Goal: Task Accomplishment & Management: Manage account settings

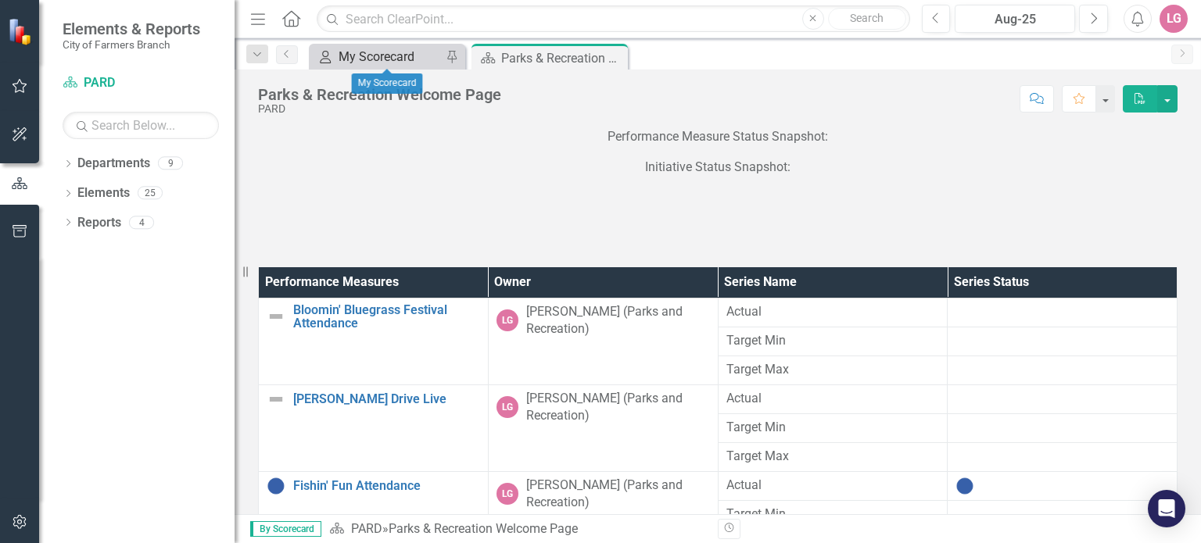
click at [380, 57] on div "My Scorecard" at bounding box center [390, 57] width 103 height 20
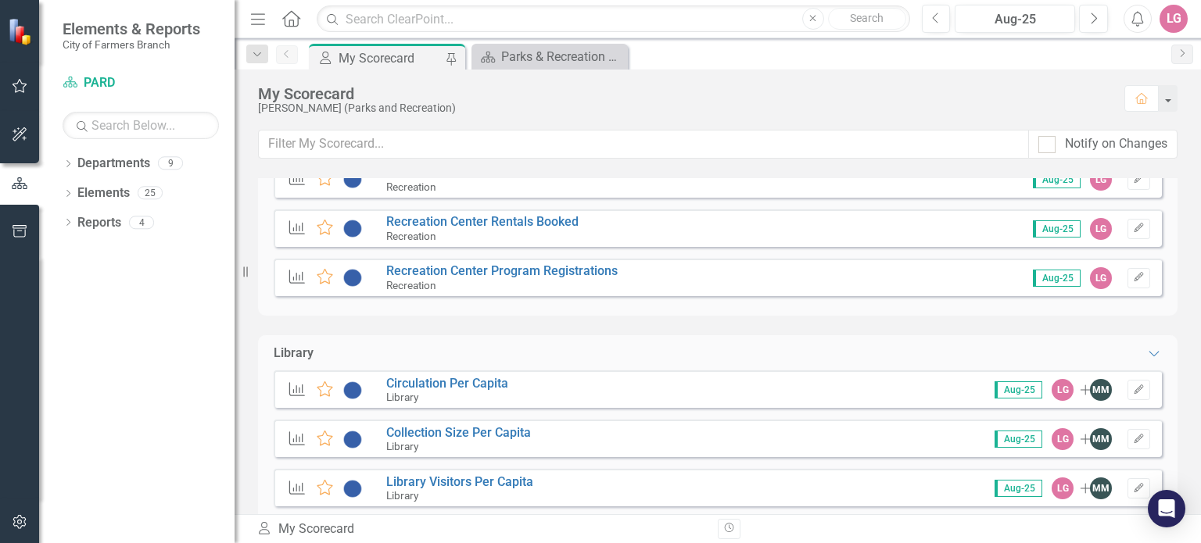
scroll to position [1720, 0]
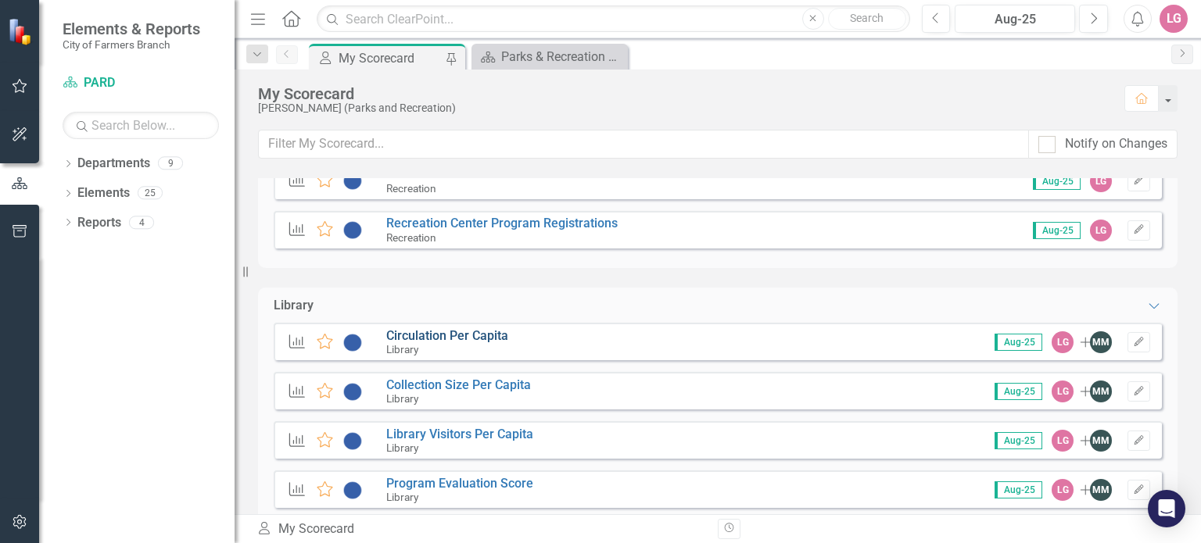
click at [468, 338] on link "Circulation Per Capita" at bounding box center [447, 335] width 122 height 15
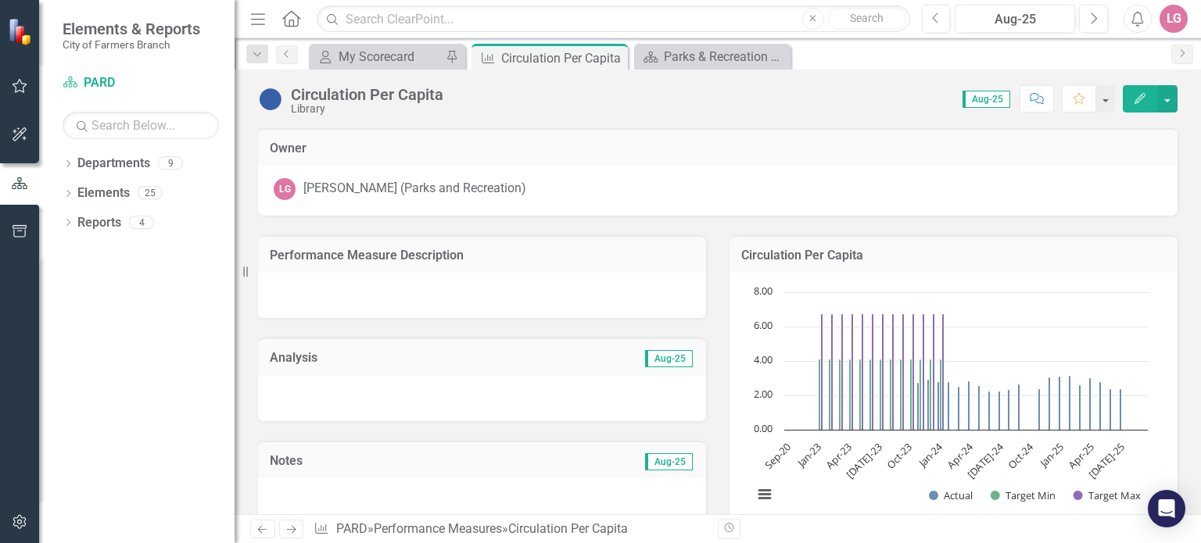
scroll to position [860, 0]
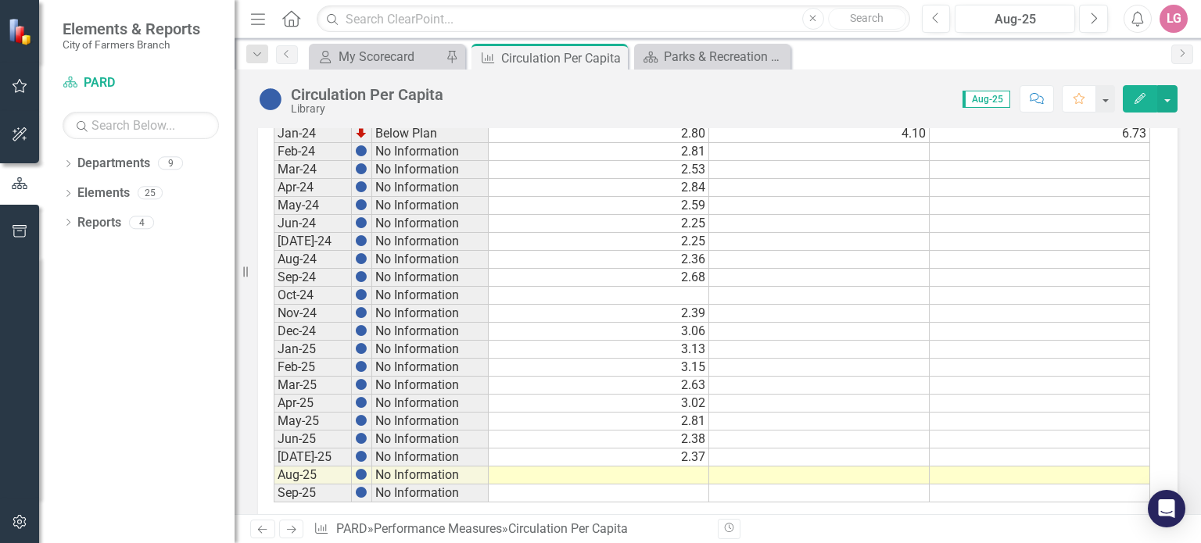
click at [596, 468] on td at bounding box center [599, 476] width 220 height 18
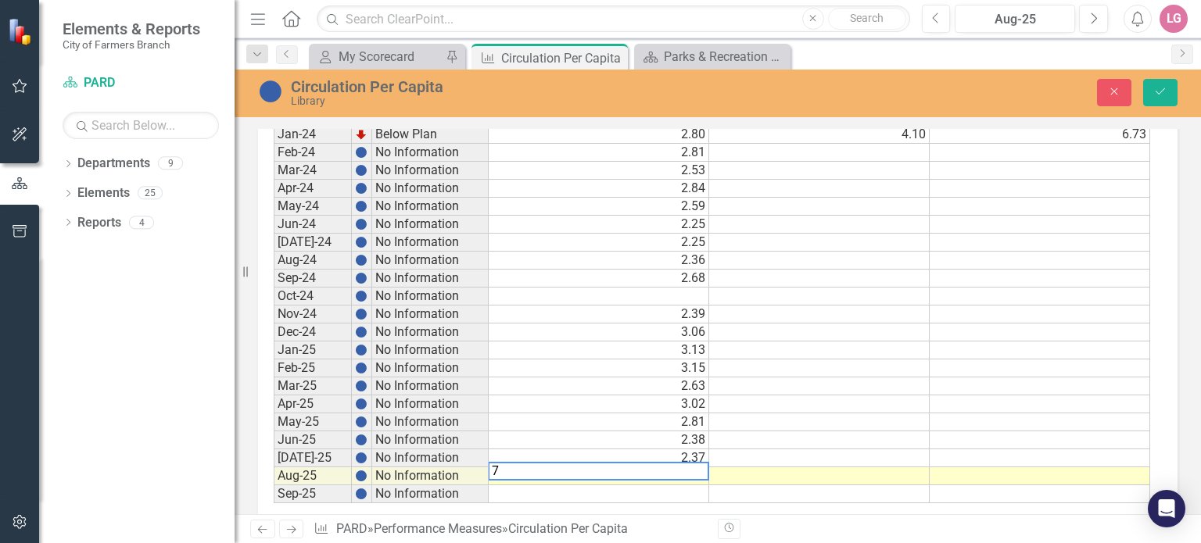
type textarea "75"
click at [600, 471] on td "75.00" at bounding box center [599, 477] width 220 height 18
click at [1148, 97] on button "Save" at bounding box center [1160, 92] width 34 height 27
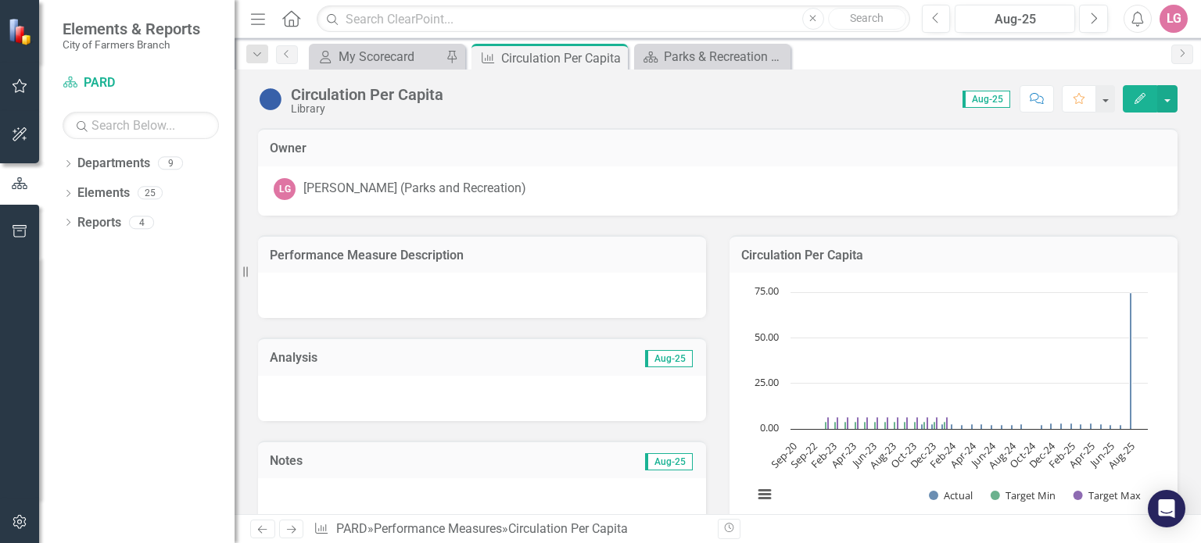
scroll to position [884, 0]
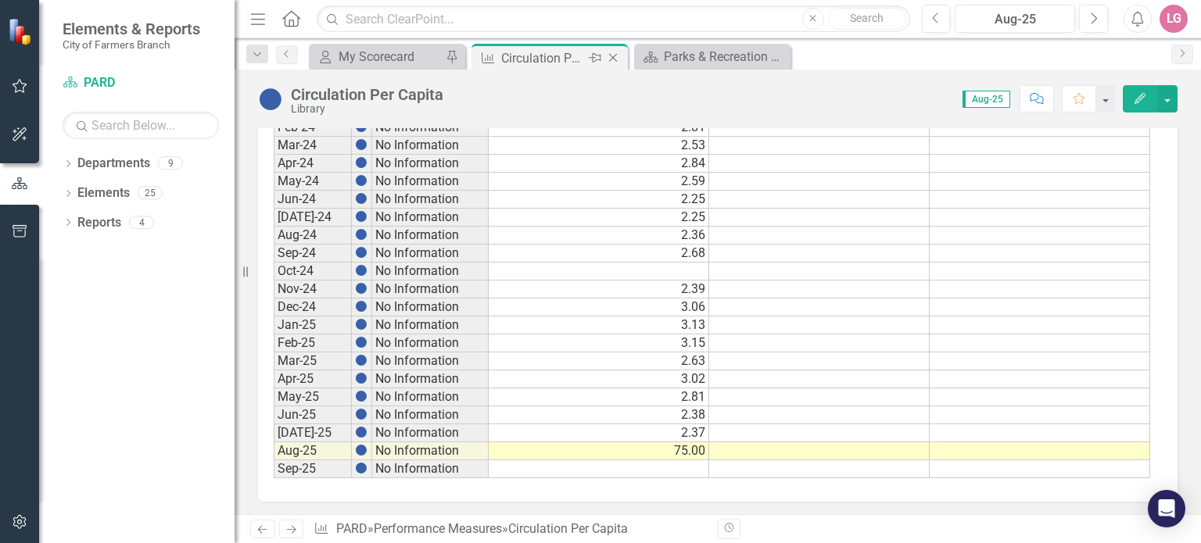
click at [614, 57] on icon "Close" at bounding box center [613, 58] width 16 height 13
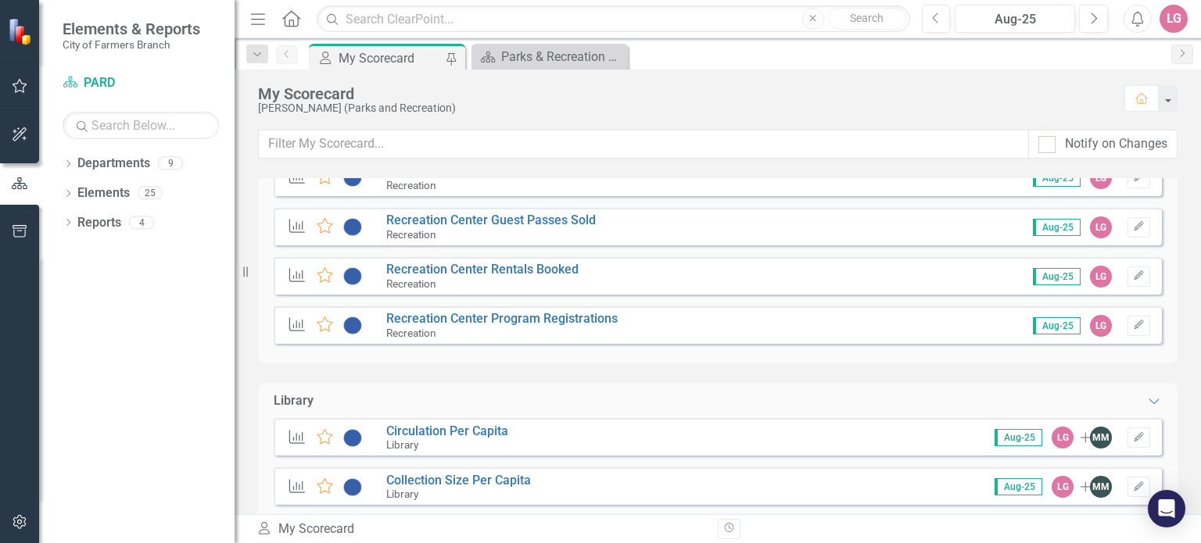
scroll to position [1720, 0]
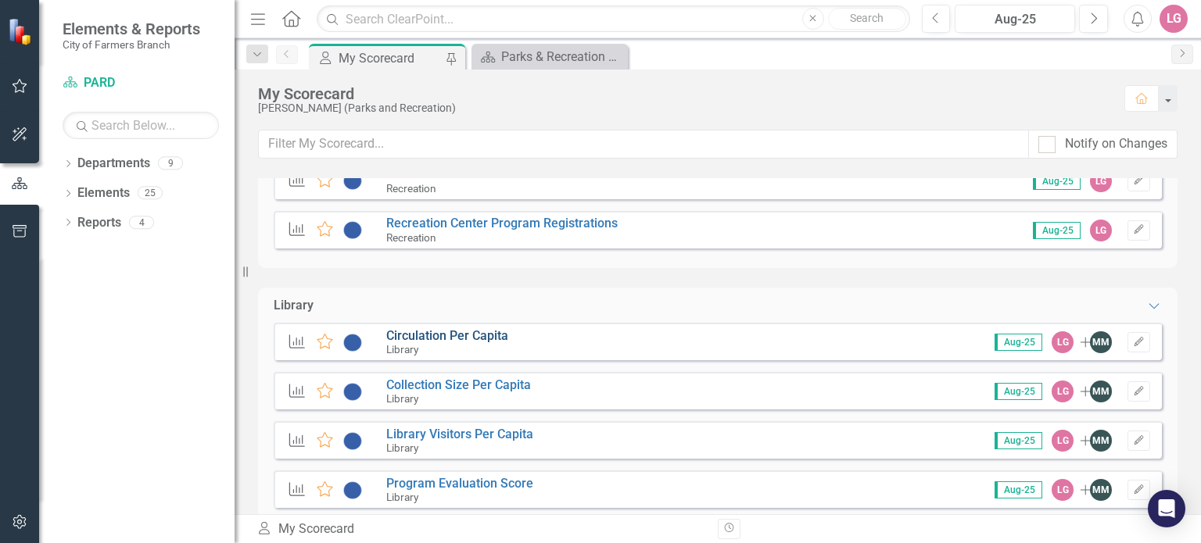
click at [460, 337] on link "Circulation Per Capita" at bounding box center [447, 335] width 122 height 15
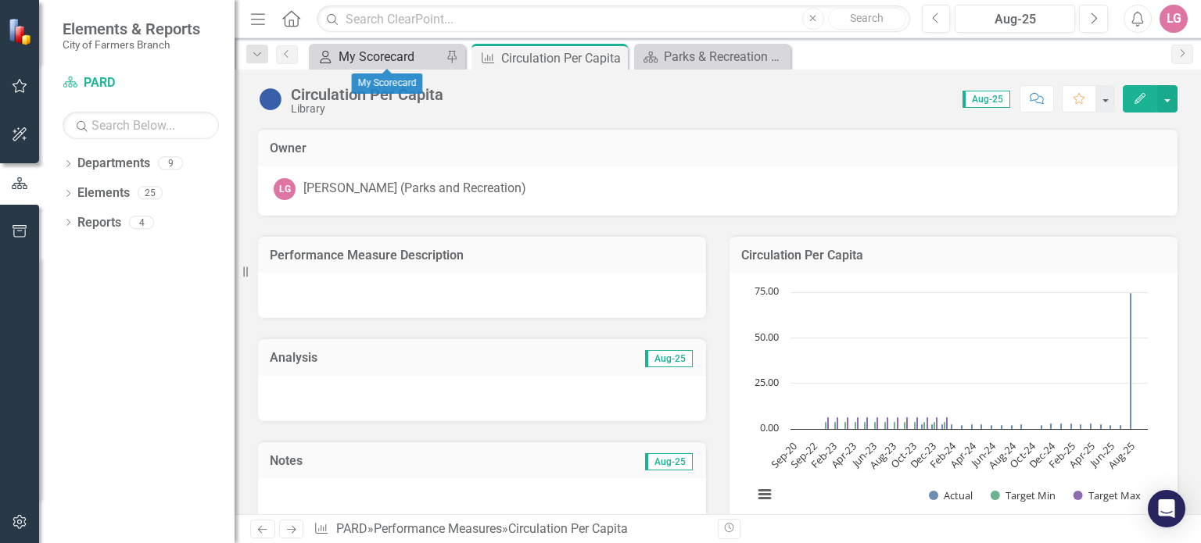
click at [379, 59] on div "My Scorecard" at bounding box center [390, 57] width 103 height 20
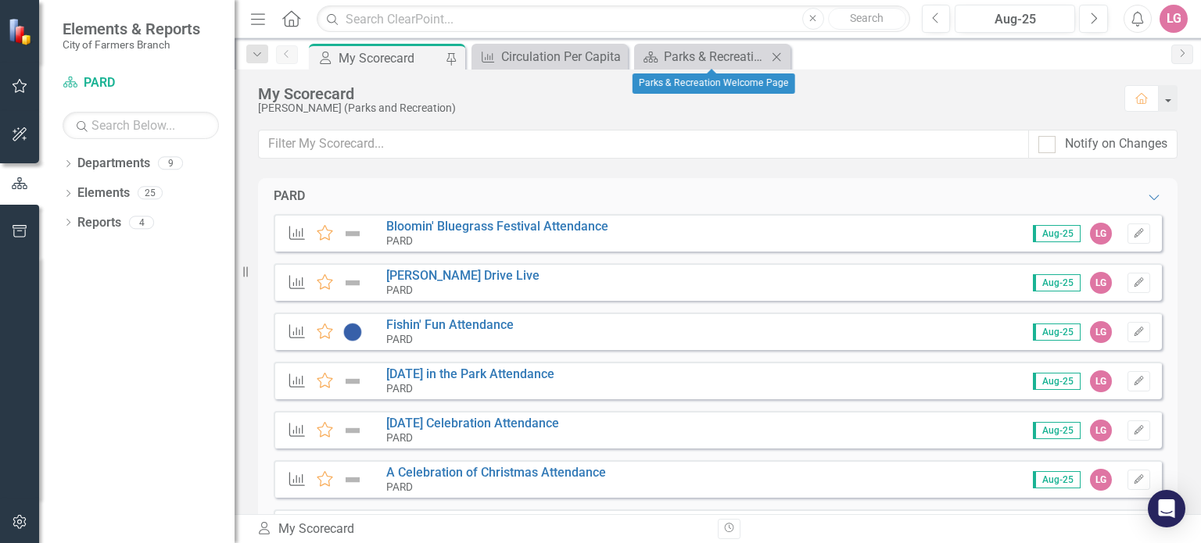
click at [774, 53] on icon at bounding box center [776, 56] width 9 height 9
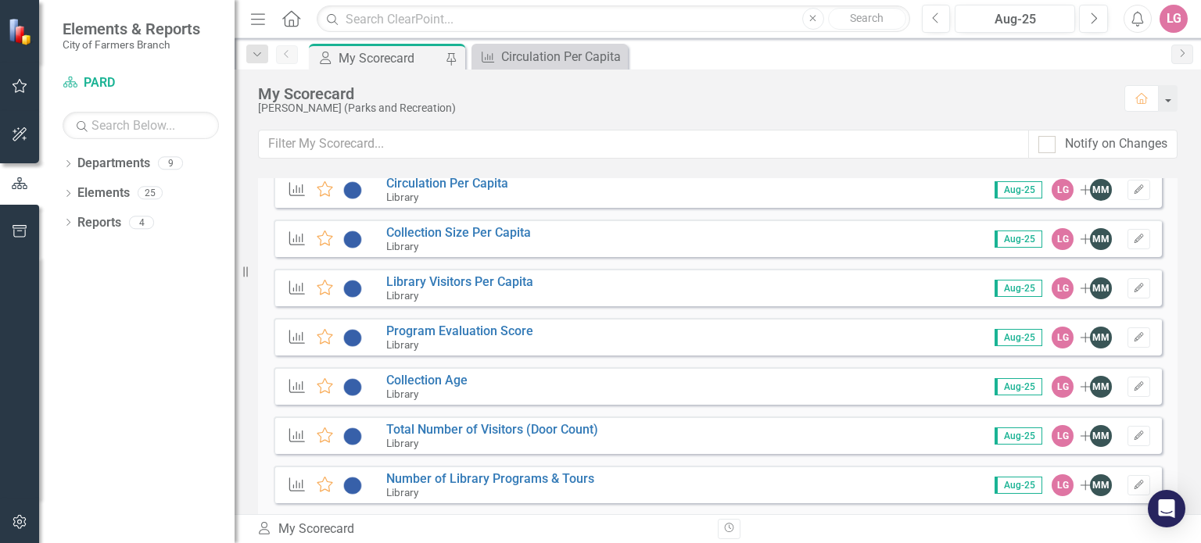
scroll to position [1876, 0]
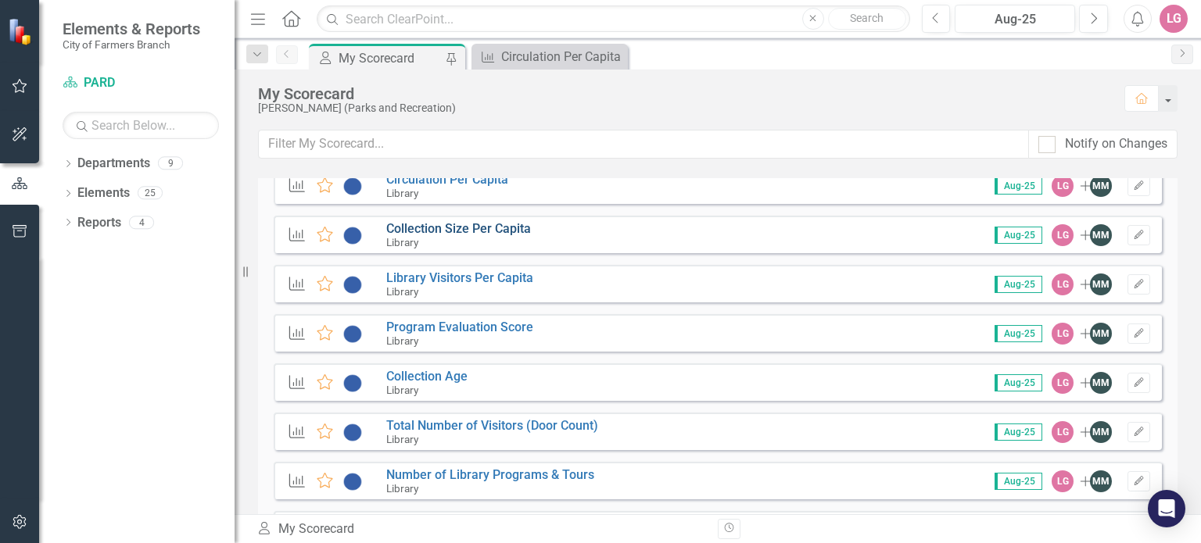
click at [462, 224] on link "Collection Size Per Capita" at bounding box center [458, 228] width 145 height 15
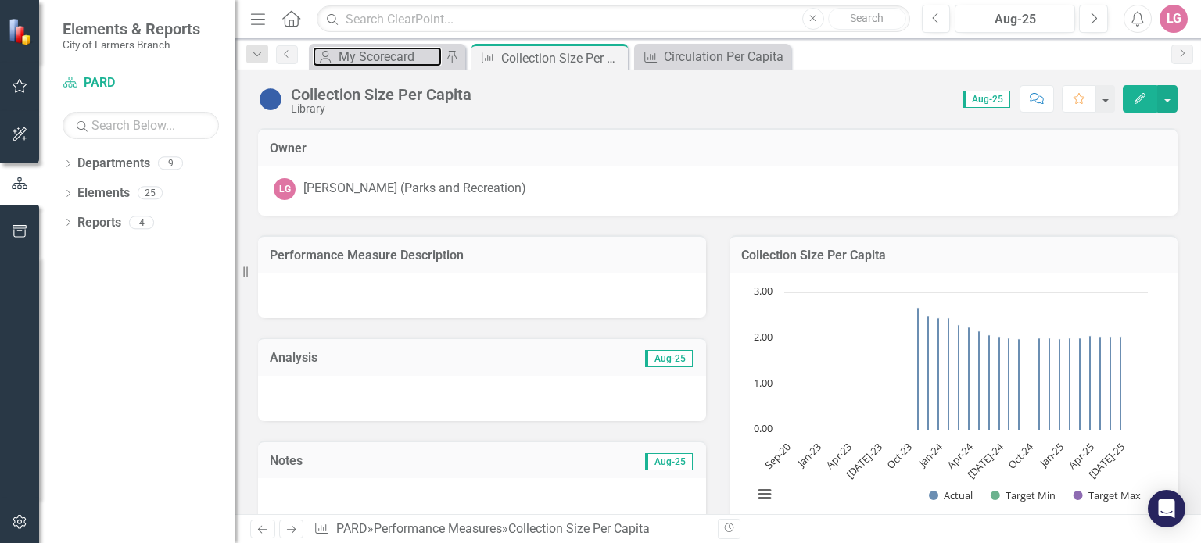
click at [365, 52] on div "My Scorecard" at bounding box center [390, 57] width 103 height 20
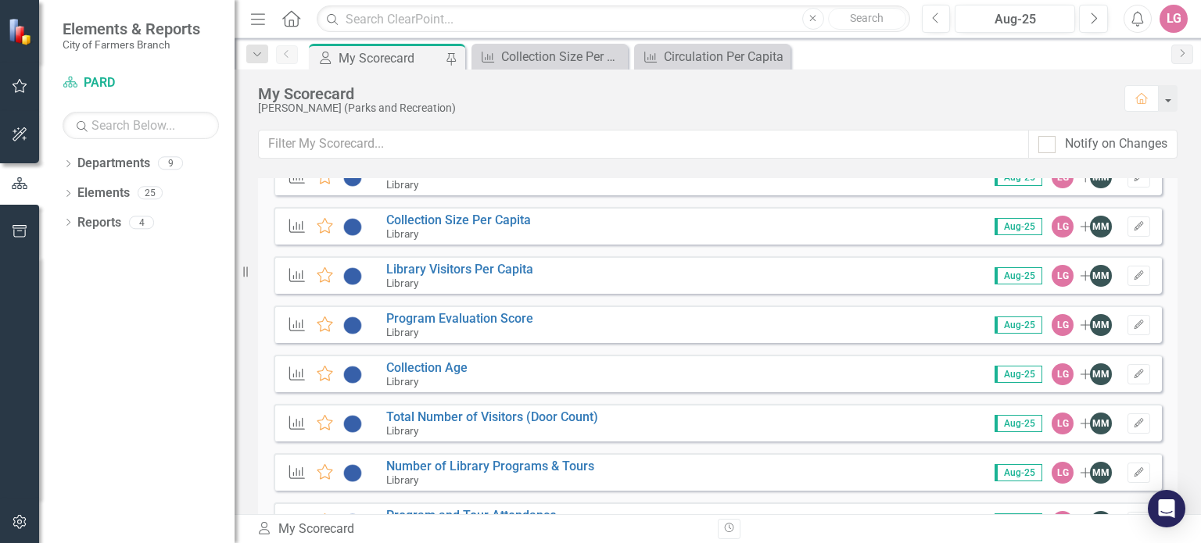
scroll to position [1798, 0]
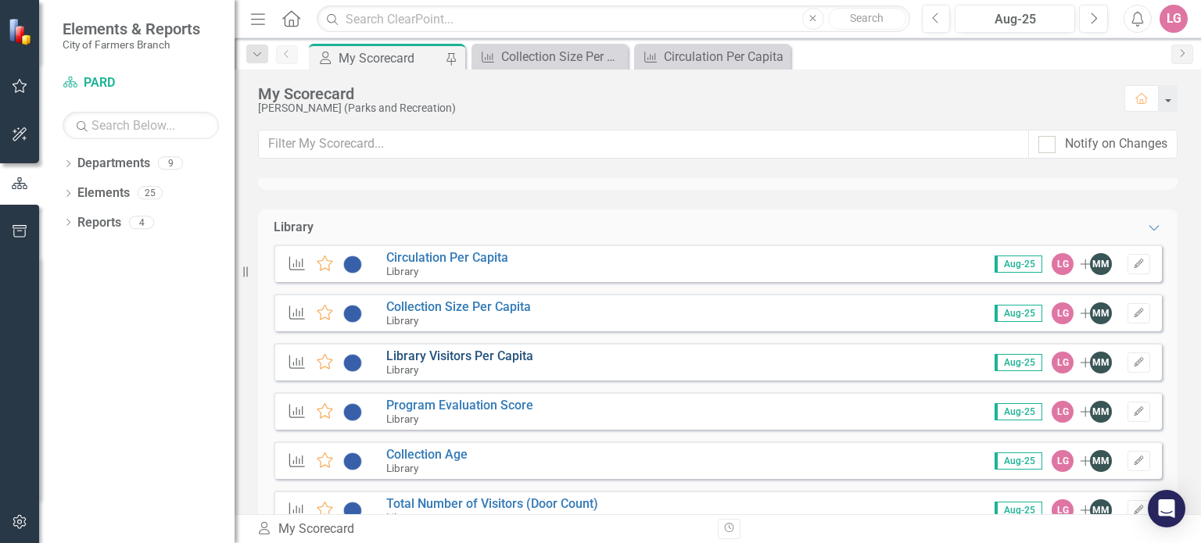
click at [465, 355] on link "Library Visitors Per Capita" at bounding box center [459, 356] width 147 height 15
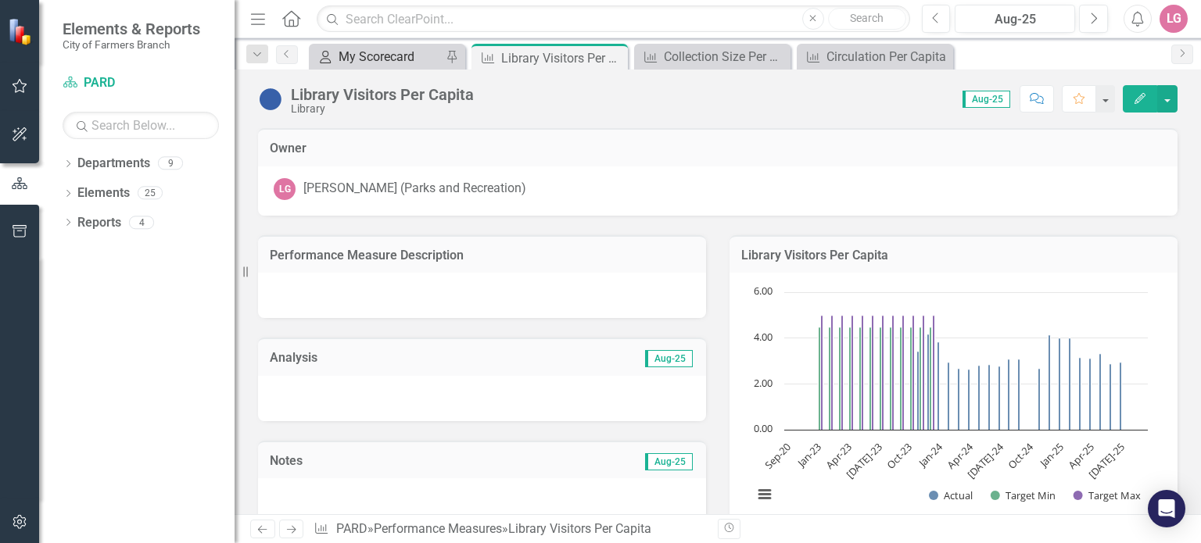
click at [369, 49] on div "My Scorecard" at bounding box center [390, 57] width 103 height 20
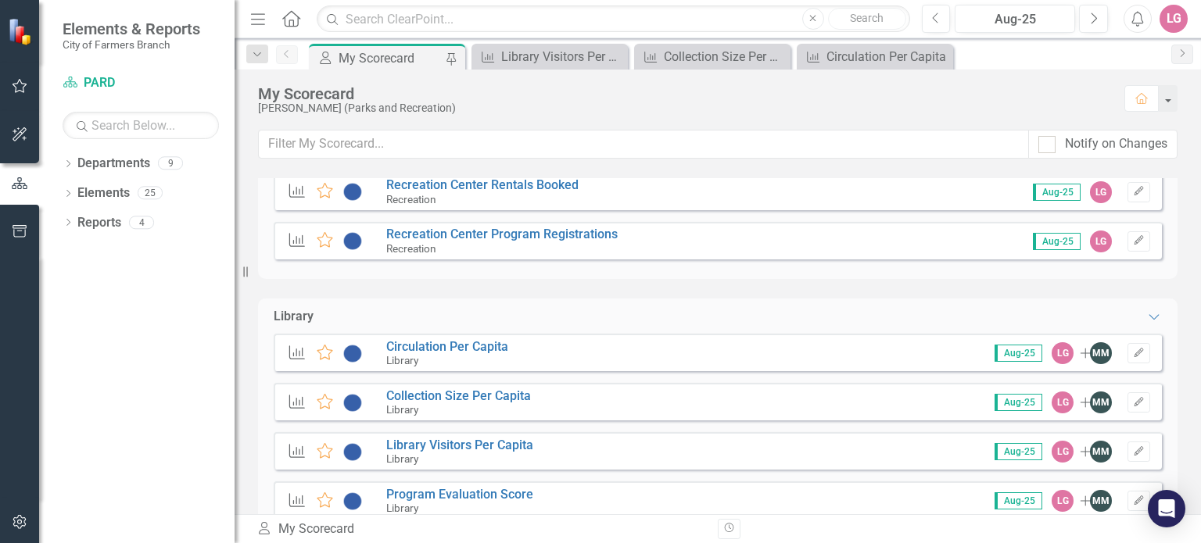
scroll to position [1720, 0]
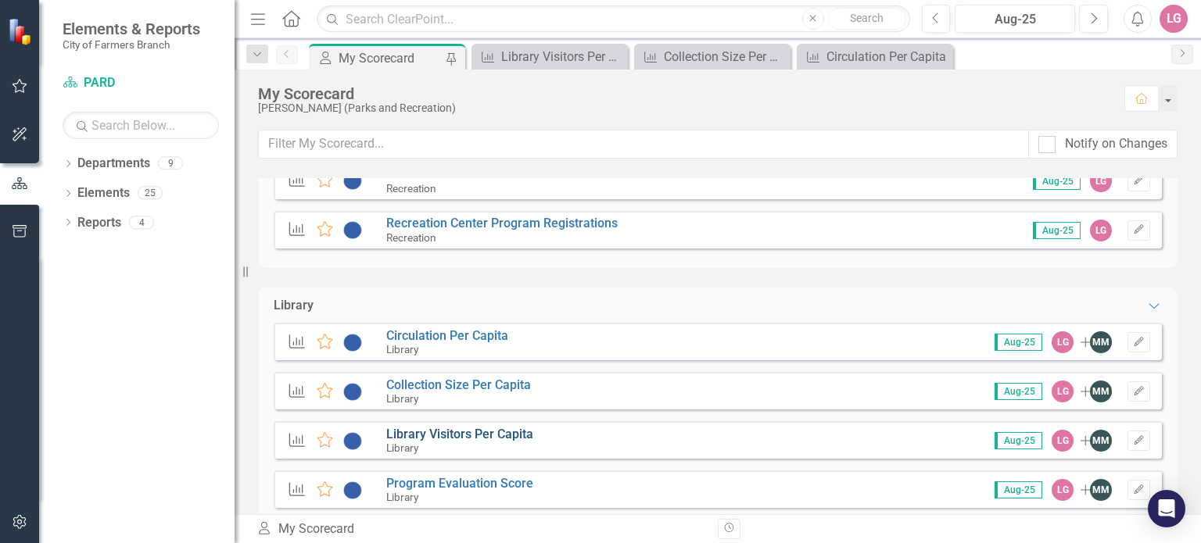
click at [463, 433] on link "Library Visitors Per Capita" at bounding box center [459, 434] width 147 height 15
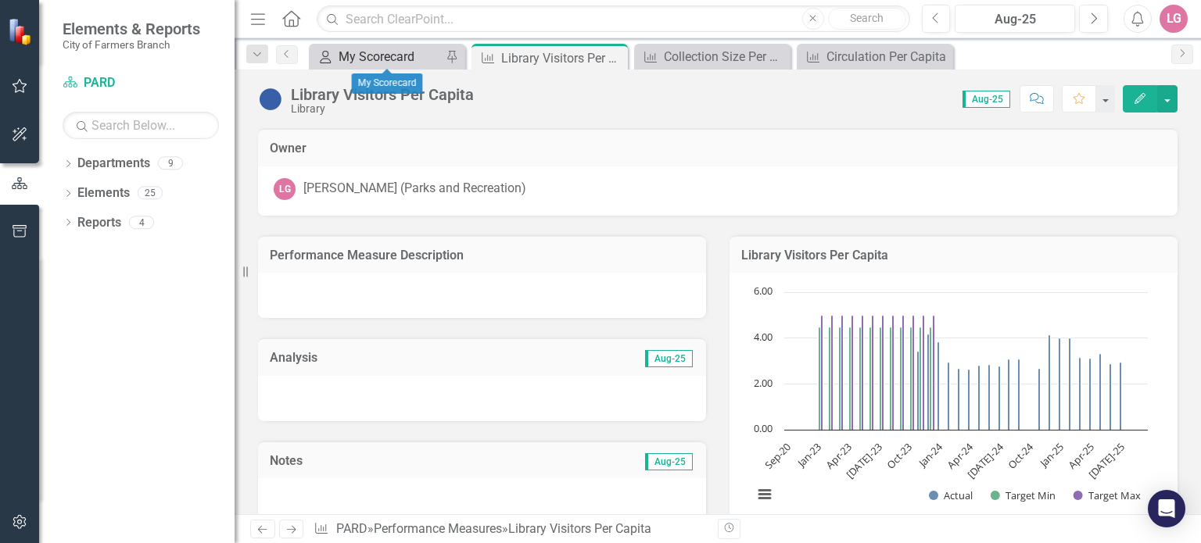
click at [366, 58] on div "My Scorecard" at bounding box center [390, 57] width 103 height 20
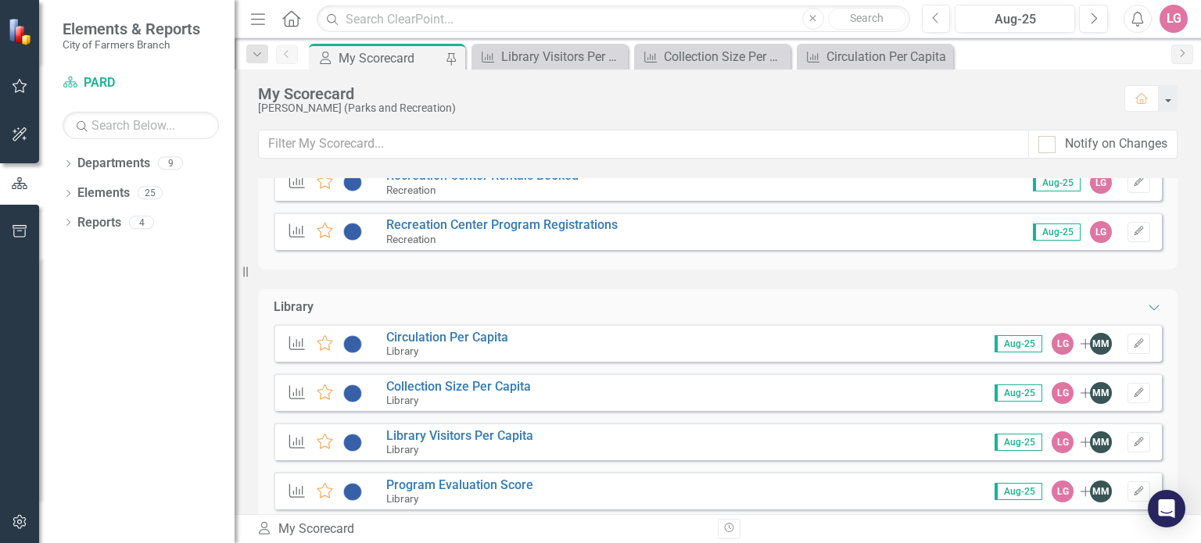
scroll to position [1720, 0]
click at [471, 479] on link "Program Evaluation Score" at bounding box center [459, 483] width 147 height 15
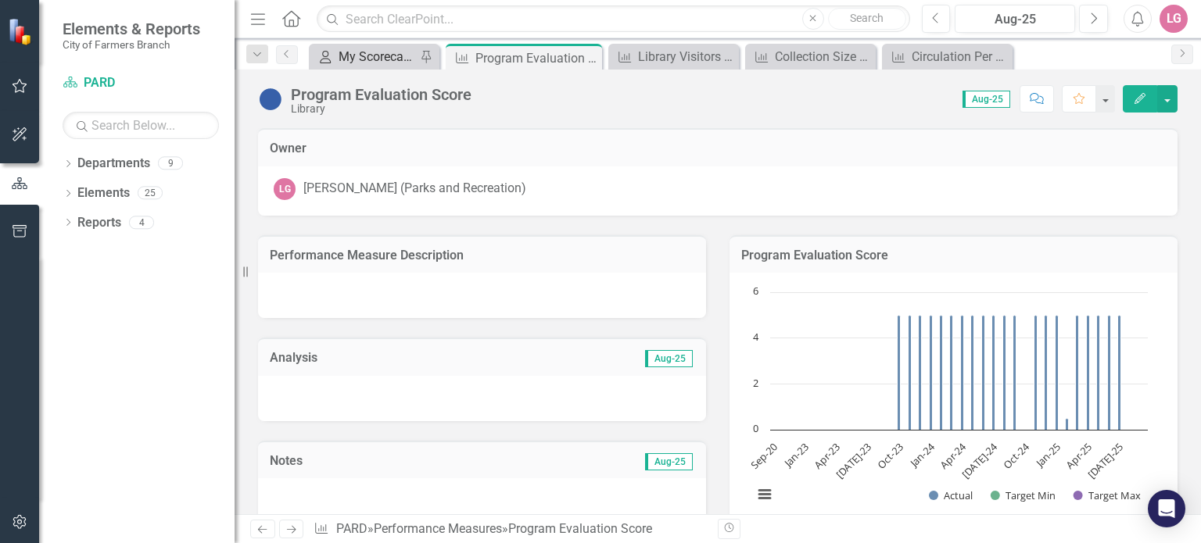
click at [374, 56] on div "My Scorecard" at bounding box center [377, 57] width 77 height 20
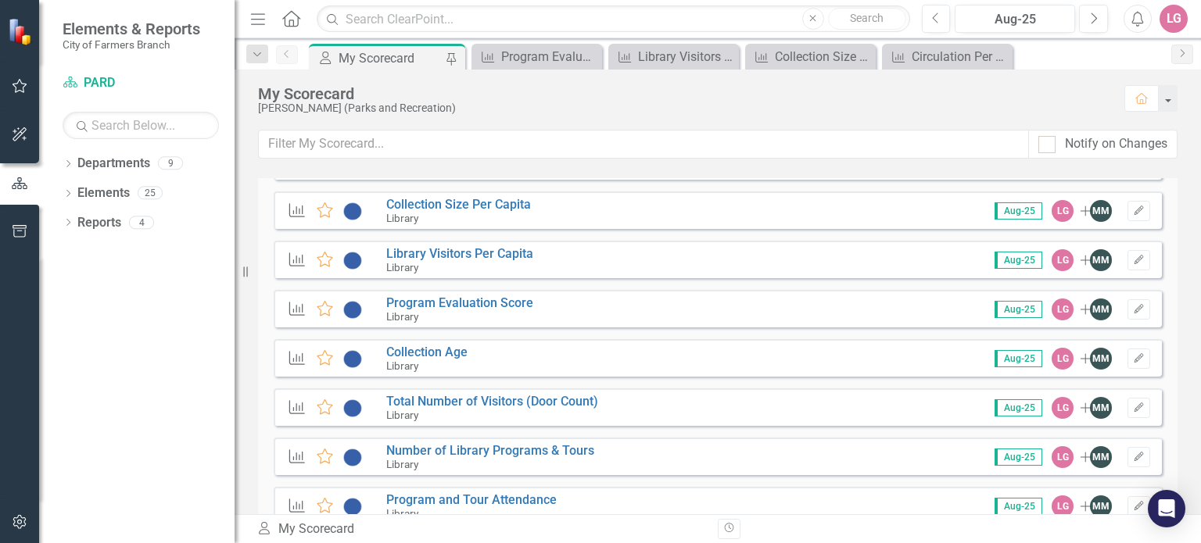
scroll to position [1876, 0]
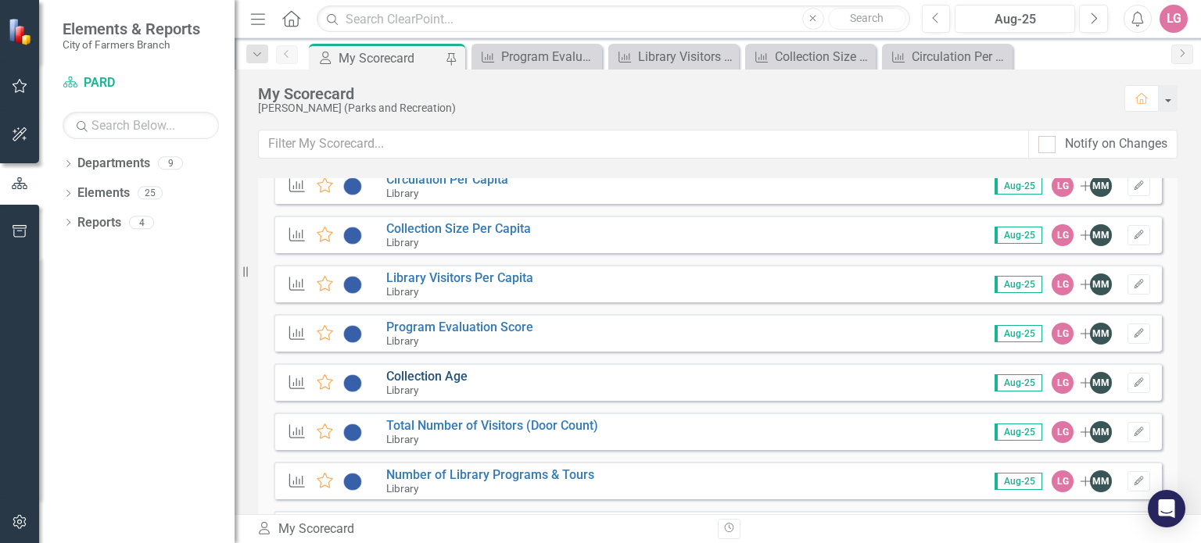
click at [455, 373] on link "Collection Age" at bounding box center [426, 376] width 81 height 15
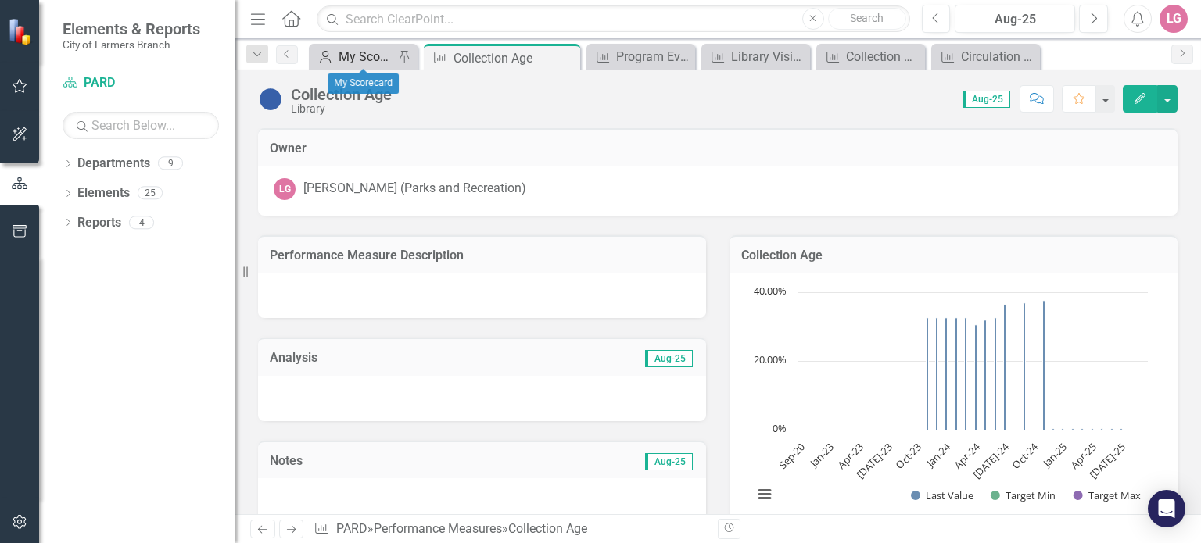
click at [378, 56] on div "My Scorecard" at bounding box center [367, 57] width 56 height 20
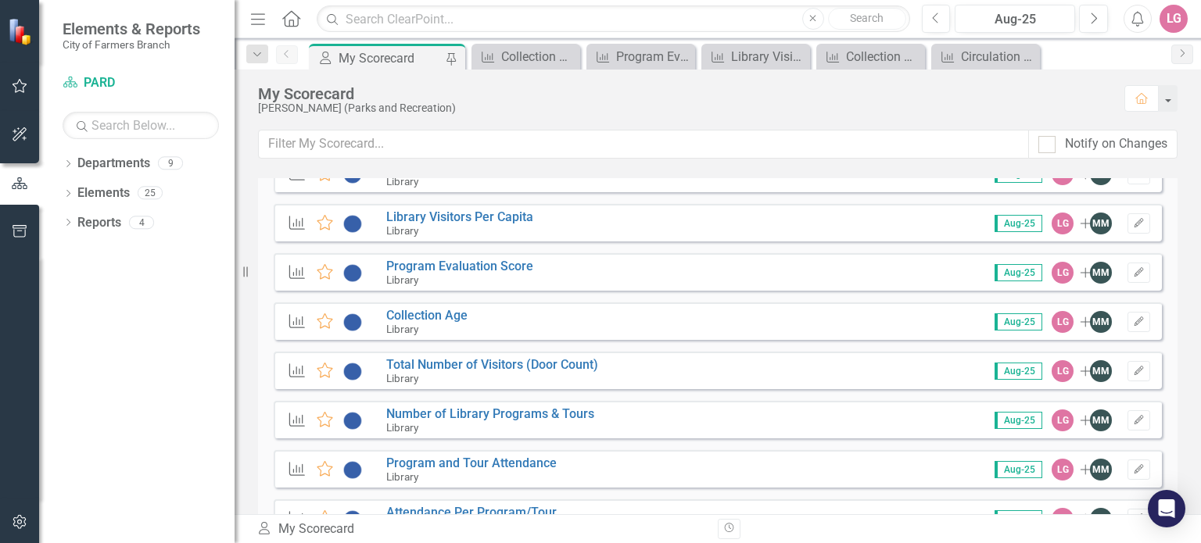
scroll to position [1954, 0]
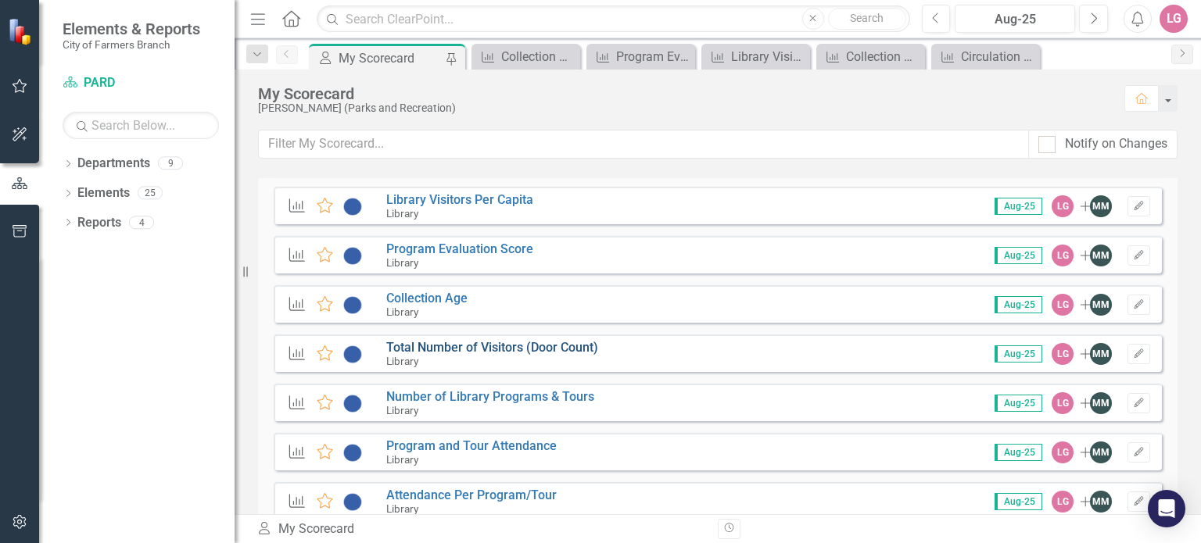
click at [464, 340] on link "Total Number of Visitors (Door Count)" at bounding box center [492, 347] width 212 height 15
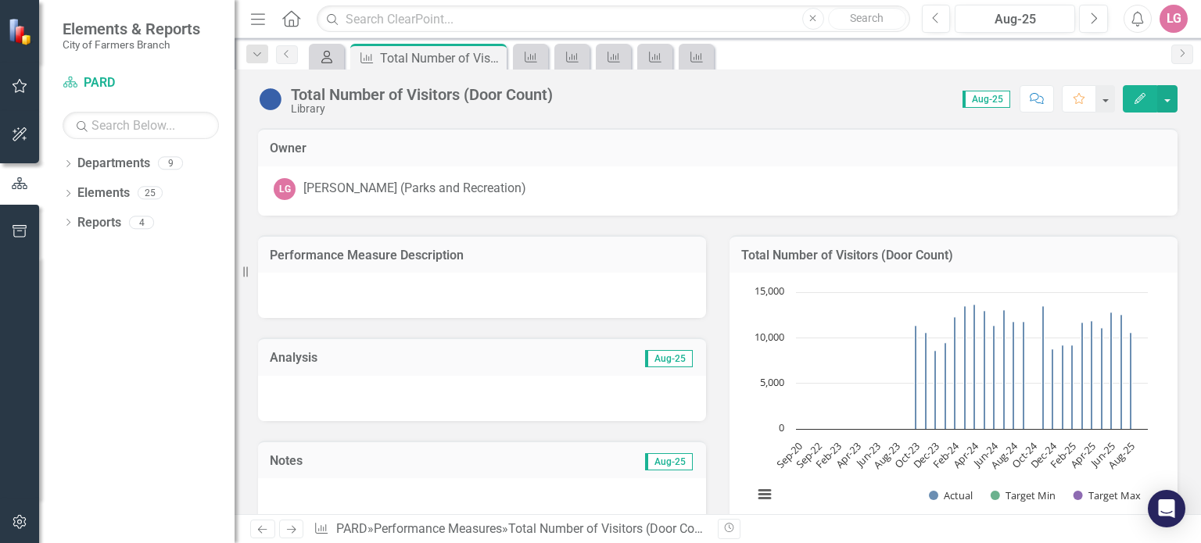
click at [335, 59] on link "My Scorecard" at bounding box center [326, 57] width 27 height 20
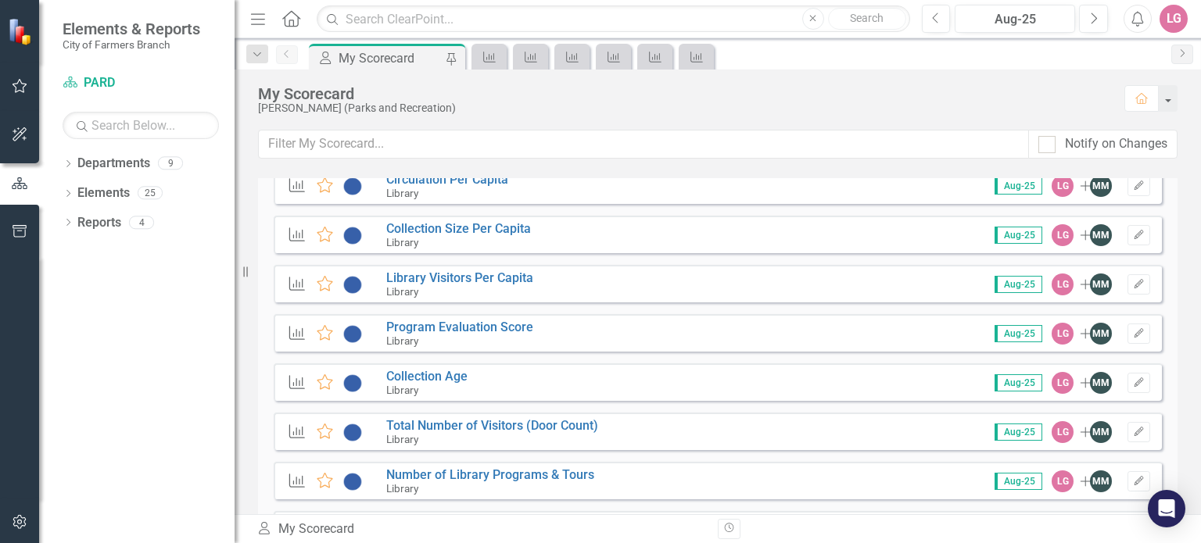
scroll to position [1954, 0]
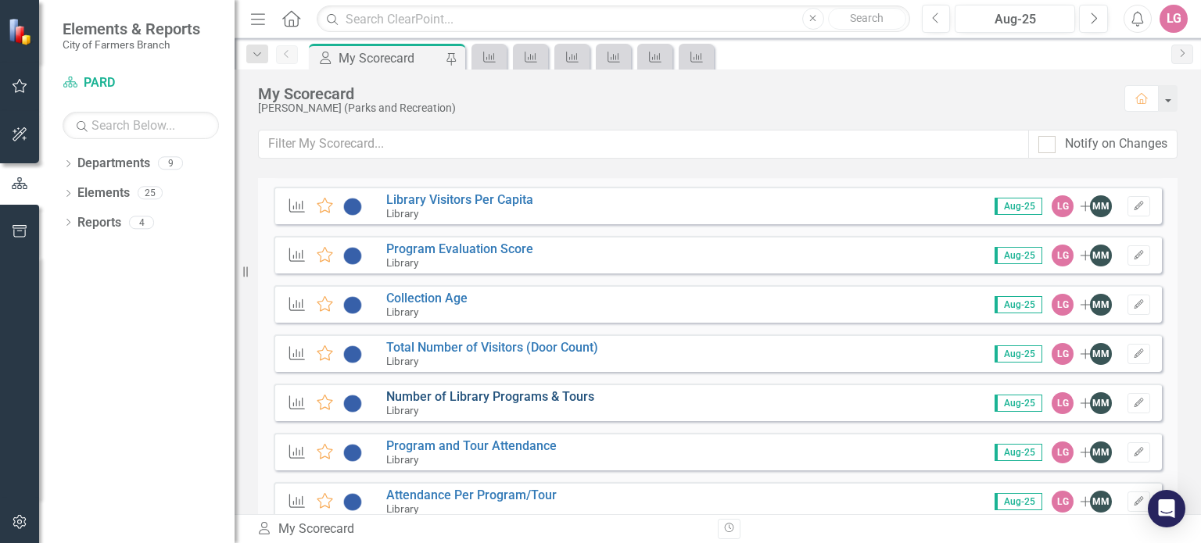
click at [446, 396] on link "Number of Library Programs & Tours" at bounding box center [490, 396] width 208 height 15
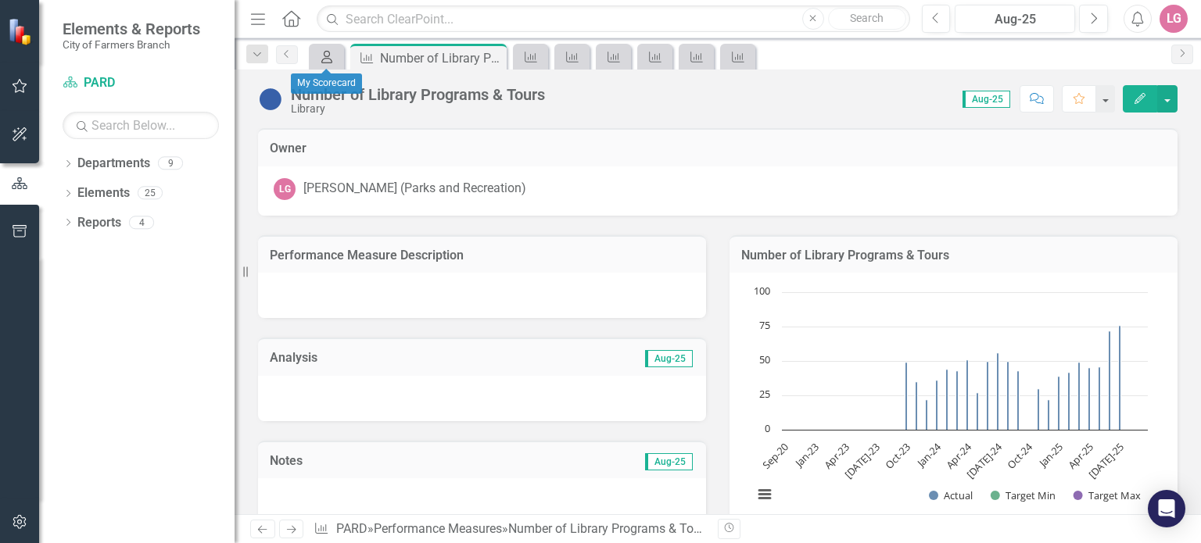
click at [317, 59] on div "My Scorecard" at bounding box center [324, 57] width 22 height 20
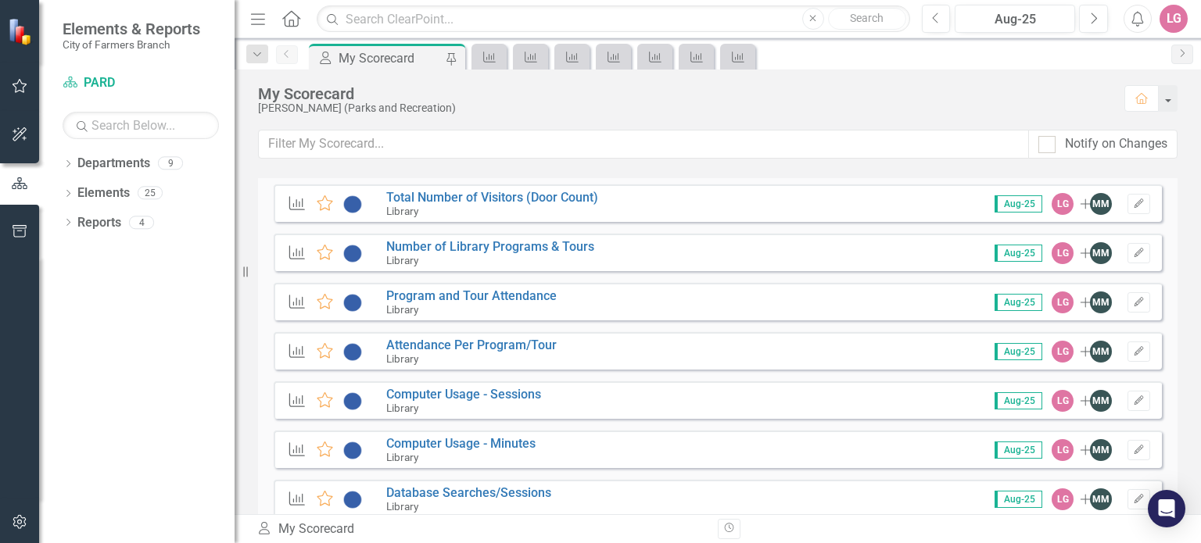
scroll to position [2033, 0]
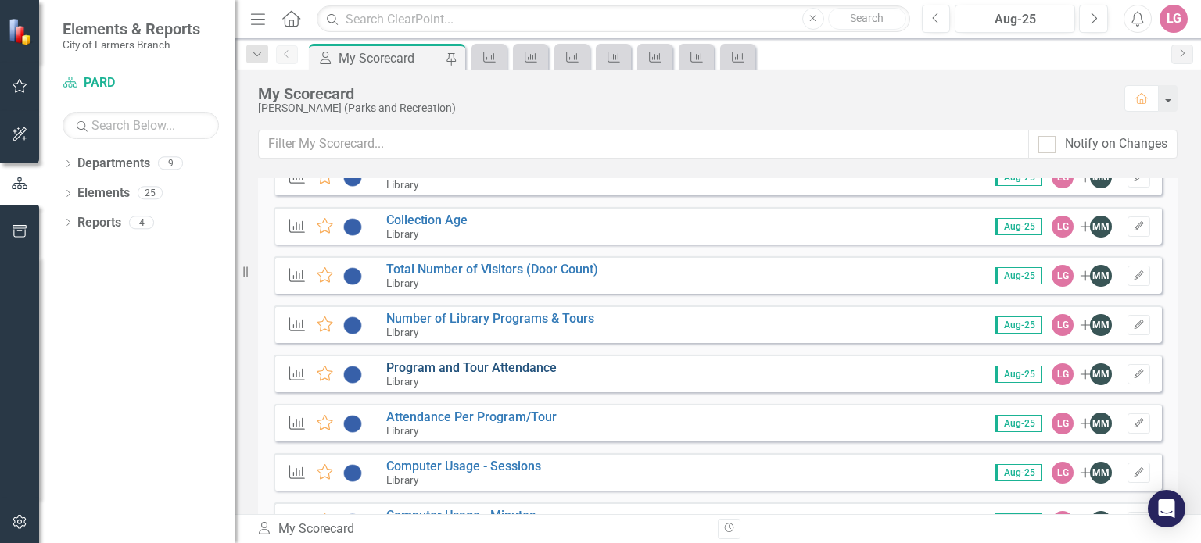
click at [427, 367] on link "Program and Tour Attendance" at bounding box center [471, 367] width 170 height 15
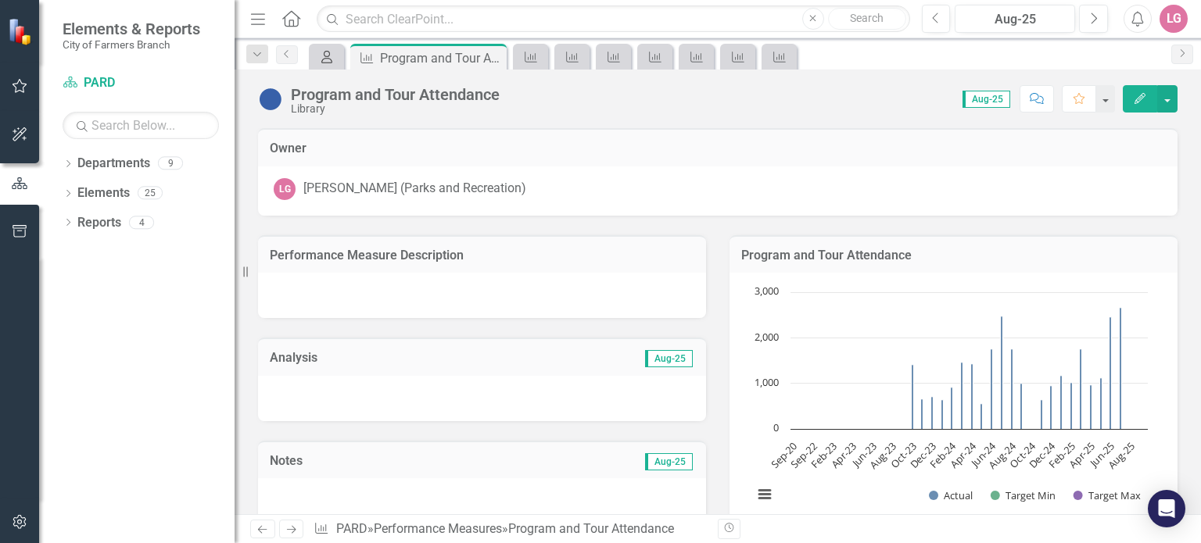
click at [325, 58] on icon at bounding box center [326, 57] width 11 height 13
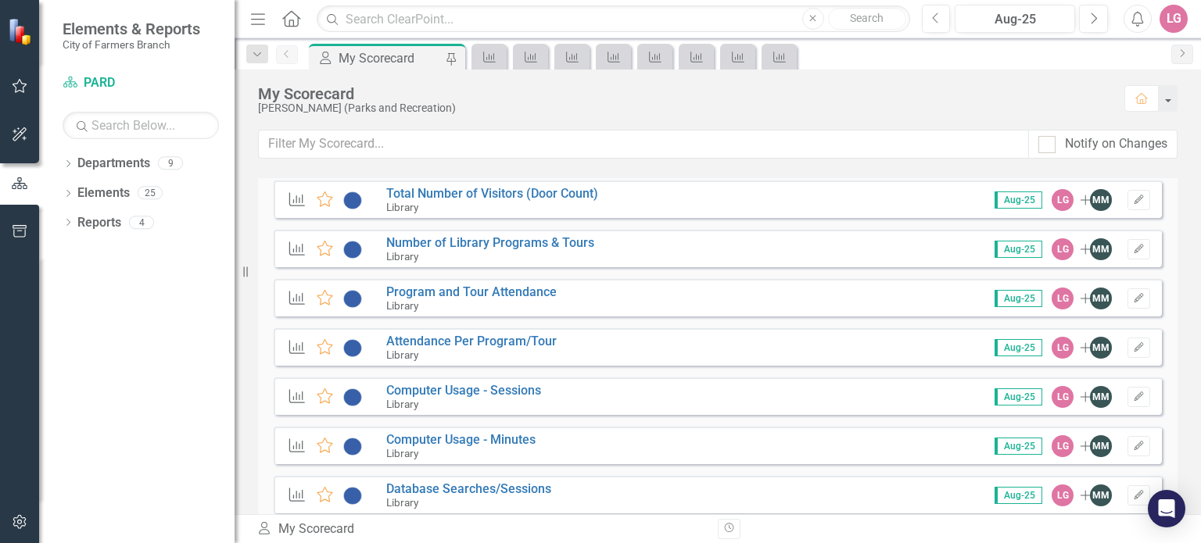
scroll to position [2111, 0]
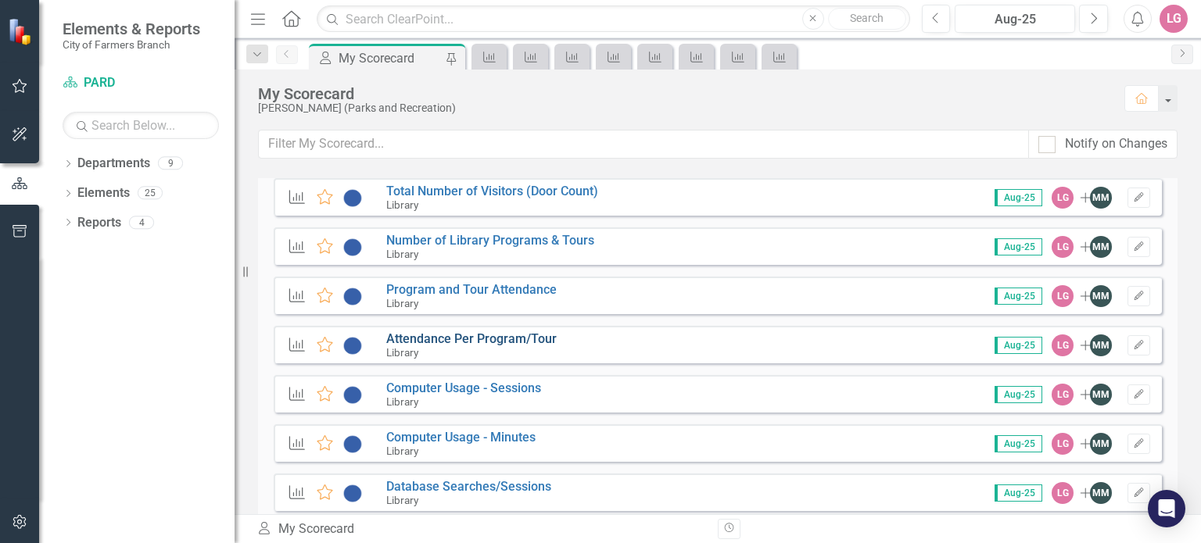
click at [463, 339] on link "Attendance Per Program/Tour" at bounding box center [471, 338] width 170 height 15
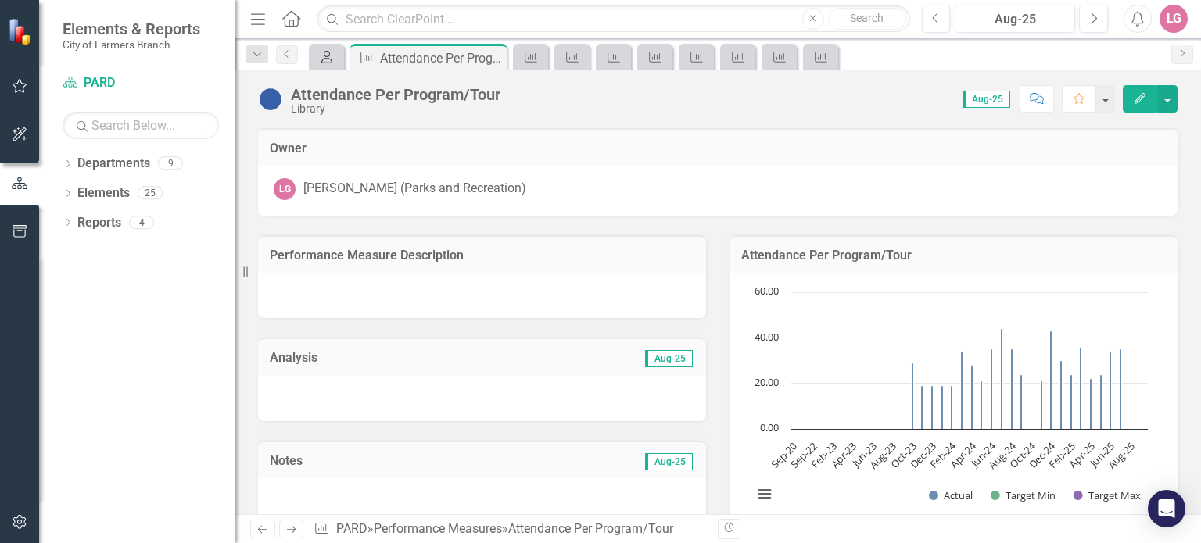
click at [322, 58] on icon "My Scorecard" at bounding box center [327, 57] width 16 height 13
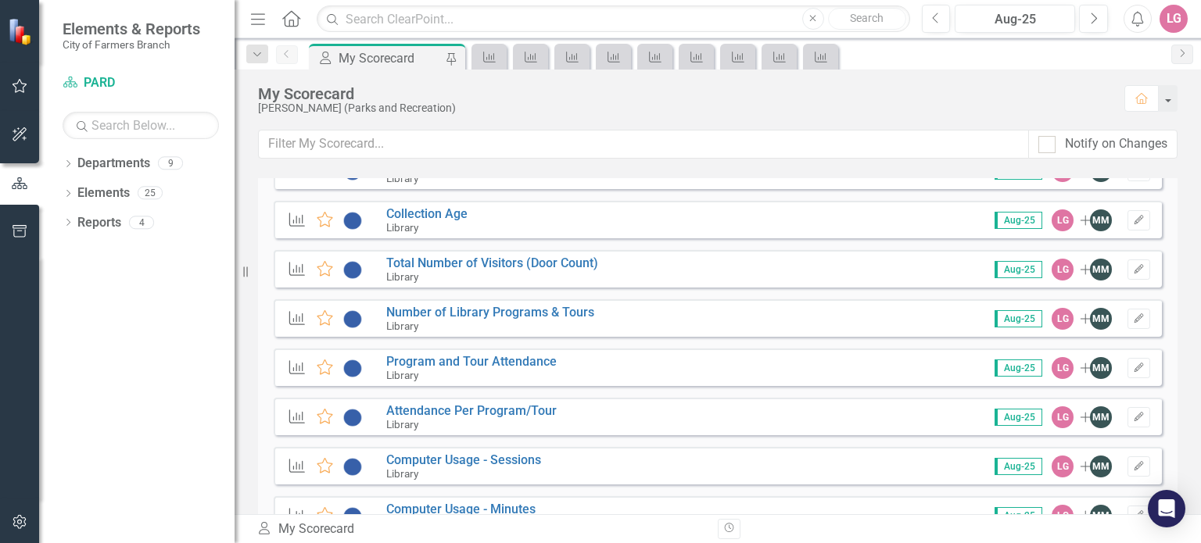
scroll to position [2111, 0]
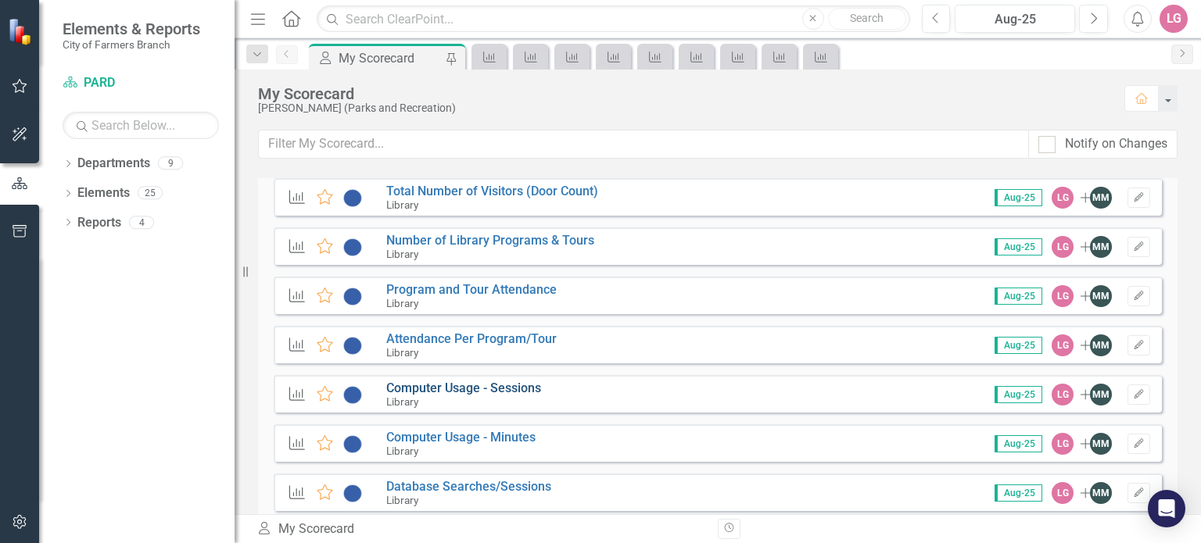
click at [441, 385] on link "Computer Usage - Sessions" at bounding box center [463, 388] width 155 height 15
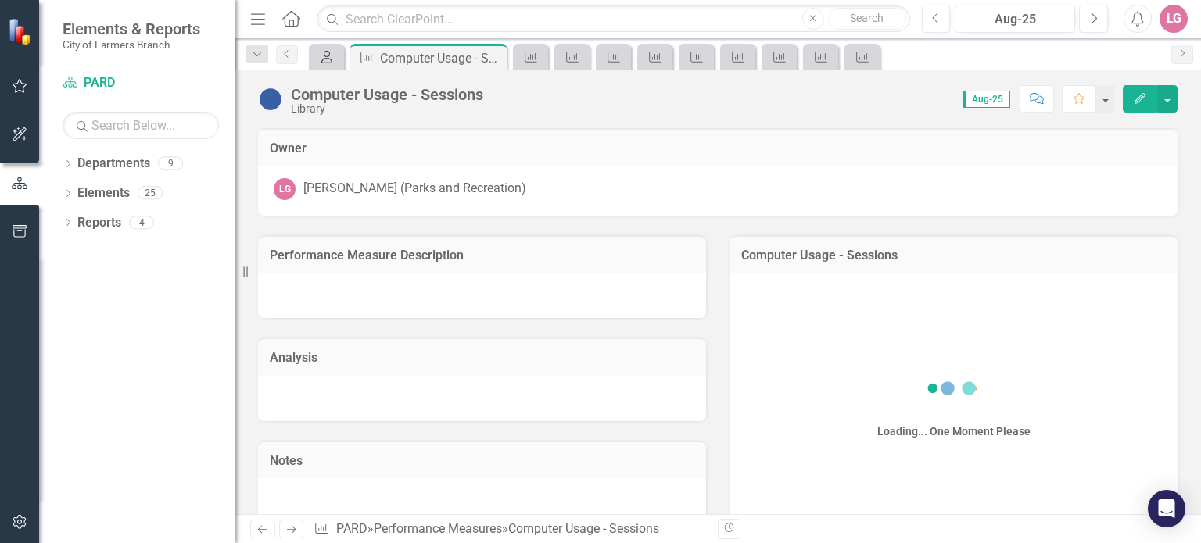
click at [333, 61] on icon "My Scorecard" at bounding box center [327, 57] width 16 height 13
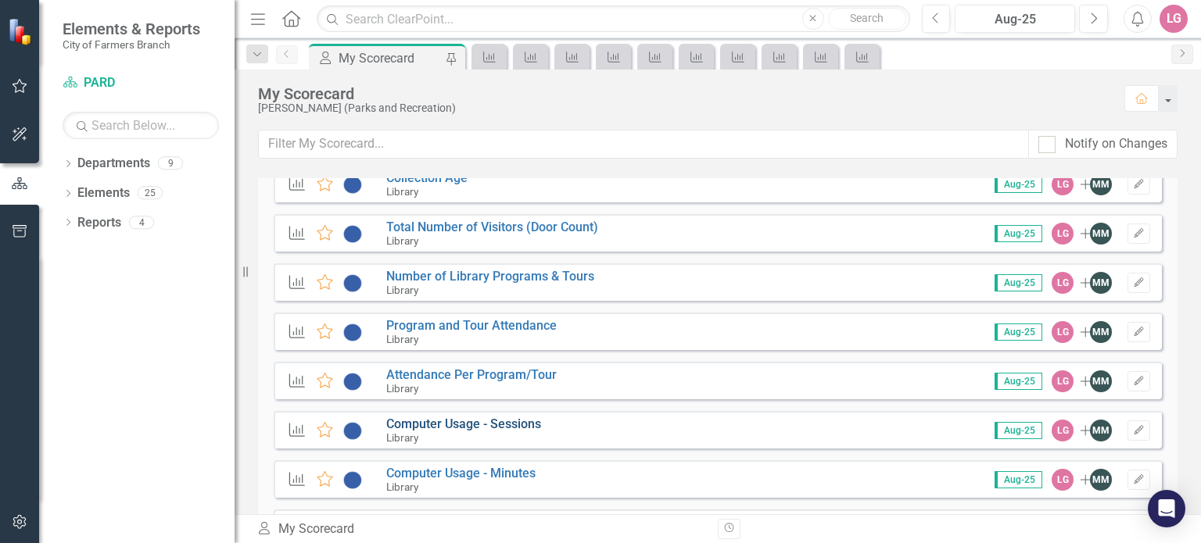
scroll to position [2189, 0]
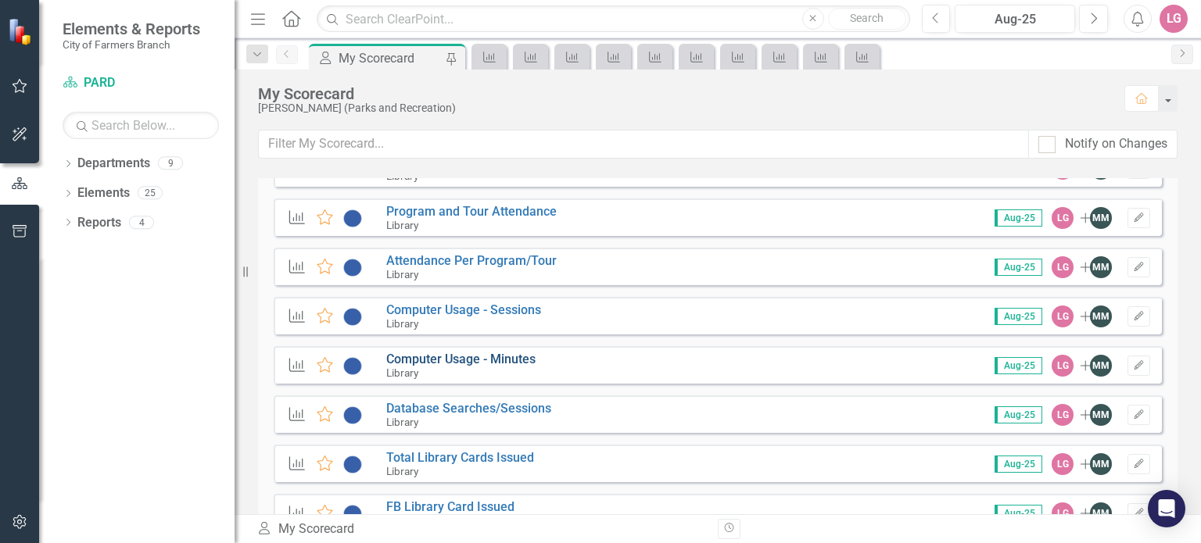
click at [453, 363] on link "Computer Usage - Minutes" at bounding box center [460, 359] width 149 height 15
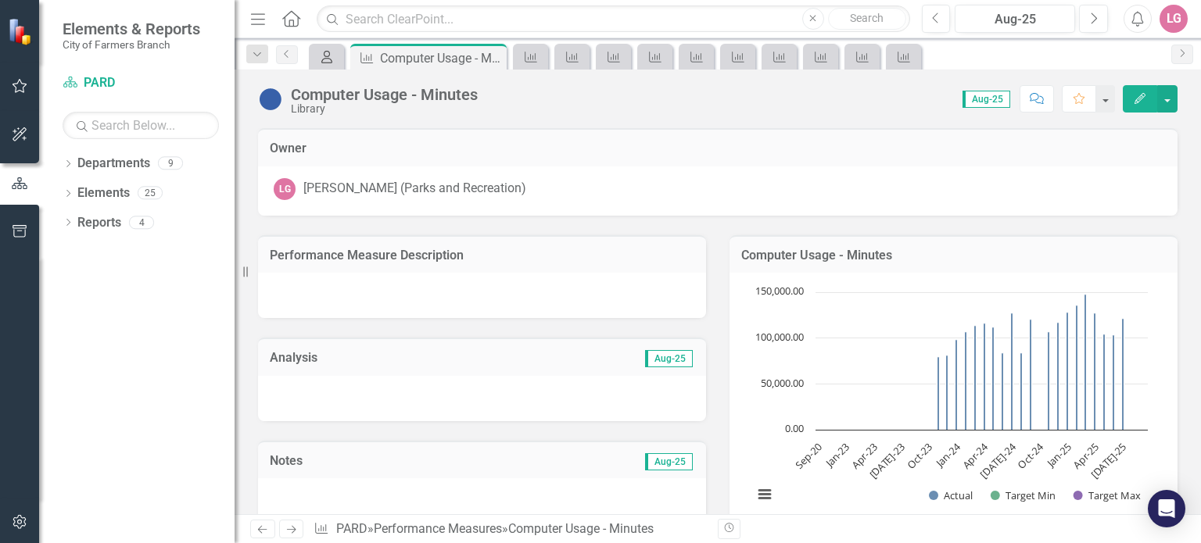
click at [333, 56] on icon "My Scorecard" at bounding box center [327, 57] width 16 height 13
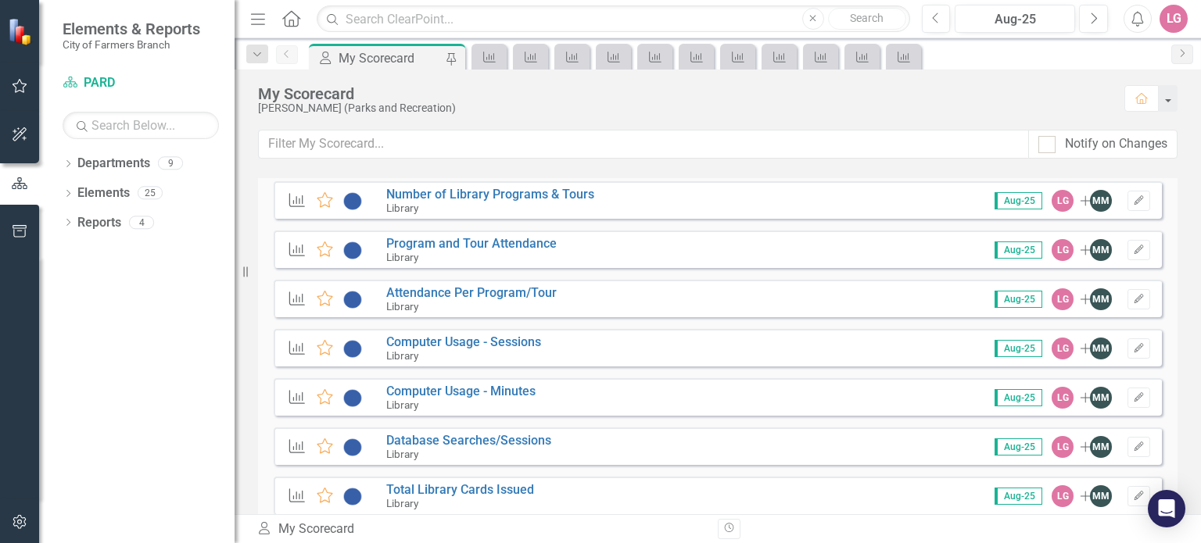
scroll to position [2189, 0]
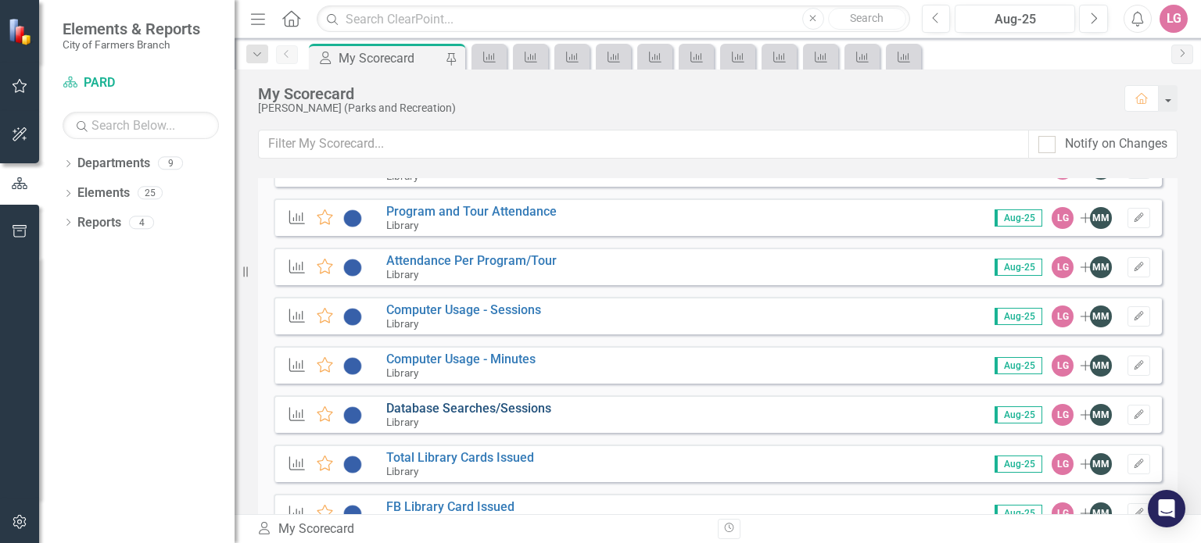
click at [432, 409] on link "Database Searches/Sessions" at bounding box center [468, 408] width 165 height 15
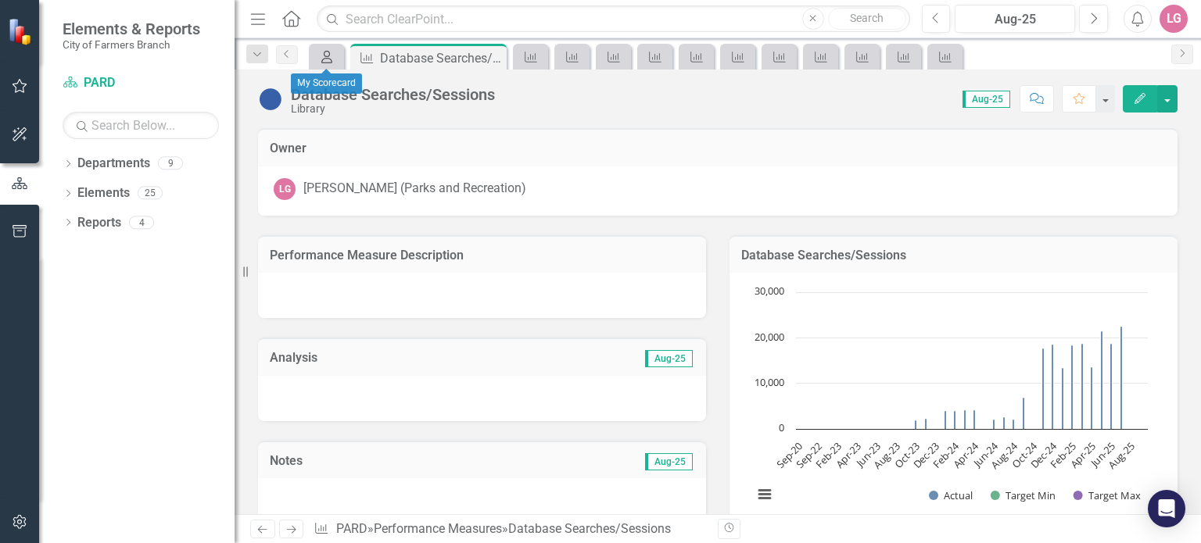
click at [319, 54] on icon "My Scorecard" at bounding box center [327, 57] width 16 height 13
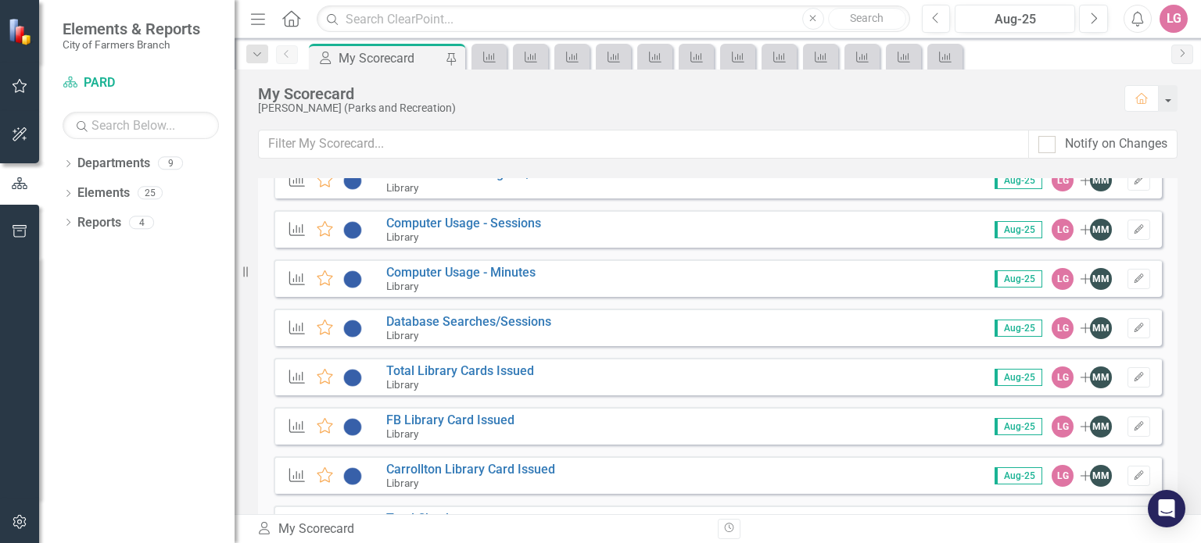
scroll to position [2267, 0]
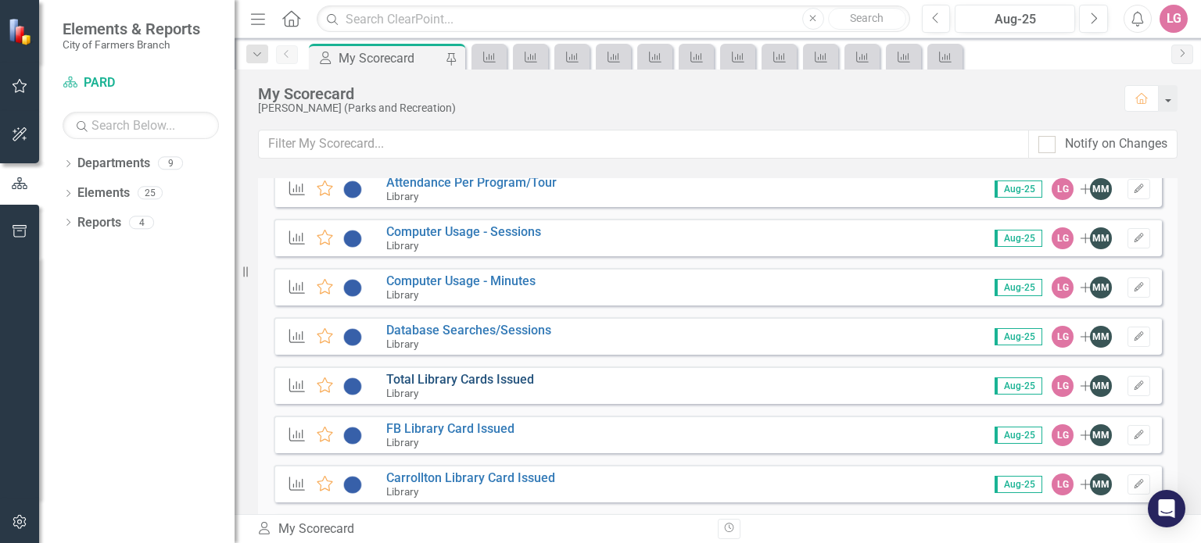
click at [435, 384] on link "Total Library Cards Issued" at bounding box center [460, 379] width 148 height 15
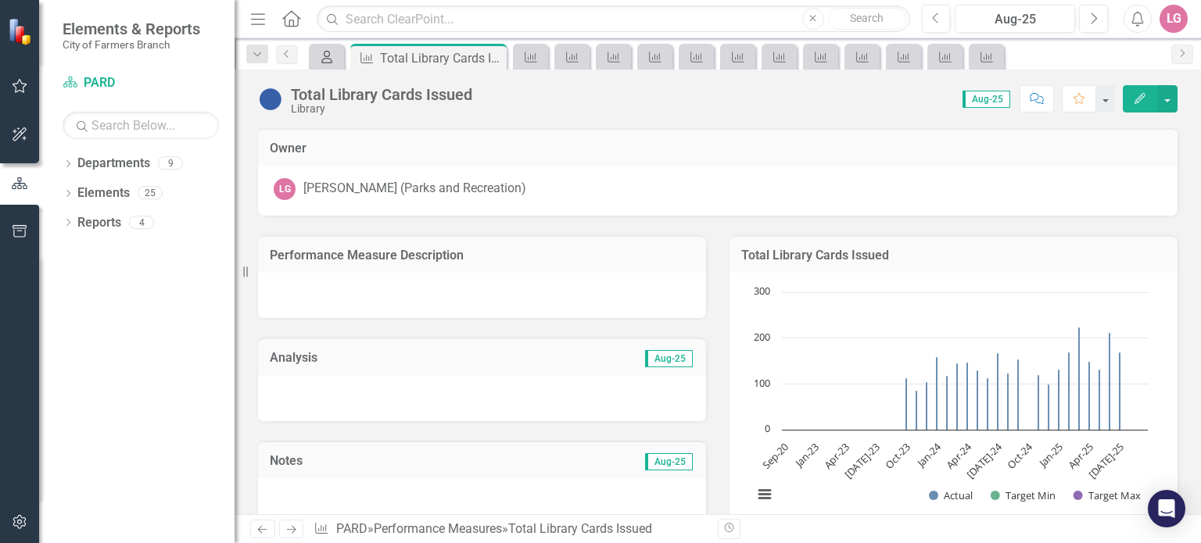
click at [322, 60] on icon "My Scorecard" at bounding box center [327, 57] width 16 height 13
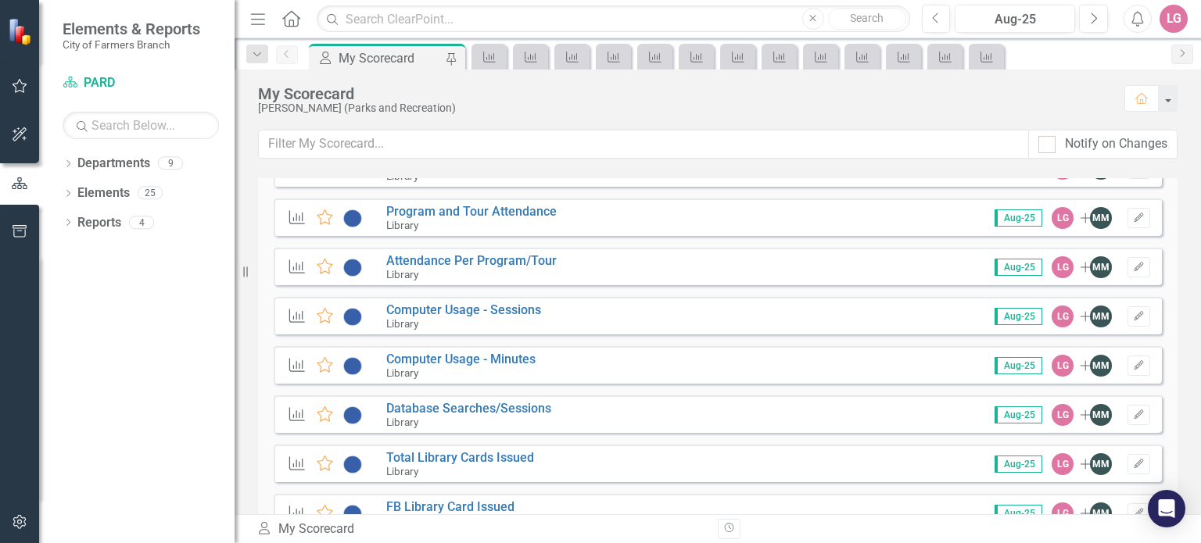
scroll to position [2345, 0]
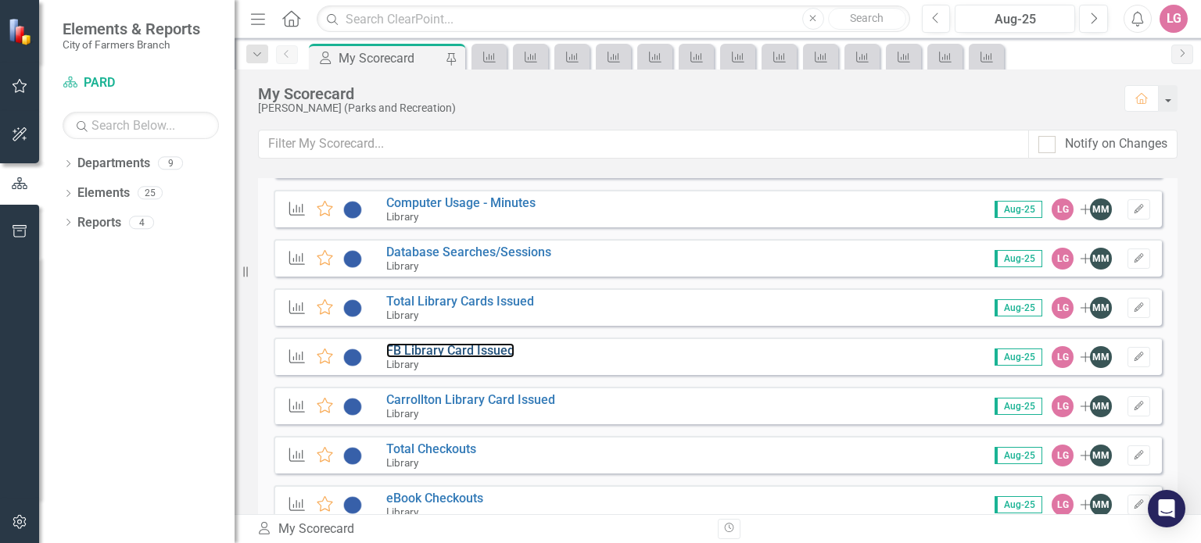
click at [428, 350] on link "FB Library Card Issued" at bounding box center [450, 350] width 128 height 15
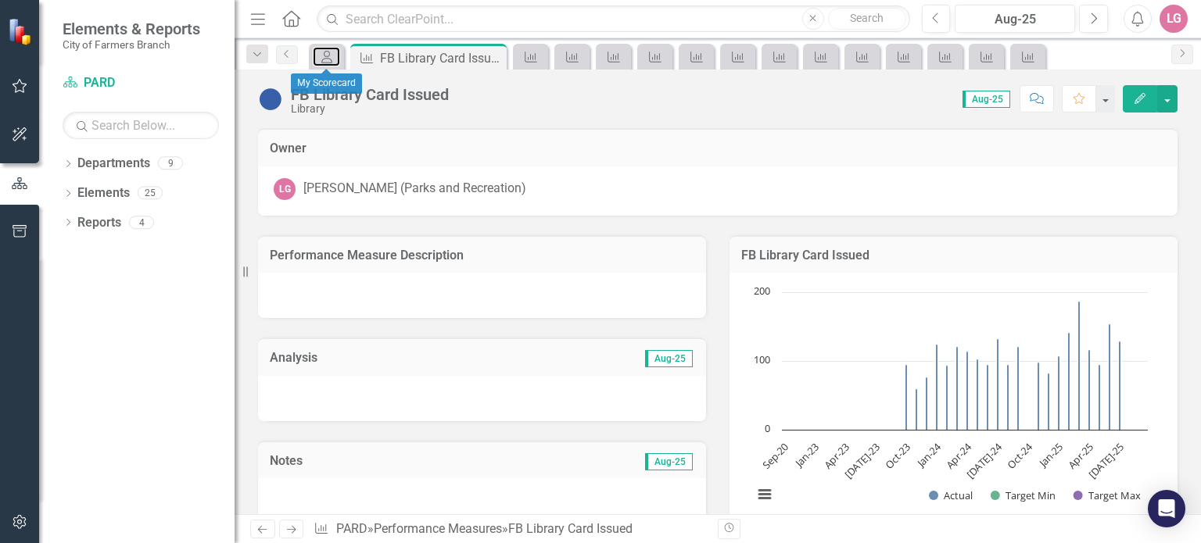
click at [319, 59] on icon "My Scorecard" at bounding box center [327, 57] width 16 height 13
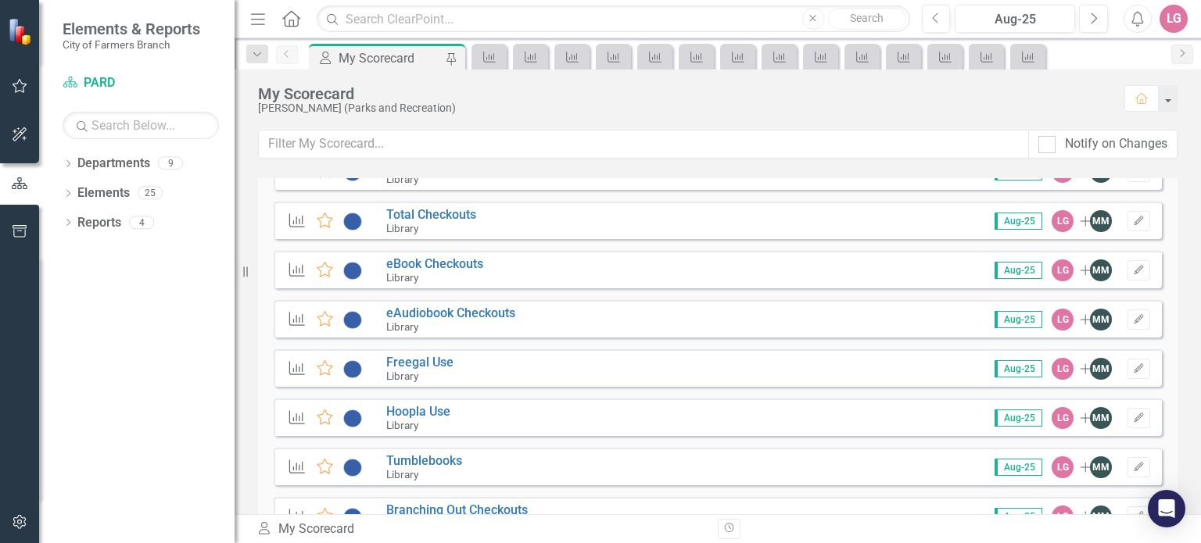
scroll to position [2424, 0]
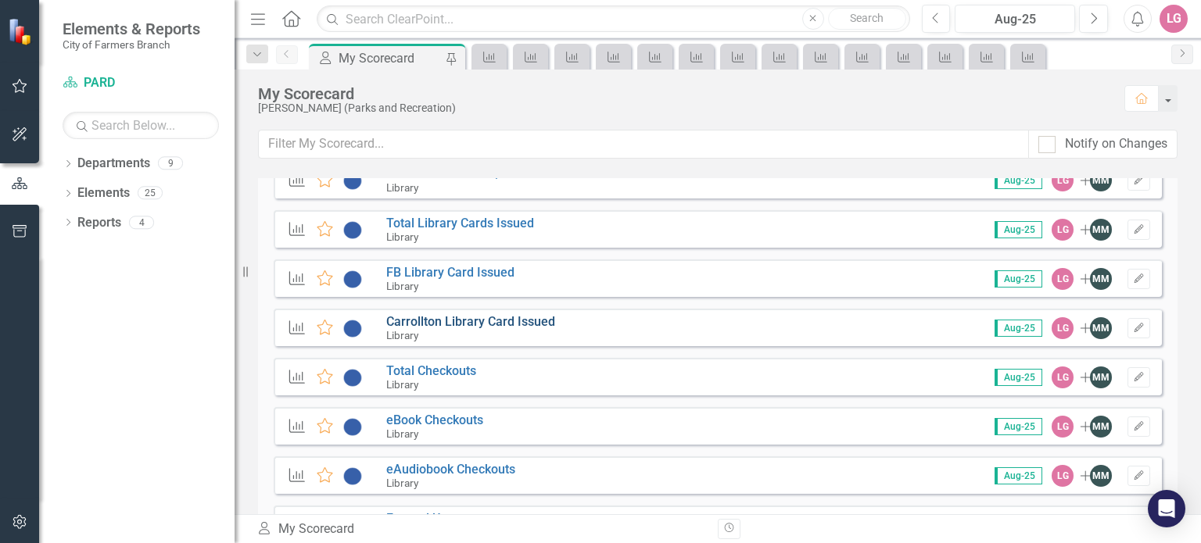
click at [450, 322] on link "Carrollton Library Card Issued" at bounding box center [470, 321] width 169 height 15
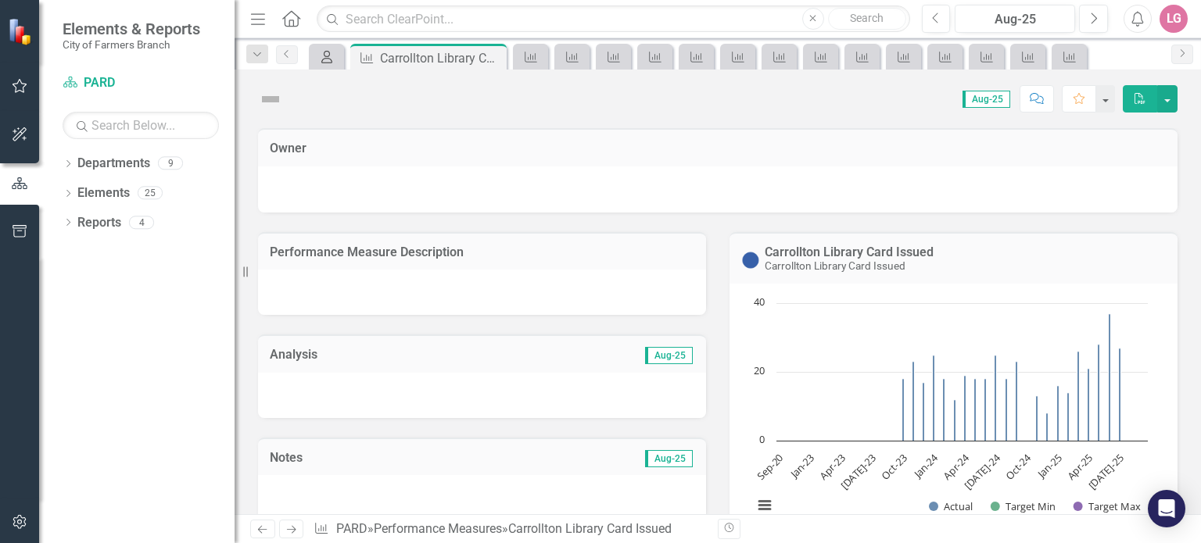
click at [317, 56] on div "My Scorecard" at bounding box center [324, 57] width 22 height 20
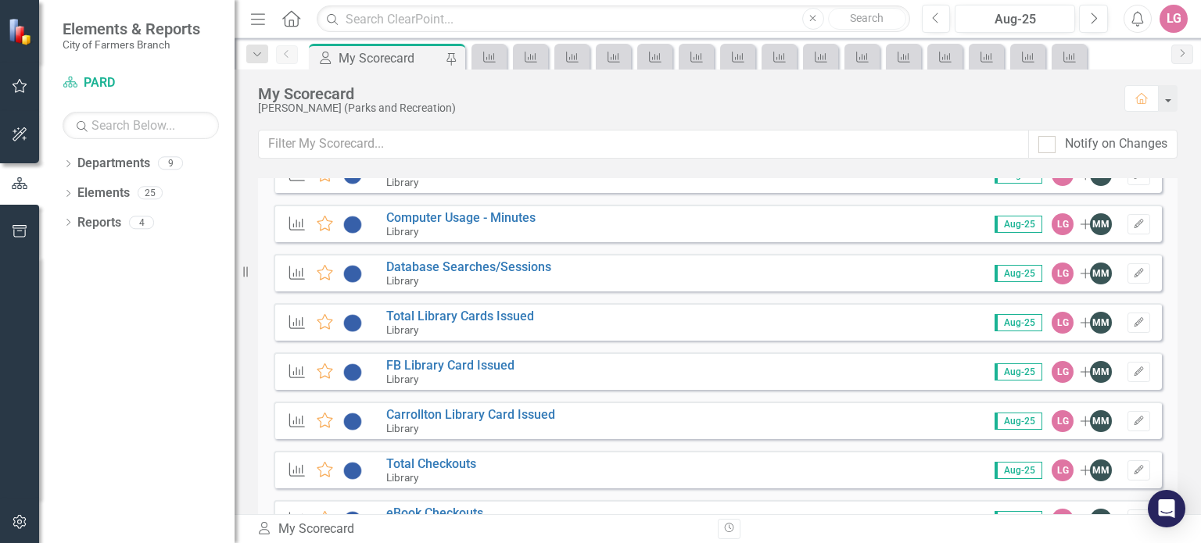
scroll to position [2424, 0]
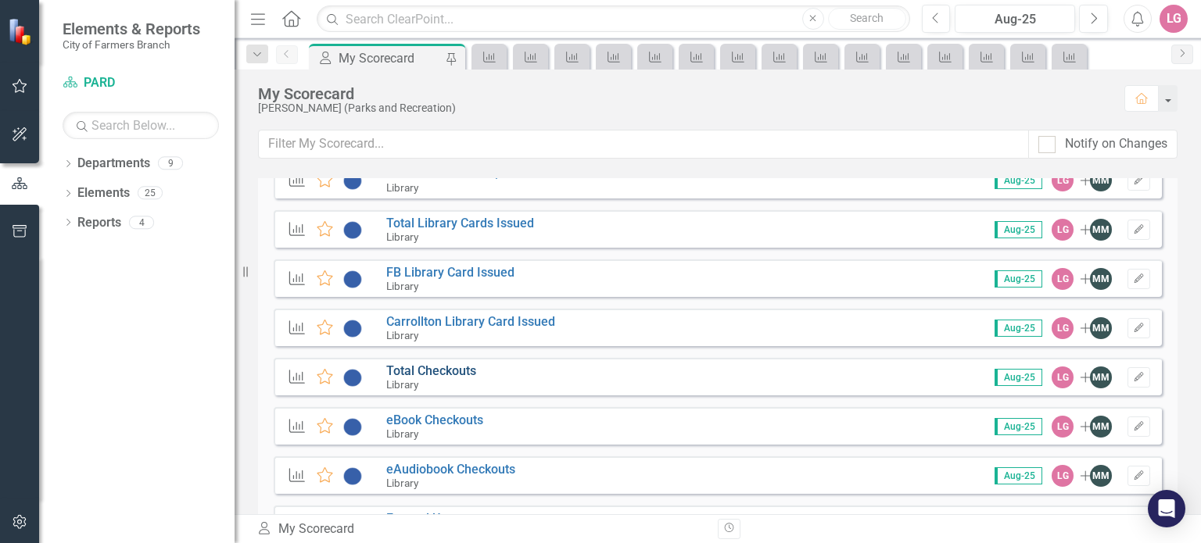
click at [439, 371] on link "Total Checkouts" at bounding box center [431, 371] width 90 height 15
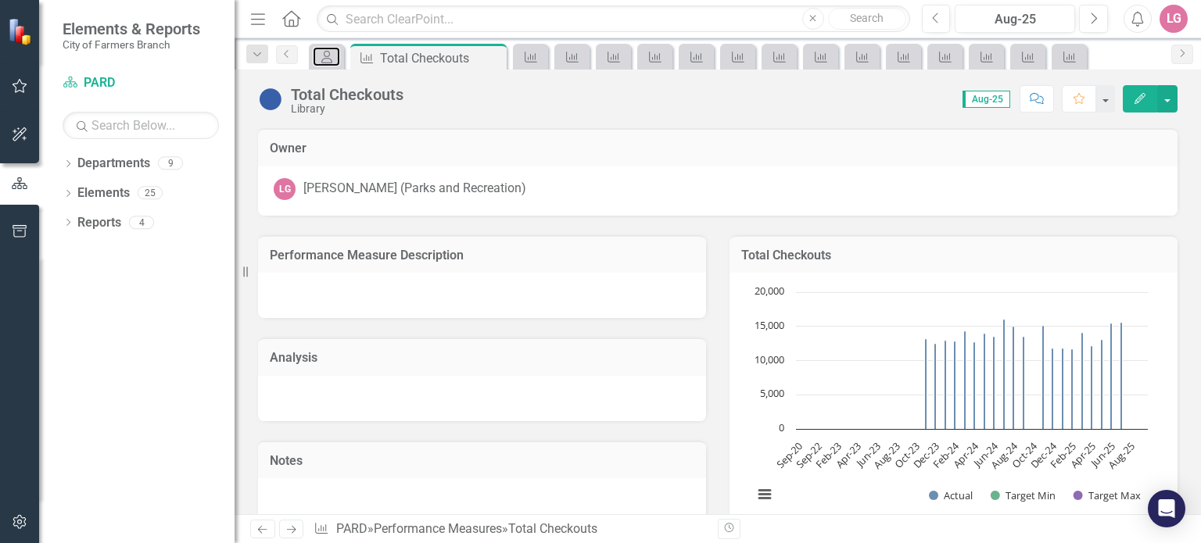
click at [320, 56] on icon "My Scorecard" at bounding box center [327, 57] width 16 height 13
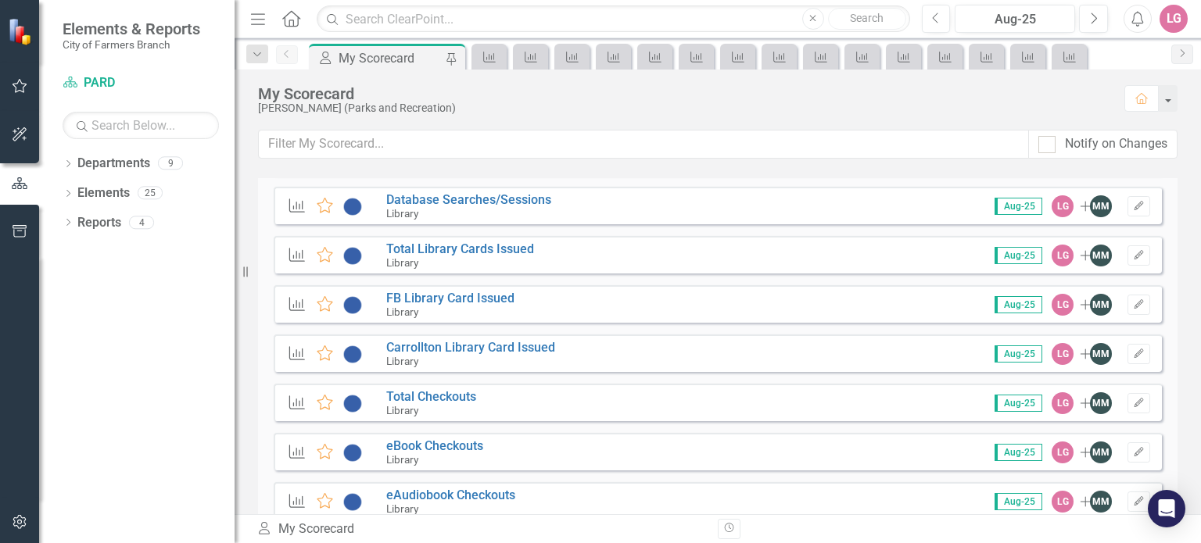
scroll to position [2424, 0]
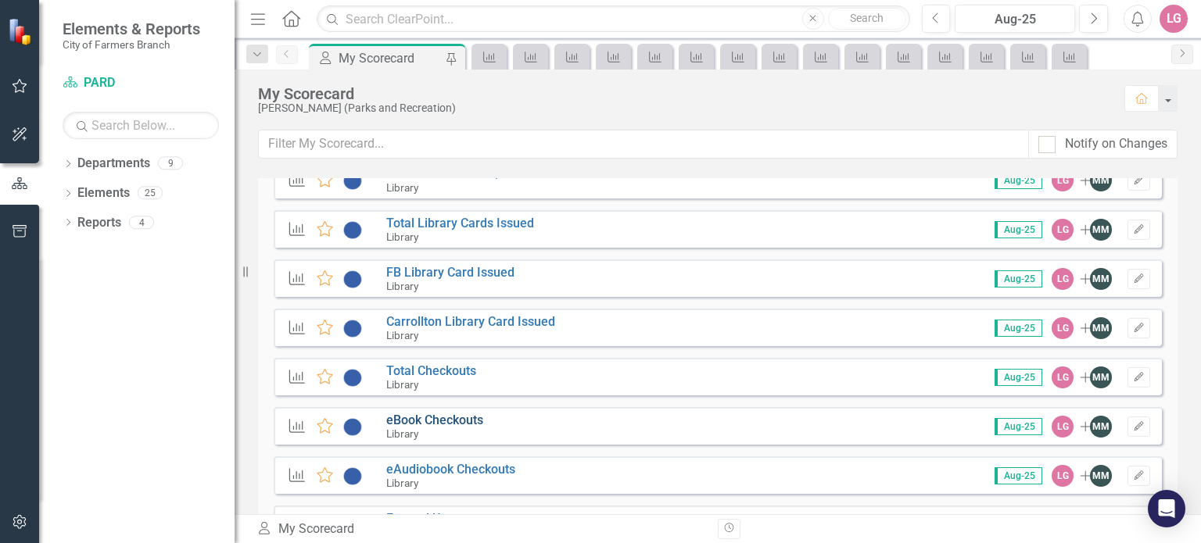
click at [437, 418] on link "eBook Checkouts" at bounding box center [434, 420] width 97 height 15
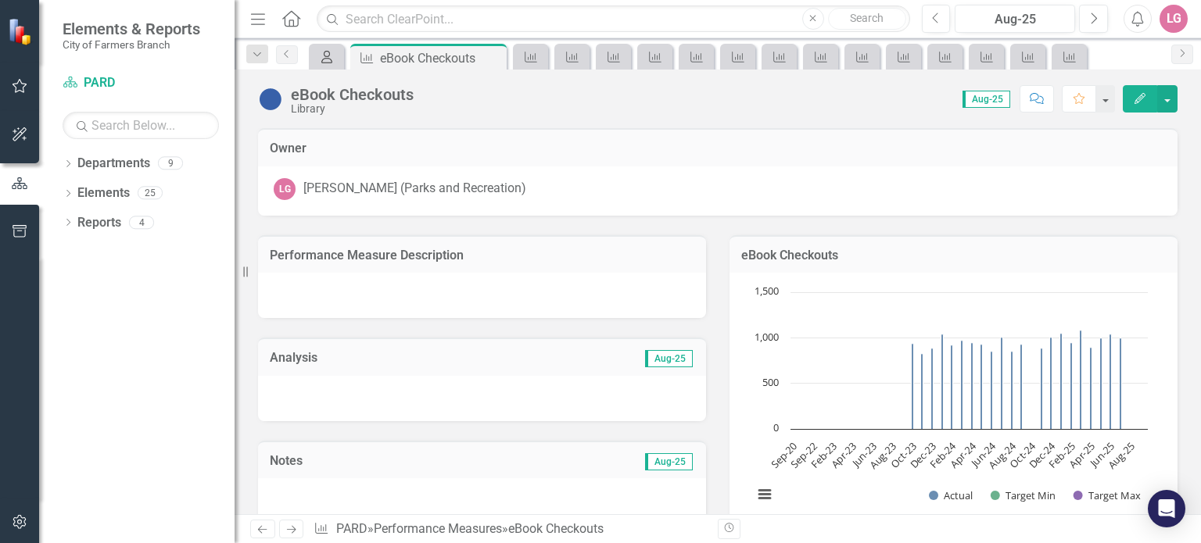
click at [319, 56] on icon "My Scorecard" at bounding box center [327, 57] width 16 height 13
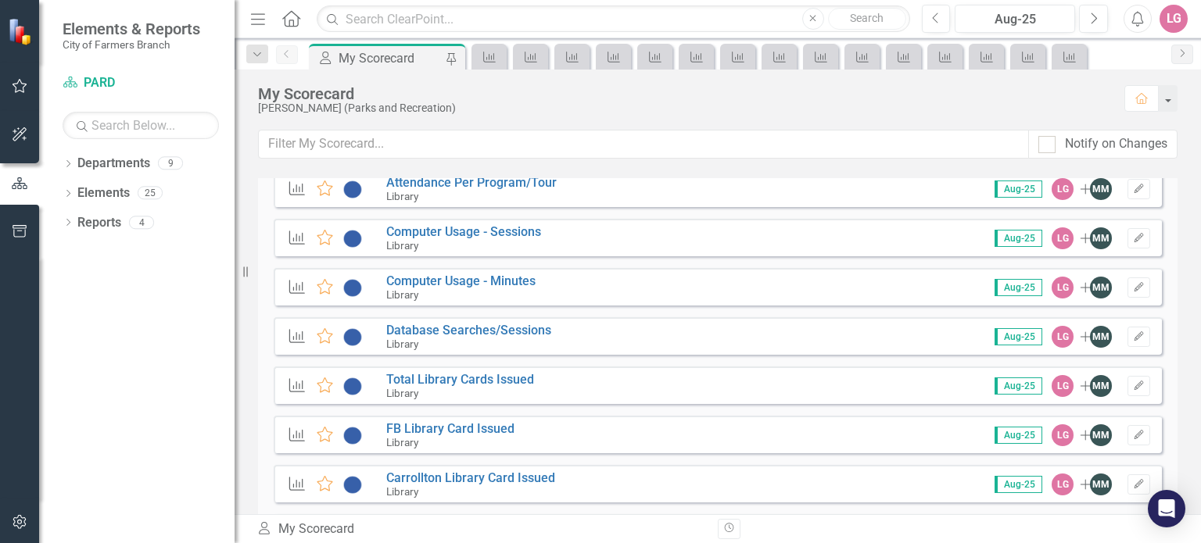
scroll to position [2424, 0]
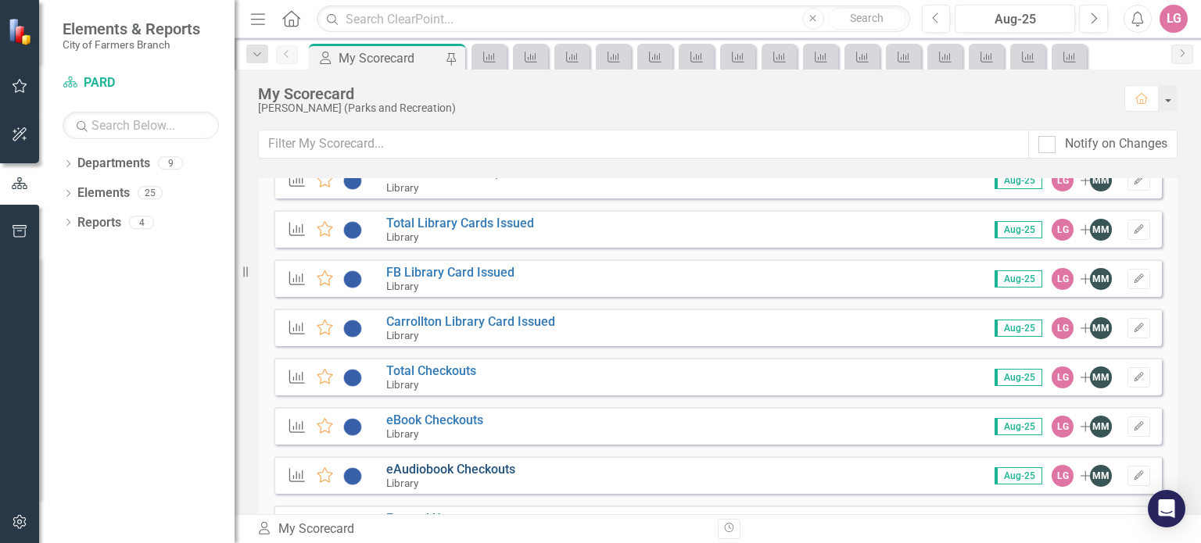
click at [425, 467] on link "eAudiobook Checkouts" at bounding box center [450, 469] width 129 height 15
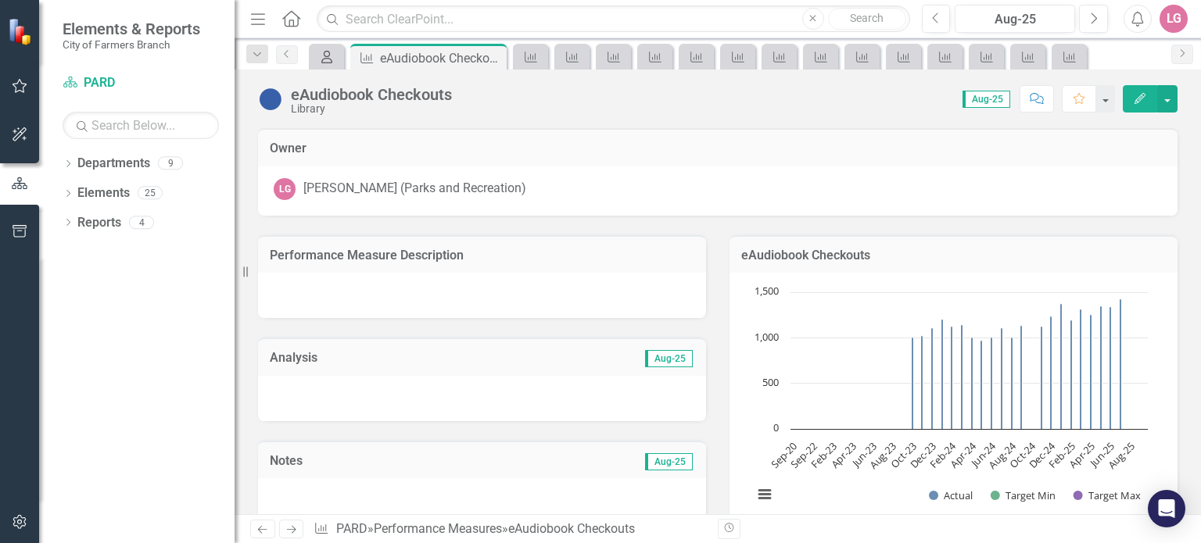
click at [329, 62] on icon "My Scorecard" at bounding box center [327, 57] width 16 height 13
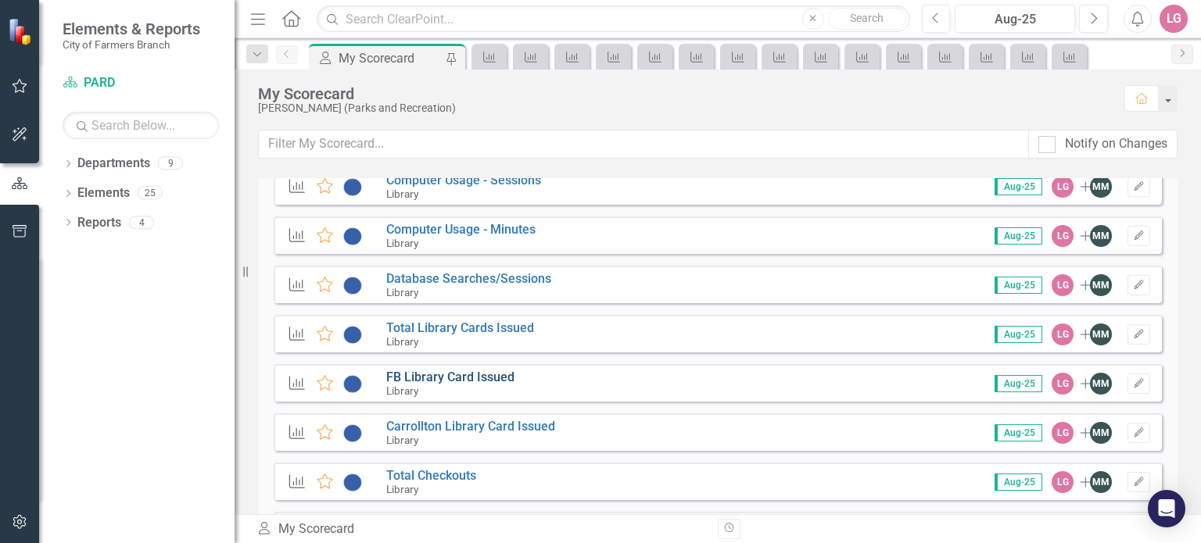
scroll to position [2502, 0]
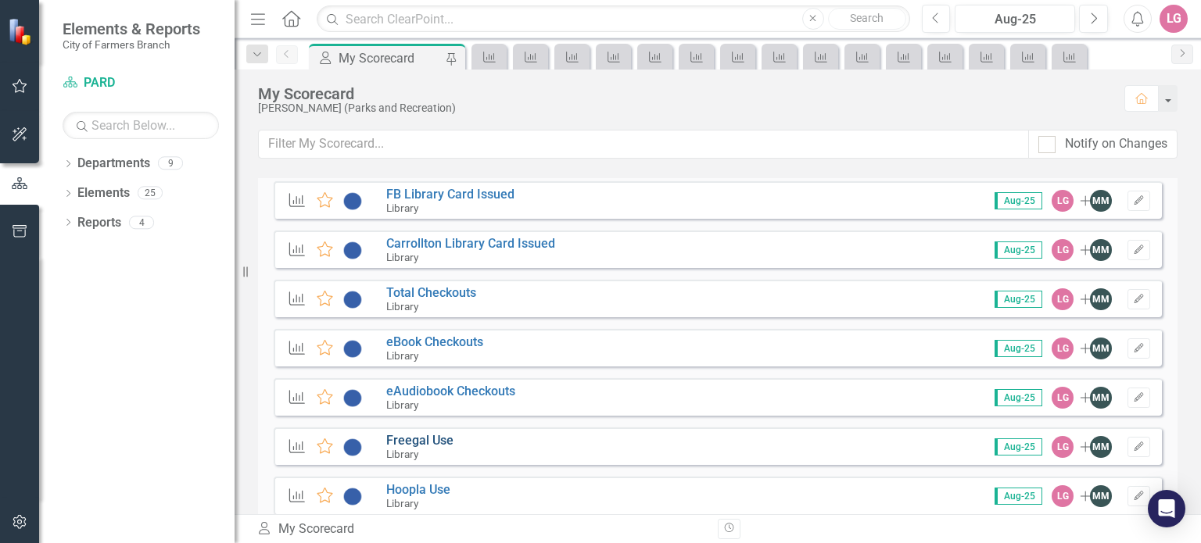
click at [405, 446] on link "Freegal Use" at bounding box center [419, 440] width 67 height 15
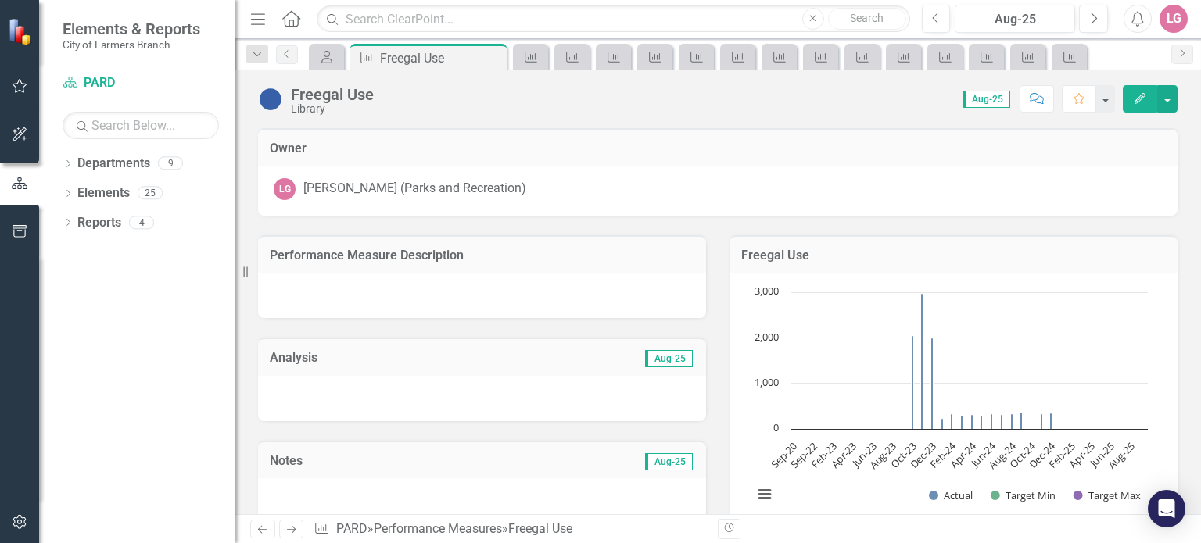
click at [310, 56] on div "My Scorecard" at bounding box center [326, 57] width 35 height 26
click at [332, 58] on icon "My Scorecard" at bounding box center [327, 57] width 16 height 13
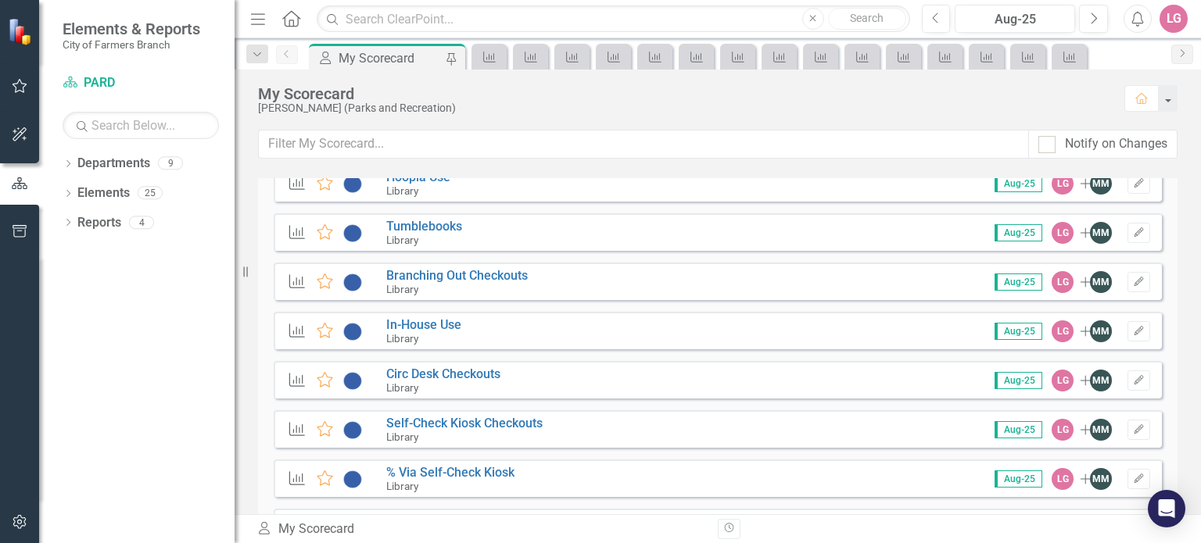
scroll to position [2736, 0]
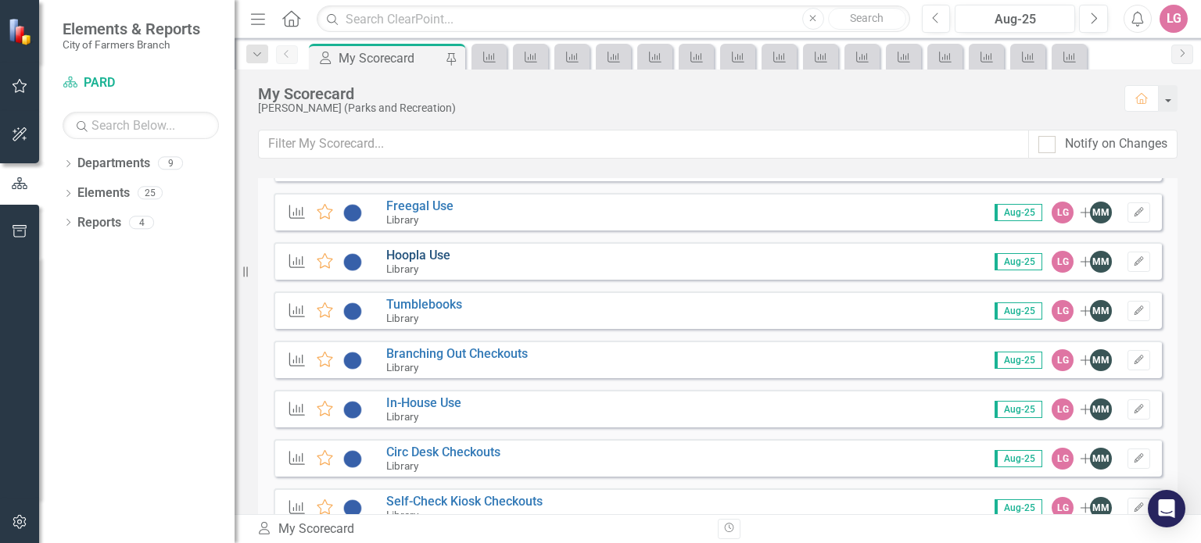
click at [417, 250] on link "Hoopla Use" at bounding box center [418, 255] width 64 height 15
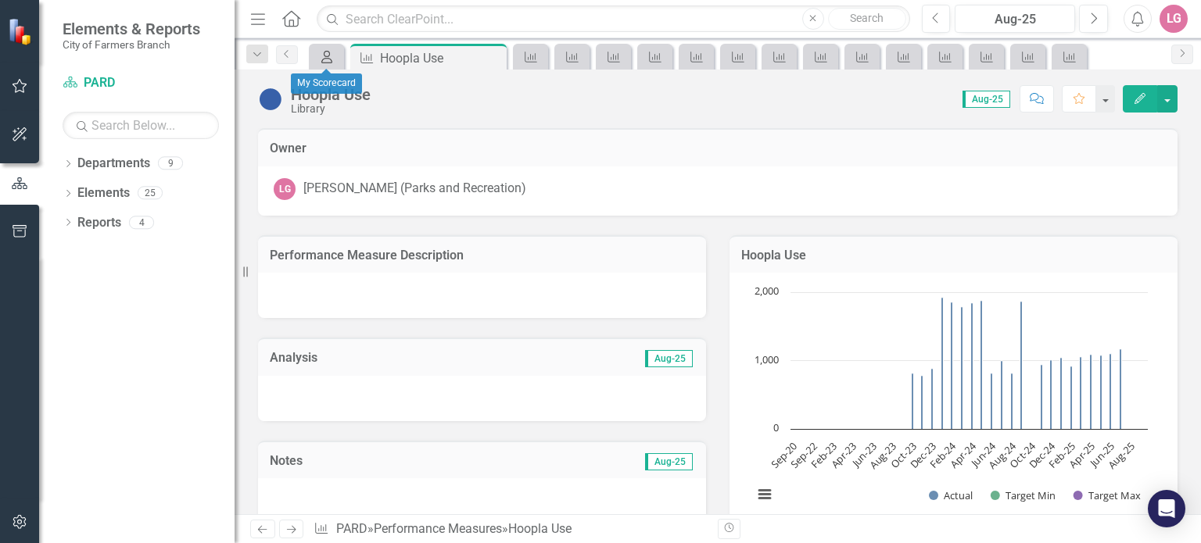
click at [333, 61] on icon "My Scorecard" at bounding box center [327, 57] width 16 height 13
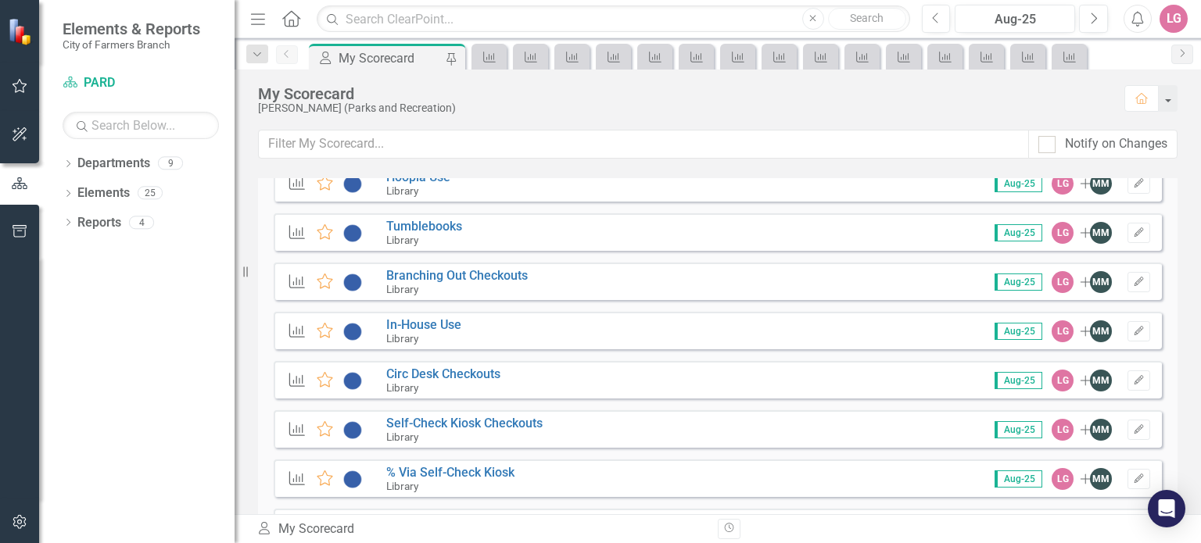
scroll to position [2658, 0]
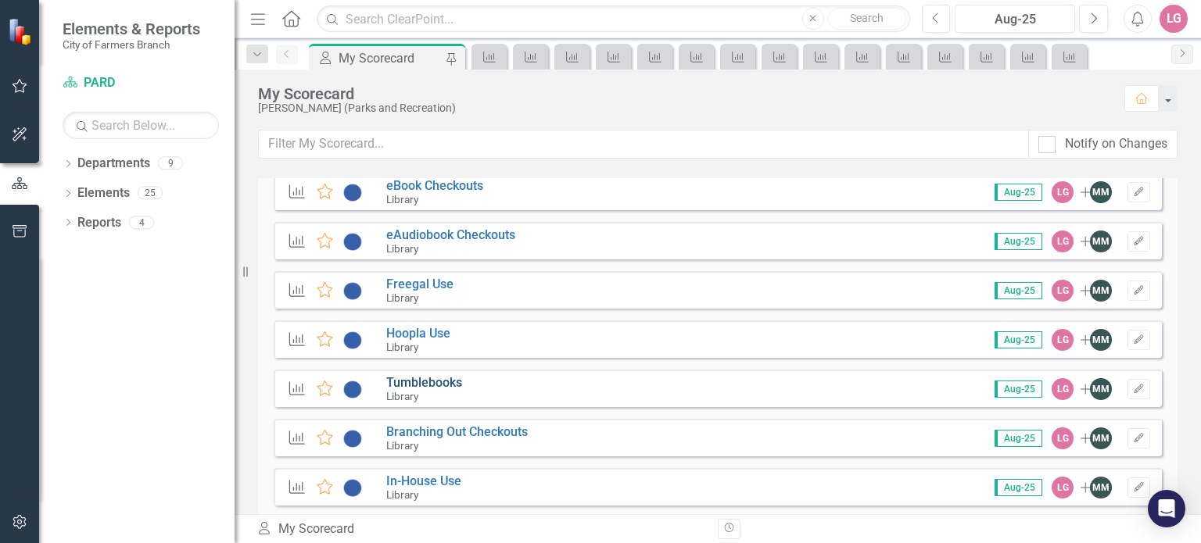
click at [425, 385] on link "Tumblebooks" at bounding box center [424, 382] width 76 height 15
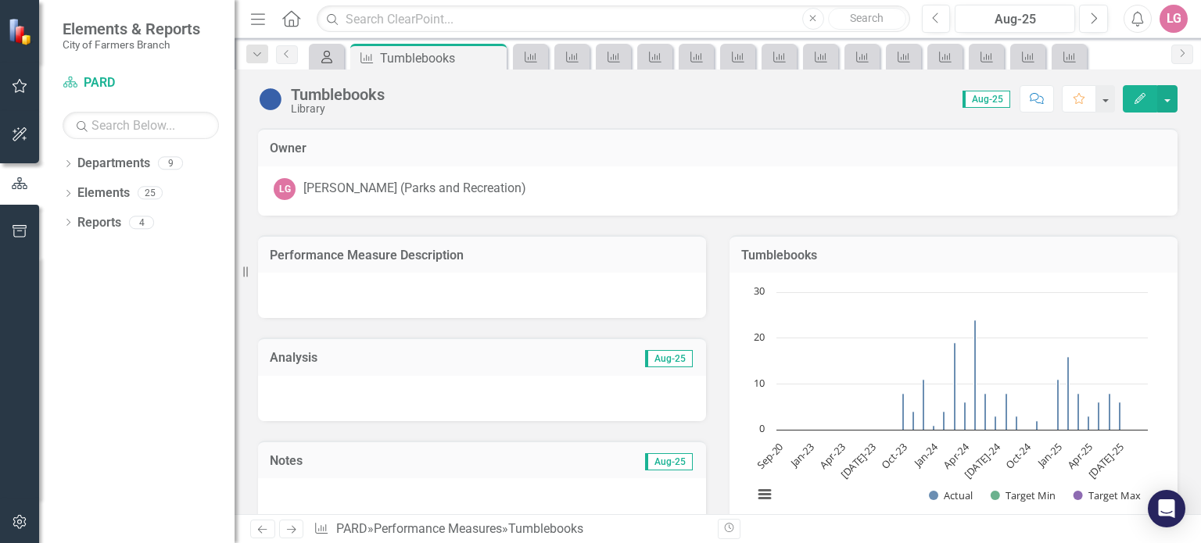
click at [316, 56] on div "My Scorecard" at bounding box center [324, 57] width 22 height 20
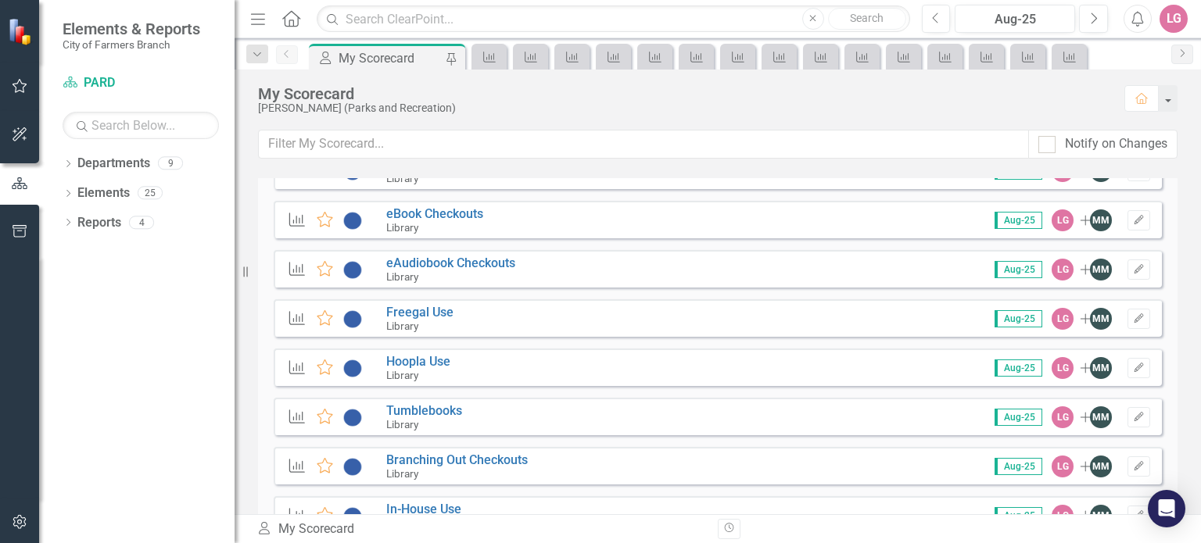
scroll to position [2658, 0]
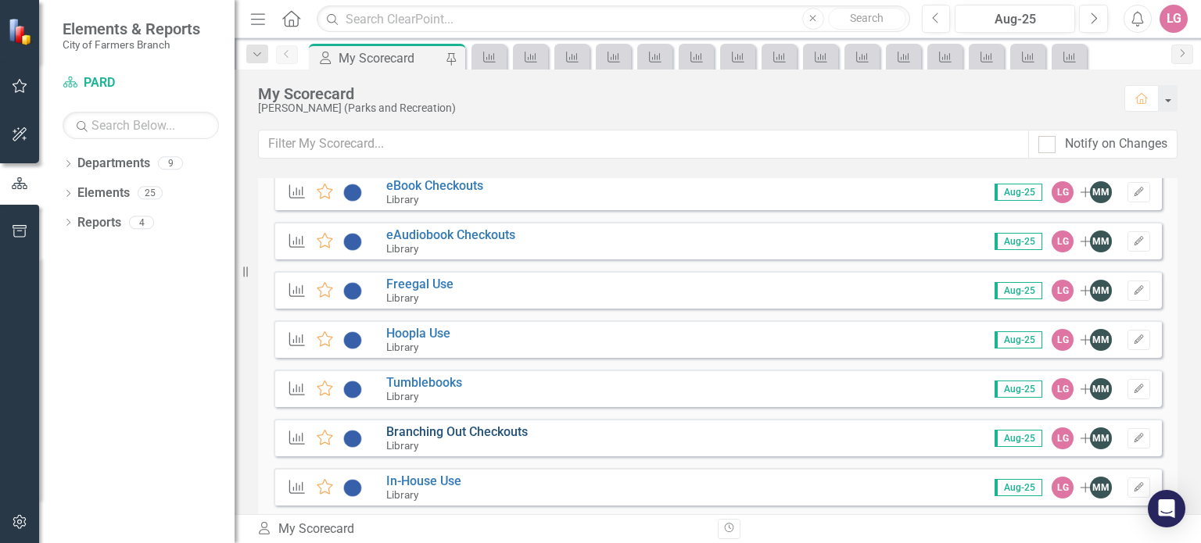
click at [428, 435] on link "Branching Out Checkouts" at bounding box center [457, 432] width 142 height 15
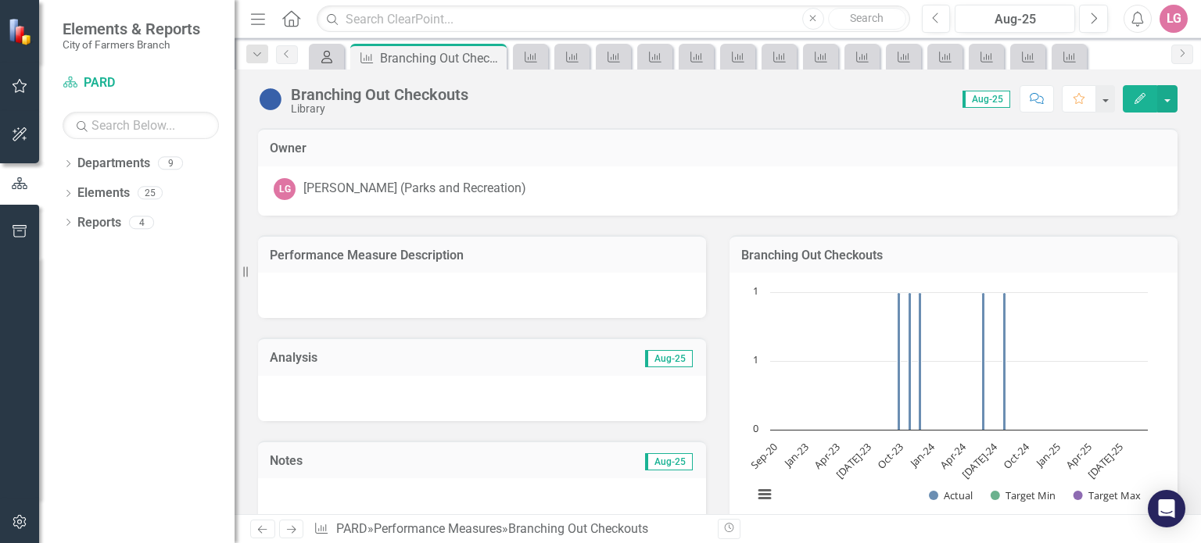
click at [321, 58] on icon "My Scorecard" at bounding box center [327, 57] width 16 height 13
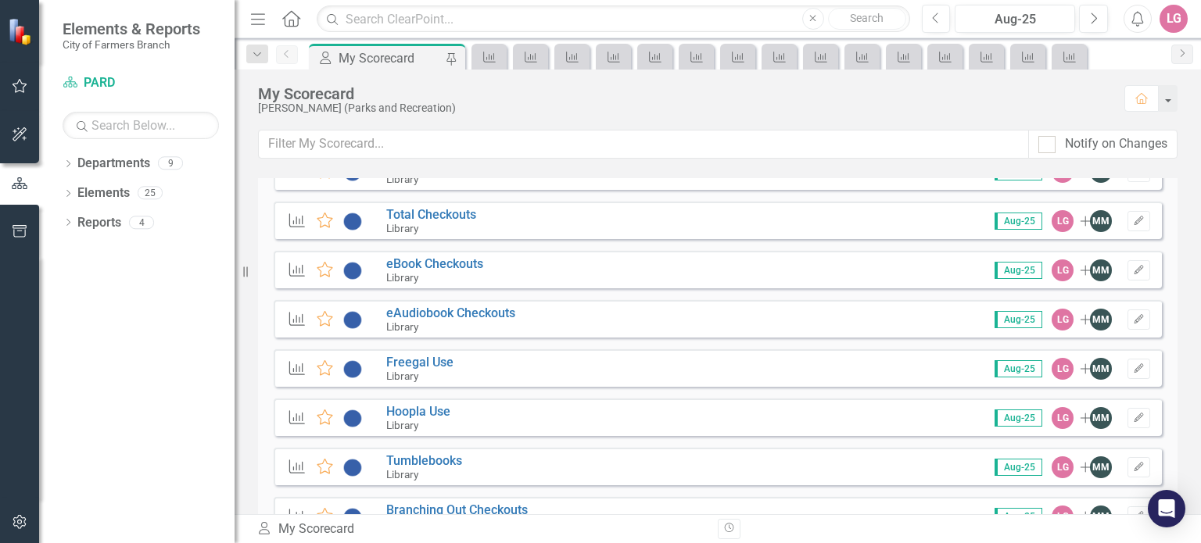
scroll to position [2658, 0]
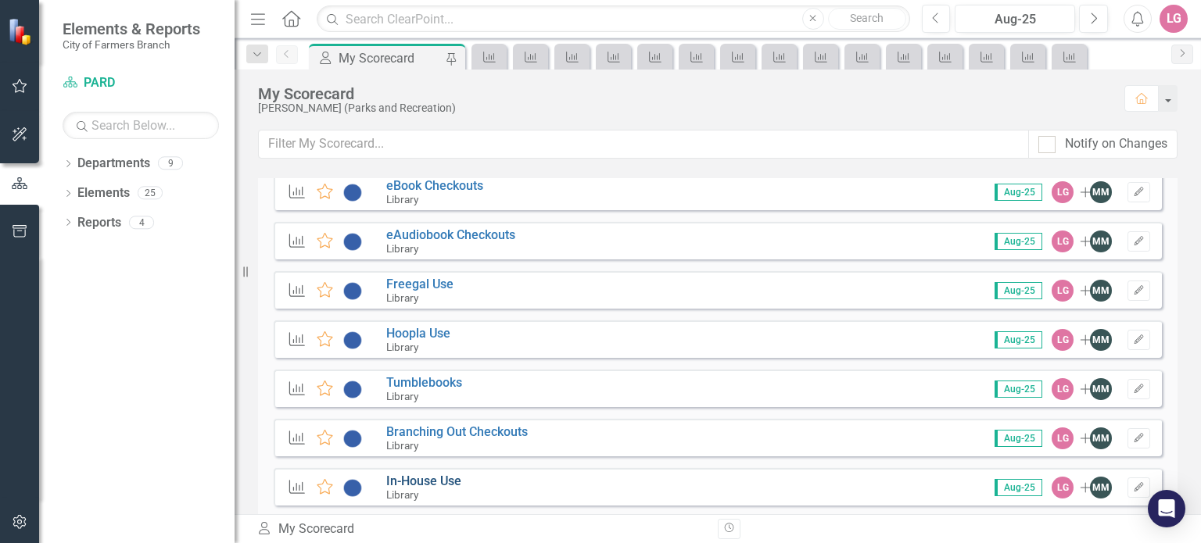
click at [422, 479] on link "In-House Use" at bounding box center [423, 481] width 75 height 15
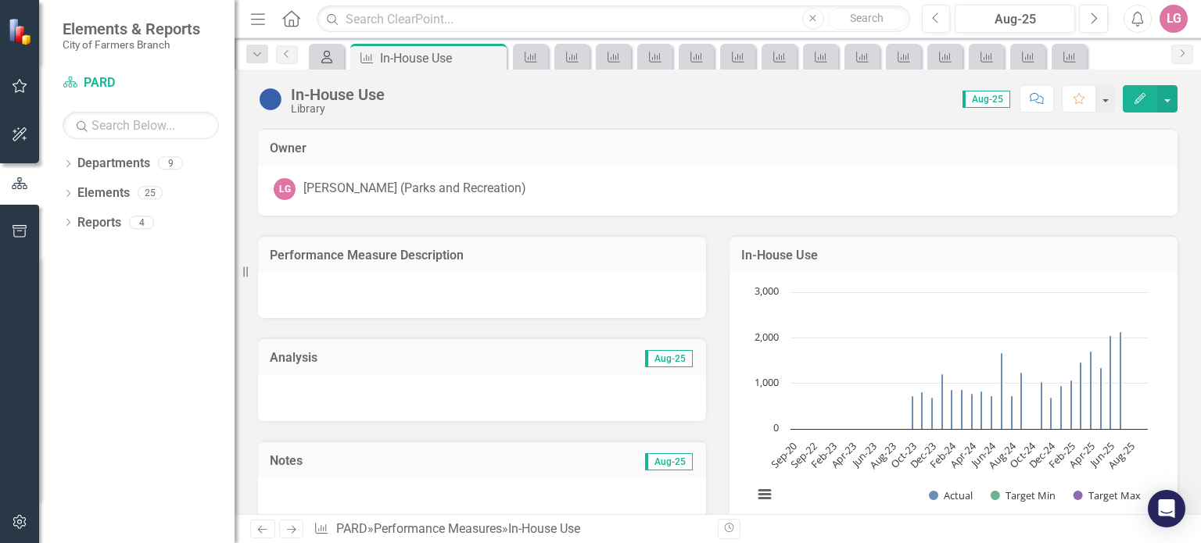
click at [321, 57] on icon "My Scorecard" at bounding box center [327, 57] width 16 height 13
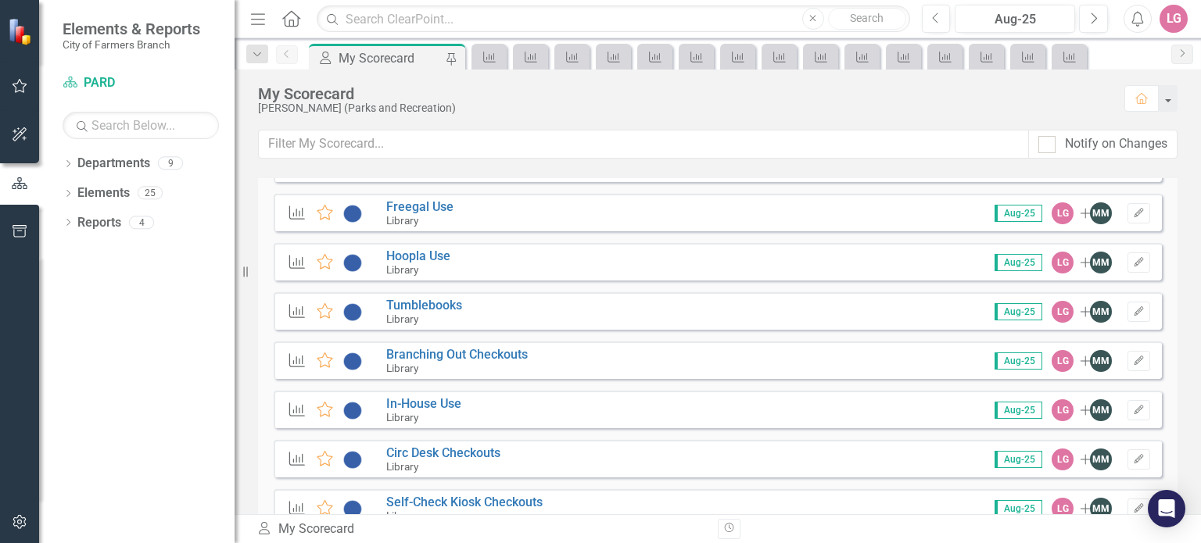
scroll to position [2736, 0]
click at [439, 453] on link "Circ Desk Checkouts" at bounding box center [443, 452] width 114 height 15
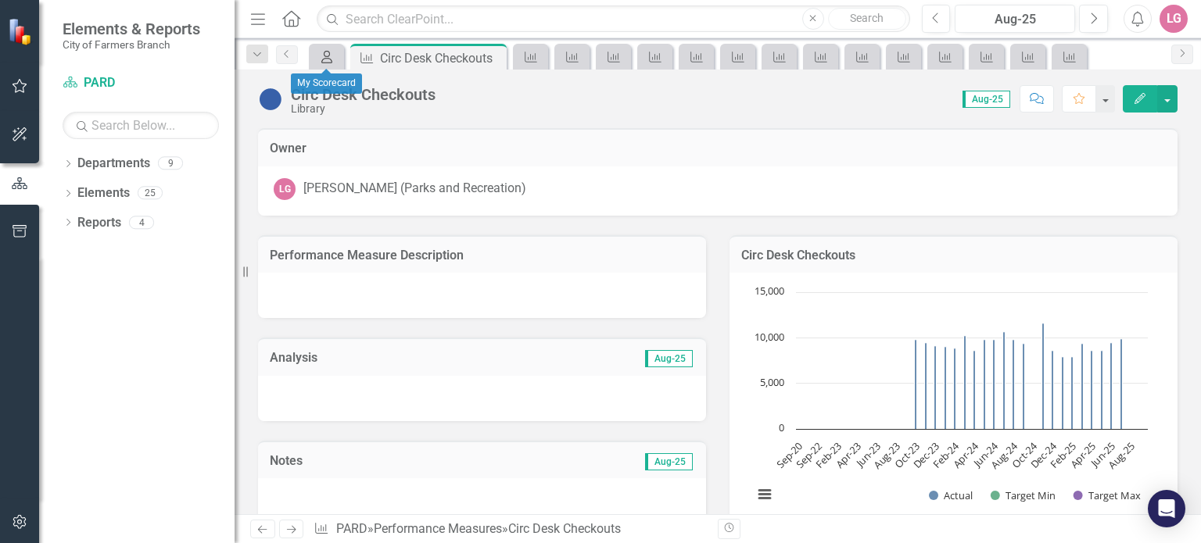
click at [325, 61] on icon "My Scorecard" at bounding box center [327, 57] width 16 height 13
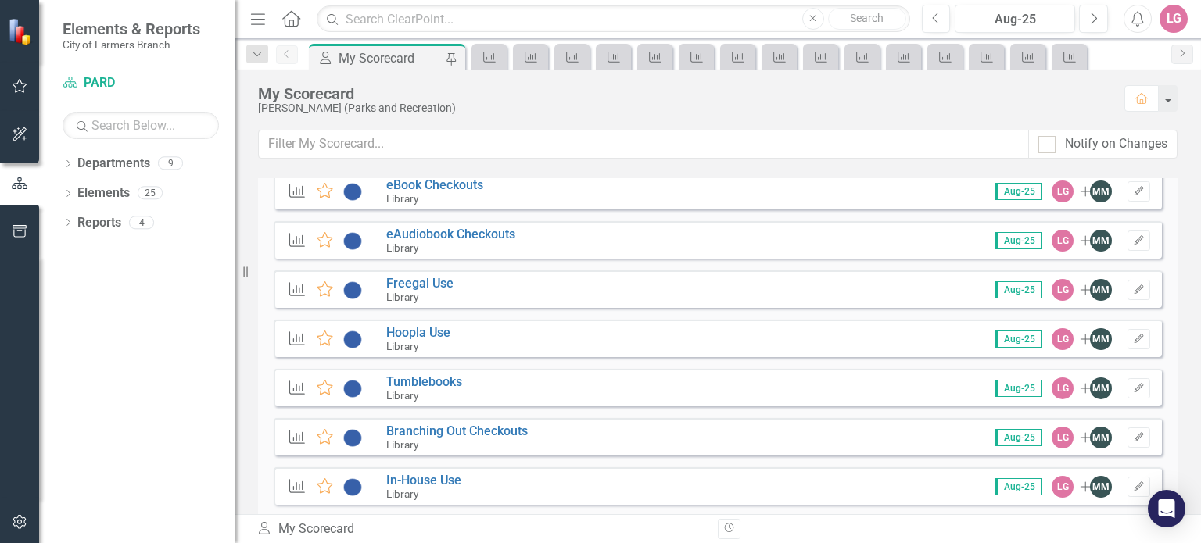
scroll to position [2736, 0]
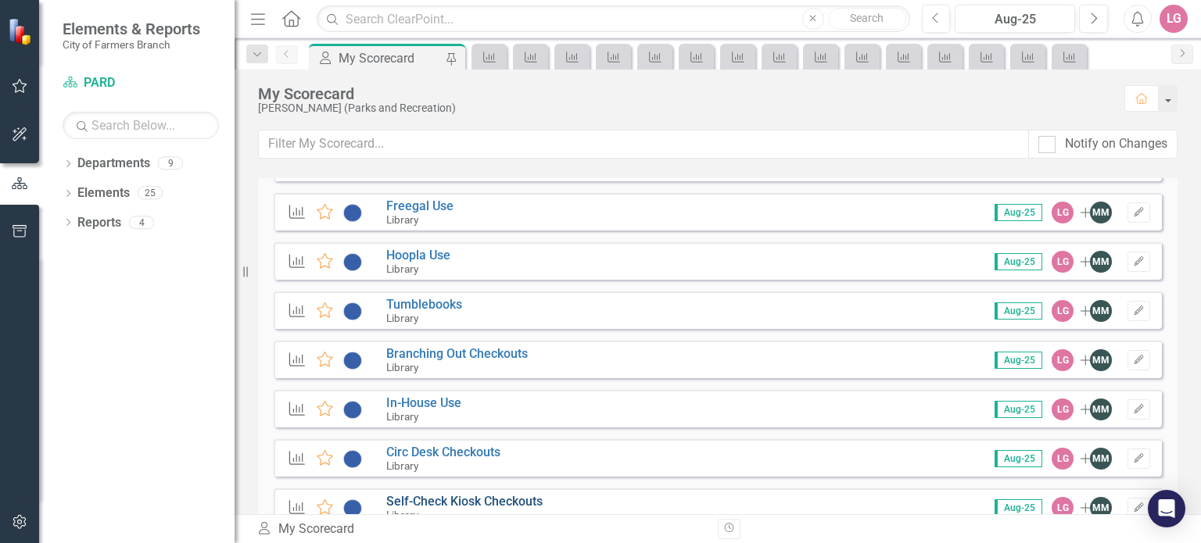
click at [466, 500] on link "Self-Check Kiosk Checkouts" at bounding box center [464, 501] width 156 height 15
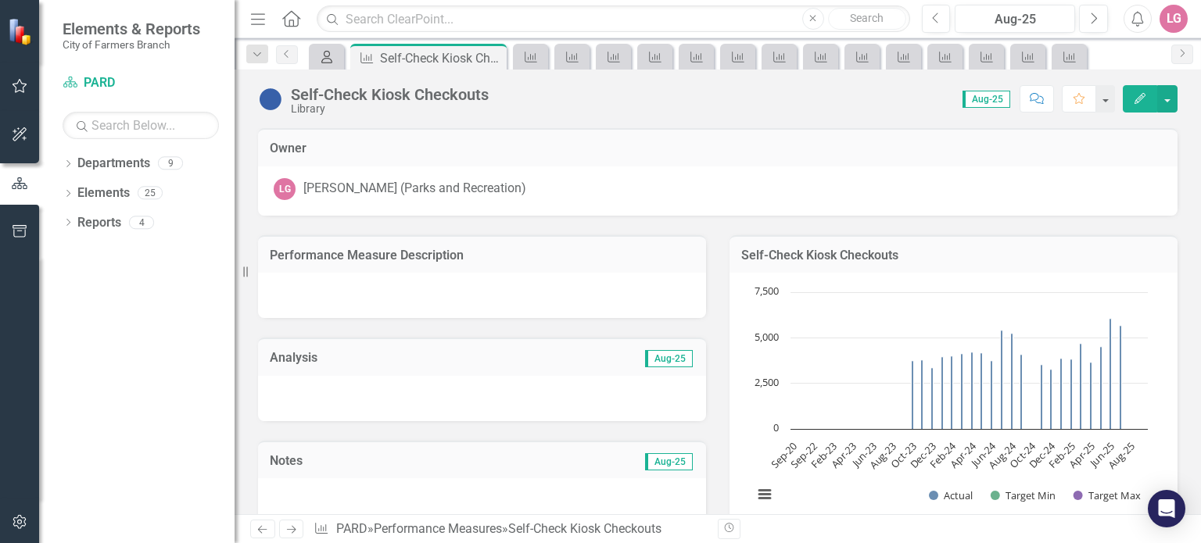
click at [328, 56] on icon "My Scorecard" at bounding box center [327, 57] width 16 height 13
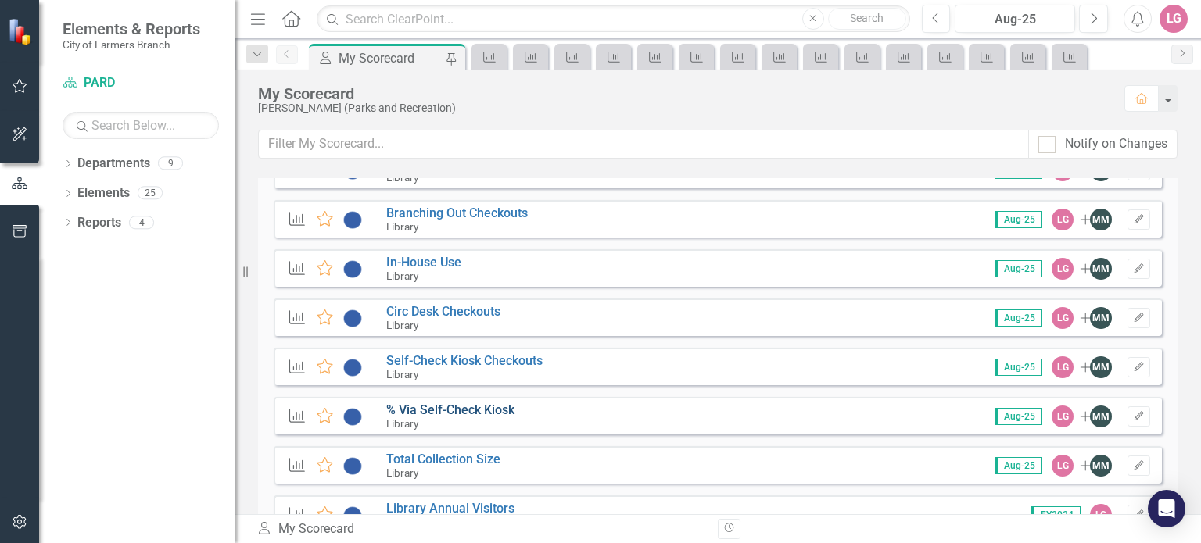
scroll to position [2893, 0]
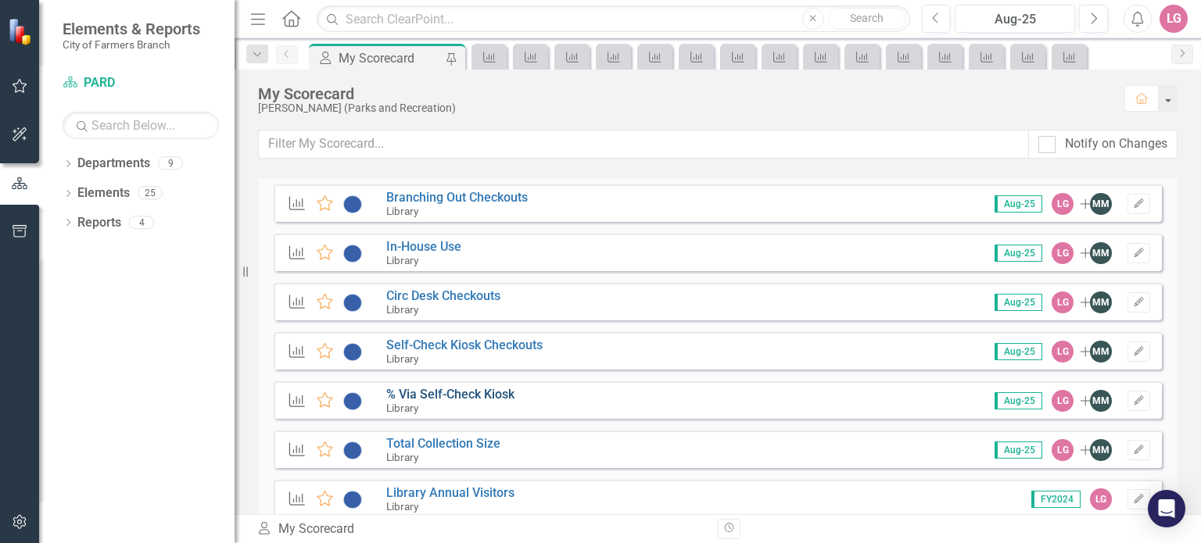
click at [463, 392] on link "% Via Self-Check Kiosk" at bounding box center [450, 394] width 128 height 15
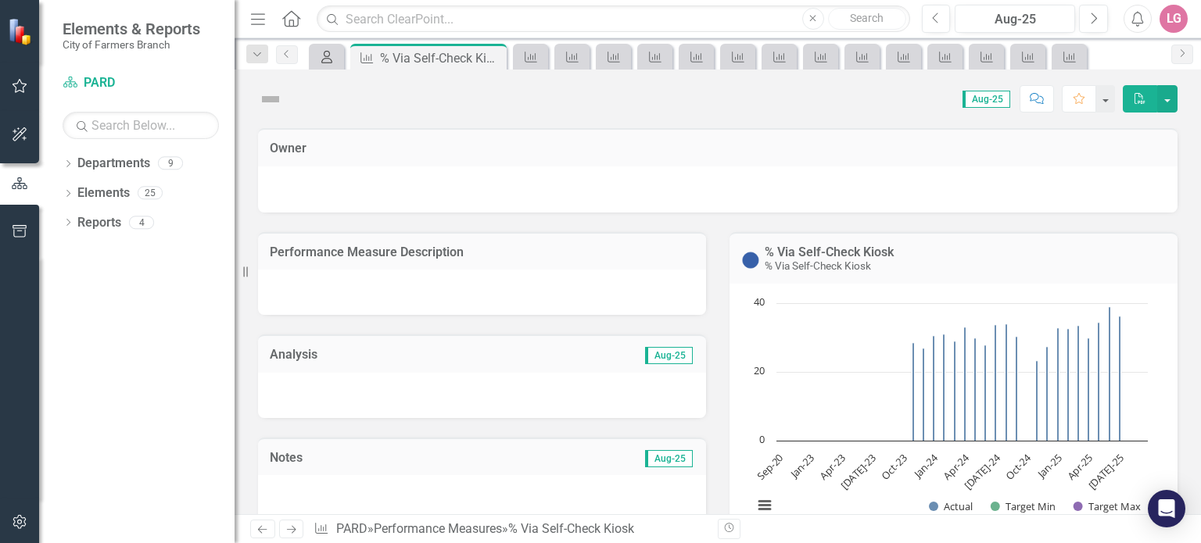
click at [322, 59] on icon "My Scorecard" at bounding box center [327, 57] width 16 height 13
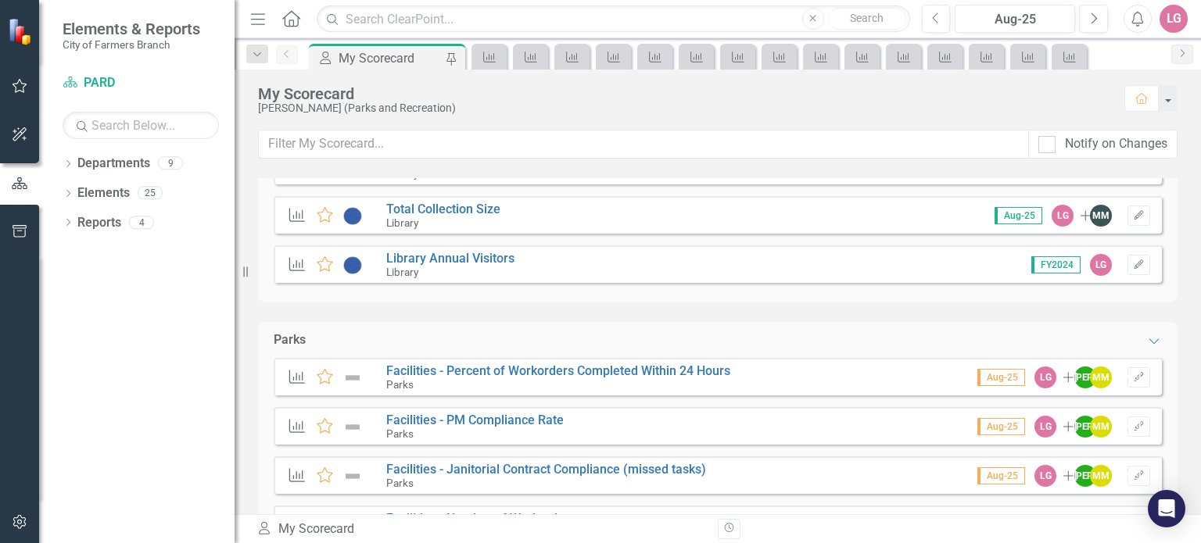
scroll to position [3049, 0]
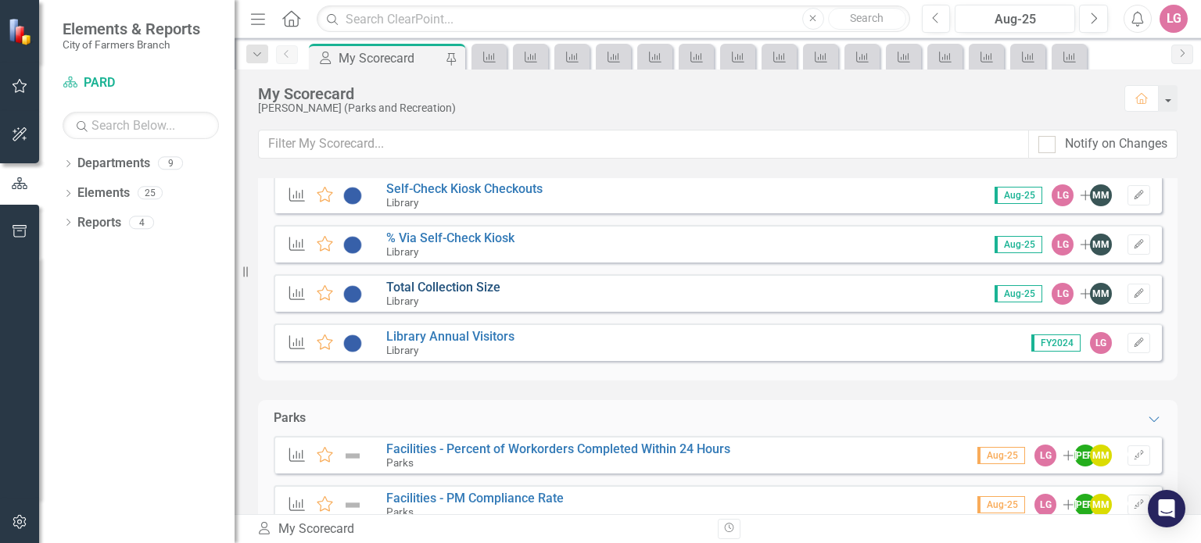
click at [466, 288] on link "Total Collection Size" at bounding box center [443, 287] width 114 height 15
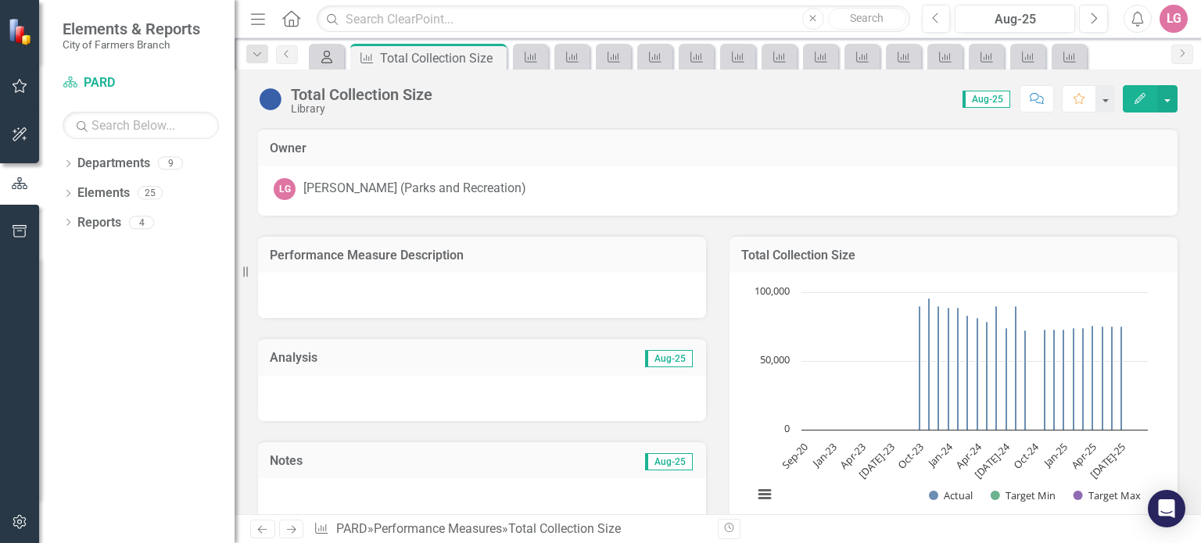
click at [328, 57] on icon "My Scorecard" at bounding box center [327, 57] width 16 height 13
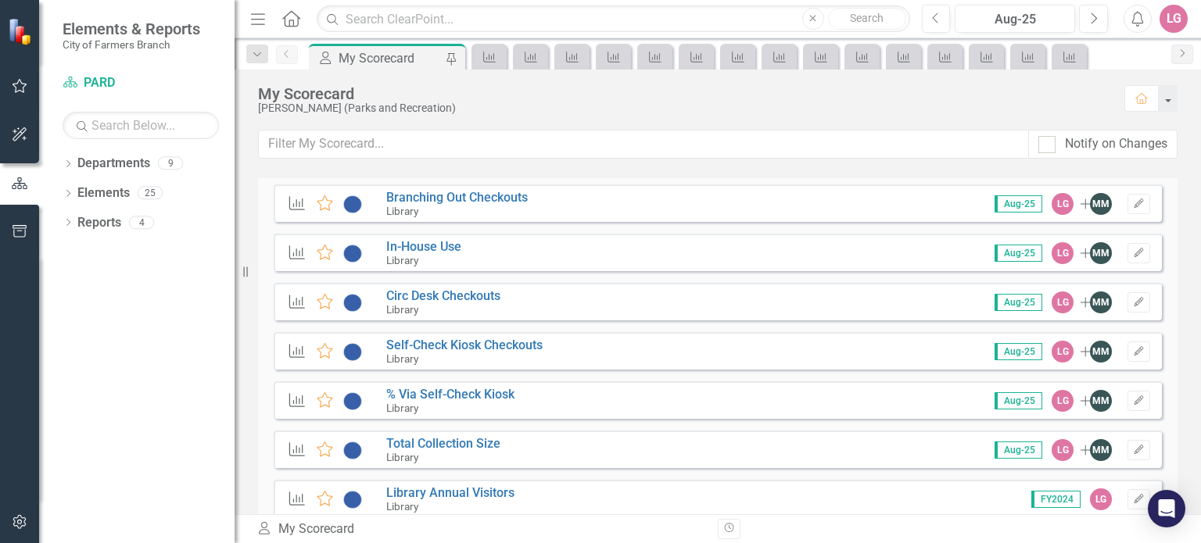
scroll to position [3049, 0]
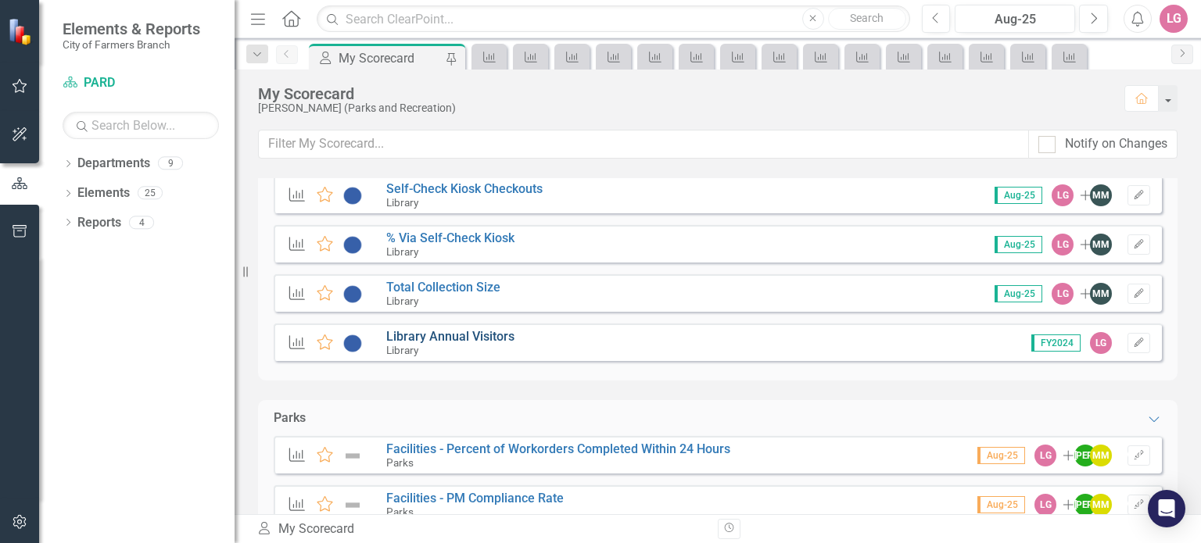
click at [441, 340] on link "Library Annual Visitors" at bounding box center [450, 336] width 128 height 15
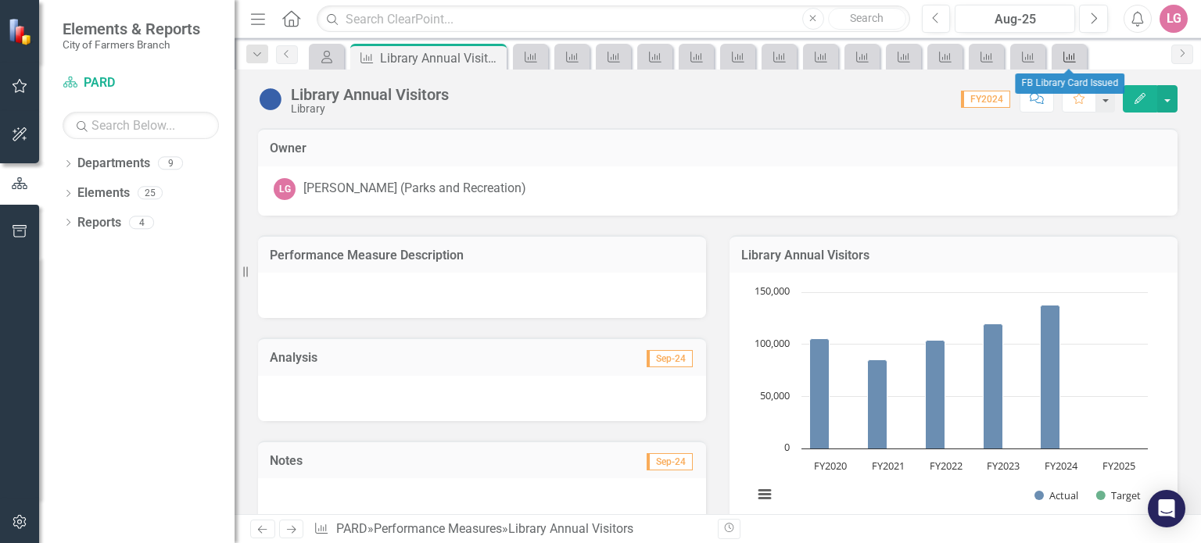
click at [1060, 54] on div "Performance Measure" at bounding box center [1066, 57] width 22 height 20
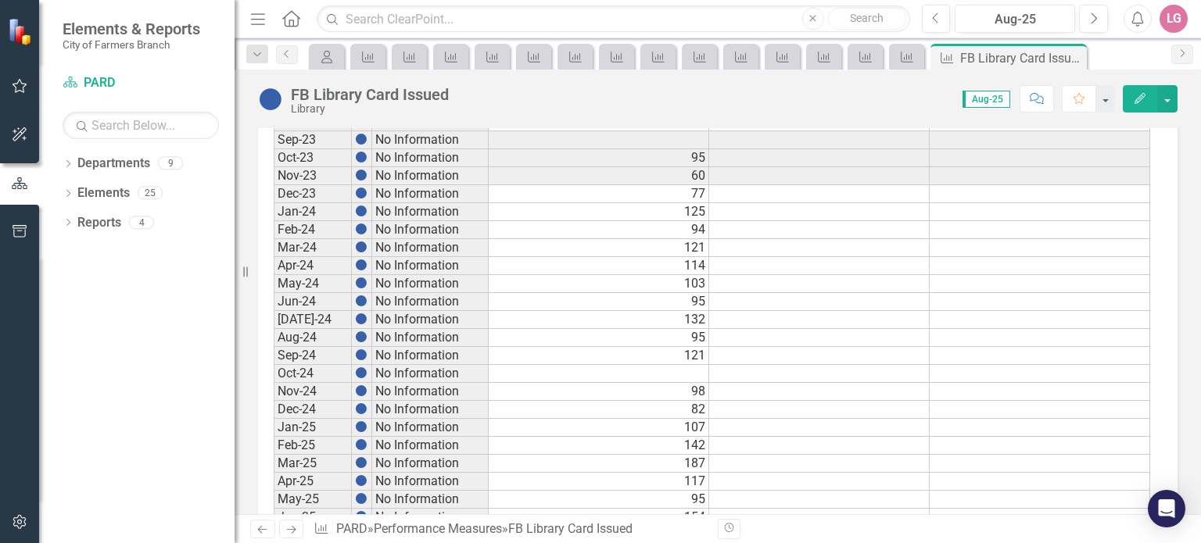
scroll to position [884, 0]
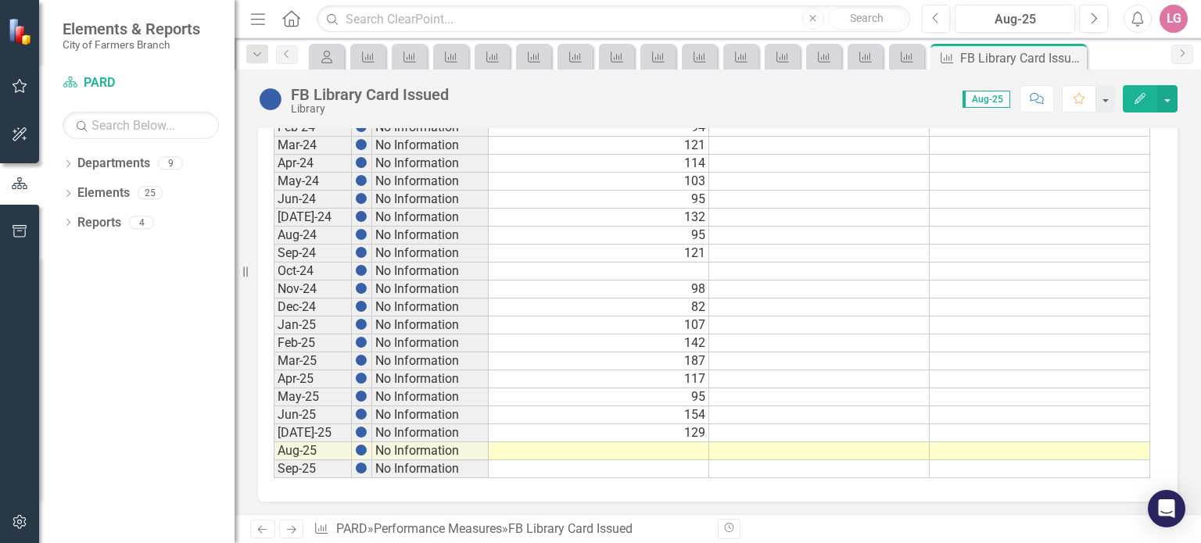
click at [657, 445] on td at bounding box center [599, 451] width 220 height 18
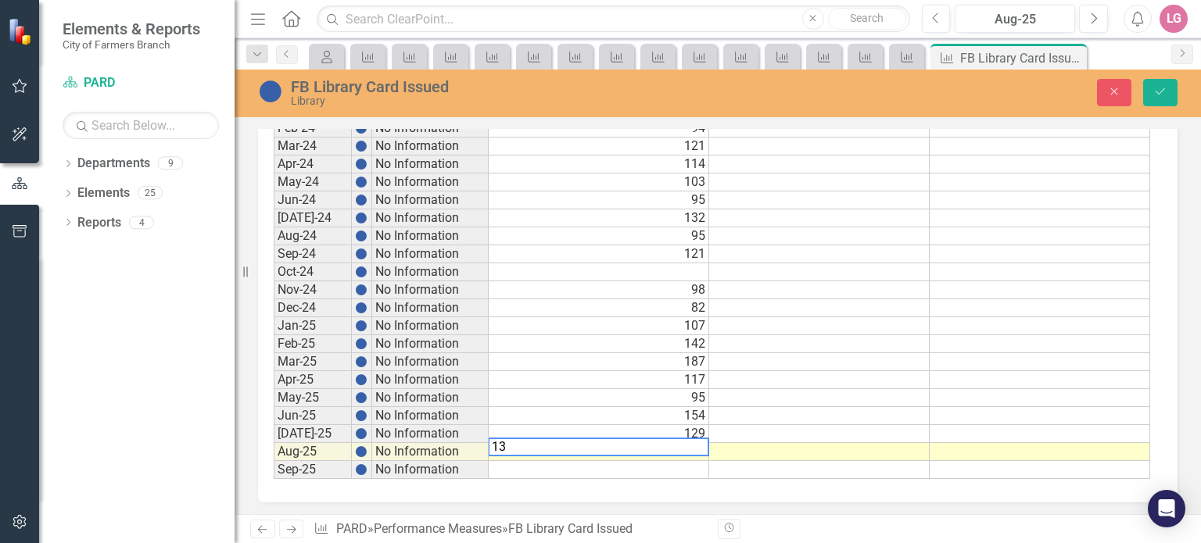
type textarea "139"
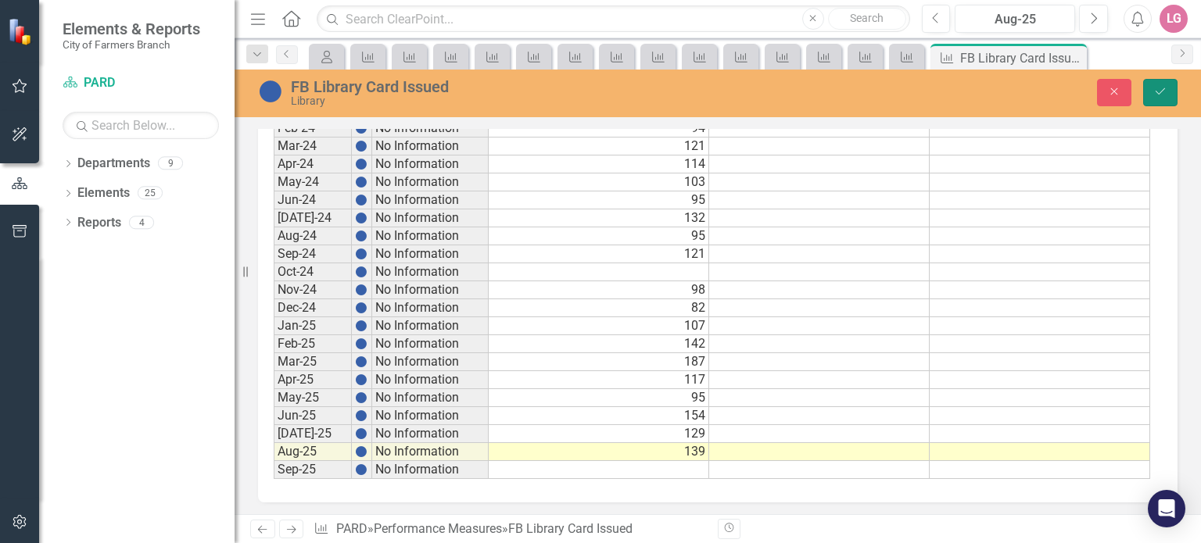
drag, startPoint x: 1167, startPoint y: 88, endPoint x: 941, endPoint y: 281, distance: 297.7
click at [1167, 88] on button "Save" at bounding box center [1160, 92] width 34 height 27
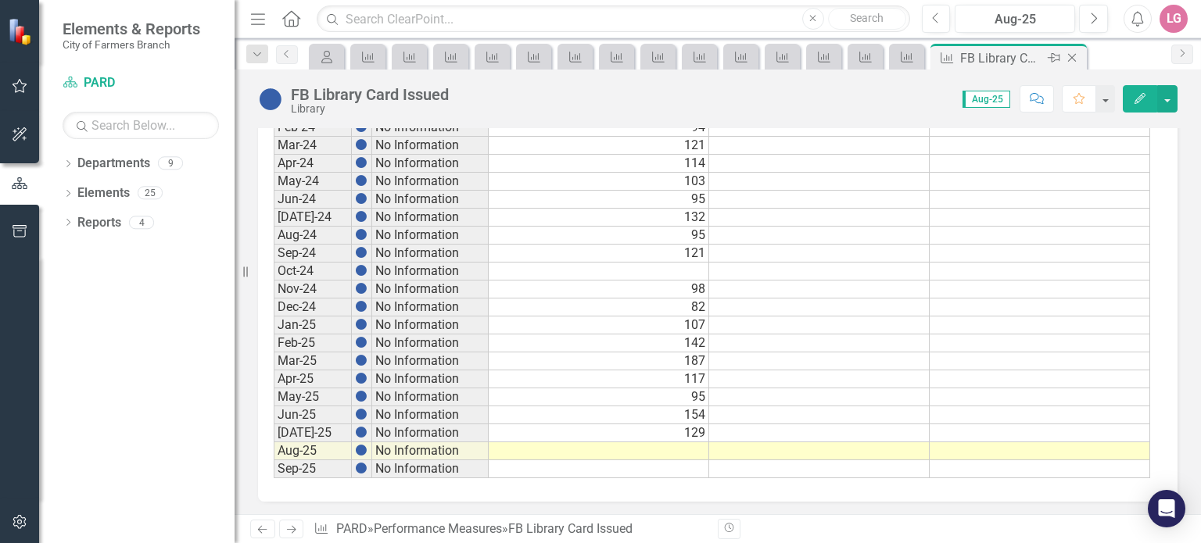
click at [1078, 57] on icon "Close" at bounding box center [1072, 58] width 16 height 13
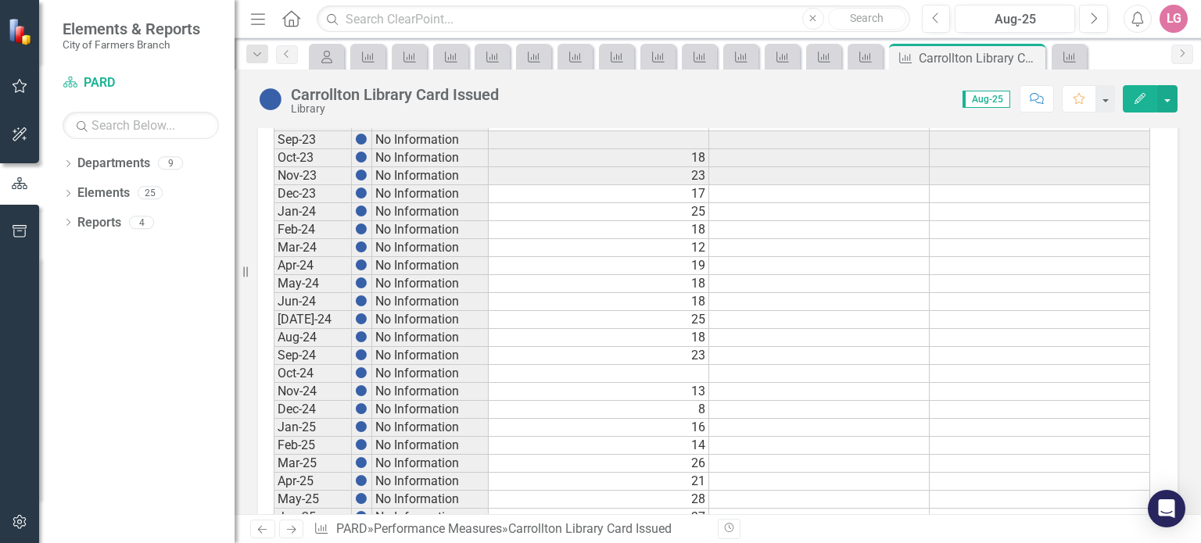
scroll to position [884, 0]
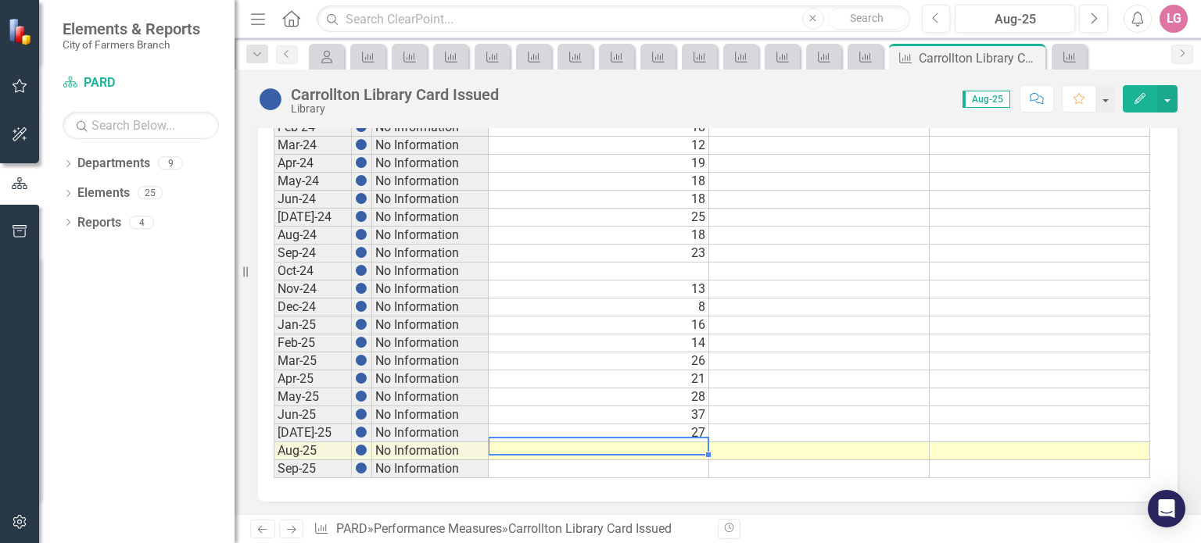
click at [647, 442] on td at bounding box center [599, 451] width 220 height 18
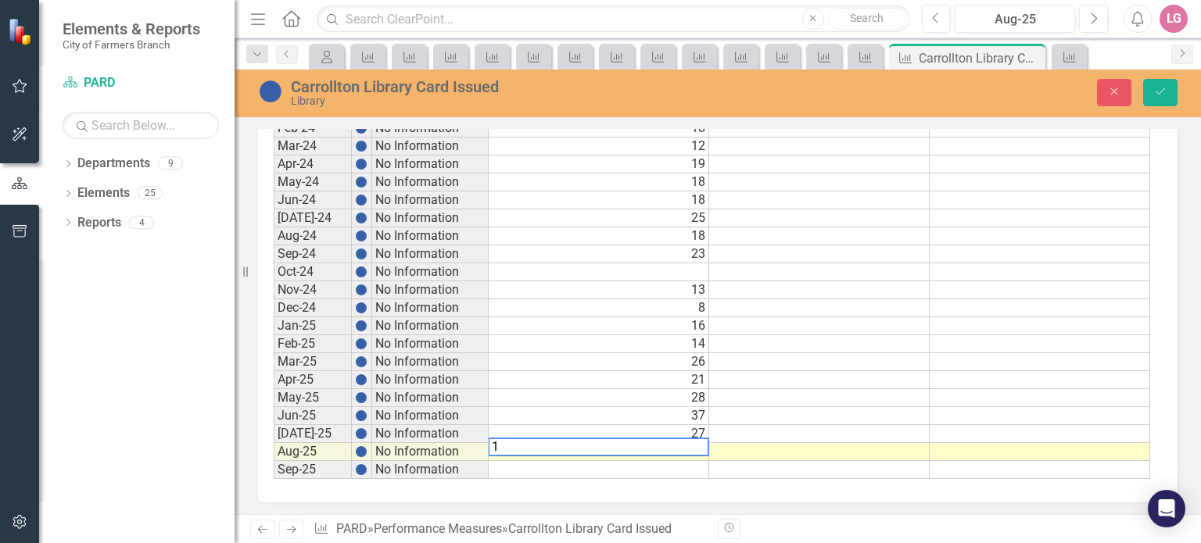
type textarea "18"
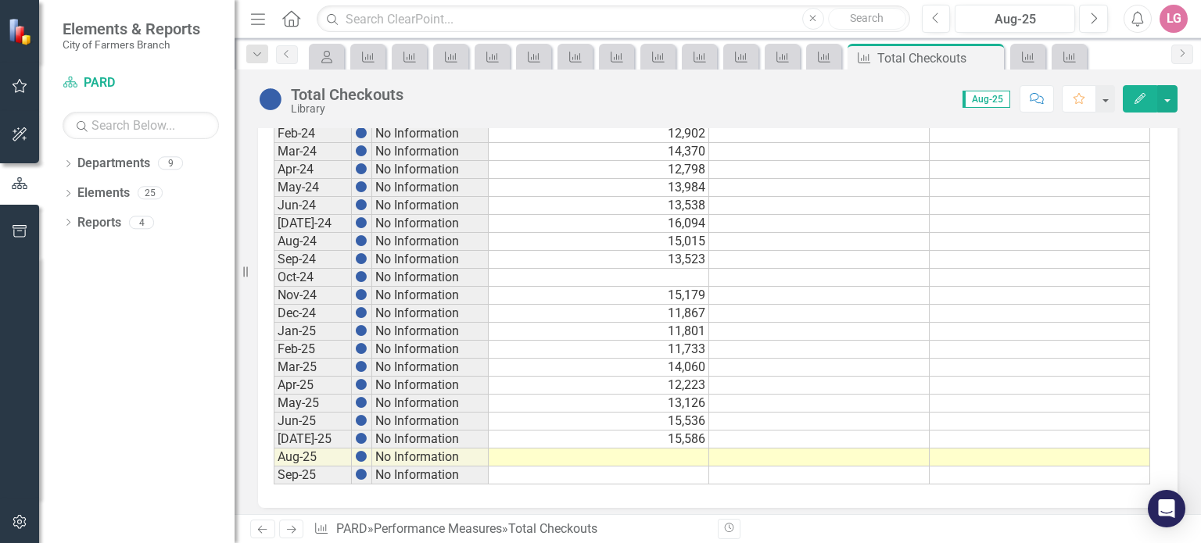
scroll to position [884, 0]
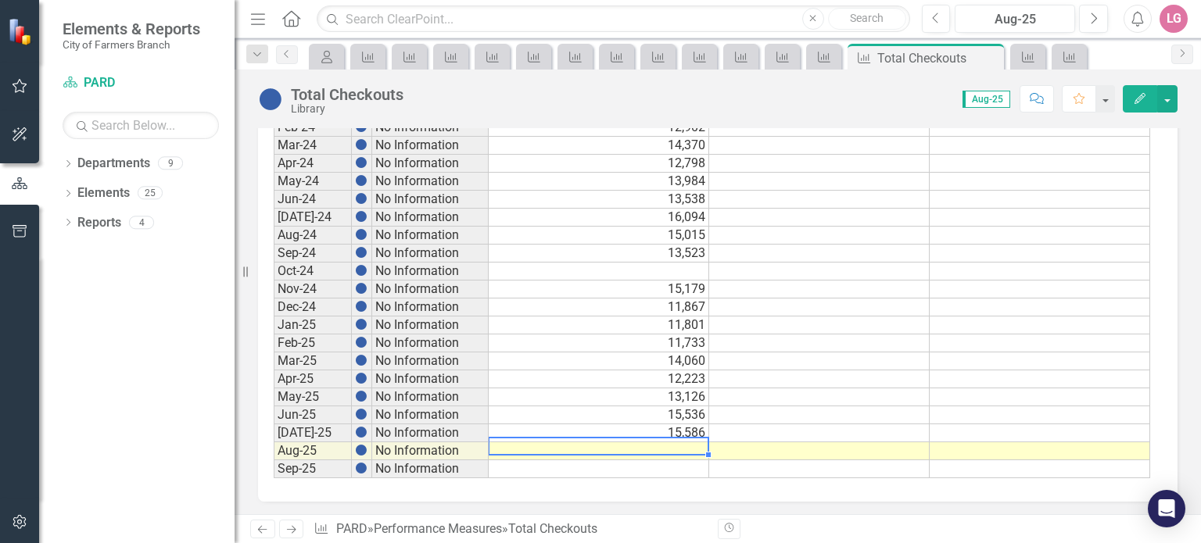
click at [573, 442] on td at bounding box center [599, 451] width 220 height 18
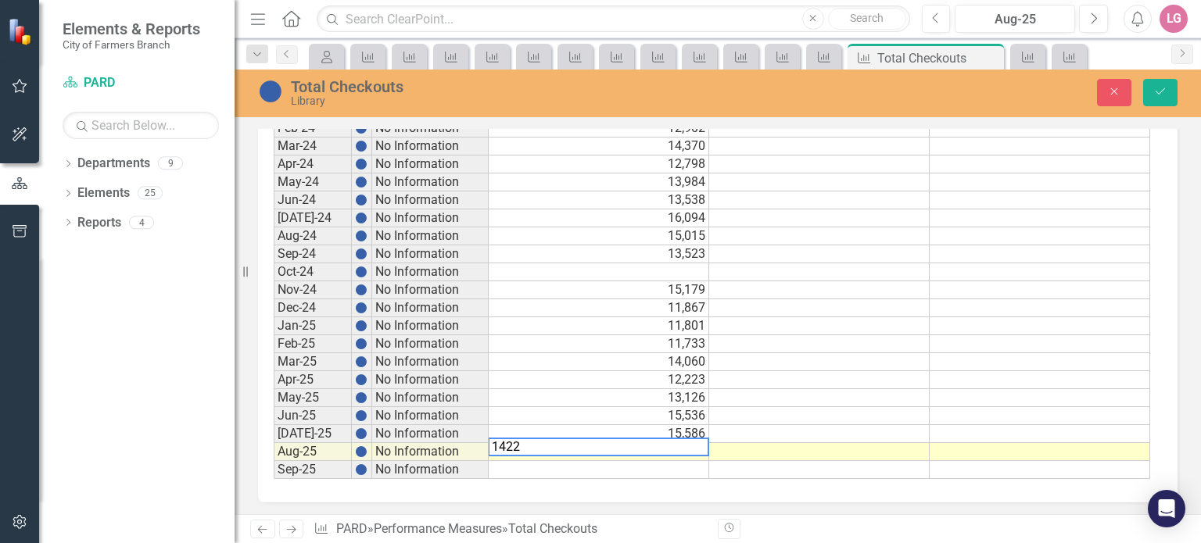
type textarea "14220"
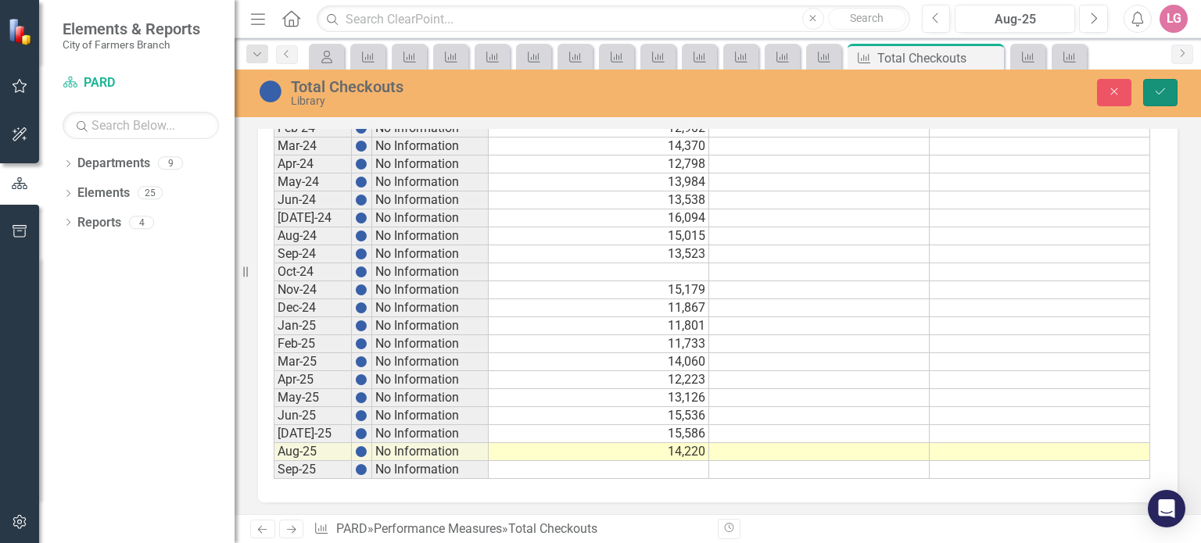
click at [1173, 99] on button "Save" at bounding box center [1160, 92] width 34 height 27
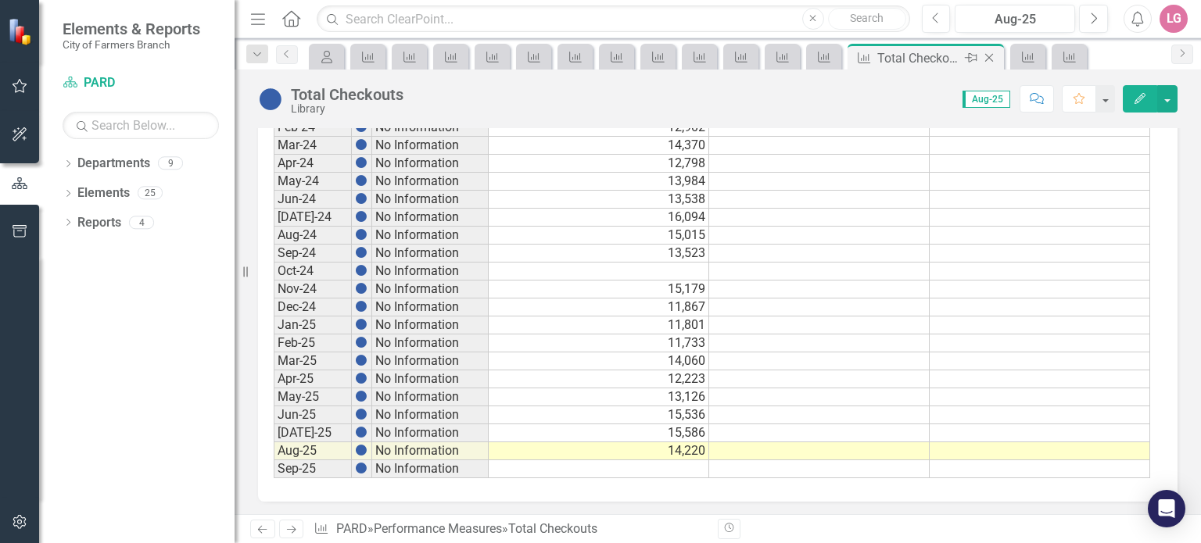
click at [992, 57] on icon "Close" at bounding box center [989, 58] width 16 height 13
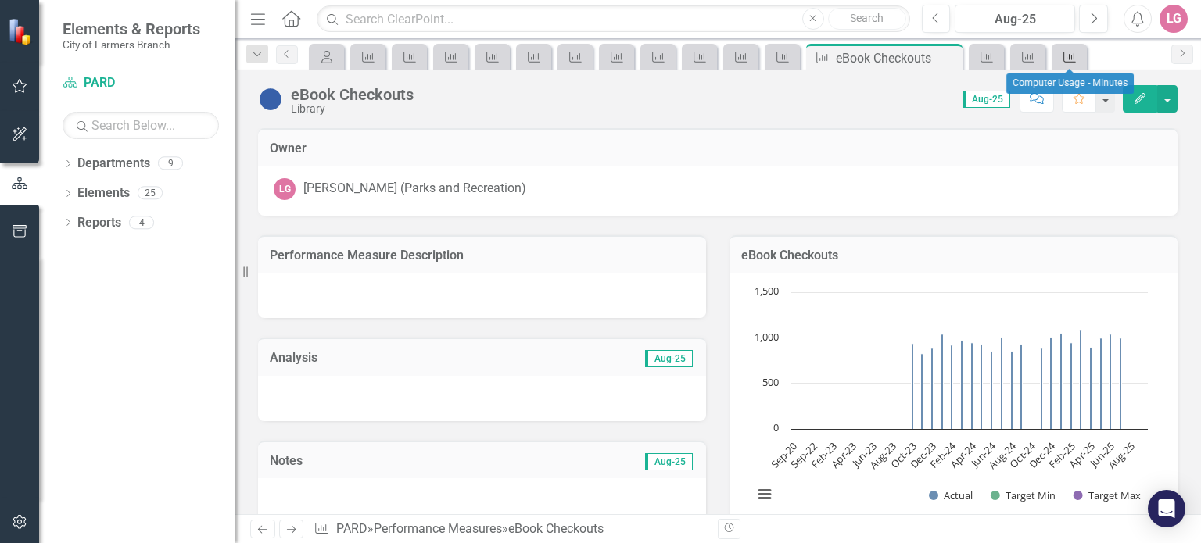
click at [1077, 51] on link "Performance Measure" at bounding box center [1068, 57] width 27 height 20
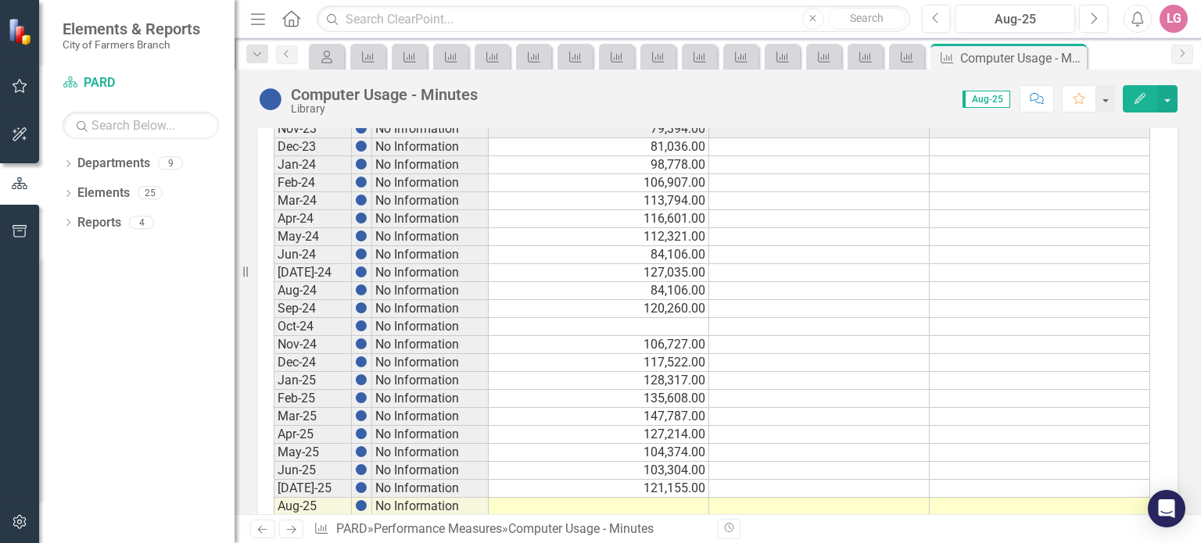
scroll to position [884, 0]
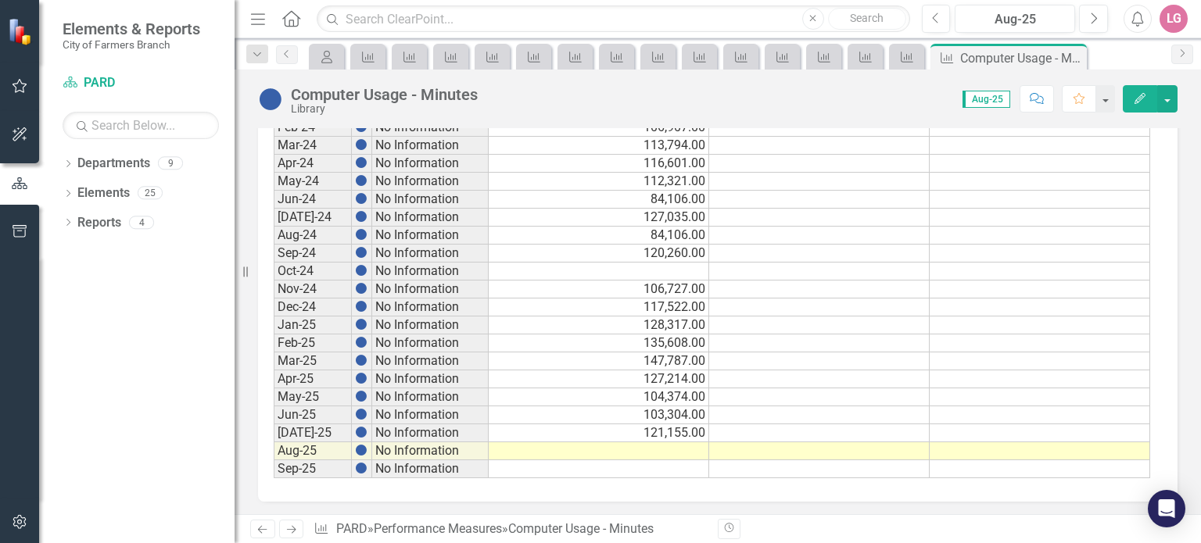
click at [587, 442] on td at bounding box center [599, 451] width 220 height 18
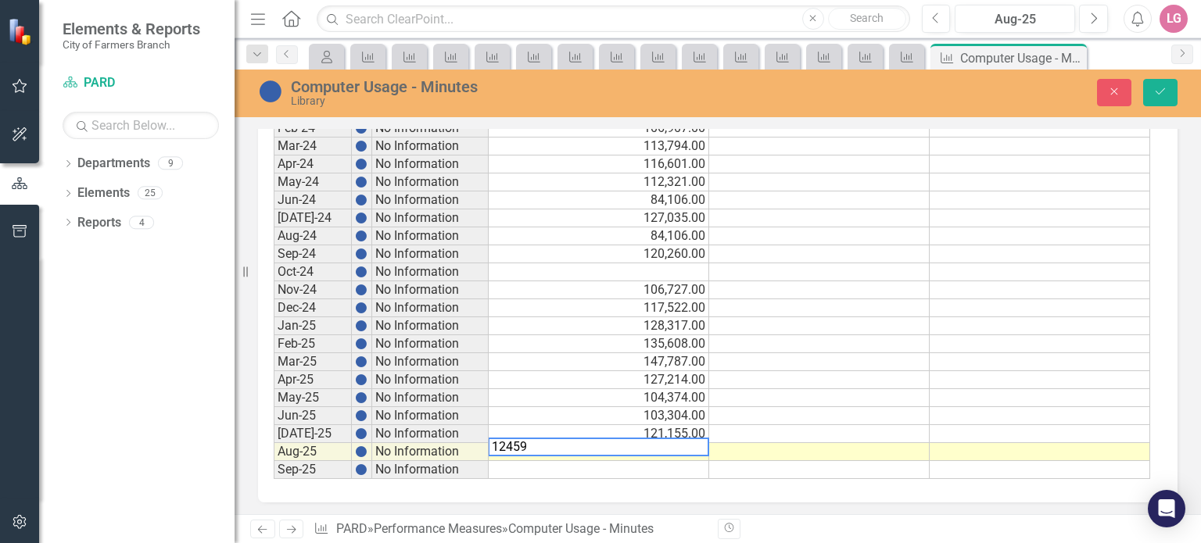
type textarea "124592"
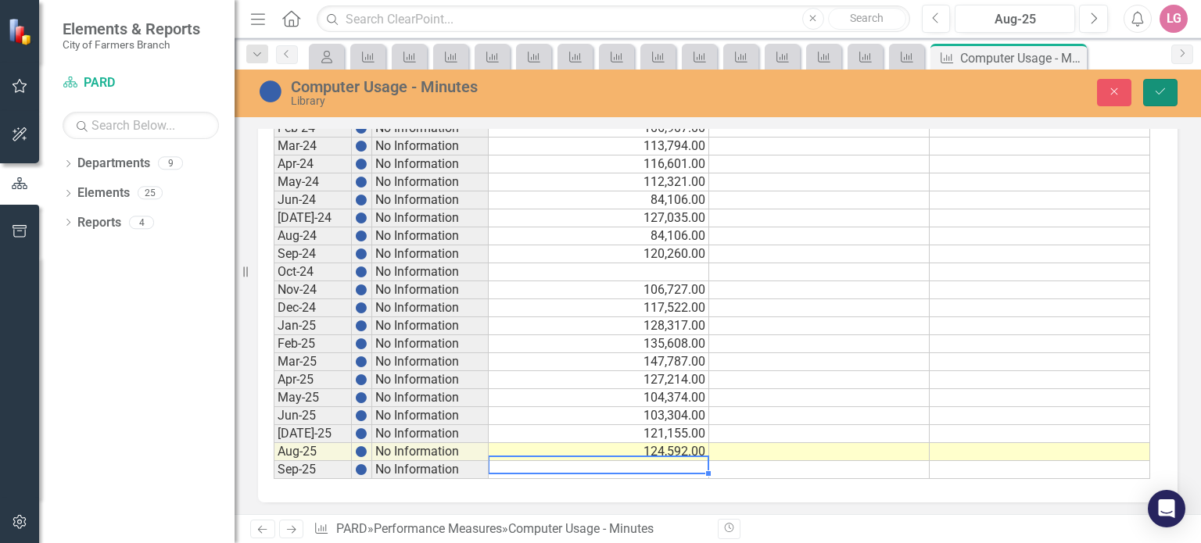
click at [1165, 97] on button "Save" at bounding box center [1160, 92] width 34 height 27
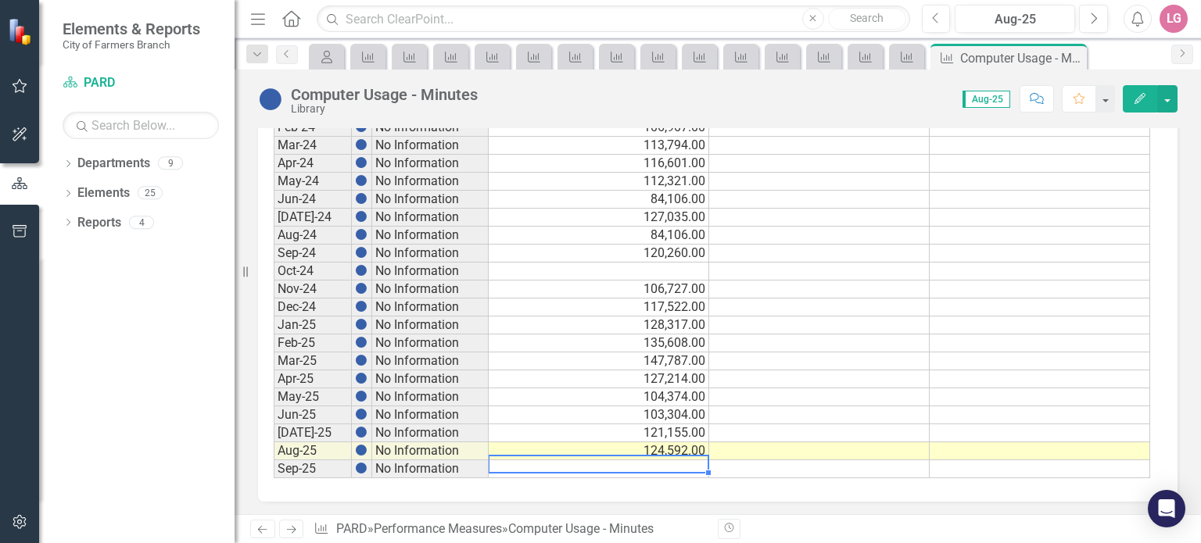
click at [274, 459] on div "Period Status Actual Target Min Target Max Sep-20 No Information Sep-21 No Info…" at bounding box center [274, 145] width 0 height 666
click at [1070, 56] on icon at bounding box center [1072, 58] width 9 height 9
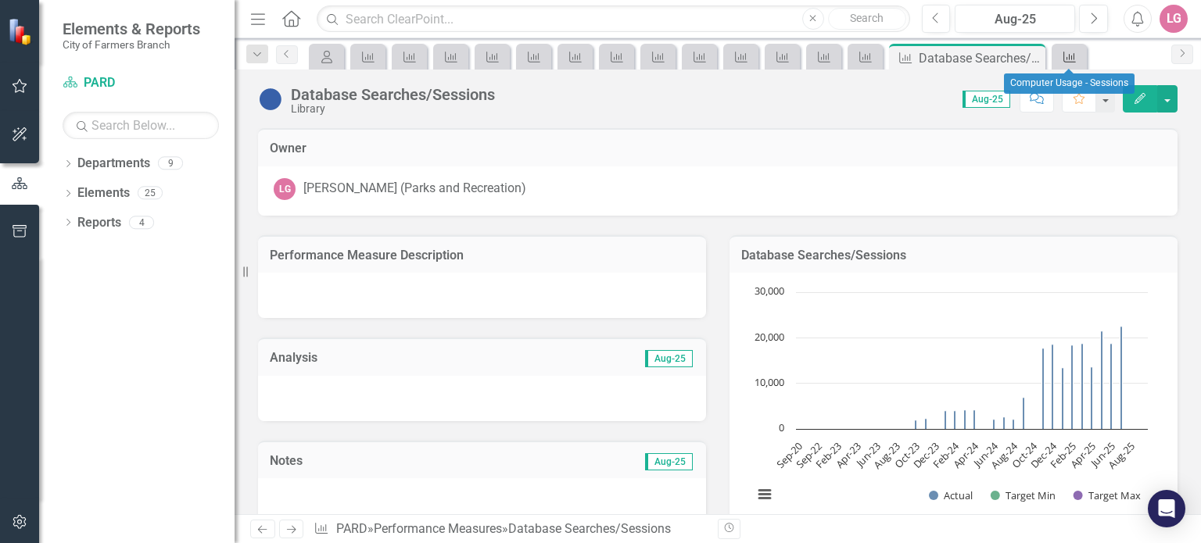
click at [1062, 58] on icon "Performance Measure" at bounding box center [1070, 57] width 16 height 13
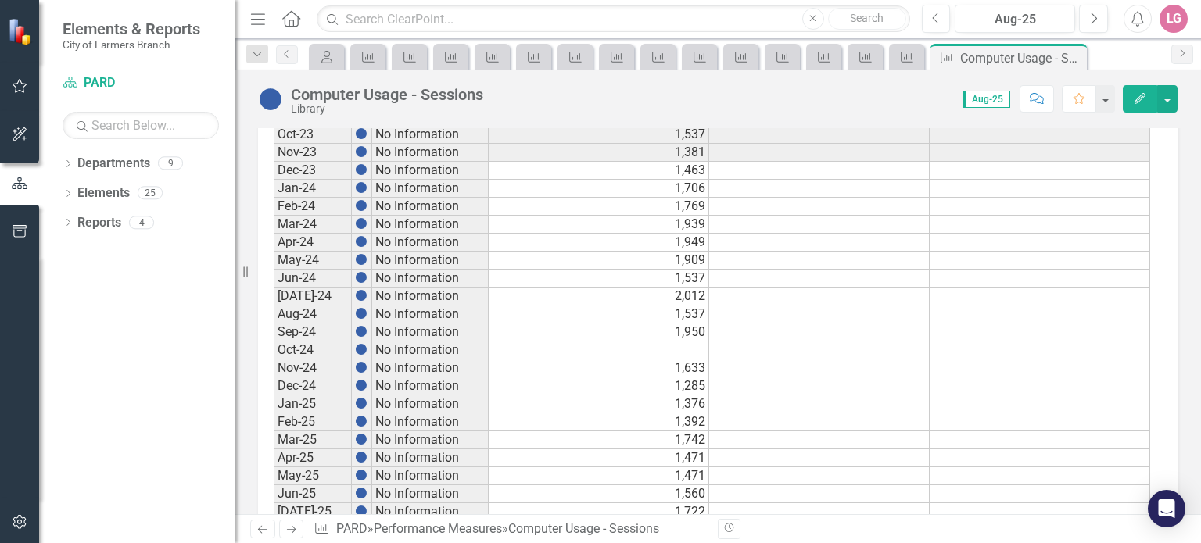
scroll to position [884, 0]
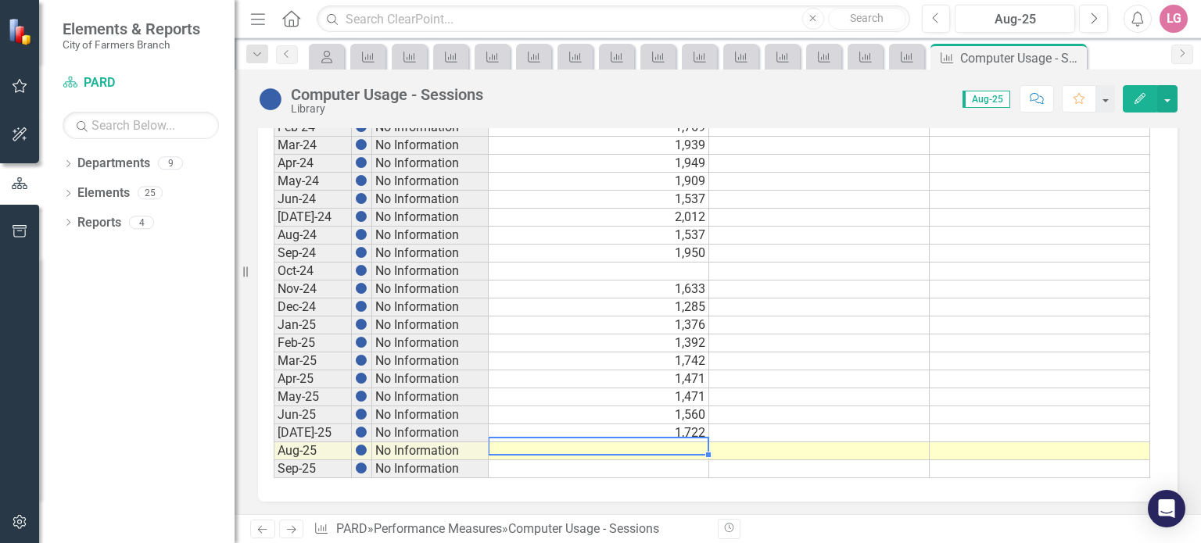
click at [599, 446] on td at bounding box center [599, 451] width 220 height 18
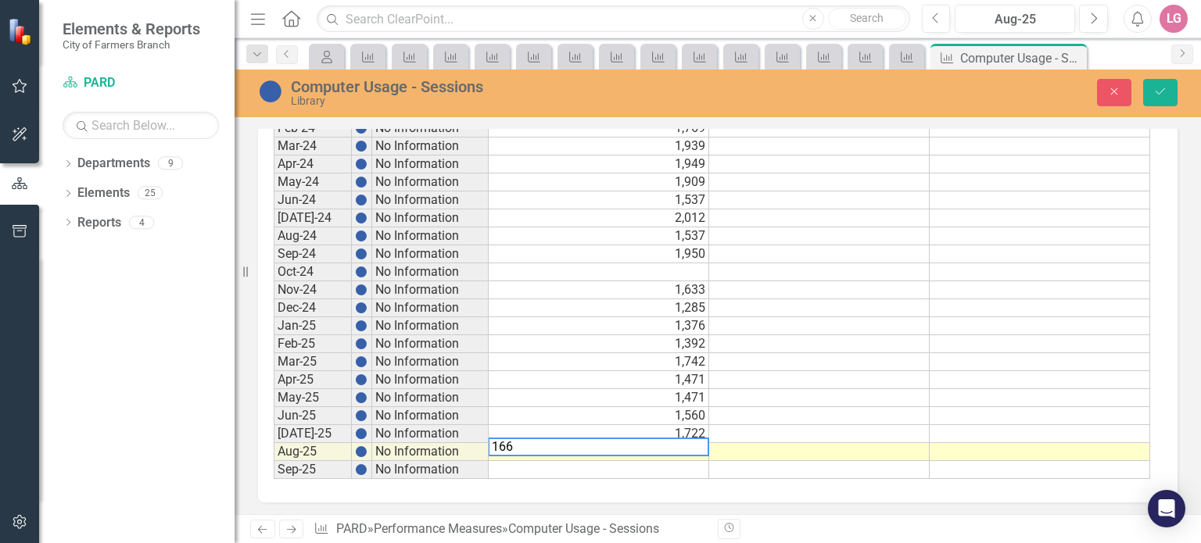
type textarea "1668"
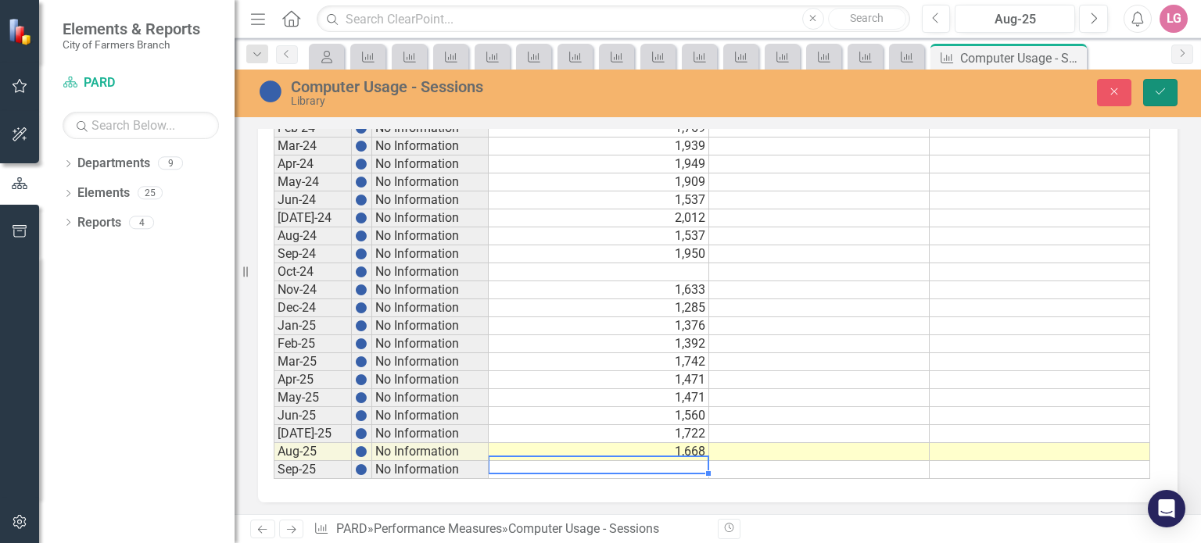
click at [1159, 93] on icon "Save" at bounding box center [1160, 91] width 14 height 11
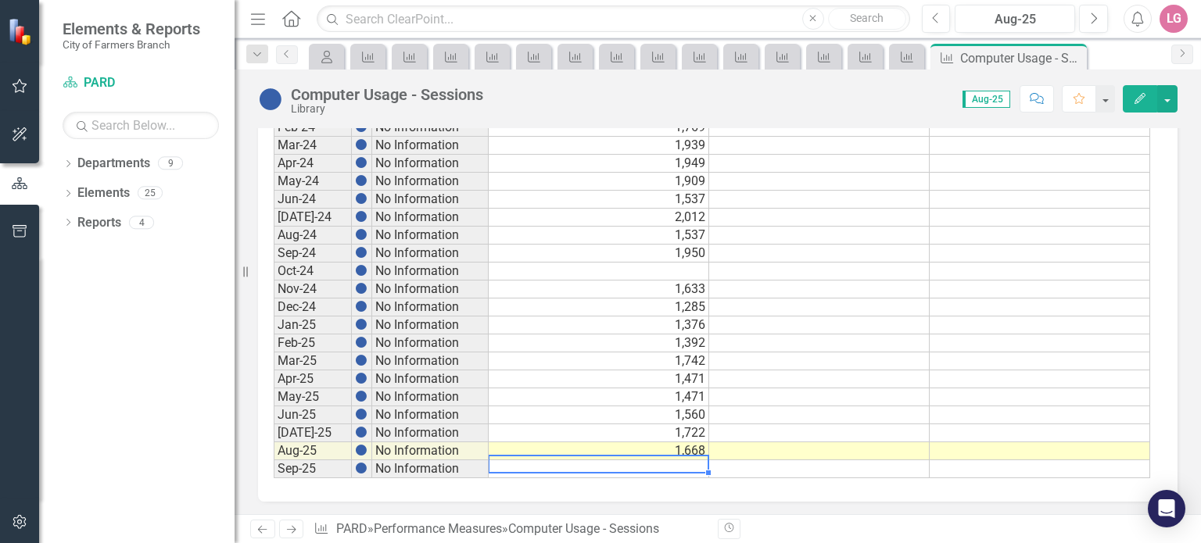
click at [655, 460] on td at bounding box center [599, 469] width 220 height 18
click at [1072, 57] on icon at bounding box center [1072, 58] width 9 height 9
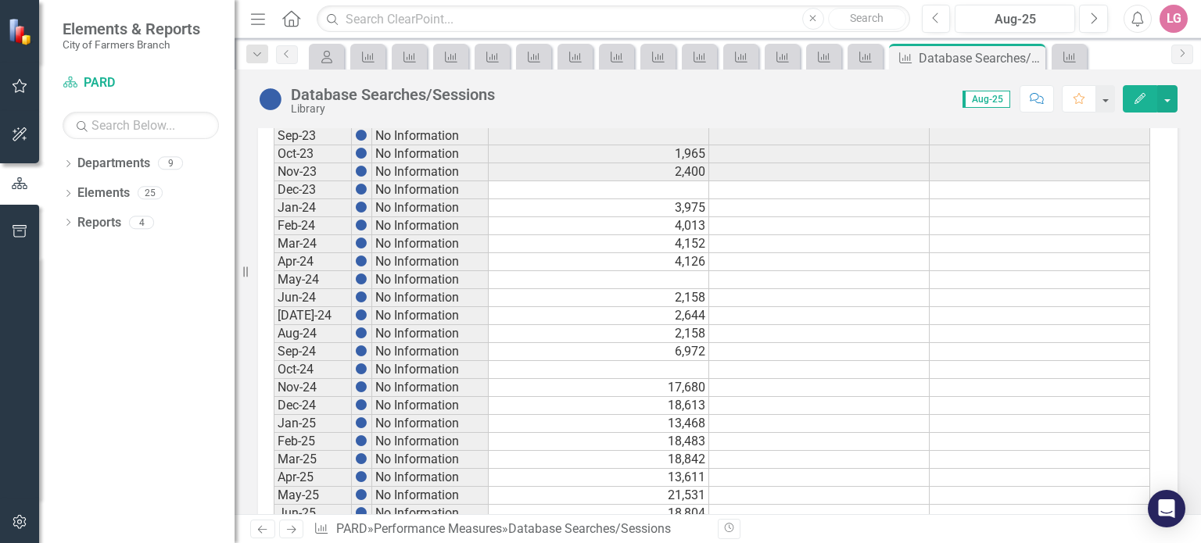
scroll to position [884, 0]
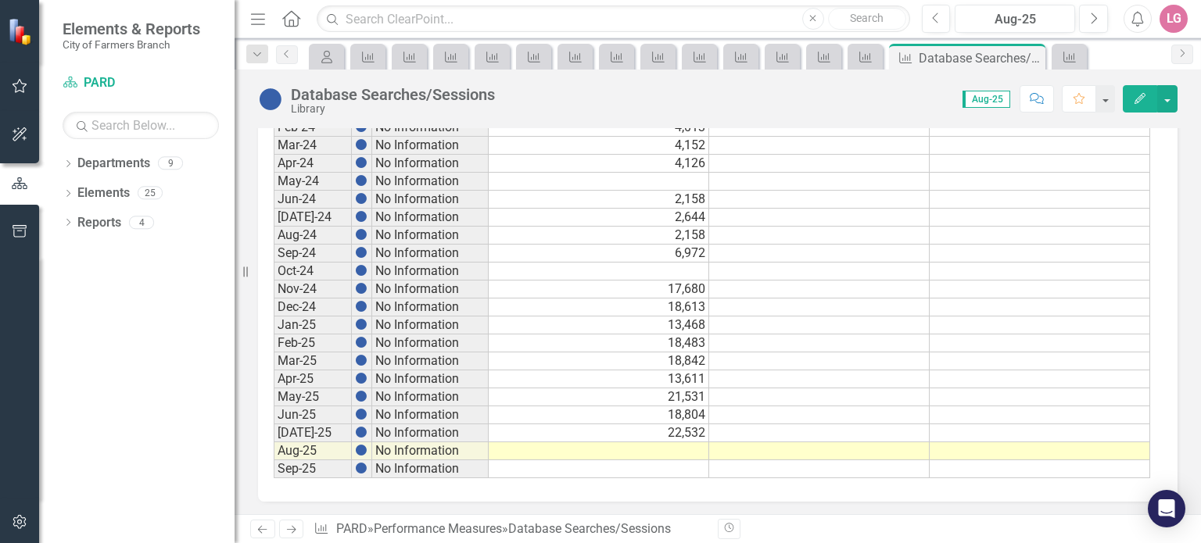
click at [645, 443] on td at bounding box center [599, 451] width 220 height 18
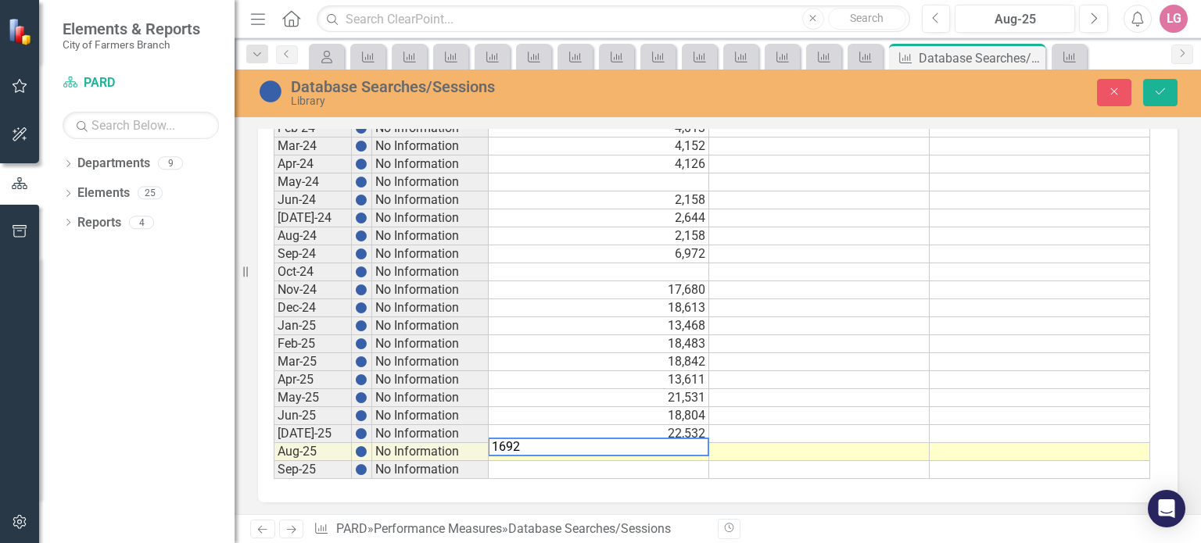
type textarea "16920"
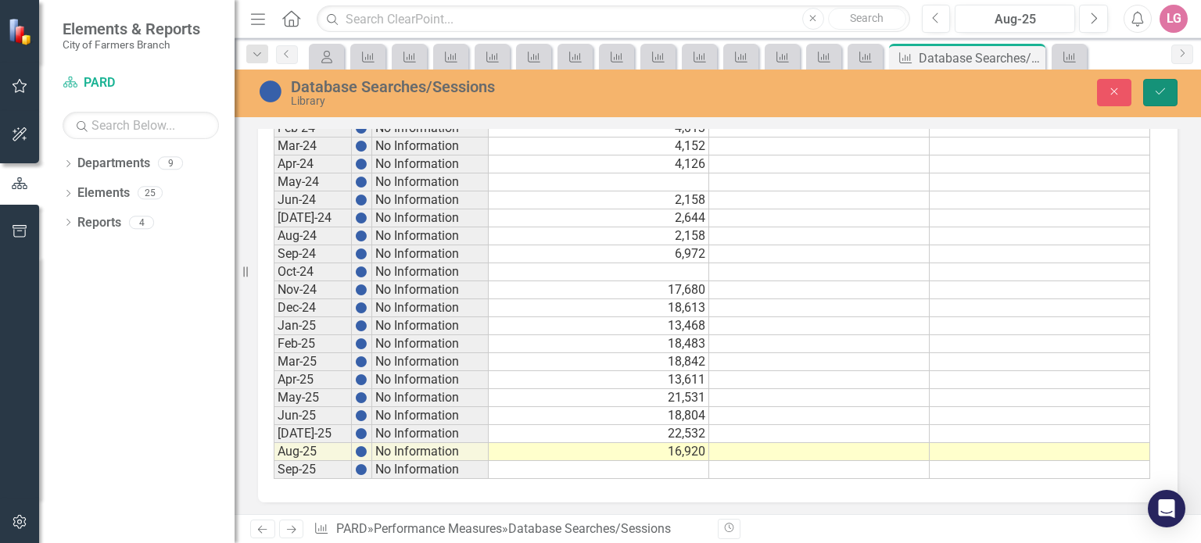
click at [1148, 84] on button "Save" at bounding box center [1160, 92] width 34 height 27
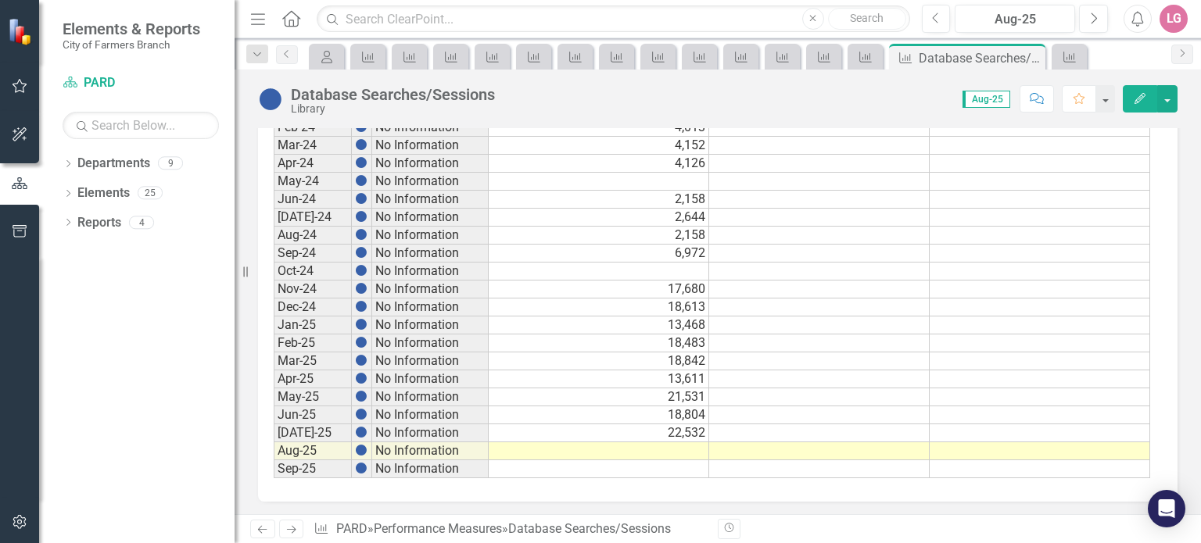
click at [647, 446] on td at bounding box center [599, 451] width 220 height 18
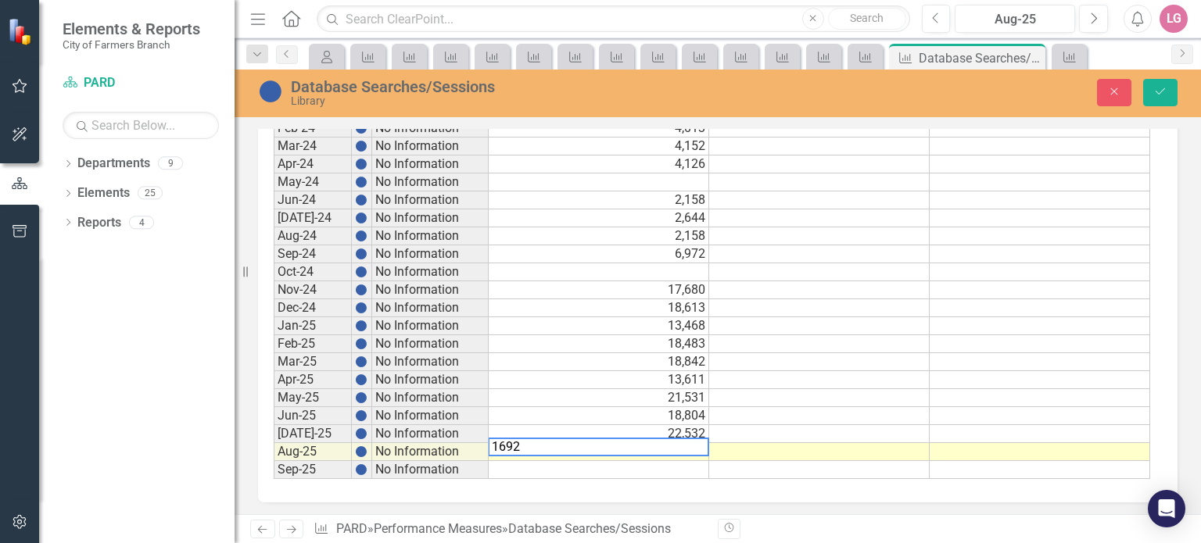
type textarea "16920"
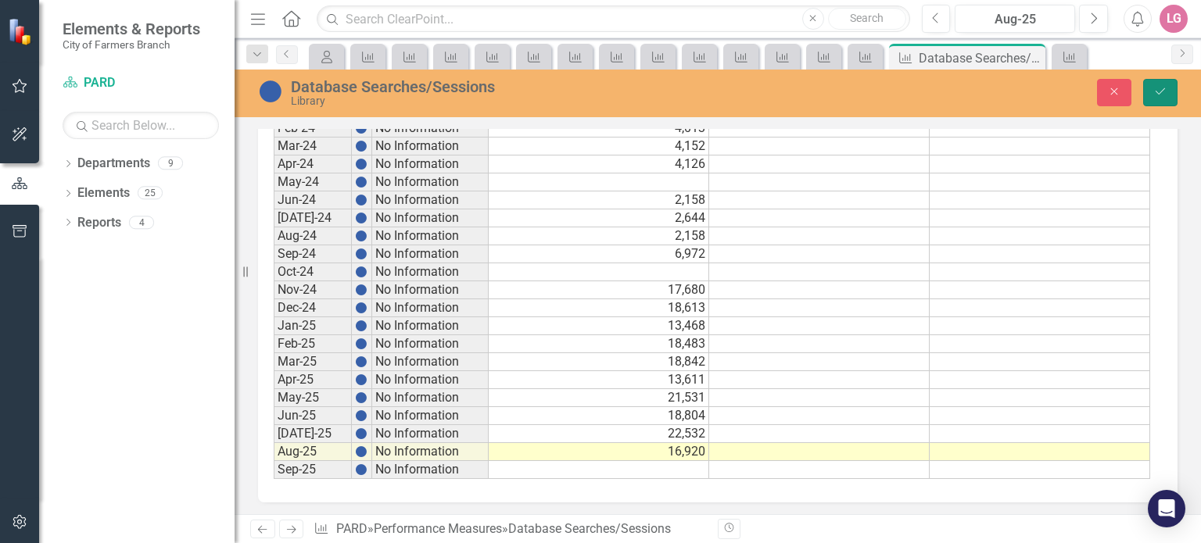
drag, startPoint x: 1173, startPoint y: 96, endPoint x: 1066, endPoint y: 171, distance: 130.8
click at [1173, 96] on button "Save" at bounding box center [1160, 92] width 34 height 27
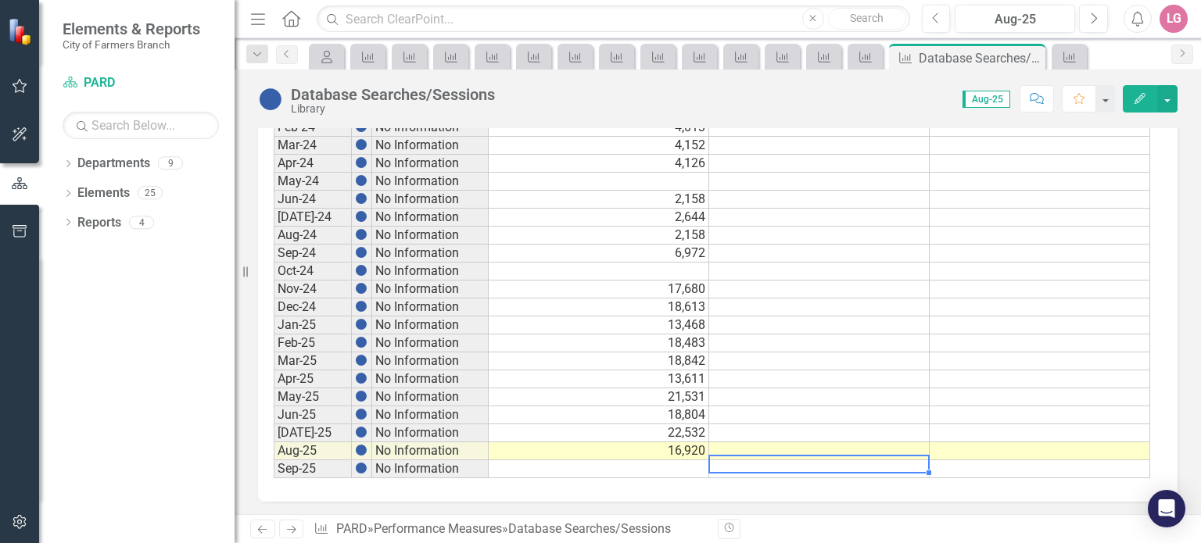
click at [731, 460] on td at bounding box center [819, 469] width 220 height 18
click at [1029, 56] on icon "Close" at bounding box center [1031, 58] width 16 height 13
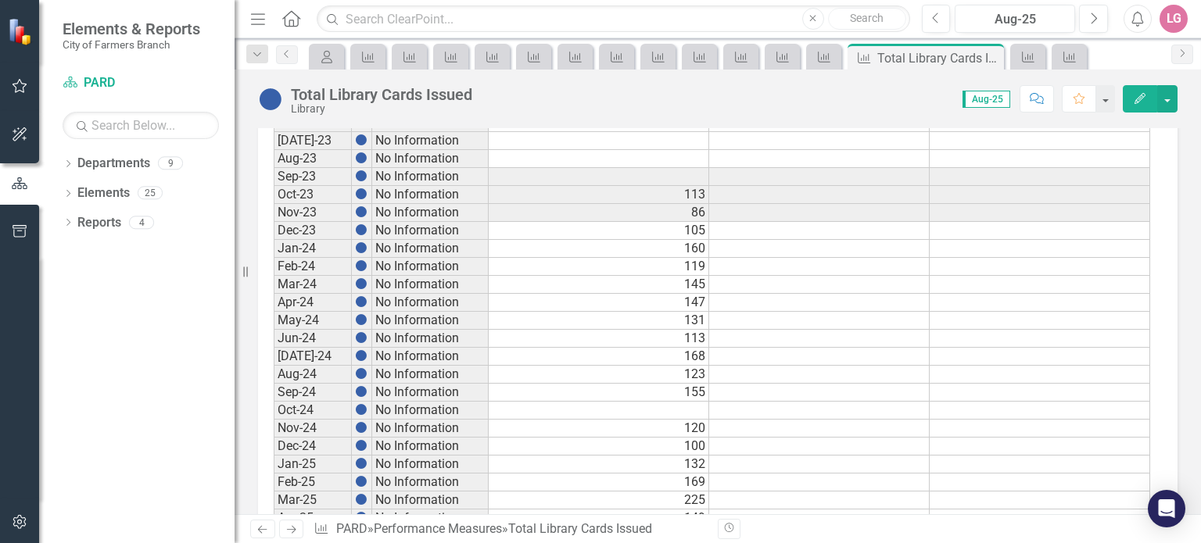
scroll to position [884, 0]
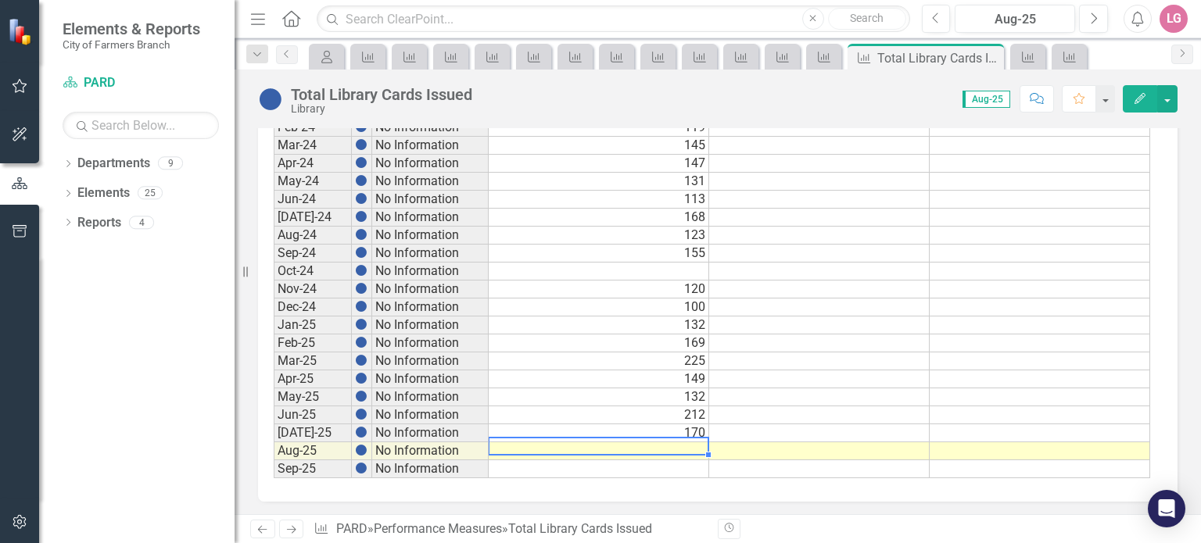
click at [274, 435] on div "Period Status Actual Target Min Target Max Sep-20 No Information Sep-21 No Info…" at bounding box center [274, 145] width 0 height 666
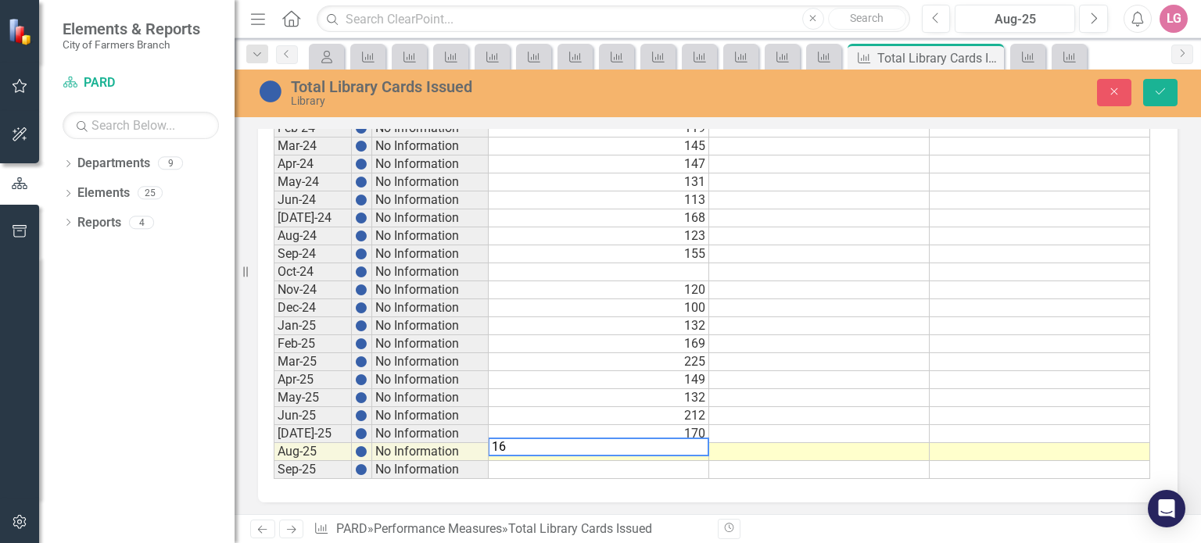
type textarea "168"
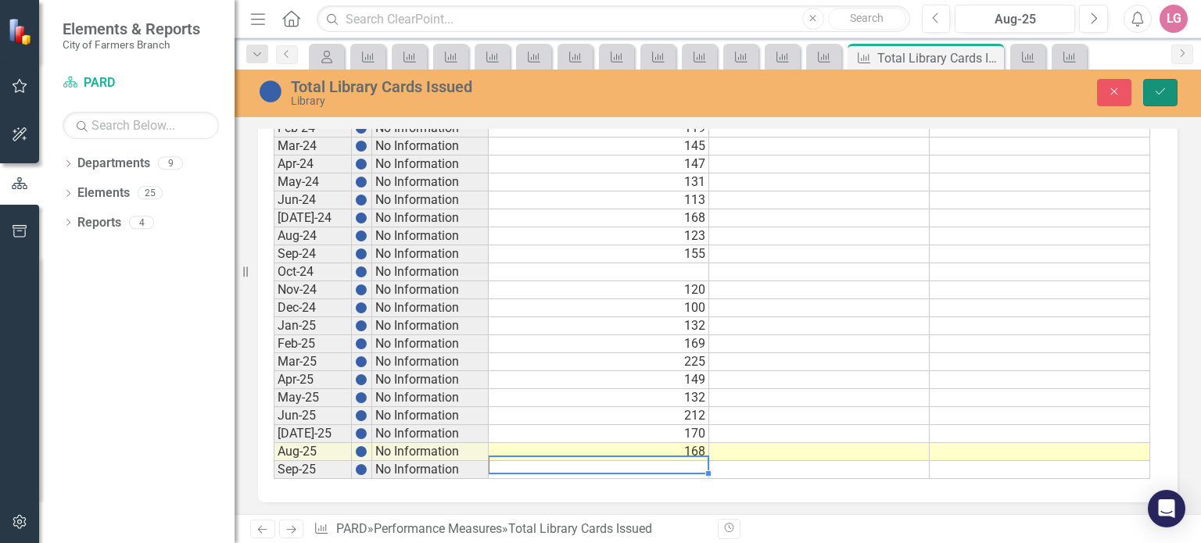
click at [1174, 92] on button "Save" at bounding box center [1160, 92] width 34 height 27
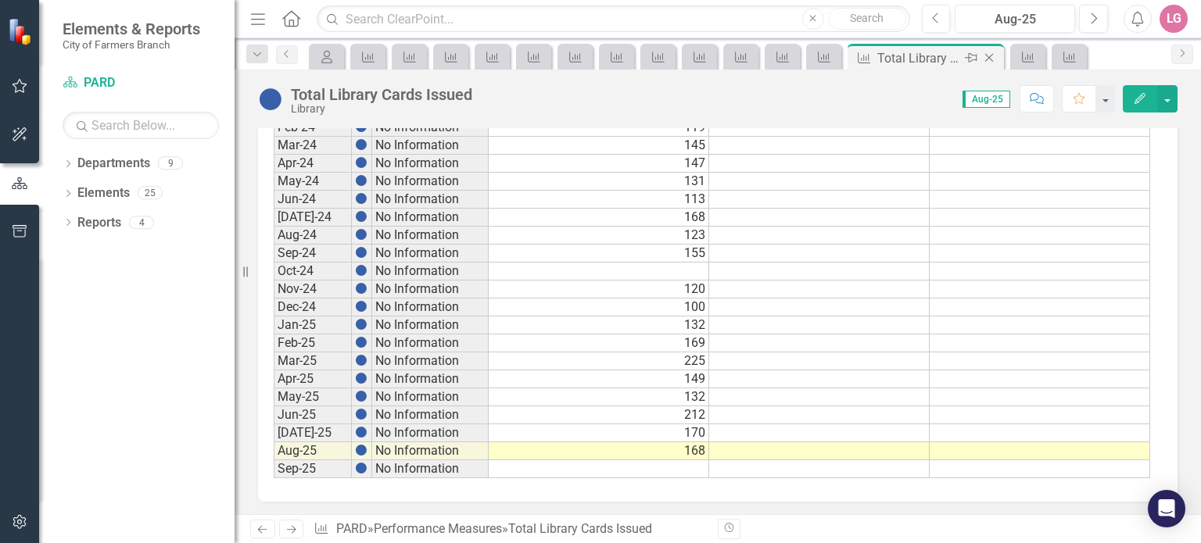
click at [996, 52] on icon "Close" at bounding box center [989, 58] width 16 height 13
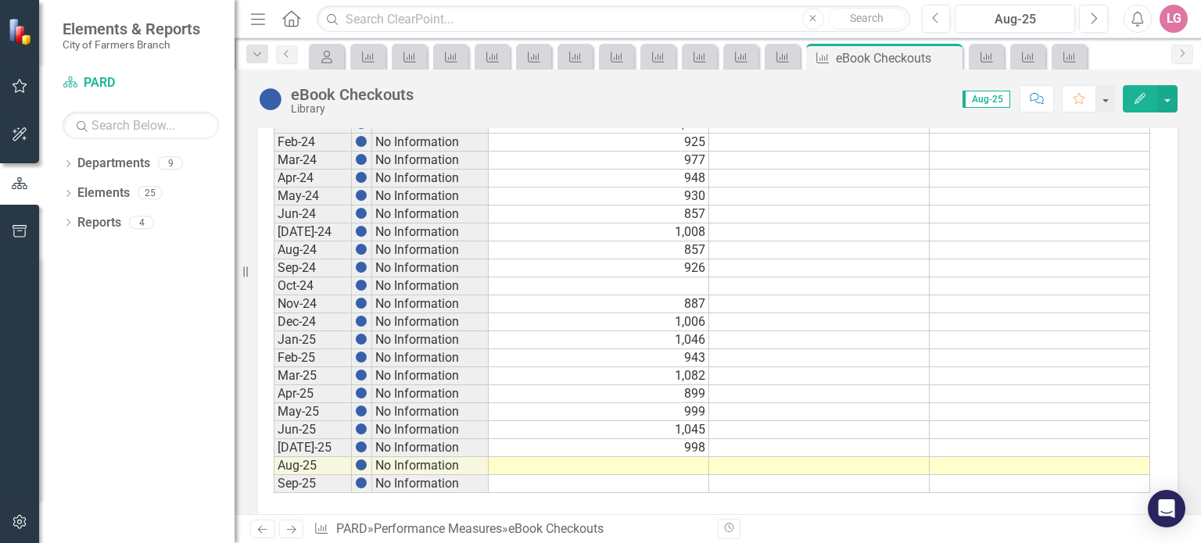
scroll to position [884, 0]
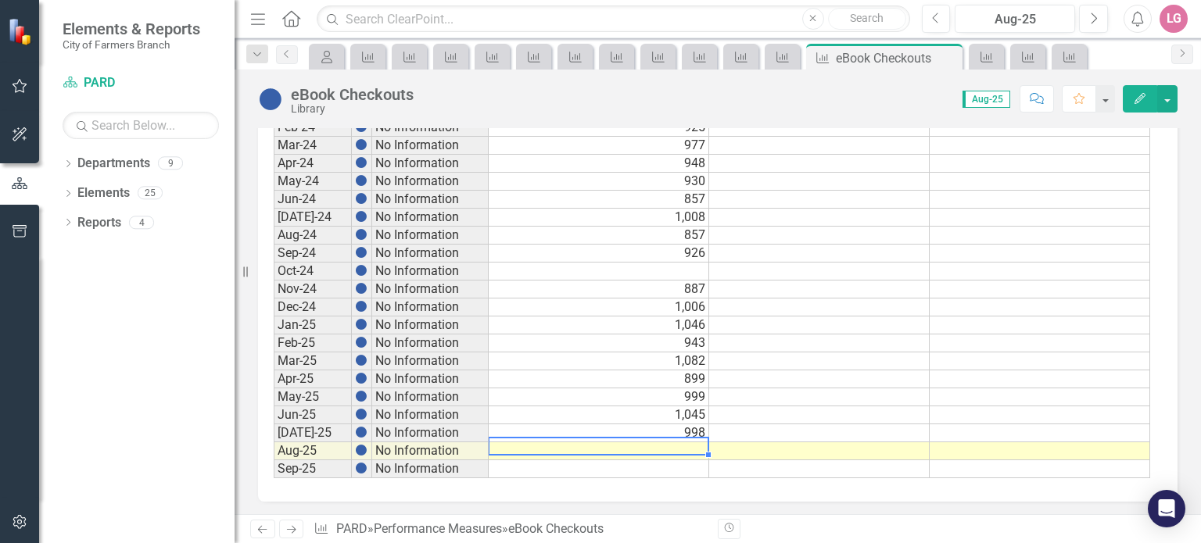
click at [602, 442] on td at bounding box center [599, 451] width 220 height 18
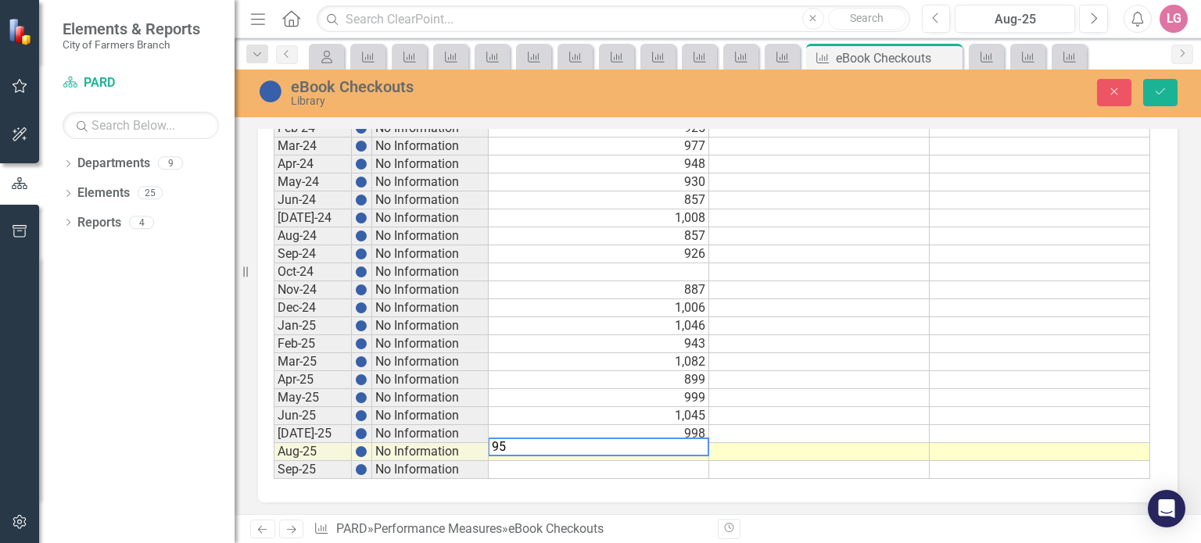
type textarea "954"
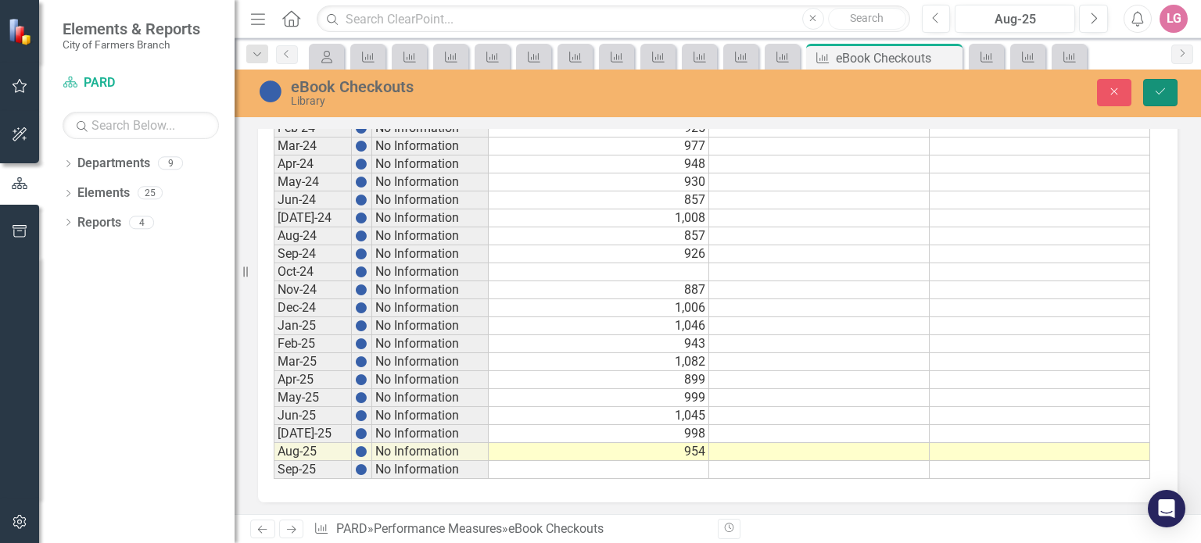
click at [1166, 84] on button "Save" at bounding box center [1160, 92] width 34 height 27
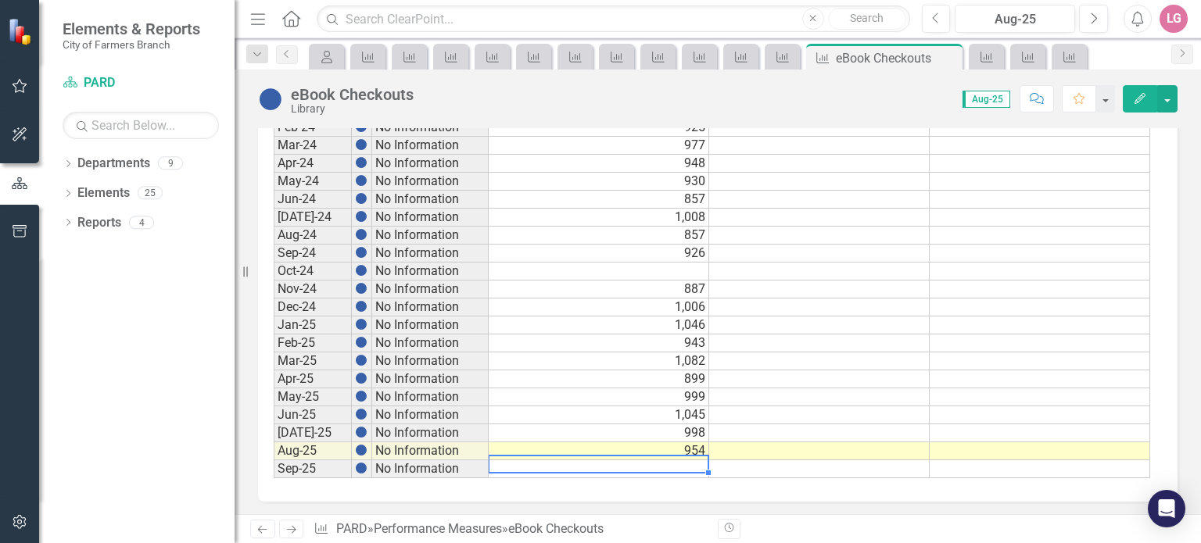
click at [582, 468] on td at bounding box center [599, 469] width 220 height 18
click at [946, 61] on icon "Close" at bounding box center [948, 58] width 16 height 13
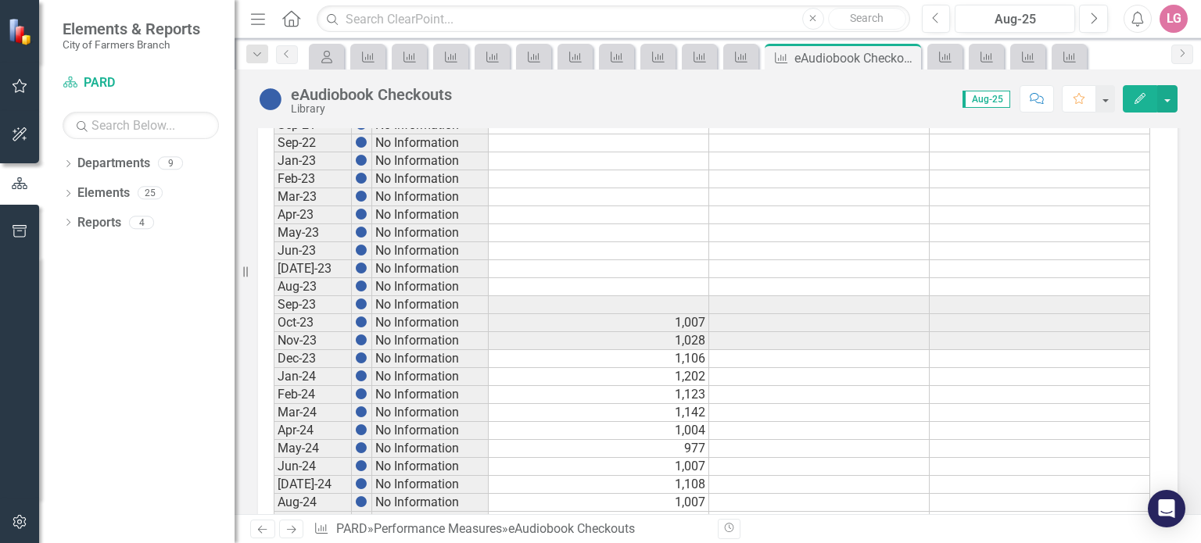
scroll to position [884, 0]
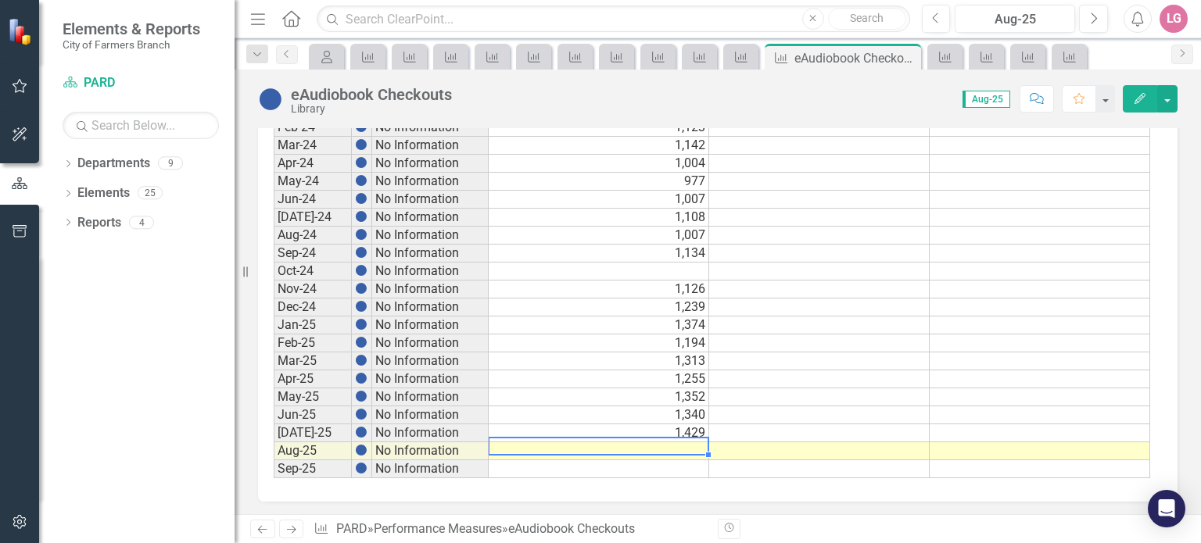
click at [568, 450] on td at bounding box center [599, 451] width 220 height 18
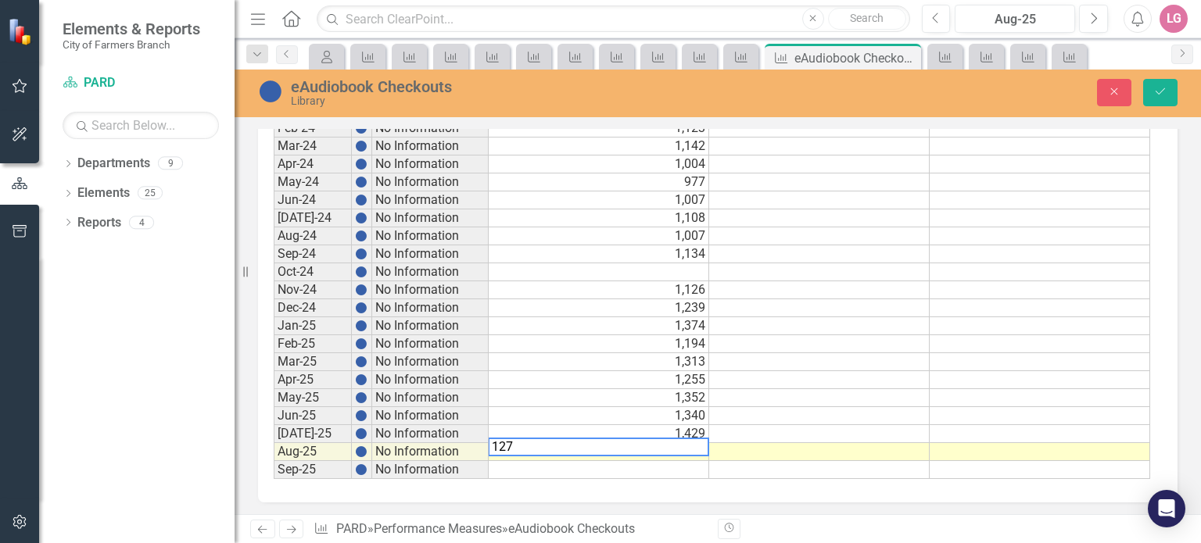
type textarea "1278"
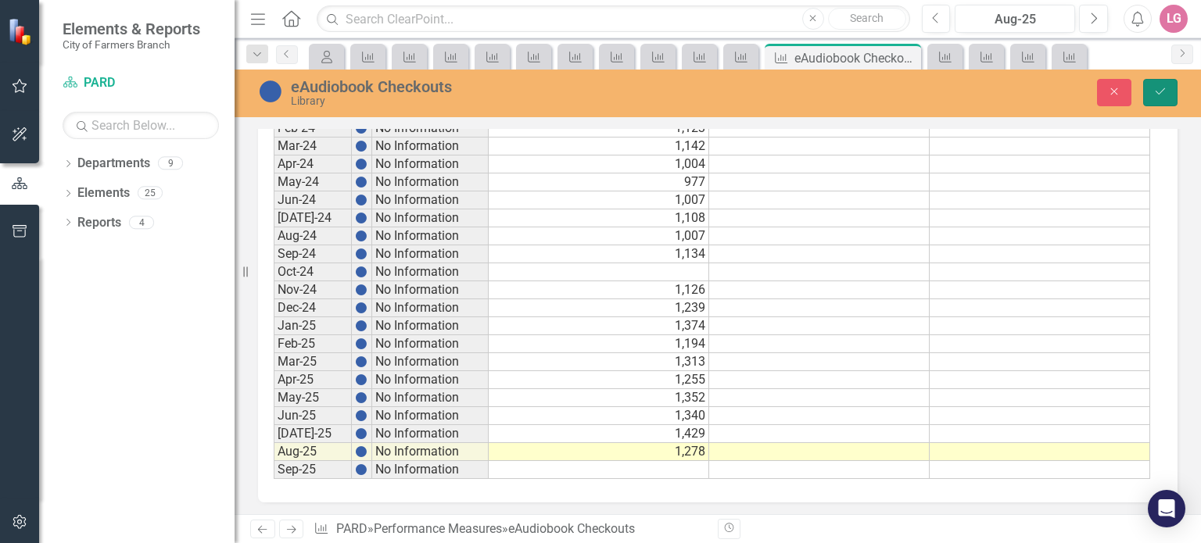
click at [1173, 91] on button "Save" at bounding box center [1160, 92] width 34 height 27
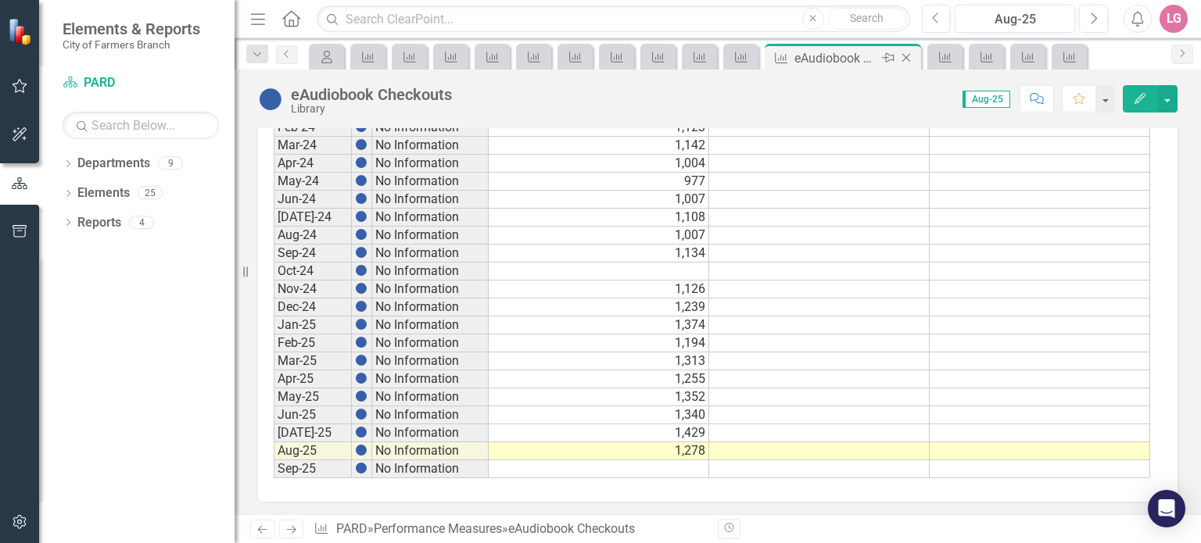
click at [910, 52] on icon "Close" at bounding box center [906, 58] width 16 height 13
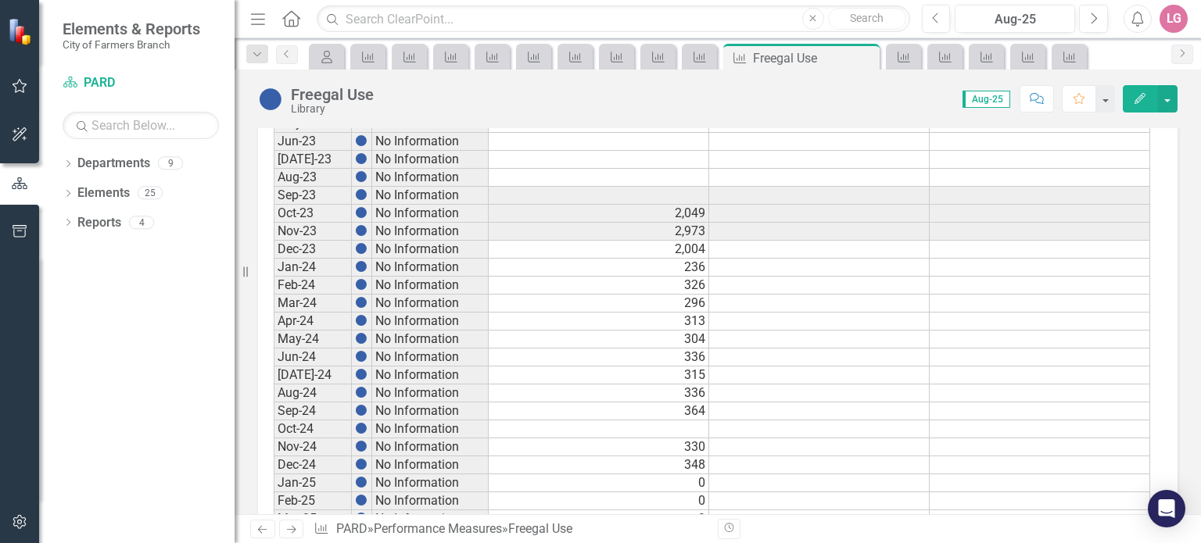
scroll to position [884, 0]
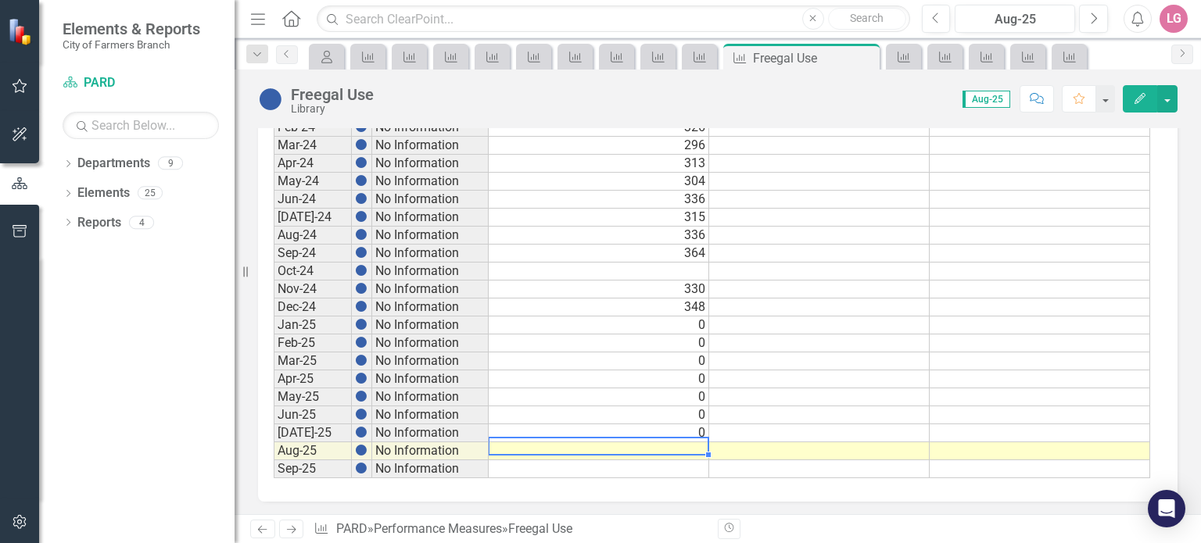
click at [632, 442] on td at bounding box center [599, 451] width 220 height 18
type textarea "0"
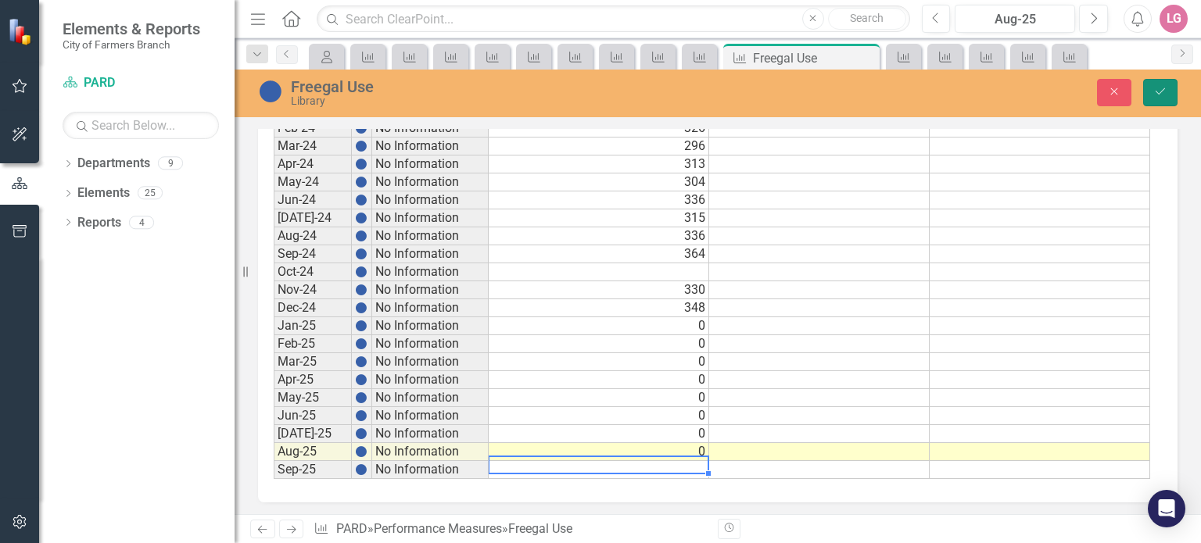
click at [1166, 102] on button "Save" at bounding box center [1160, 92] width 34 height 27
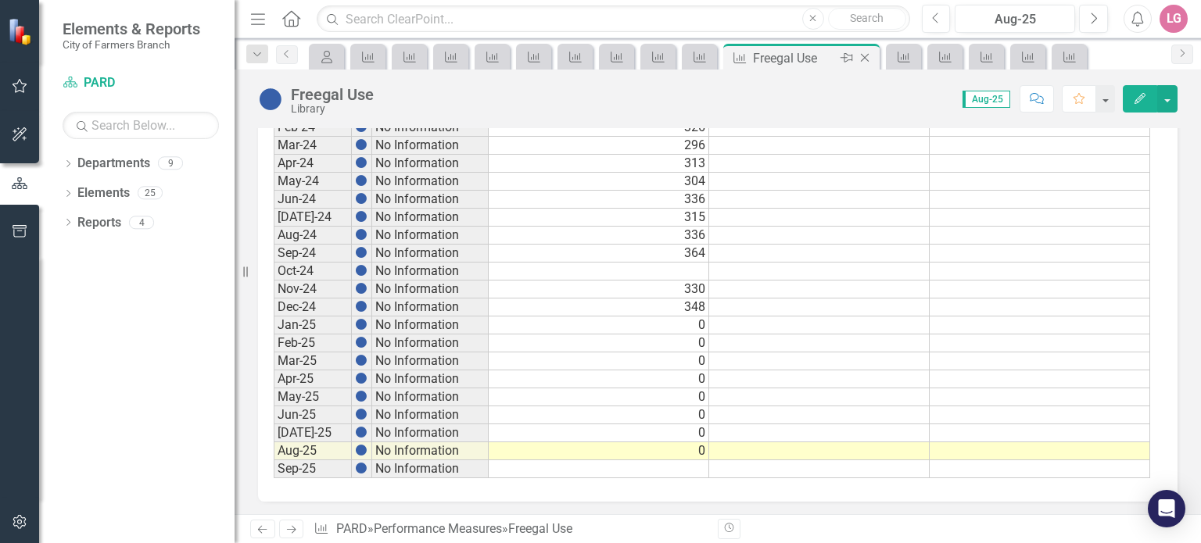
click at [864, 58] on icon at bounding box center [865, 58] width 9 height 9
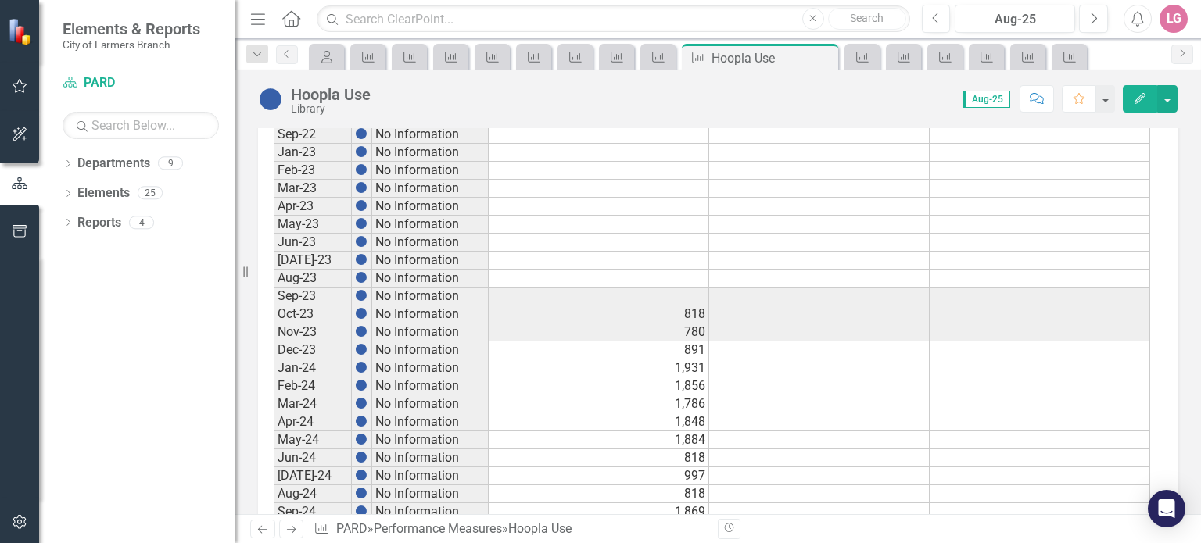
scroll to position [884, 0]
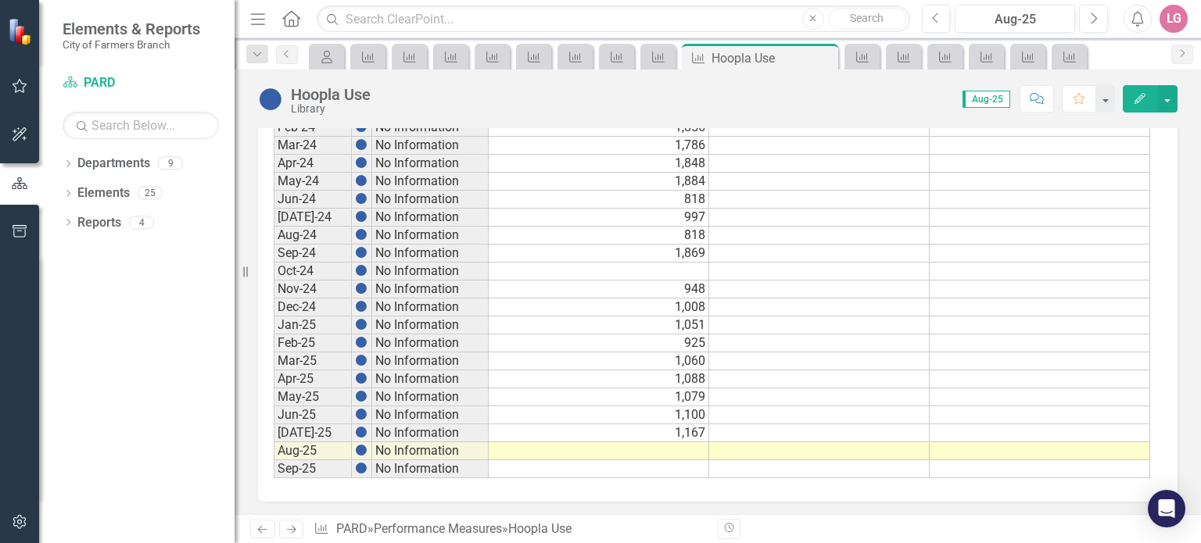
click at [629, 450] on td at bounding box center [599, 451] width 220 height 18
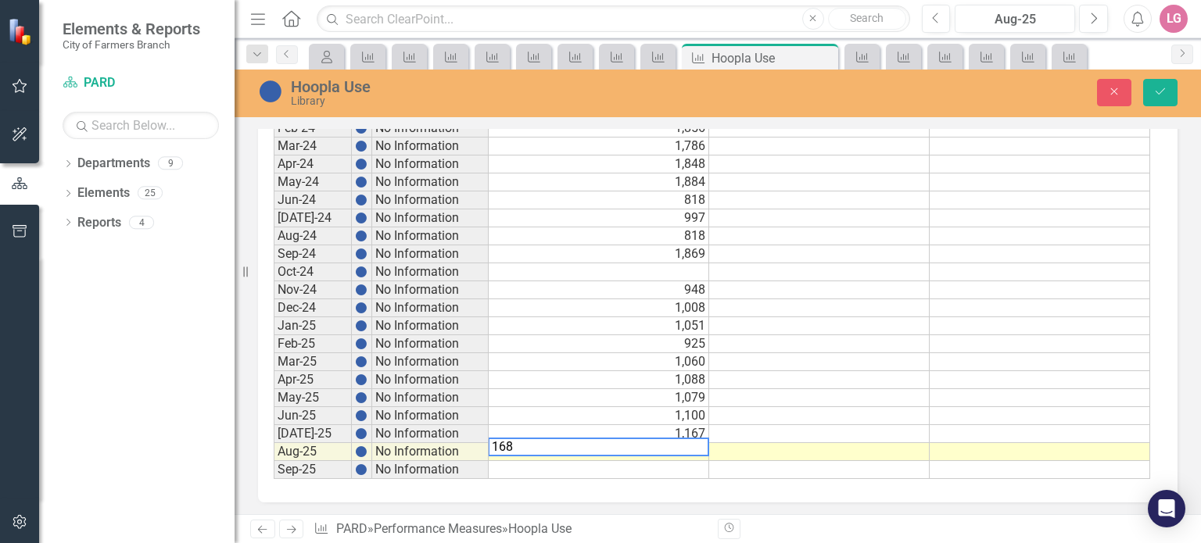
type textarea "1687"
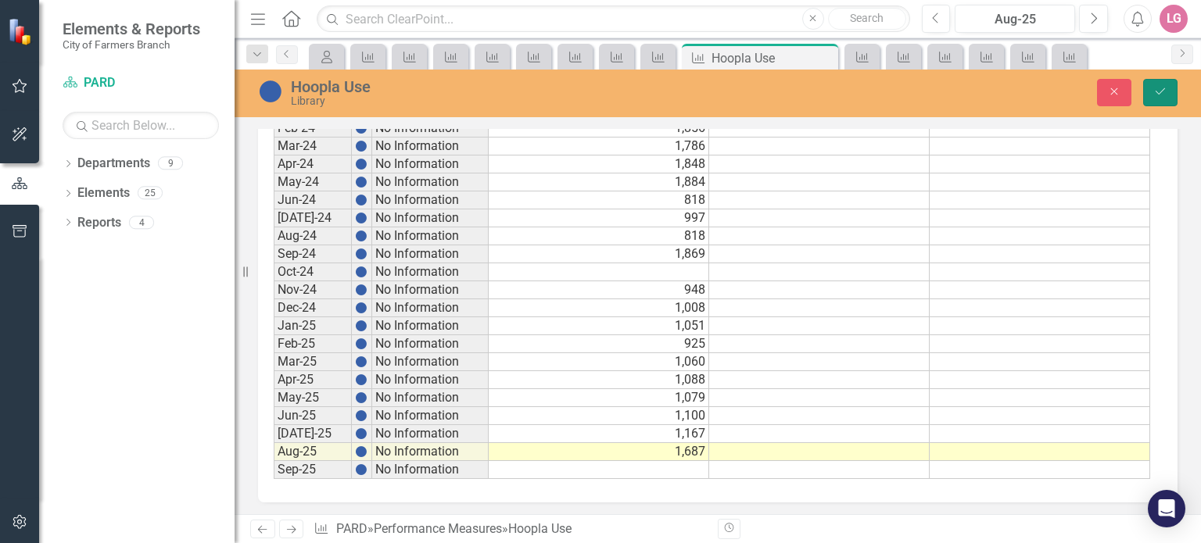
click at [1165, 83] on button "Save" at bounding box center [1160, 92] width 34 height 27
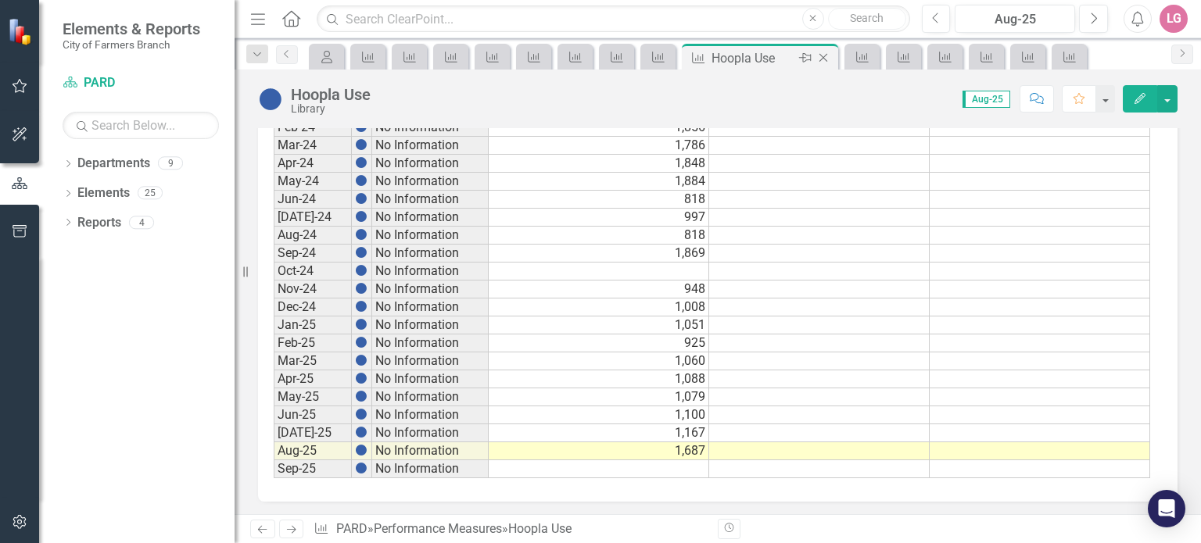
click at [829, 61] on icon "Close" at bounding box center [823, 58] width 16 height 13
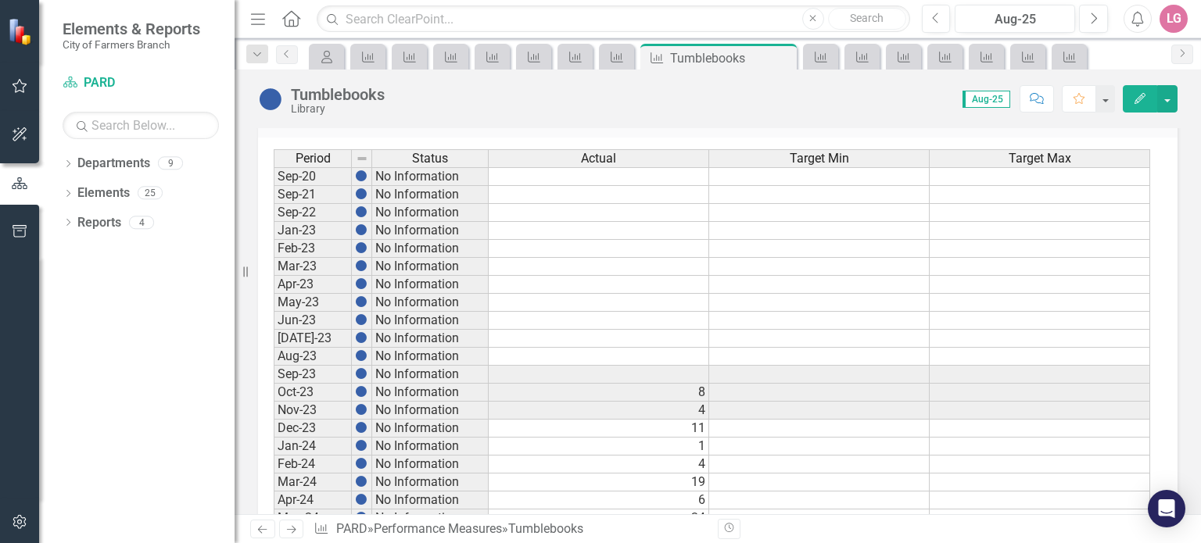
scroll to position [884, 0]
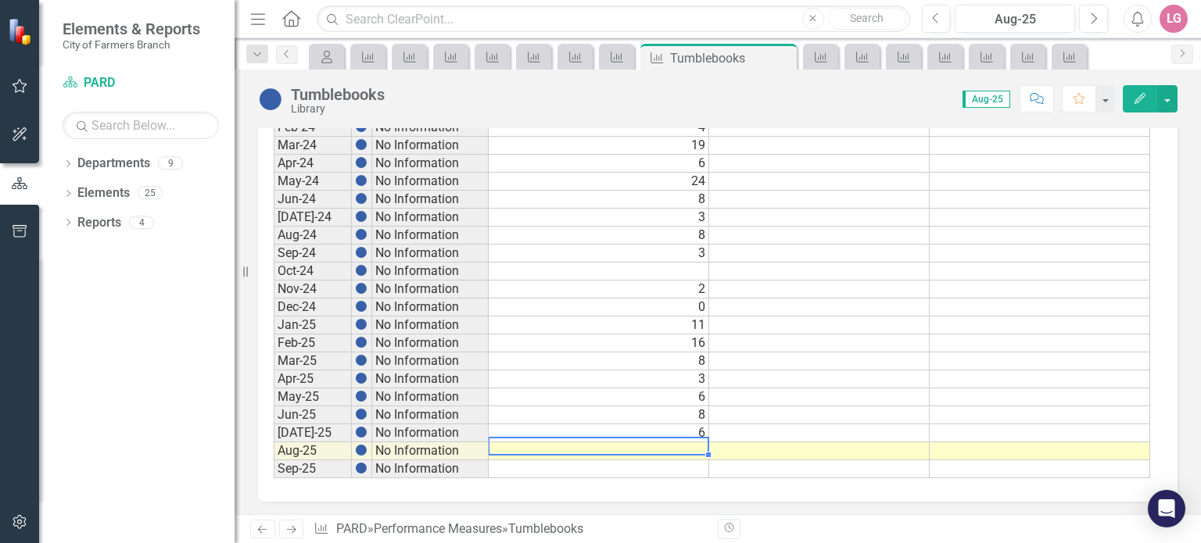
click at [647, 446] on td at bounding box center [599, 451] width 220 height 18
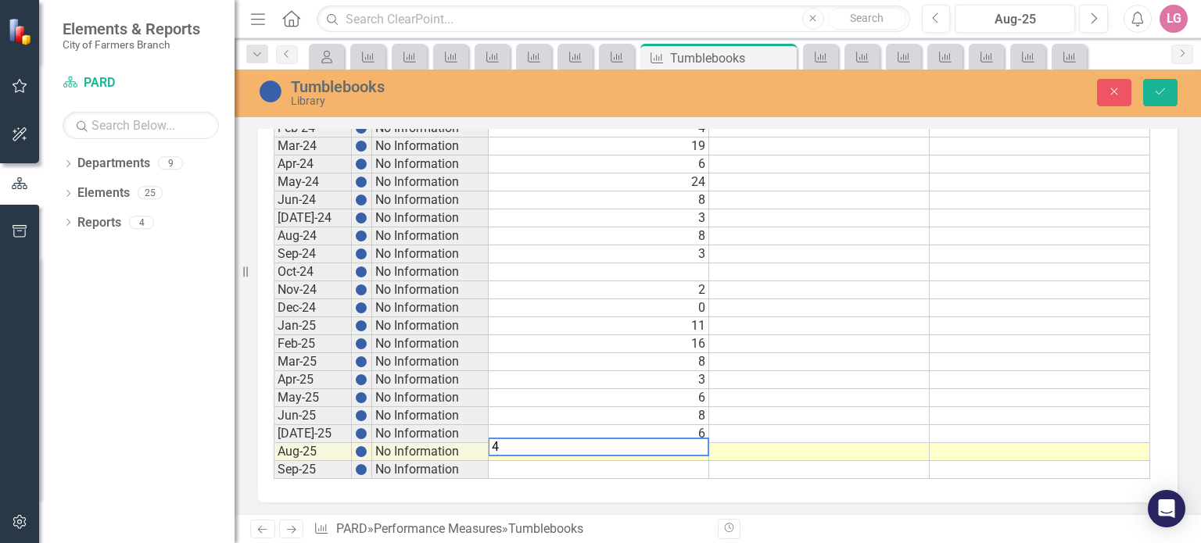
type textarea "49"
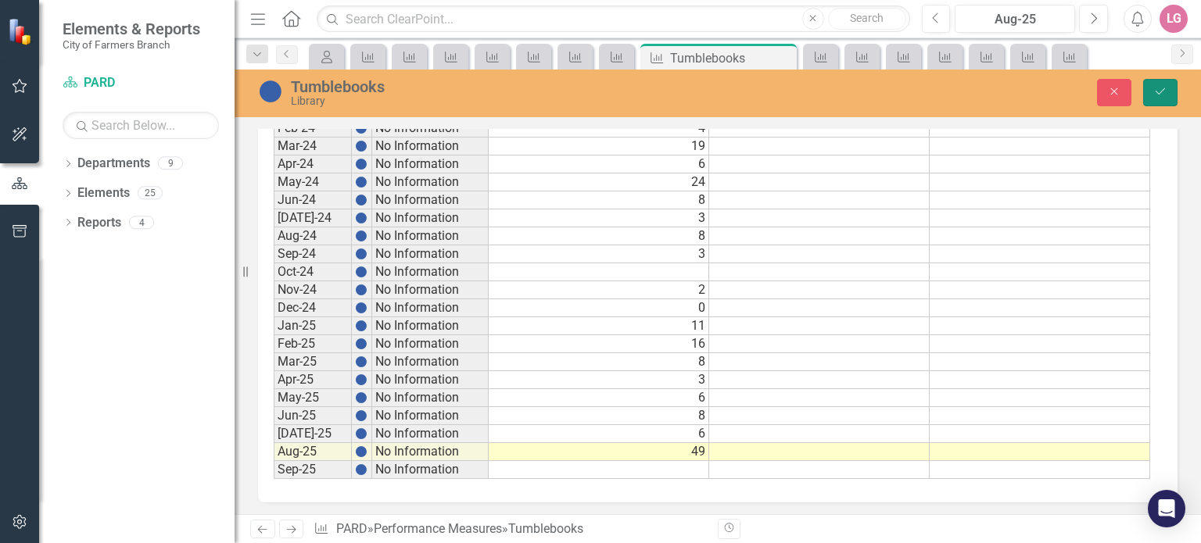
click at [1166, 93] on icon "Save" at bounding box center [1160, 91] width 14 height 11
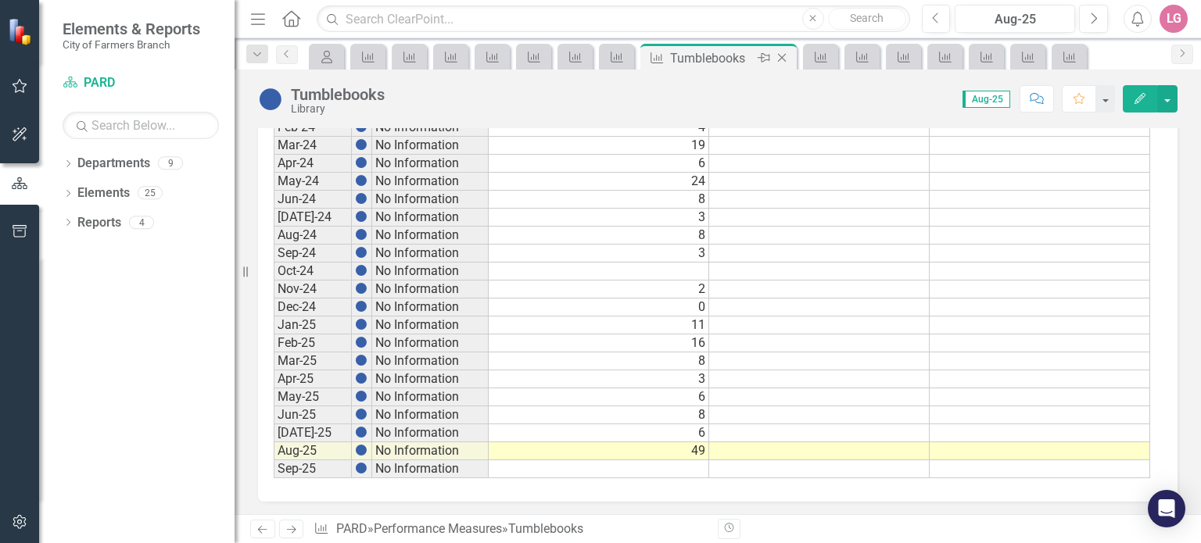
click at [790, 56] on div "Close" at bounding box center [783, 58] width 20 height 20
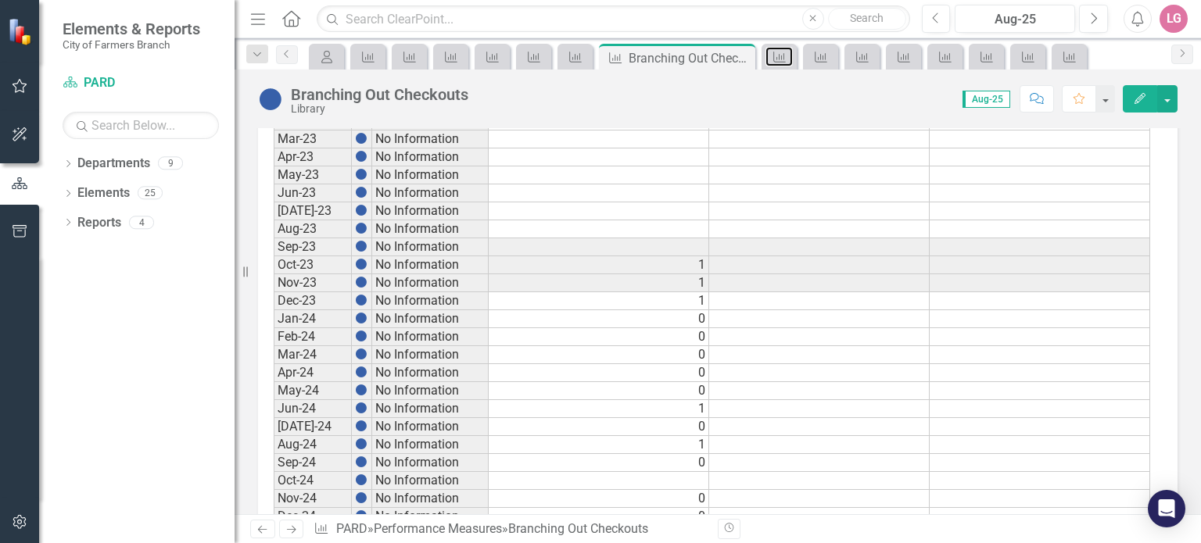
scroll to position [884, 0]
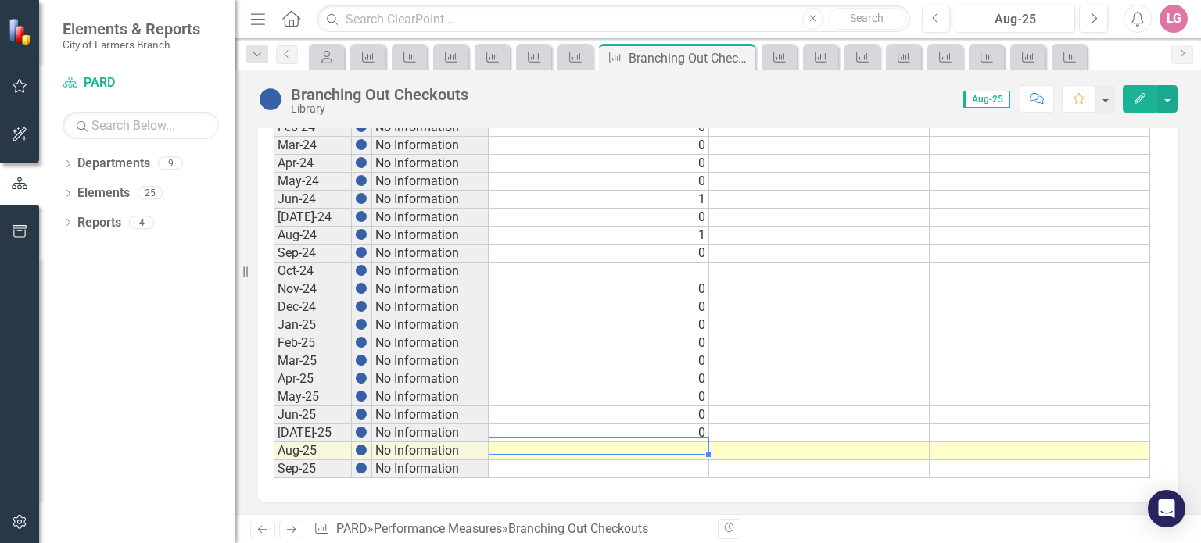
click at [625, 442] on td at bounding box center [599, 451] width 220 height 18
type textarea "0"
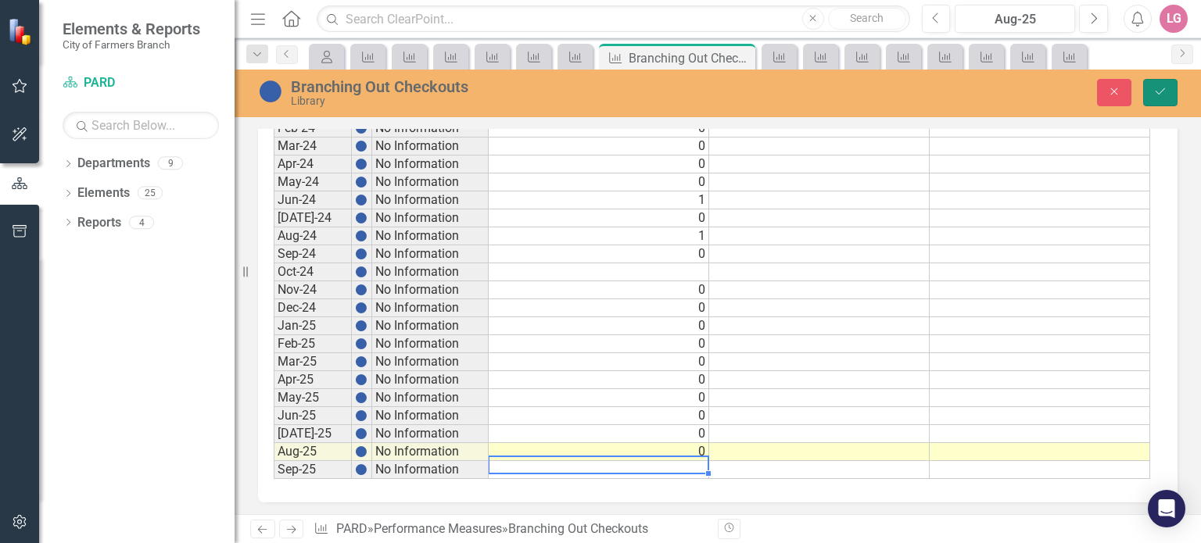
click at [1155, 90] on icon "Save" at bounding box center [1160, 91] width 14 height 11
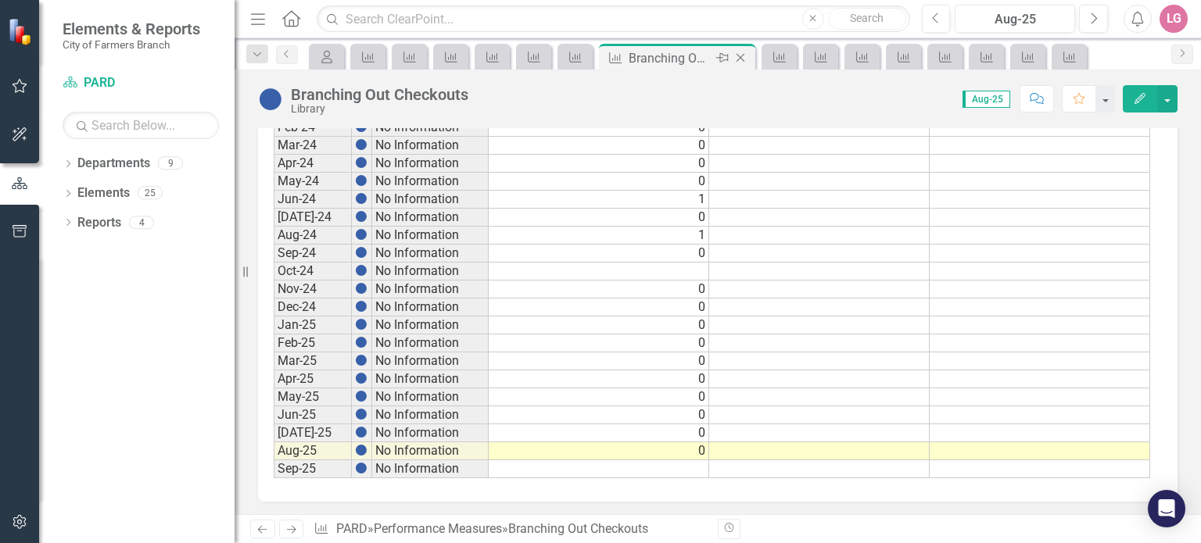
click at [741, 53] on icon "Close" at bounding box center [741, 58] width 16 height 13
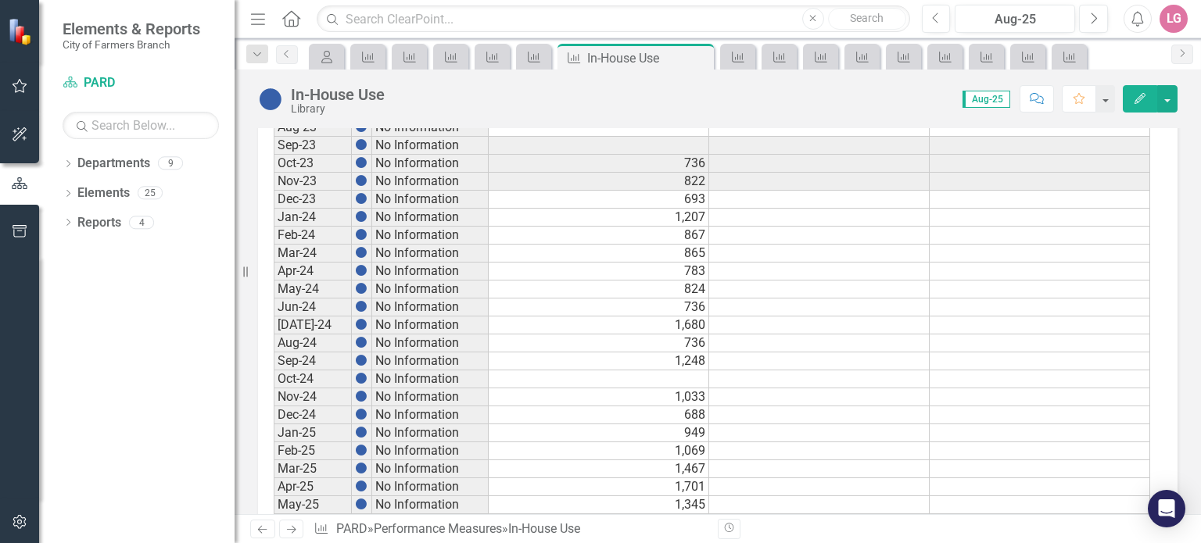
scroll to position [884, 0]
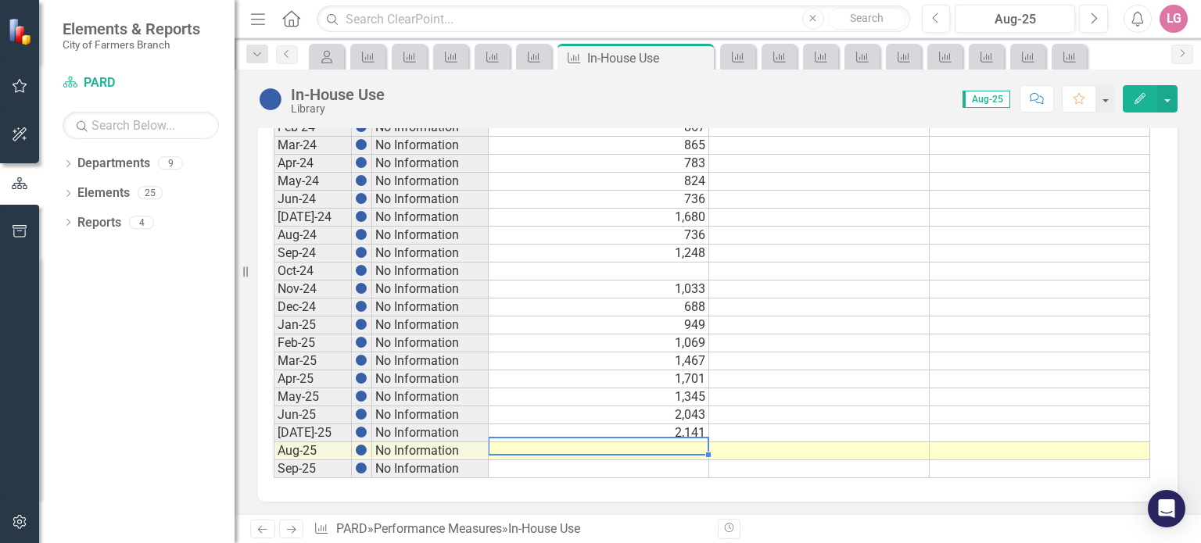
click at [625, 442] on td at bounding box center [599, 451] width 220 height 18
click at [324, 56] on icon "My Scorecard" at bounding box center [327, 57] width 16 height 13
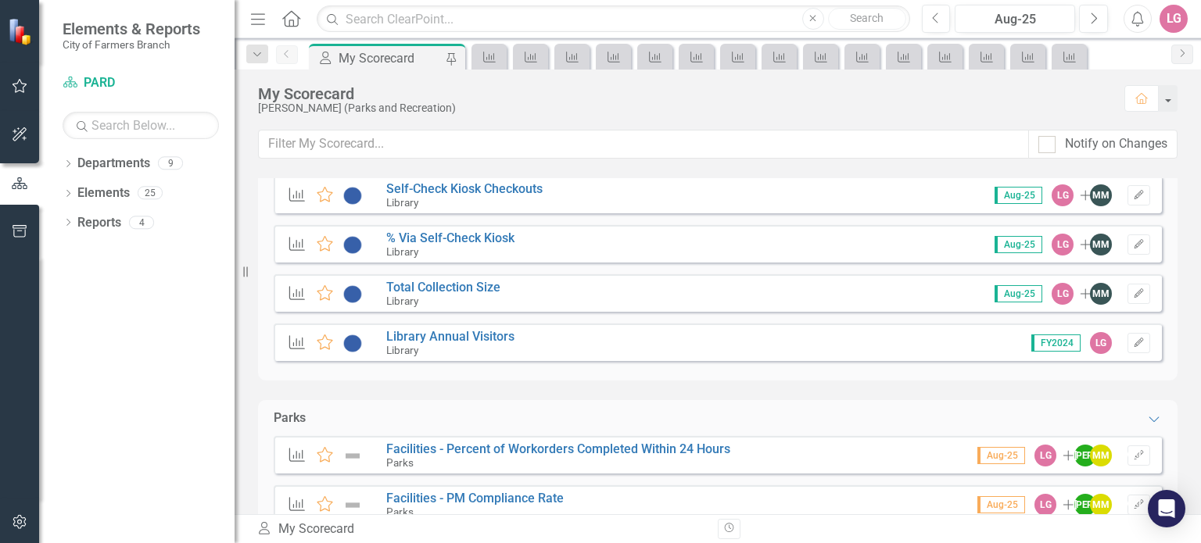
scroll to position [3127, 0]
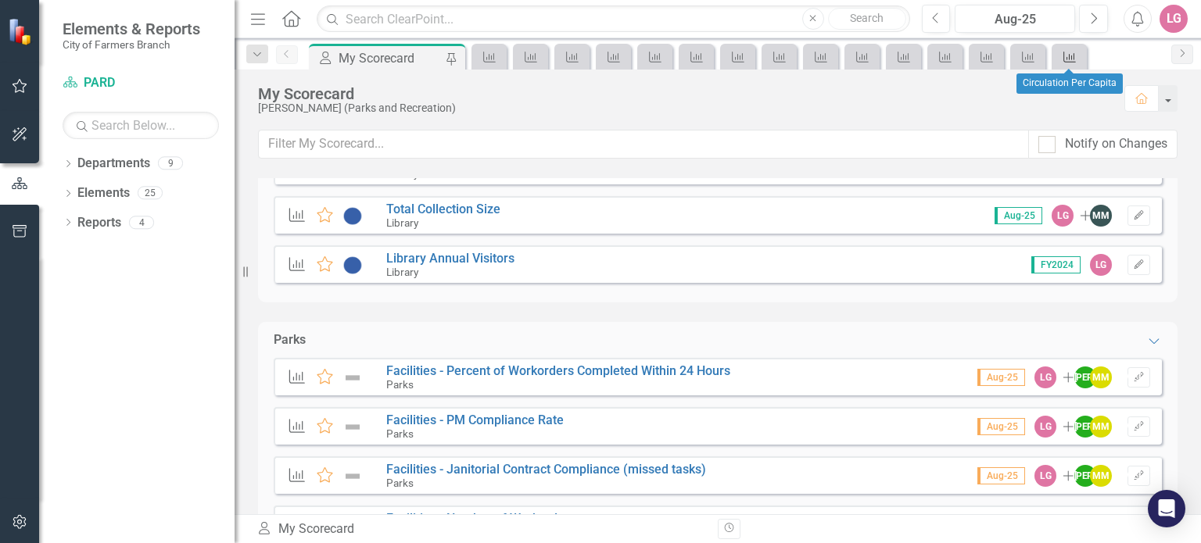
click at [1060, 62] on div "Performance Measure" at bounding box center [1066, 57] width 22 height 20
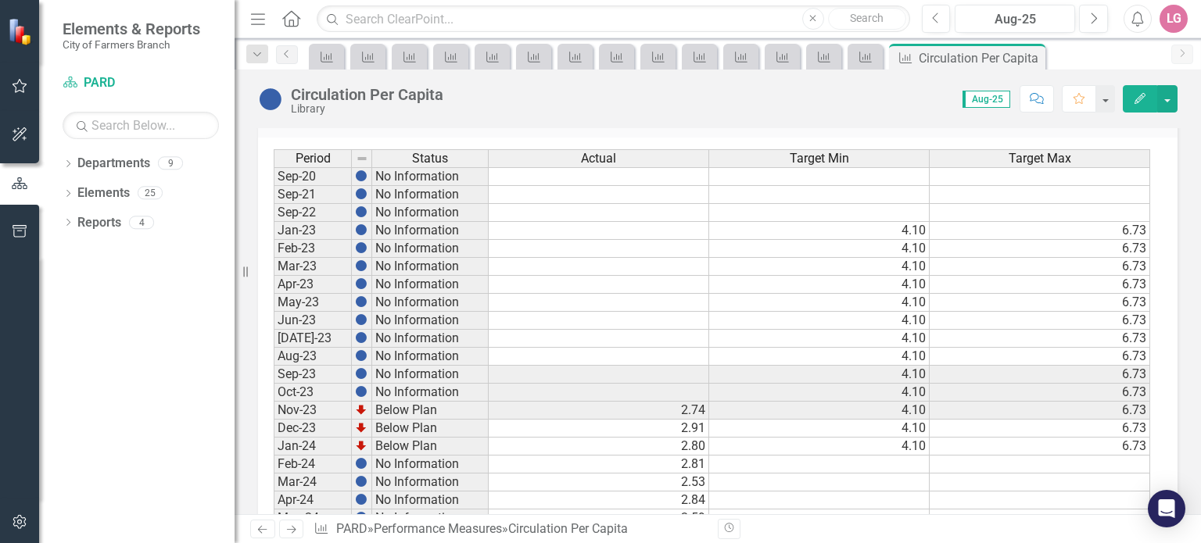
scroll to position [884, 0]
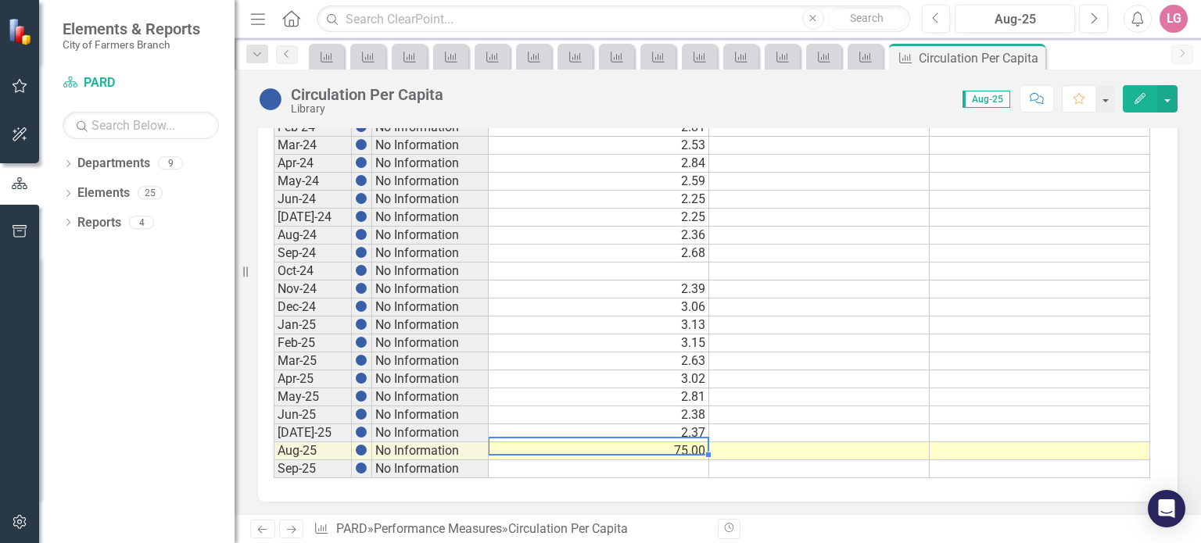
click at [596, 442] on td "75.00" at bounding box center [599, 451] width 220 height 18
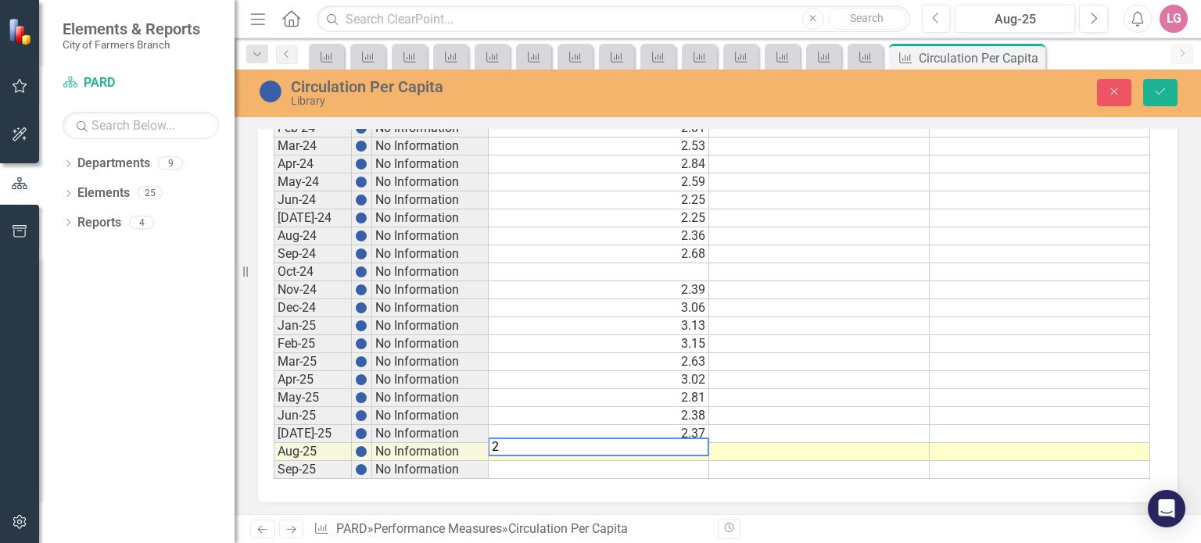
type textarea "26"
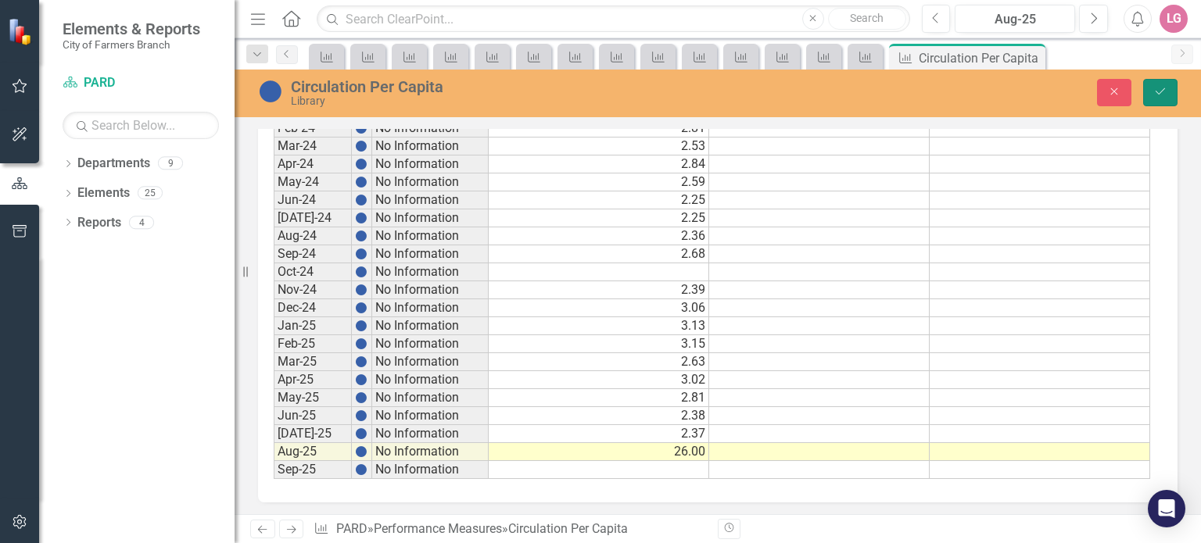
click at [1155, 93] on icon "Save" at bounding box center [1160, 91] width 14 height 11
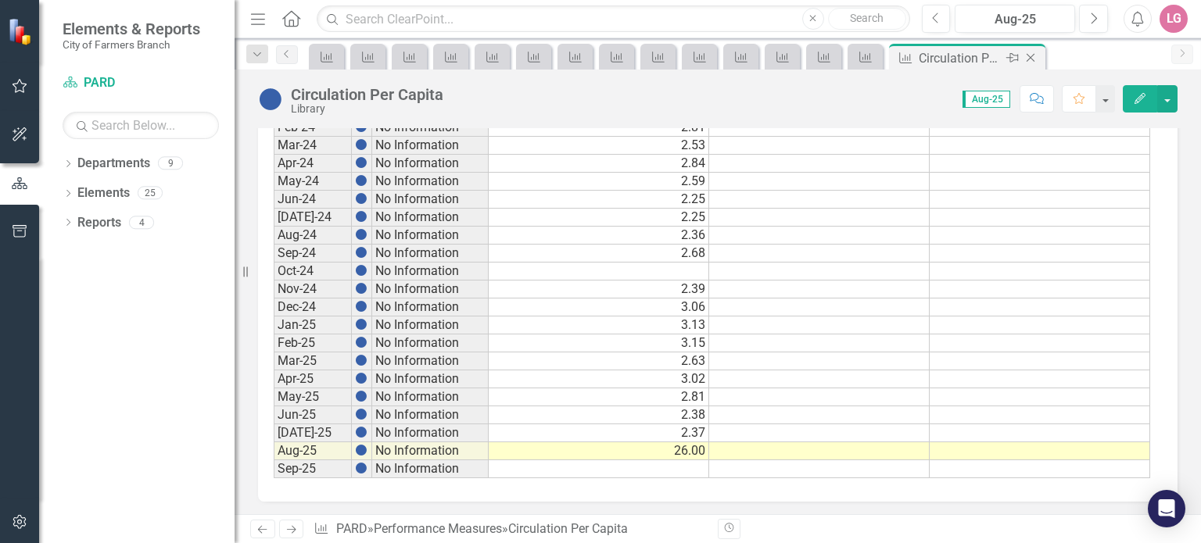
click at [1035, 52] on icon "Close" at bounding box center [1031, 58] width 16 height 13
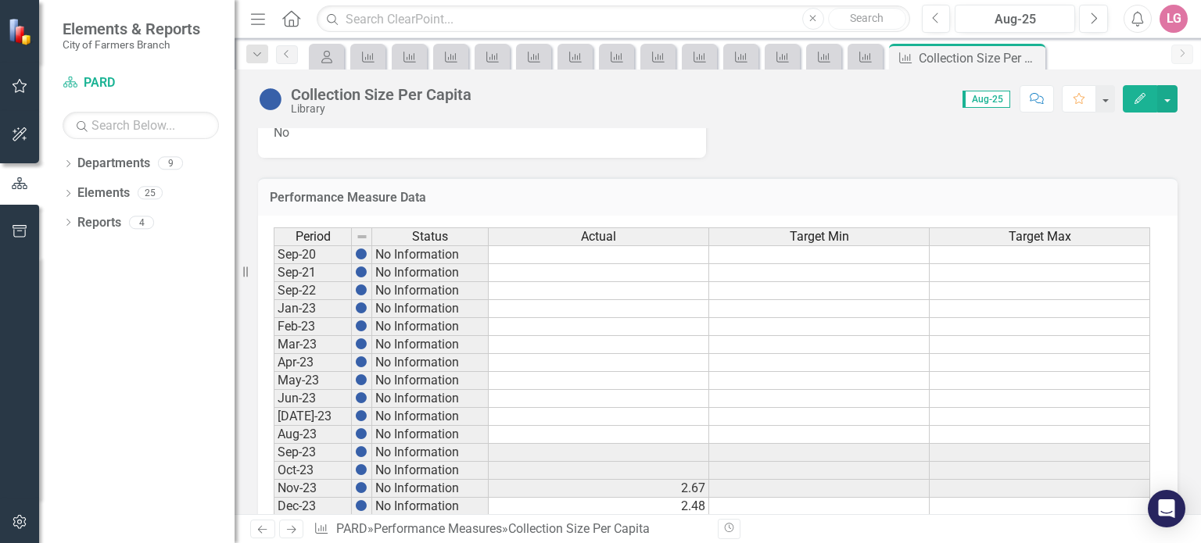
scroll to position [884, 0]
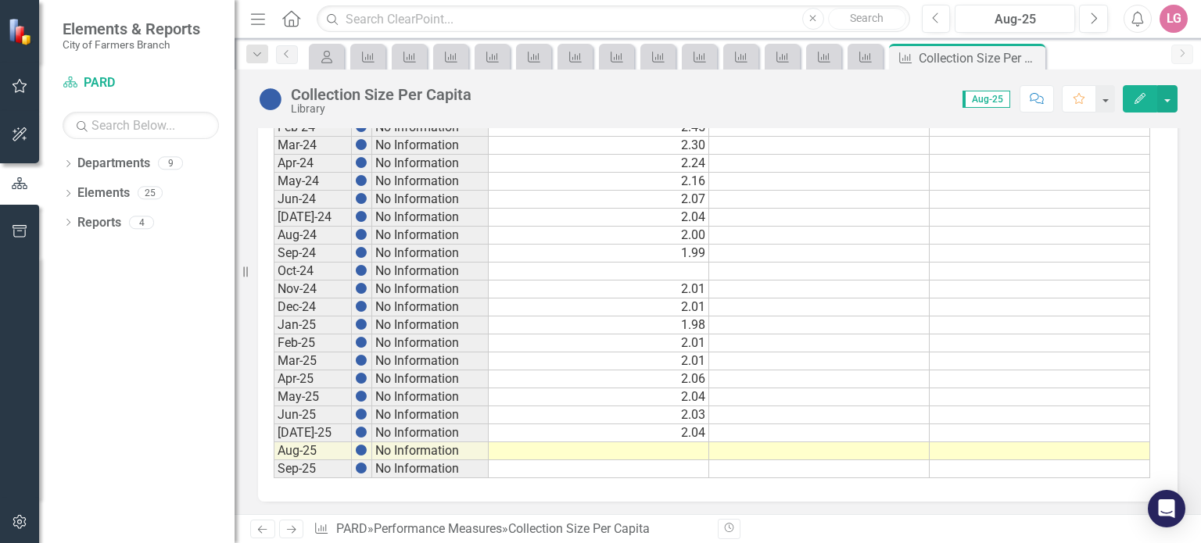
click at [665, 442] on td at bounding box center [599, 451] width 220 height 18
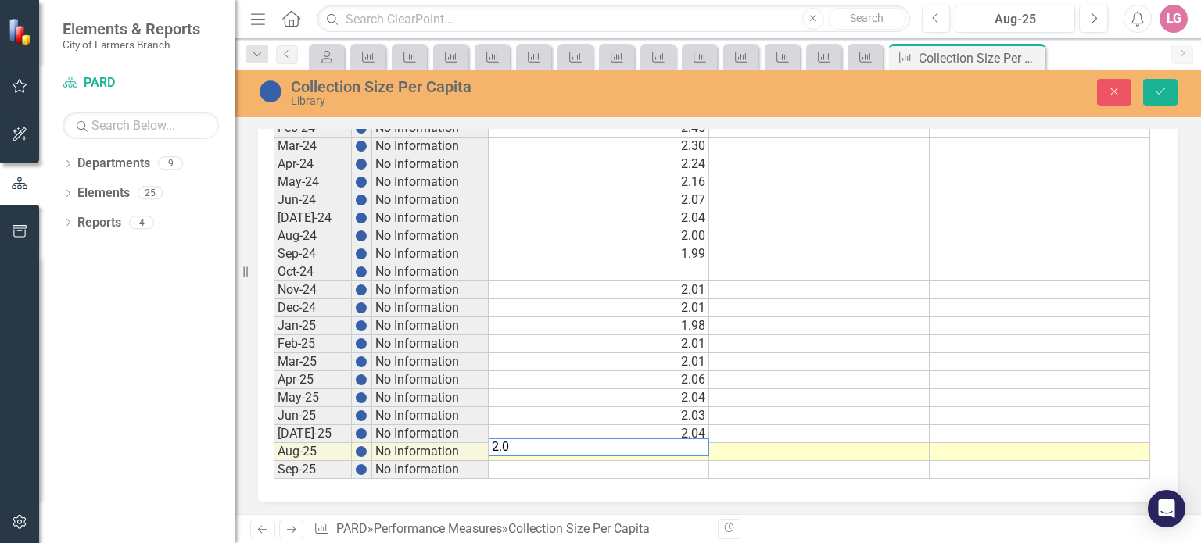
type textarea "2.05"
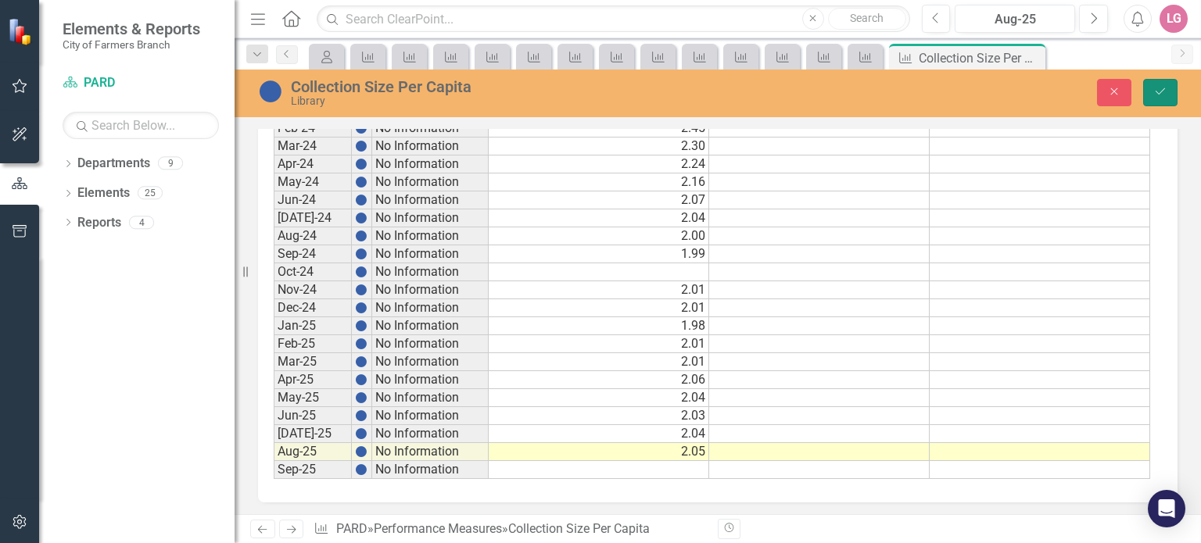
click at [1151, 95] on button "Save" at bounding box center [1160, 92] width 34 height 27
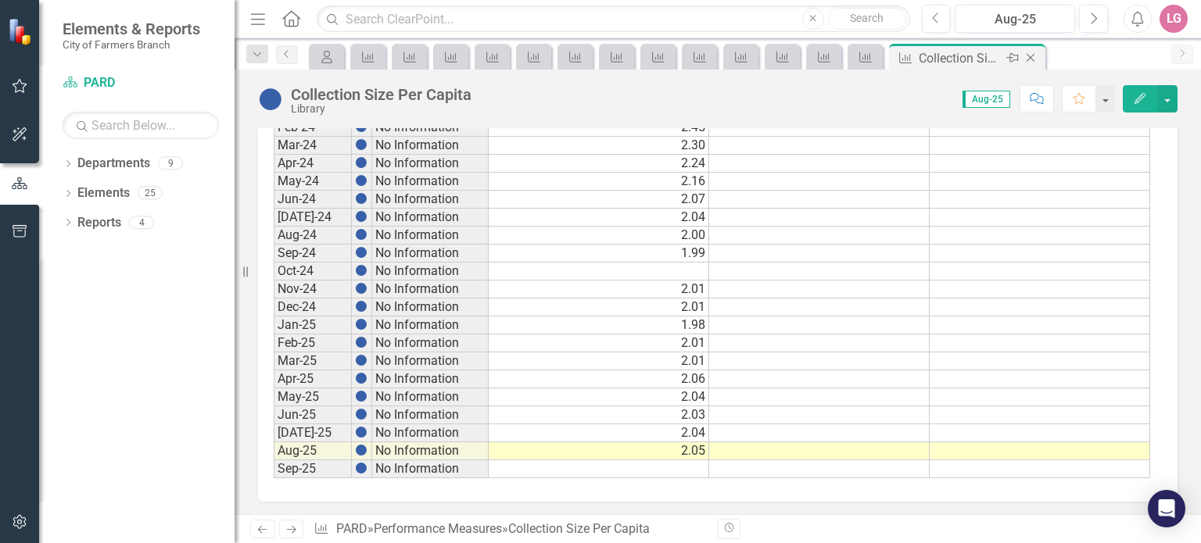
click at [1033, 53] on icon "Close" at bounding box center [1031, 58] width 16 height 13
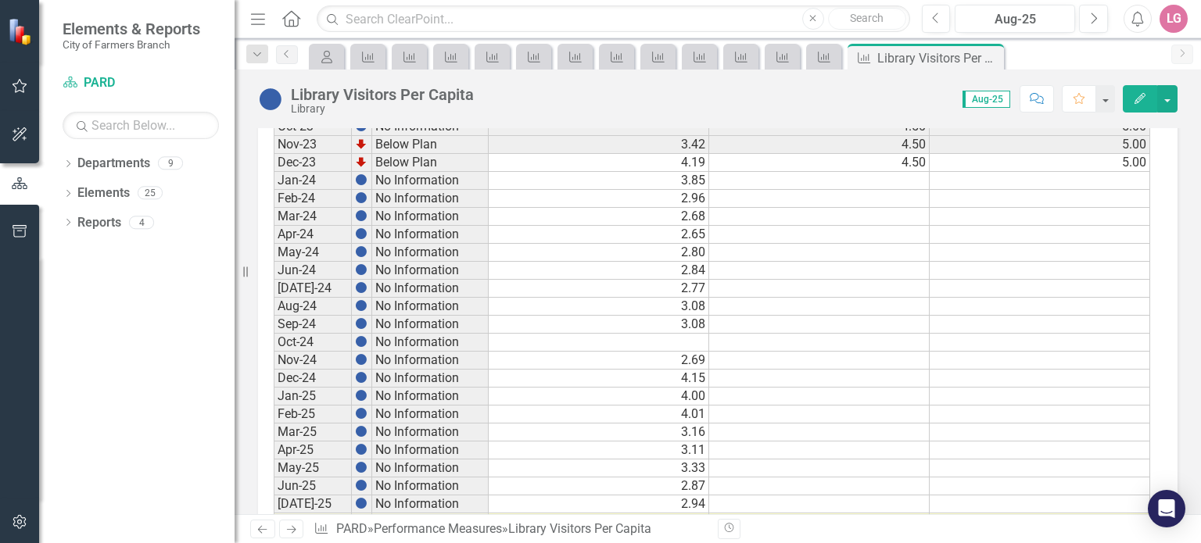
scroll to position [884, 0]
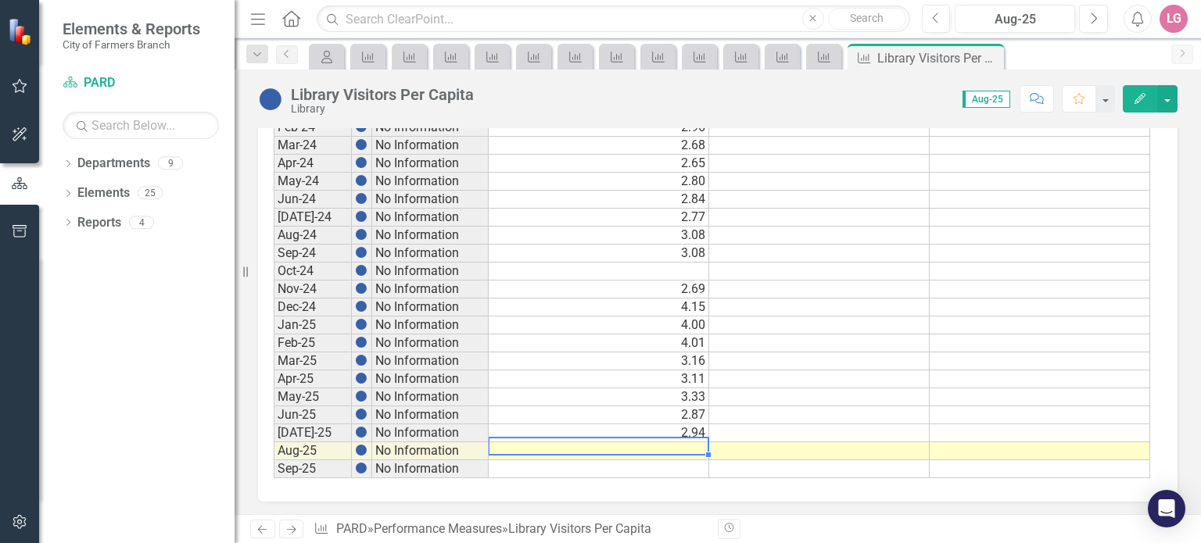
click at [630, 442] on td at bounding box center [599, 451] width 220 height 18
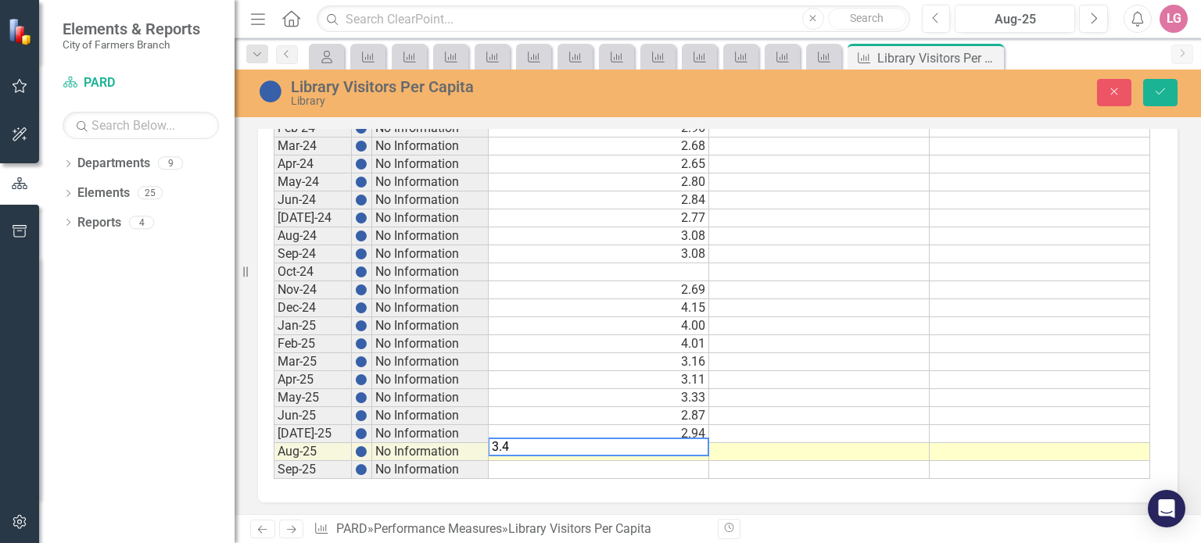
type textarea "3.48"
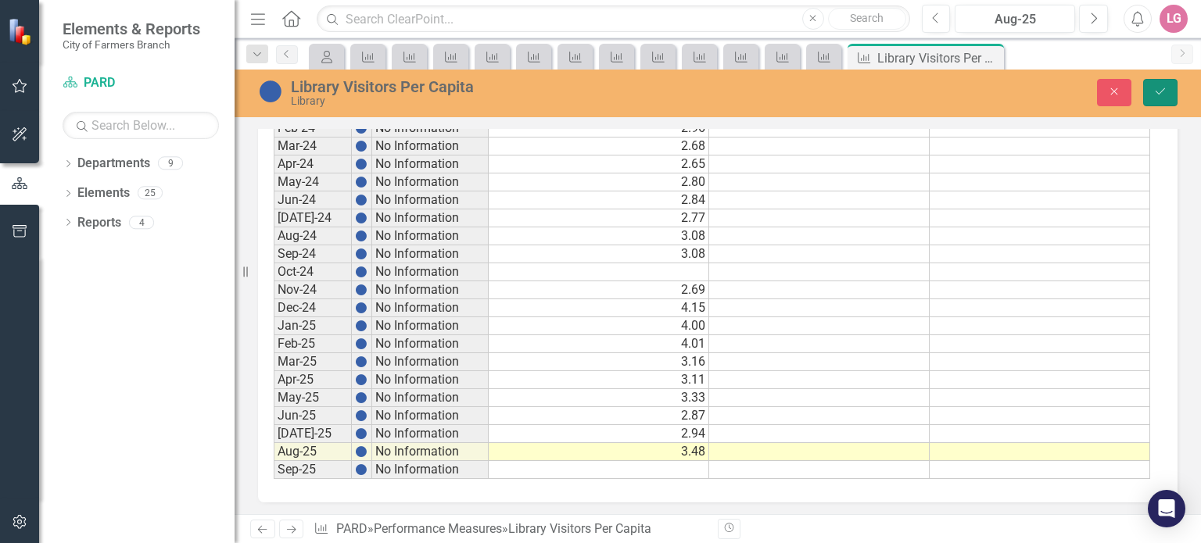
drag, startPoint x: 1157, startPoint y: 99, endPoint x: 1135, endPoint y: 109, distance: 23.8
click at [1157, 99] on button "Save" at bounding box center [1160, 92] width 34 height 27
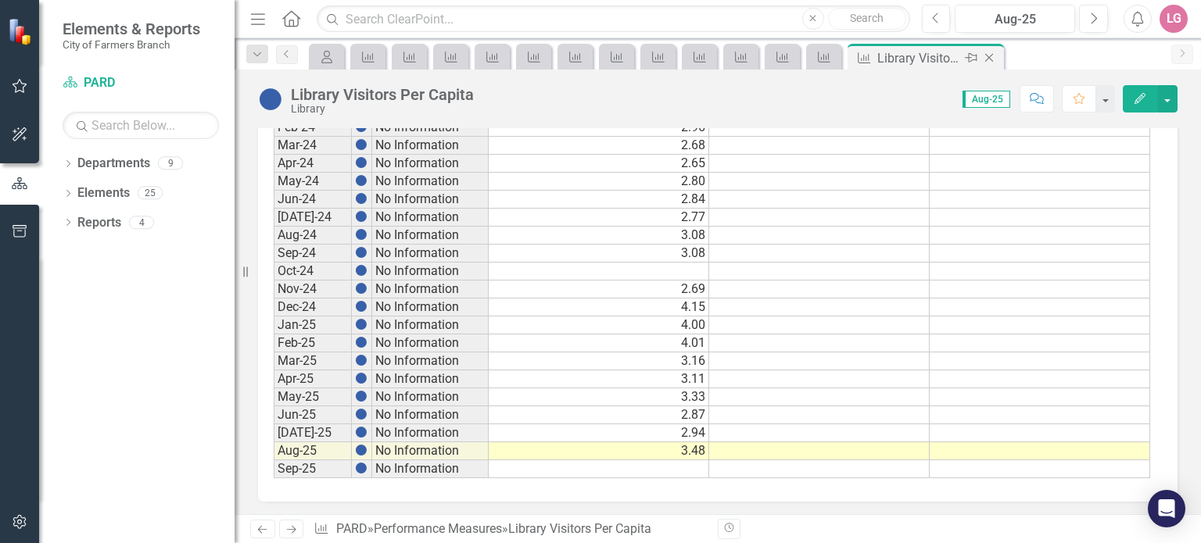
click at [988, 61] on icon "Close" at bounding box center [989, 58] width 16 height 13
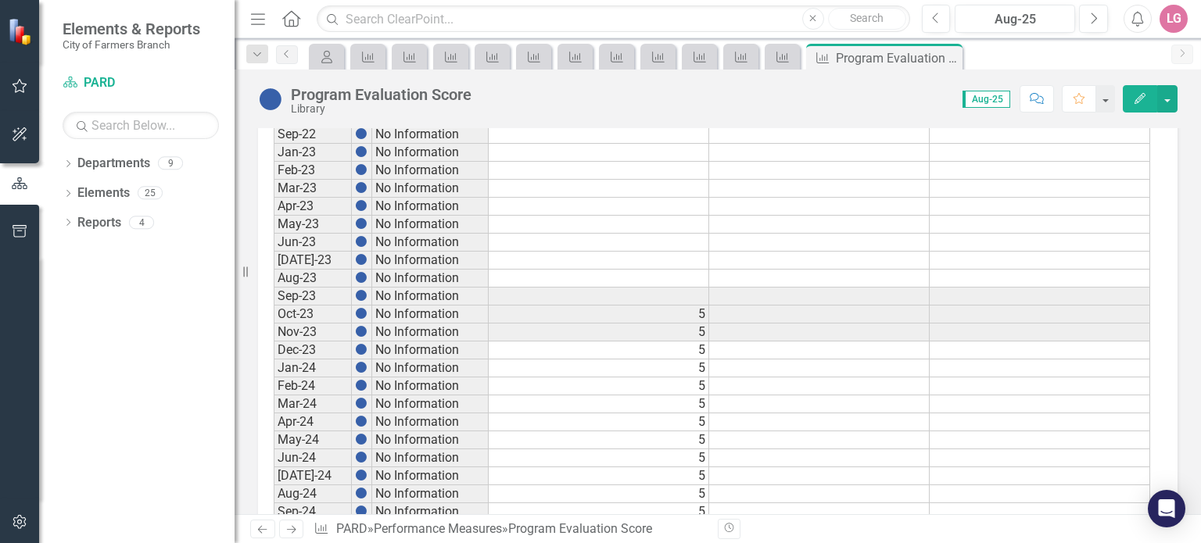
scroll to position [884, 0]
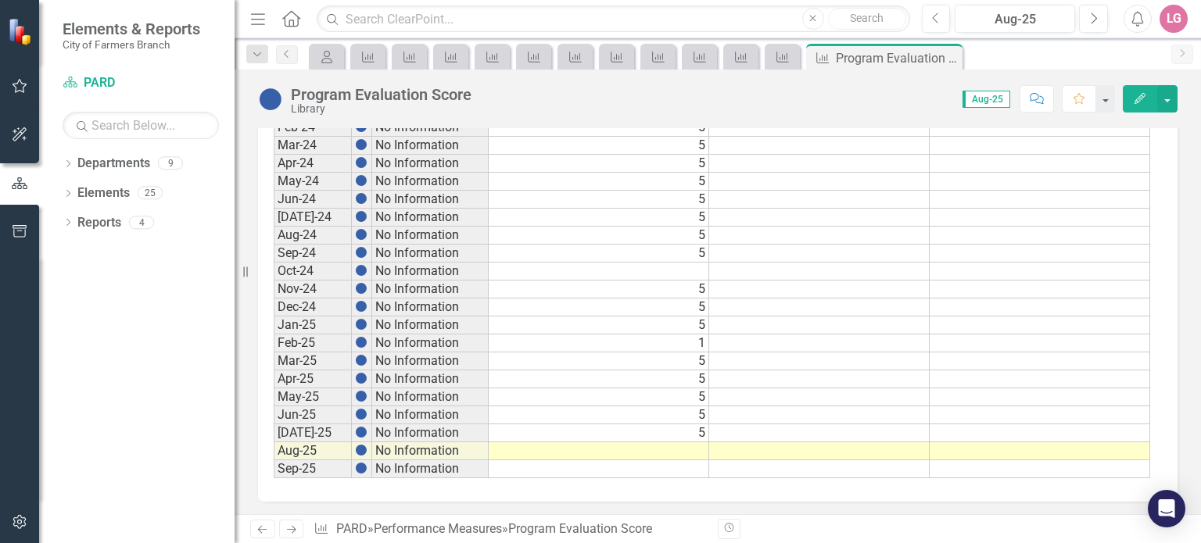
click at [636, 442] on td at bounding box center [599, 451] width 220 height 18
type textarea "5"
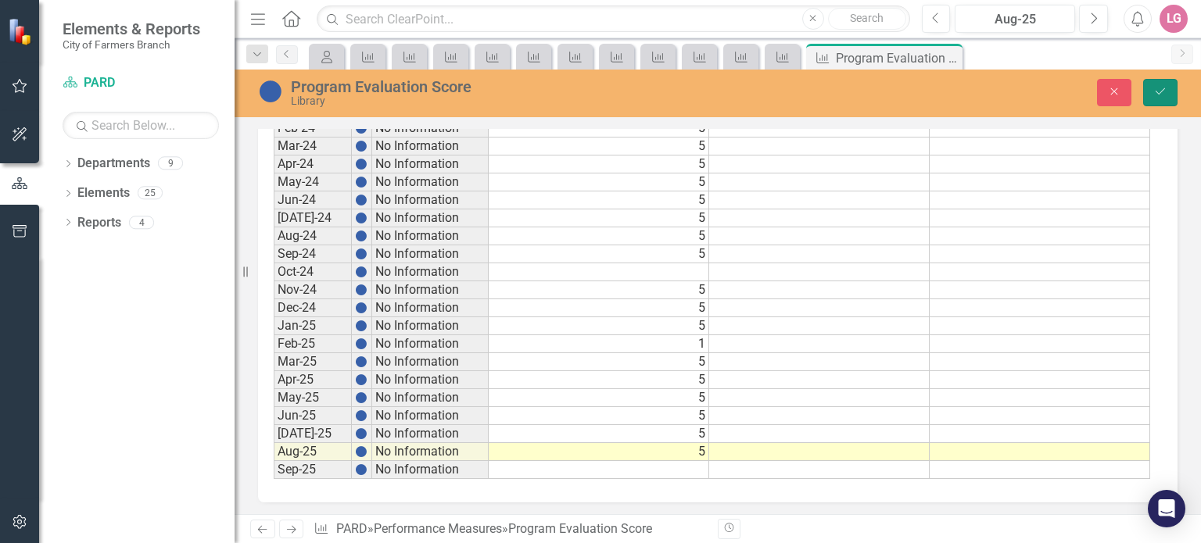
click at [1166, 84] on button "Save" at bounding box center [1160, 92] width 34 height 27
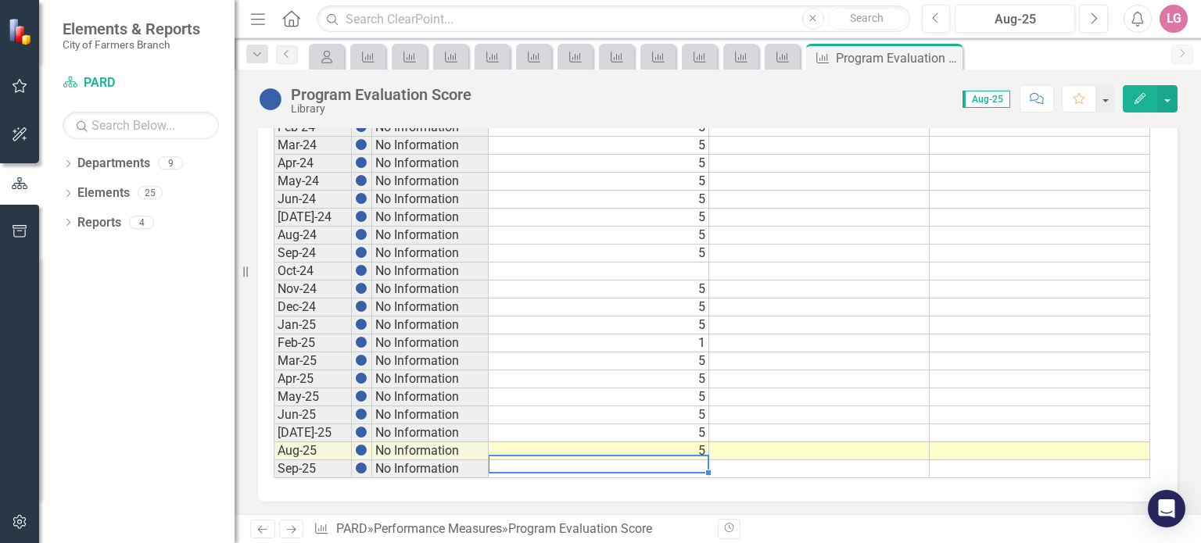
click at [632, 463] on td at bounding box center [599, 469] width 220 height 18
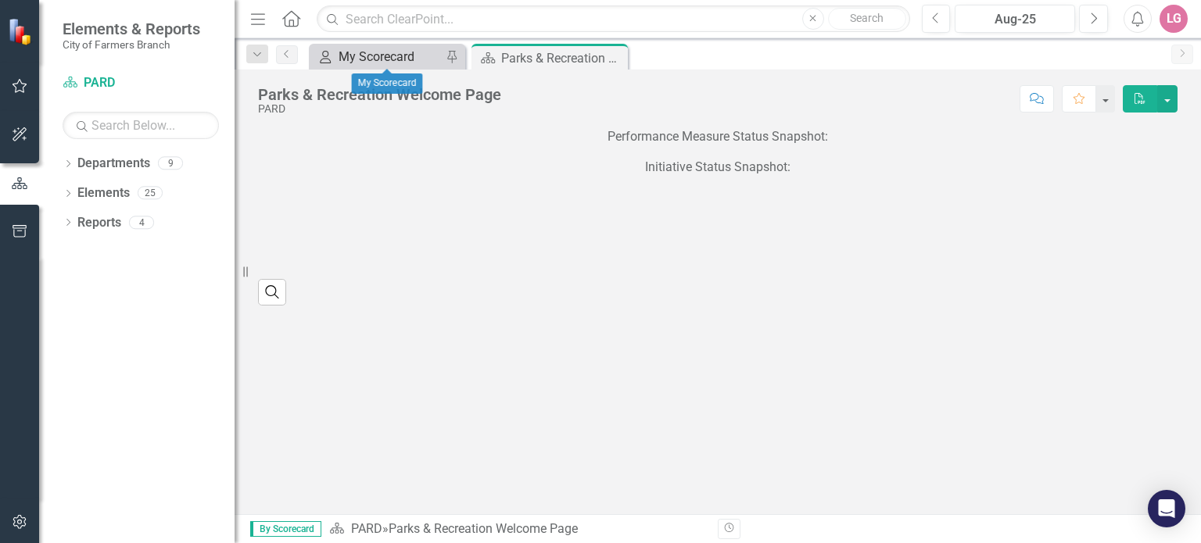
click at [382, 54] on div "My Scorecard" at bounding box center [390, 57] width 103 height 20
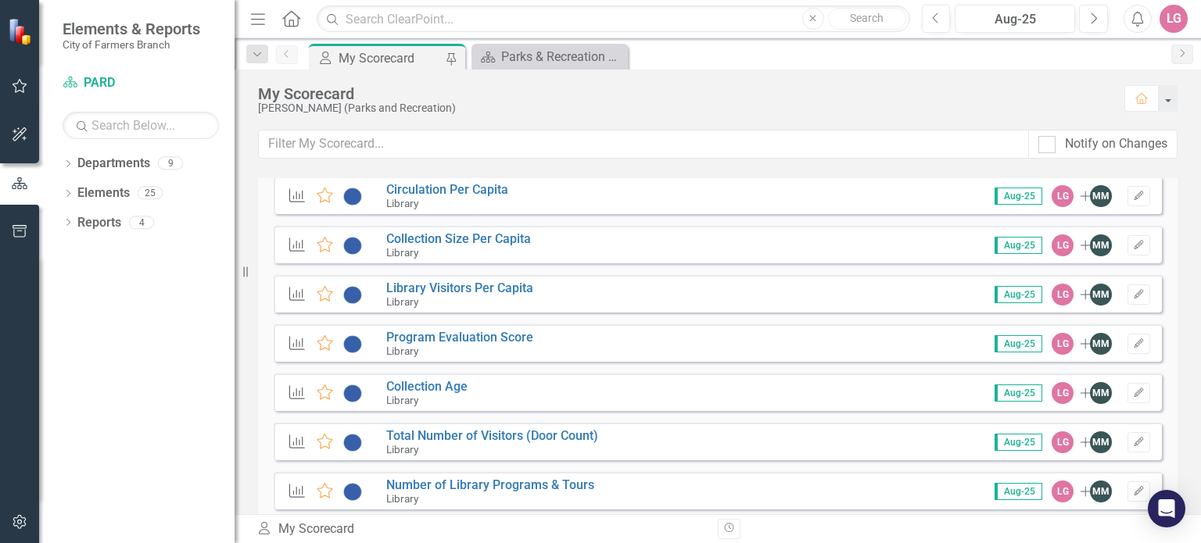
scroll to position [1954, 0]
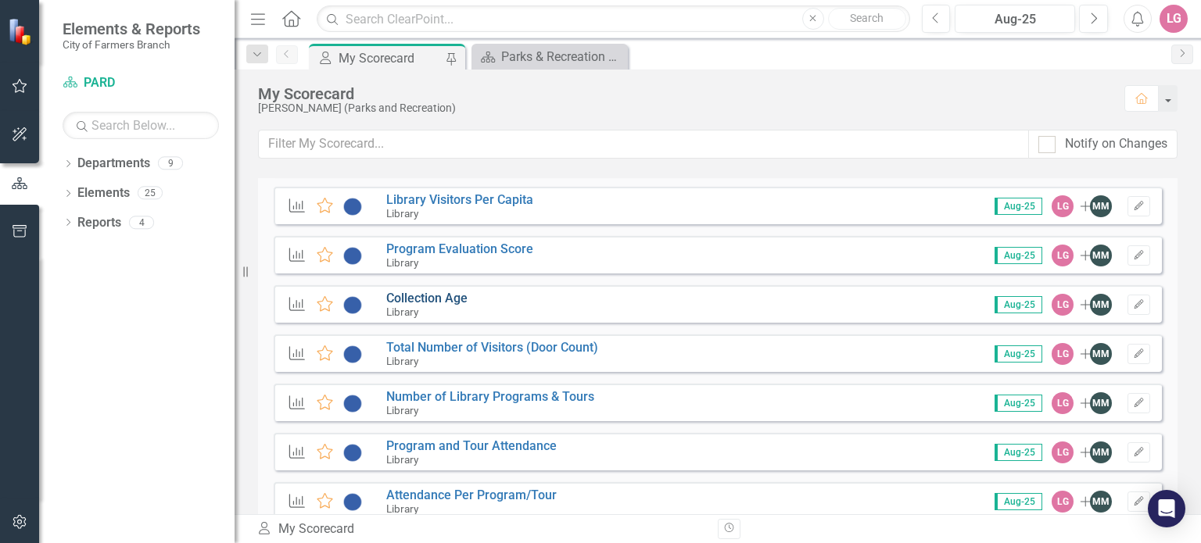
click at [446, 299] on link "Collection Age" at bounding box center [426, 298] width 81 height 15
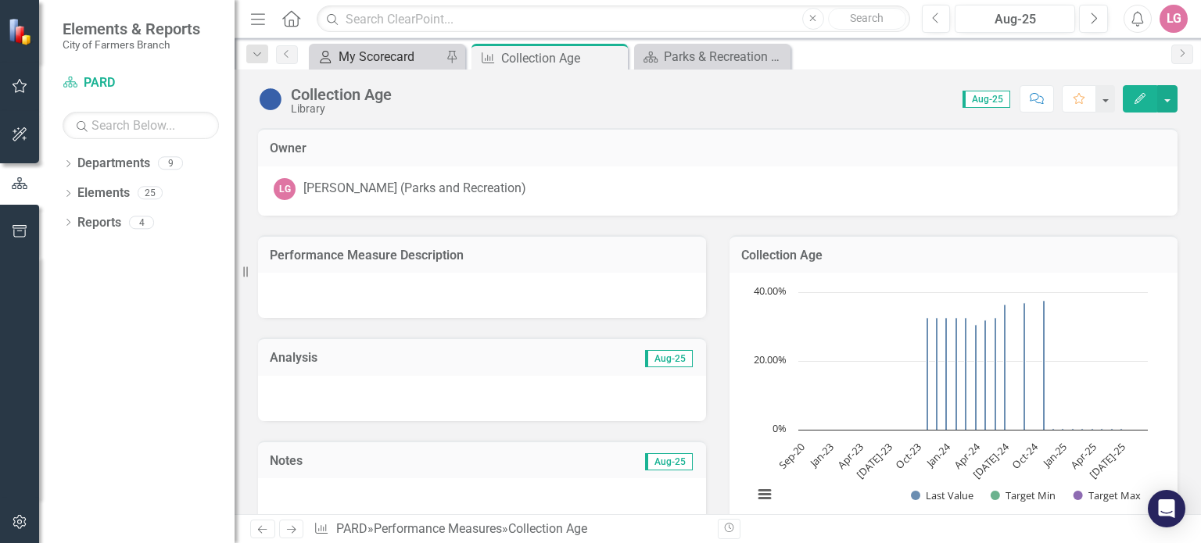
click at [394, 58] on div "My Scorecard" at bounding box center [390, 57] width 103 height 20
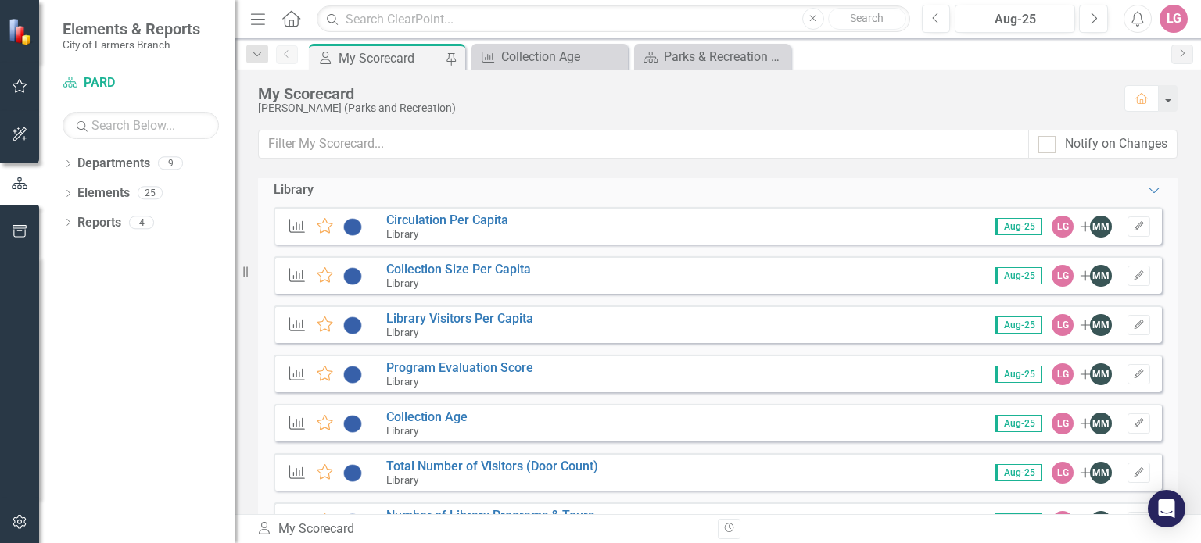
scroll to position [1876, 0]
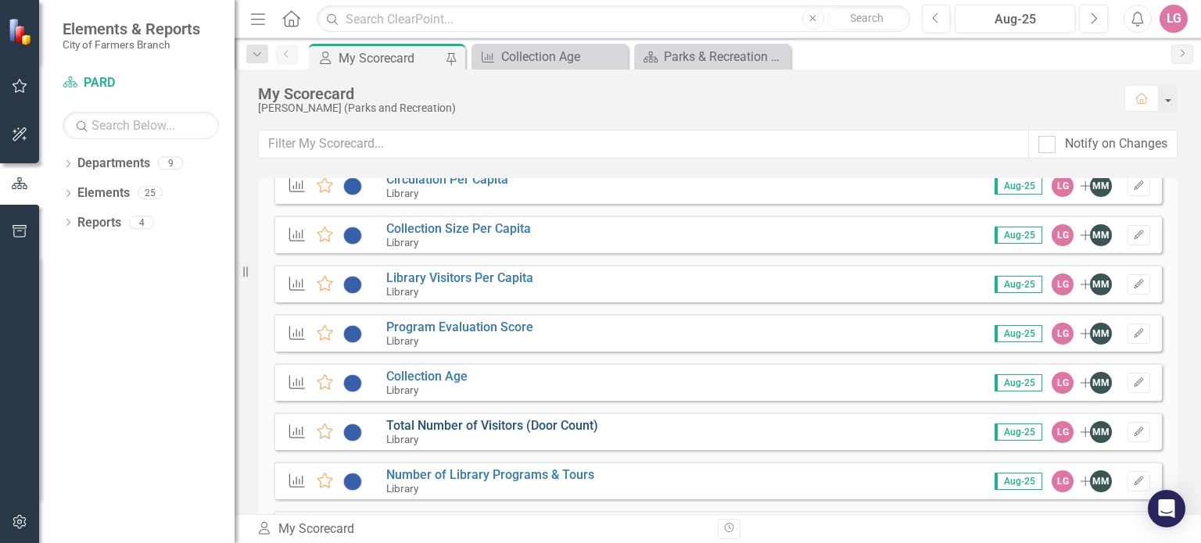
click at [434, 425] on link "Total Number of Visitors (Door Count)" at bounding box center [492, 425] width 212 height 15
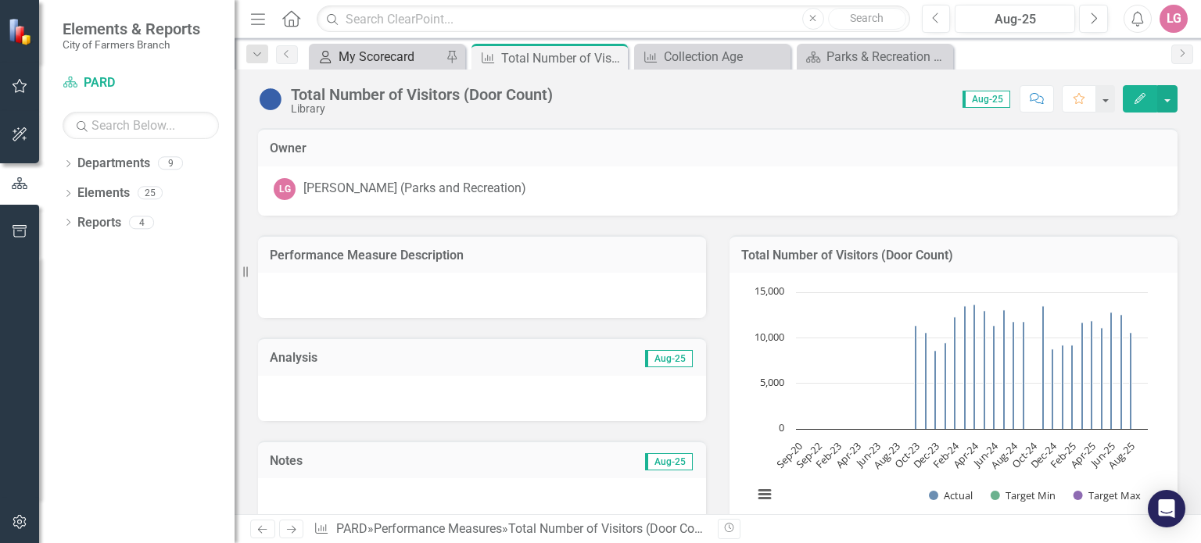
click at [396, 56] on div "My Scorecard" at bounding box center [390, 57] width 103 height 20
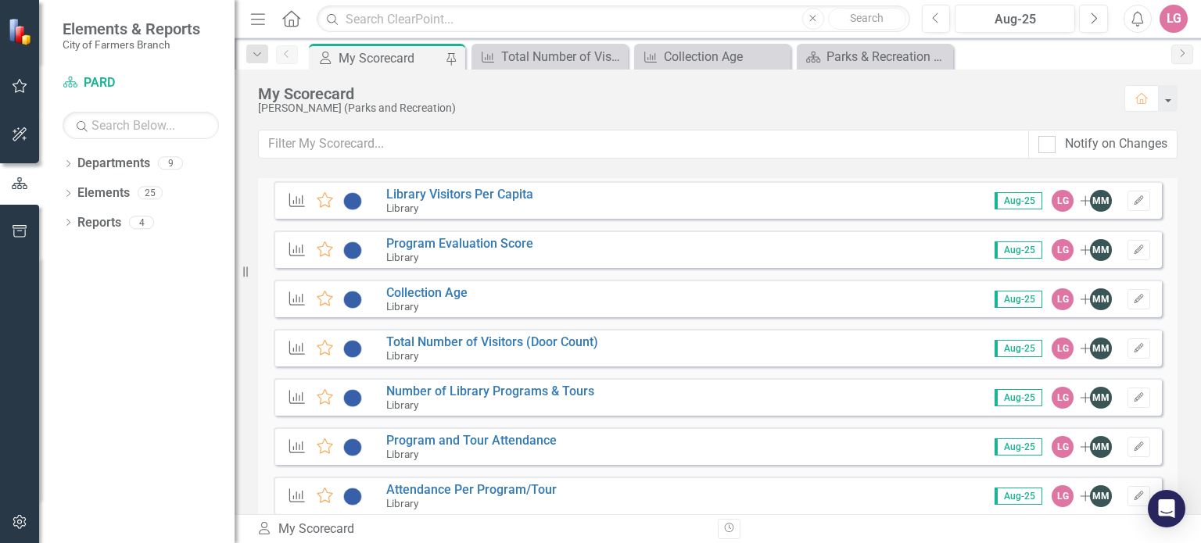
scroll to position [1954, 0]
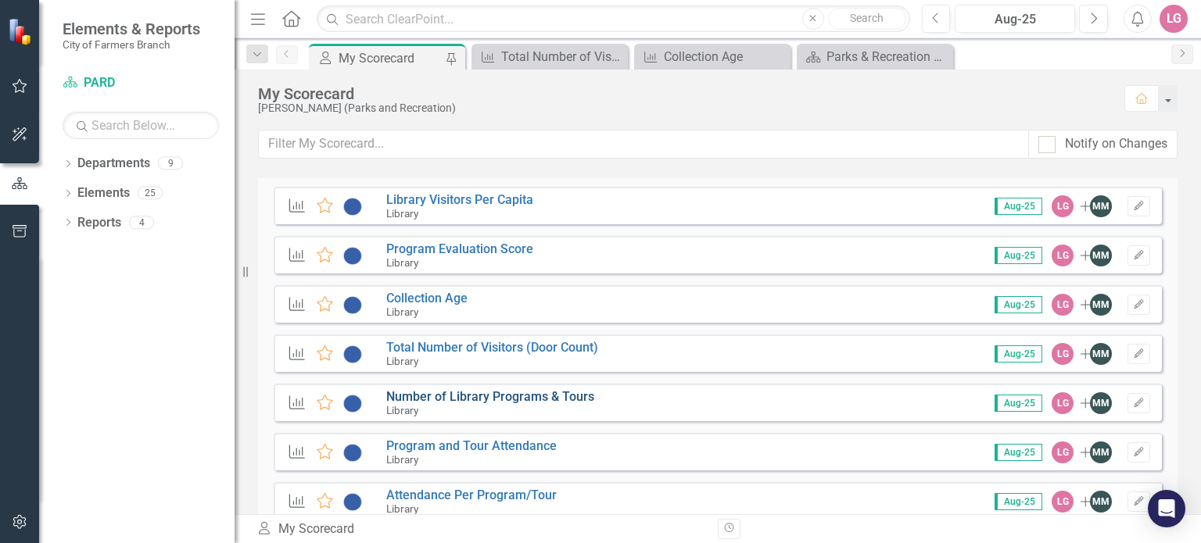
click at [441, 398] on link "Number of Library Programs & Tours" at bounding box center [490, 396] width 208 height 15
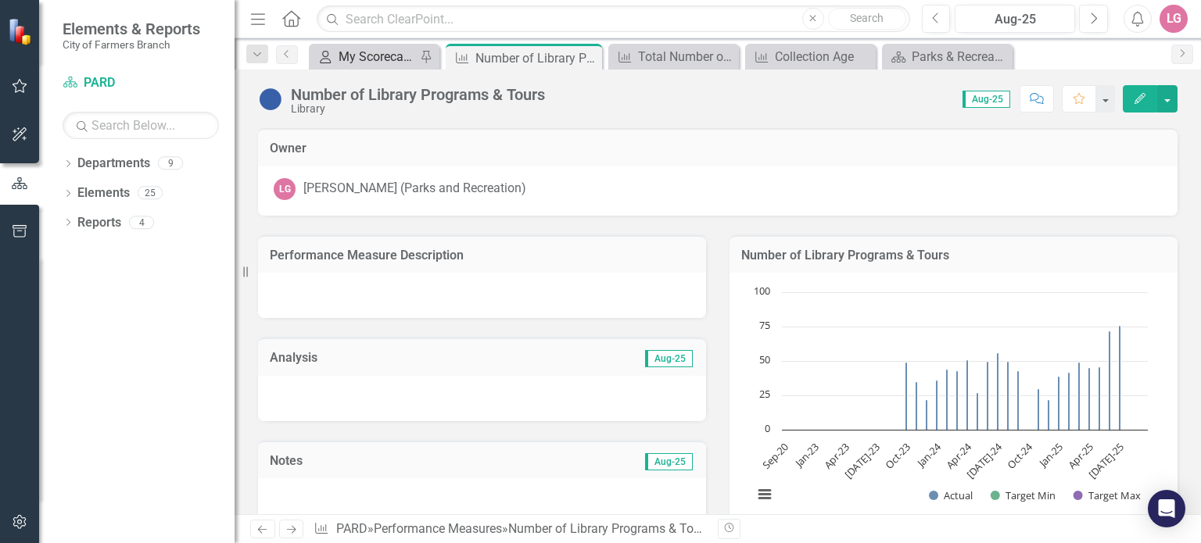
click at [357, 50] on div "My Scorecard" at bounding box center [377, 57] width 77 height 20
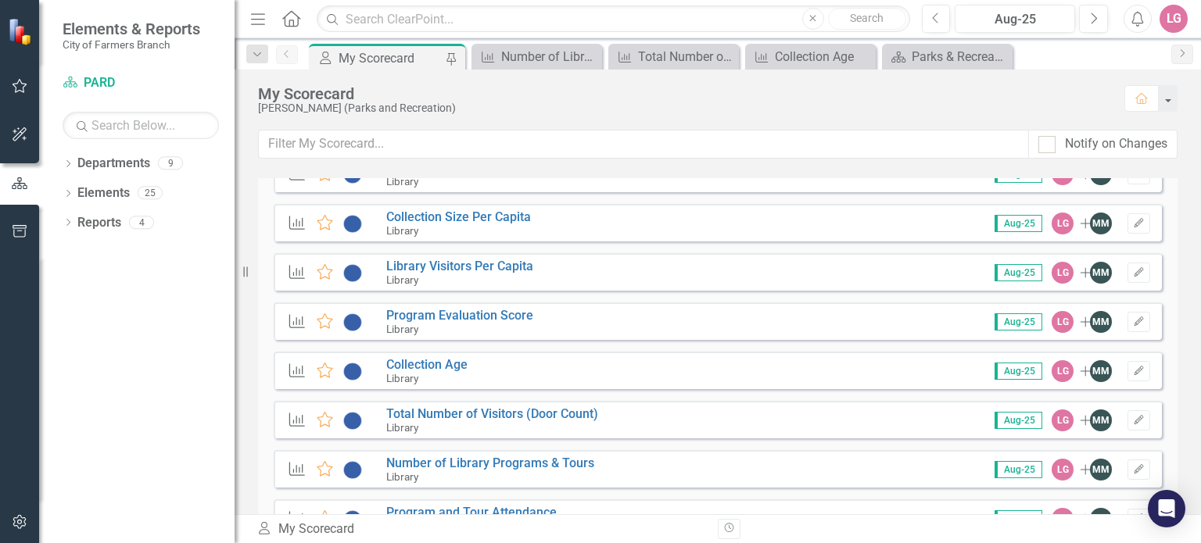
scroll to position [1954, 0]
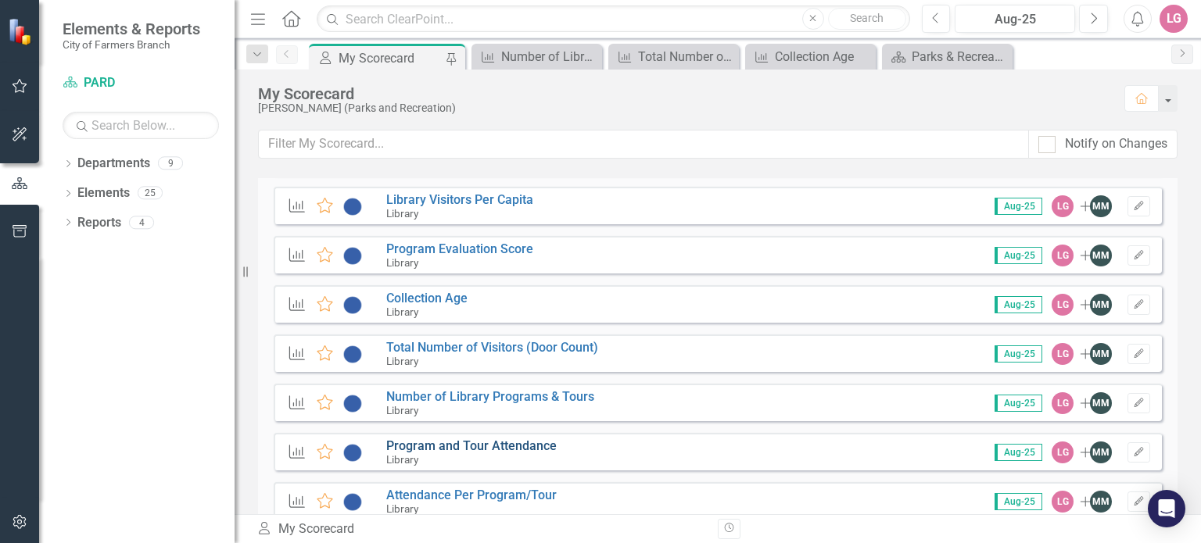
click at [439, 441] on link "Program and Tour Attendance" at bounding box center [471, 446] width 170 height 15
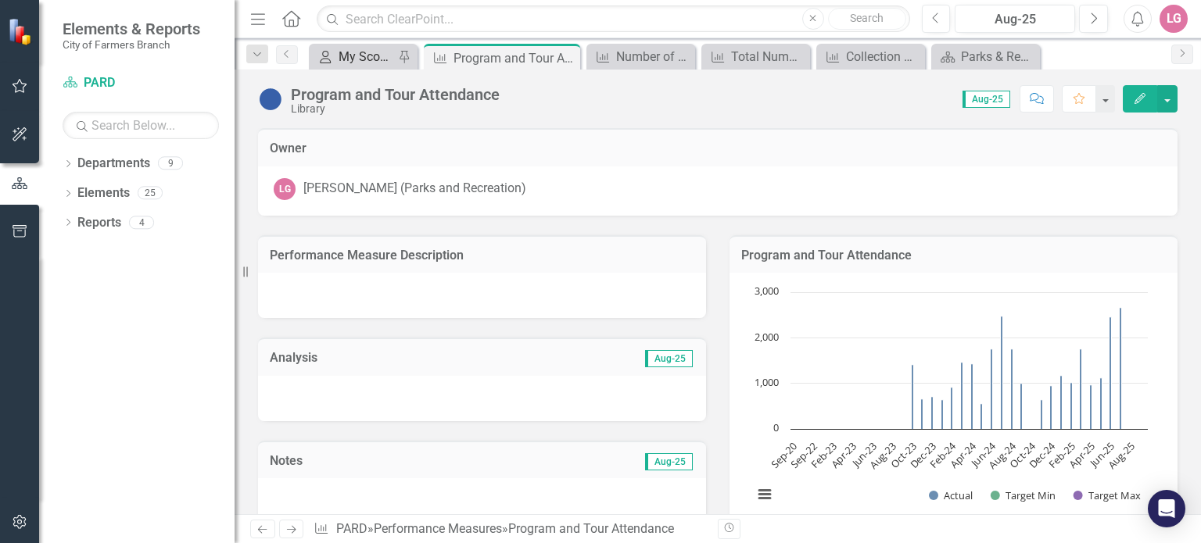
click at [364, 56] on div "My Scorecard" at bounding box center [367, 57] width 56 height 20
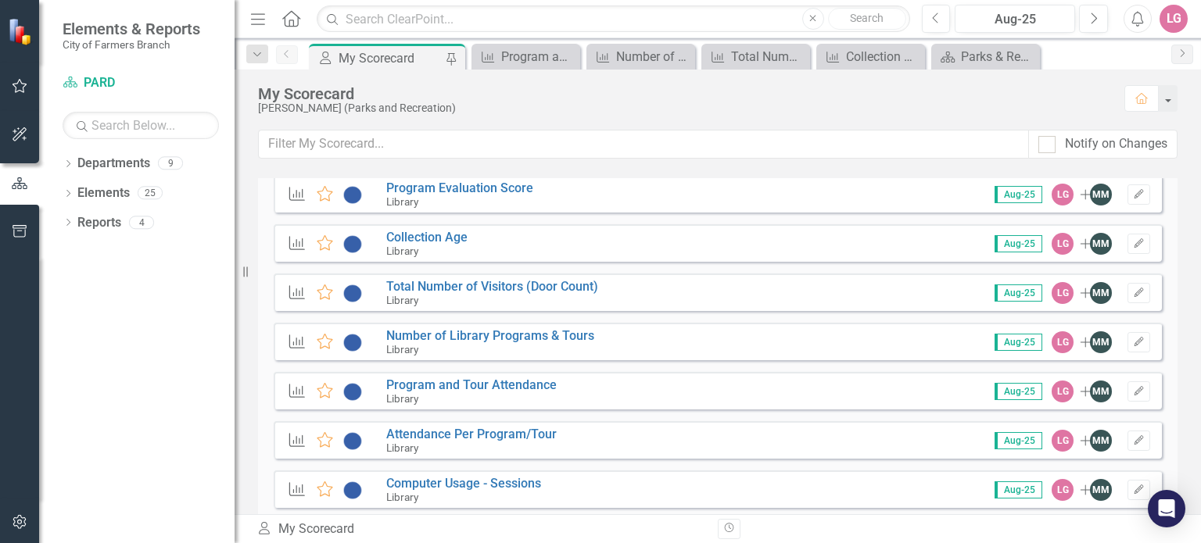
scroll to position [2033, 0]
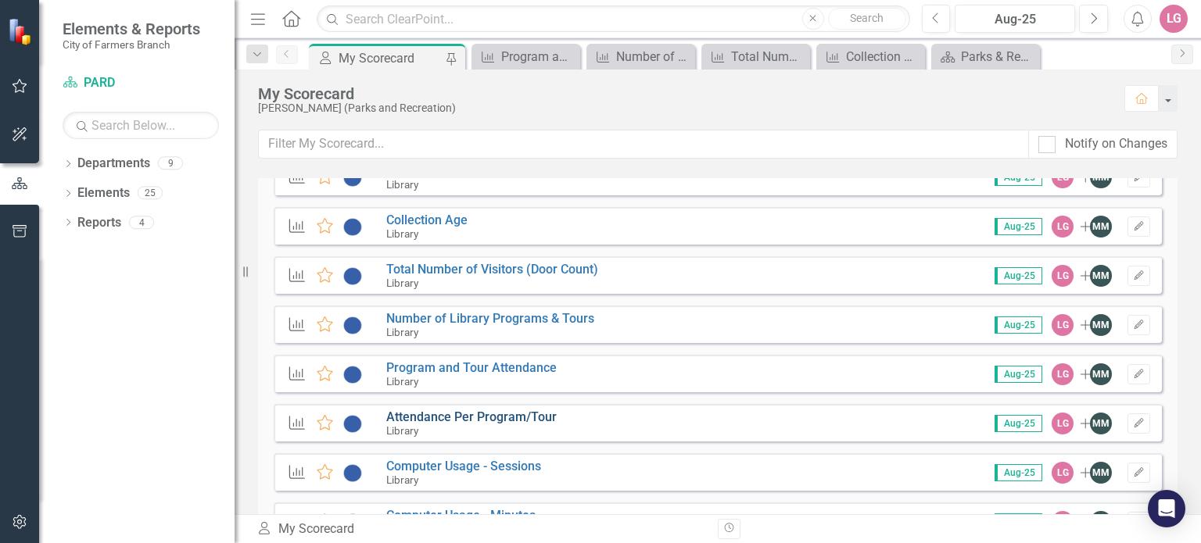
click at [427, 415] on link "Attendance Per Program/Tour" at bounding box center [471, 417] width 170 height 15
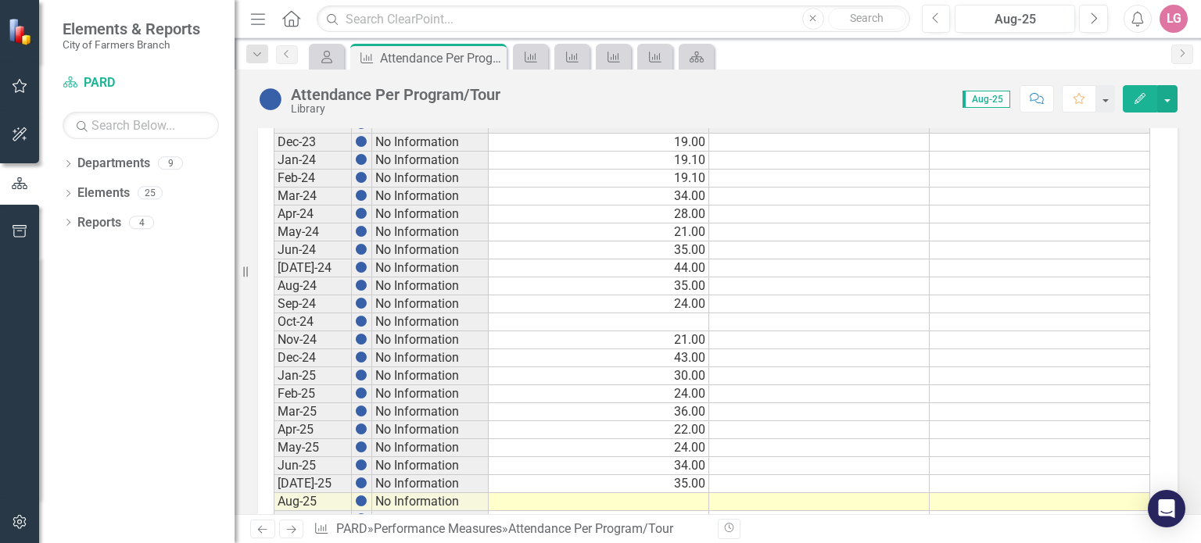
scroll to position [884, 0]
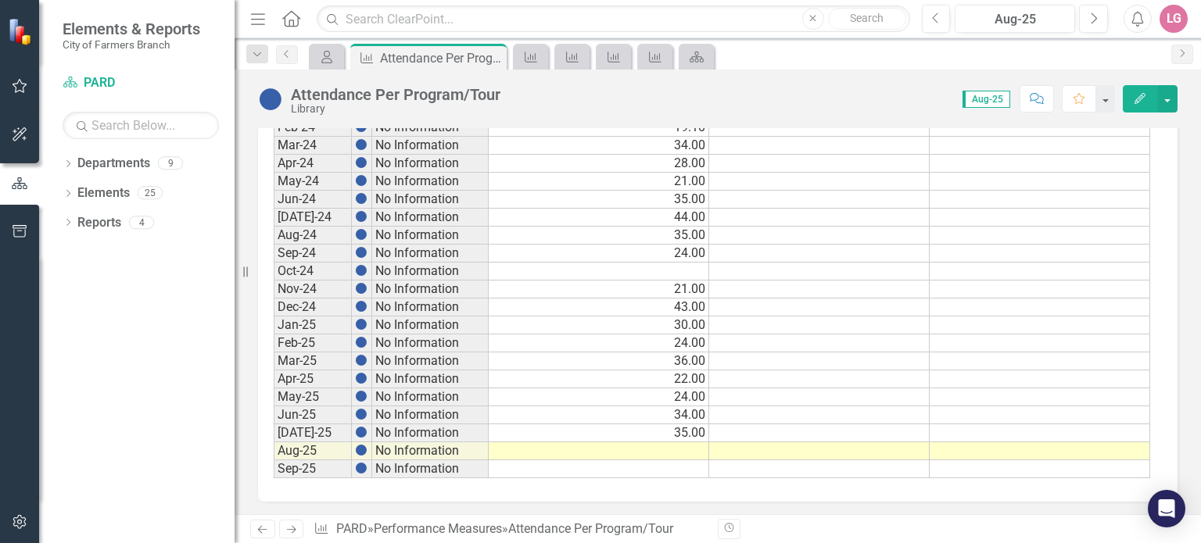
click at [274, 435] on div "Period Status Actual Target Min Target Max Sep-20 No Information Sep-21 No Info…" at bounding box center [274, 145] width 0 height 666
type textarea "26"
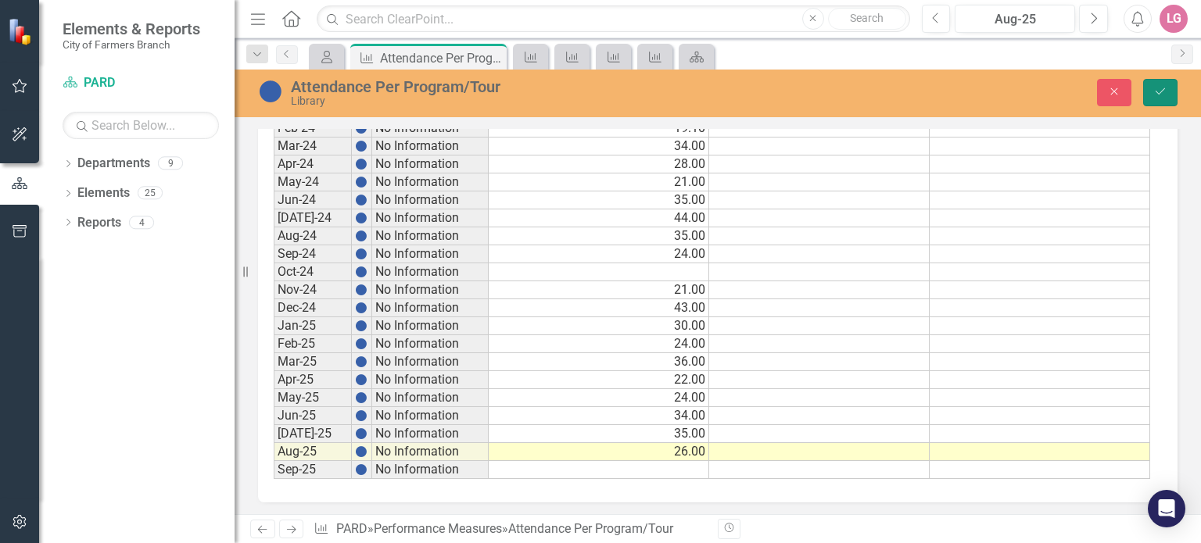
drag, startPoint x: 1166, startPoint y: 99, endPoint x: 603, endPoint y: 277, distance: 591.2
click at [1166, 99] on button "Save" at bounding box center [1160, 92] width 34 height 27
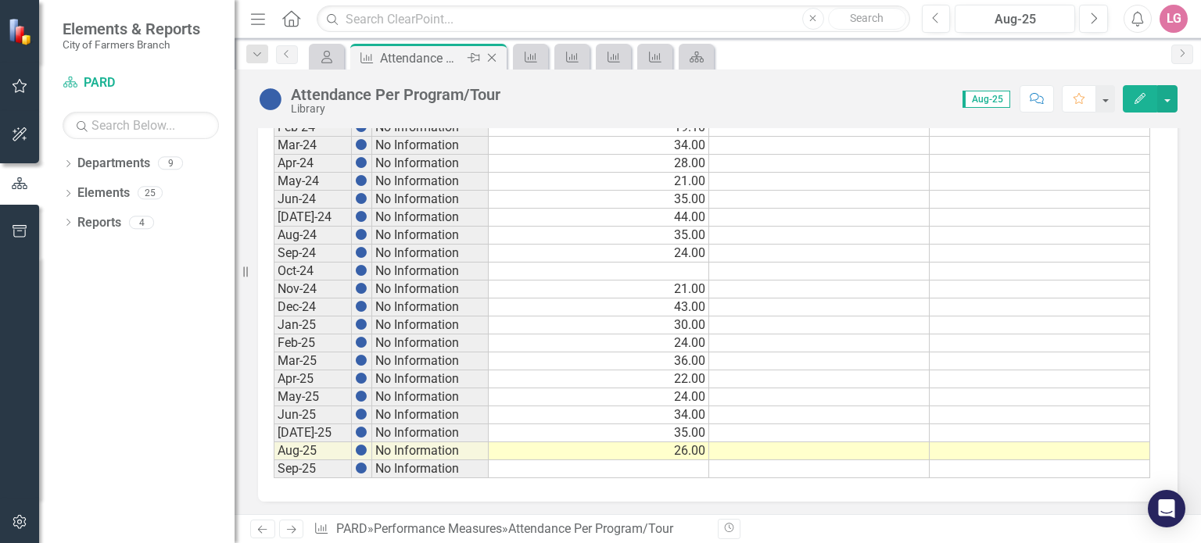
click at [492, 55] on icon "Close" at bounding box center [492, 58] width 16 height 13
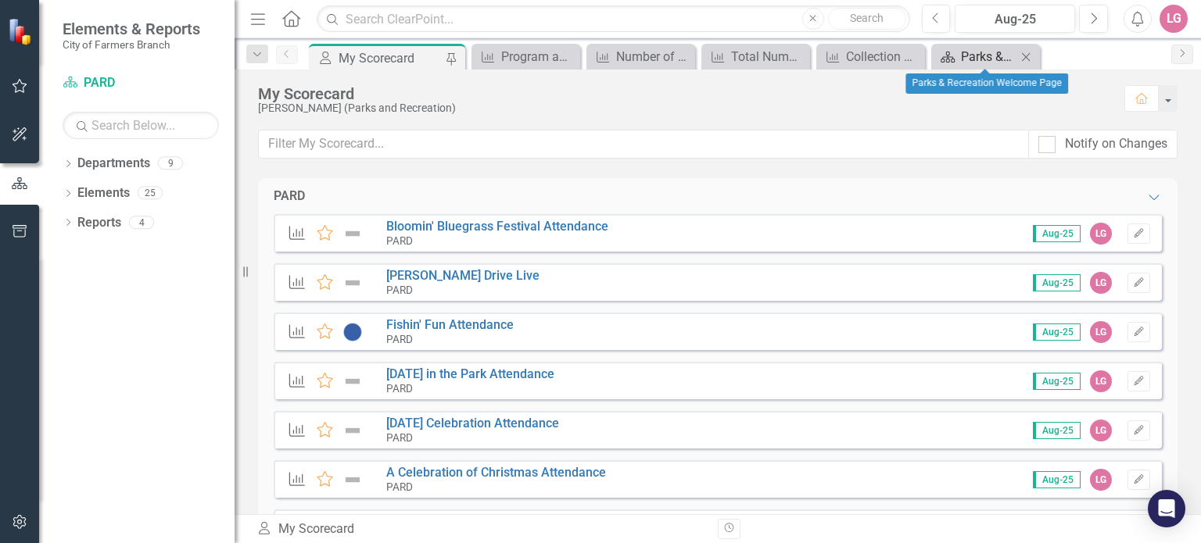
click at [985, 48] on div "Parks & Recreation Welcome Page" at bounding box center [989, 57] width 56 height 20
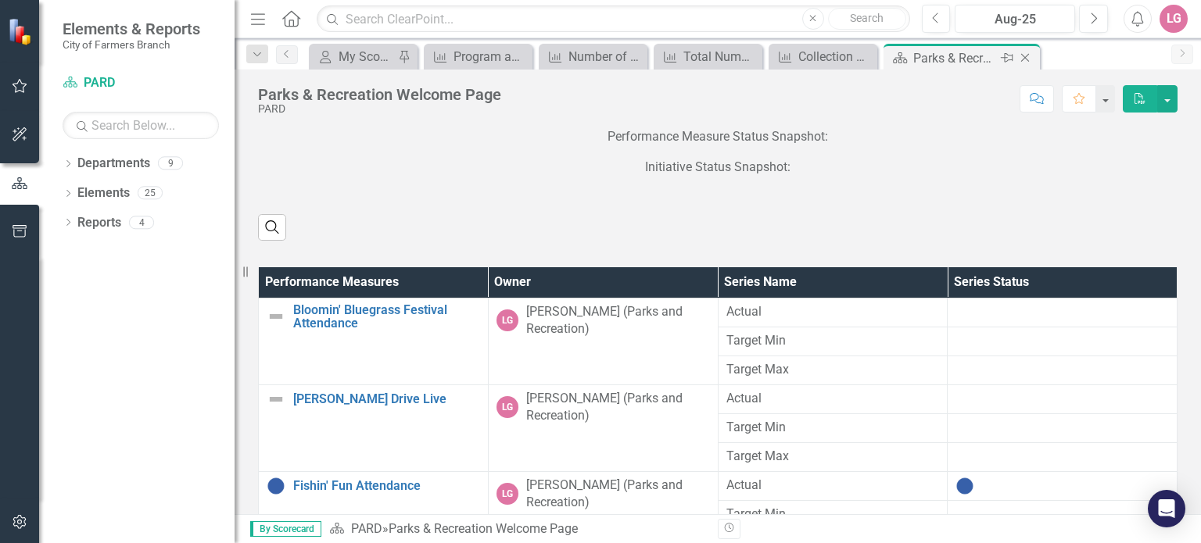
click at [1026, 62] on icon "Close" at bounding box center [1025, 58] width 16 height 13
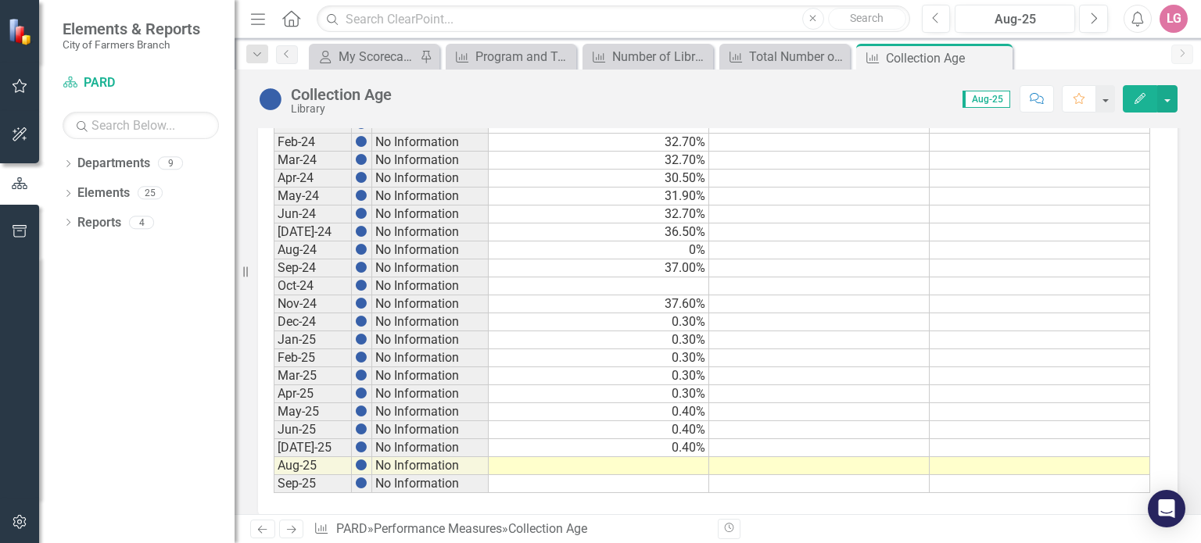
scroll to position [884, 0]
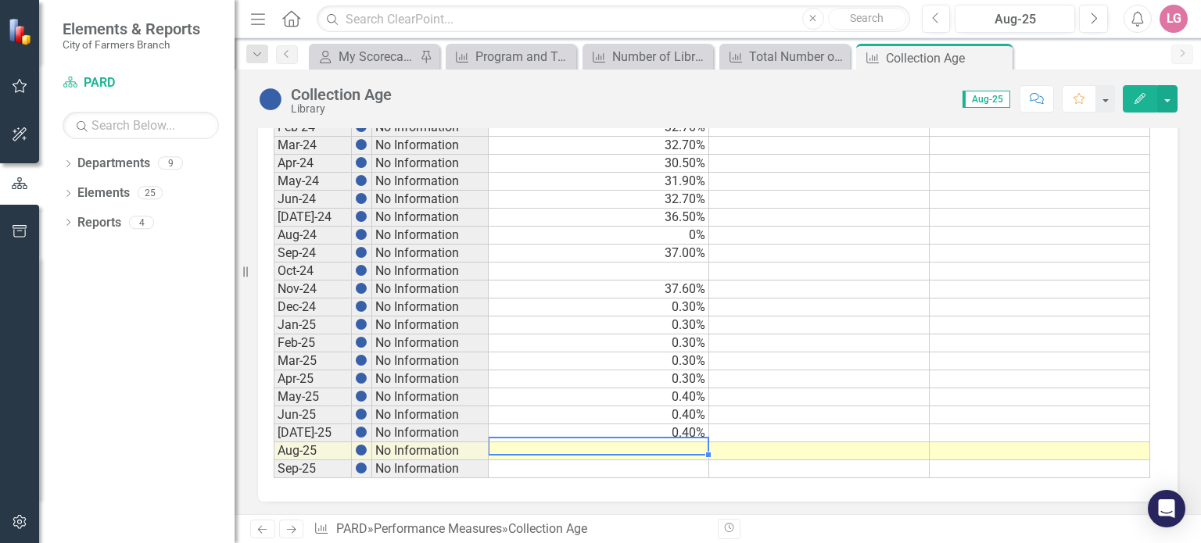
click at [569, 442] on td at bounding box center [599, 451] width 220 height 18
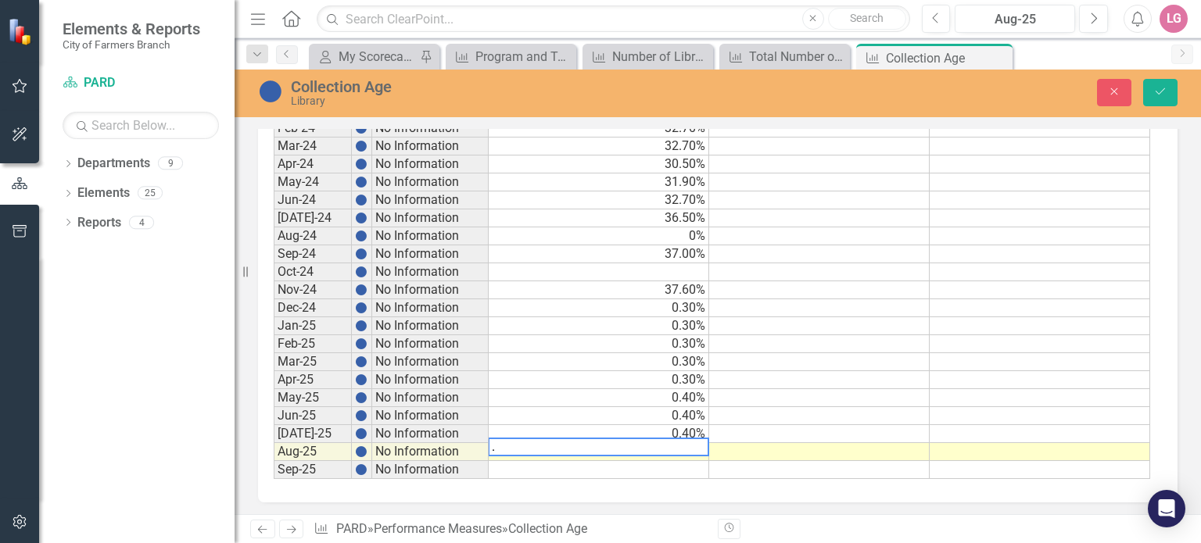
type textarea ".4"
drag, startPoint x: 1155, startPoint y: 102, endPoint x: 819, endPoint y: 227, distance: 358.7
click at [1155, 102] on button "Save" at bounding box center [1160, 92] width 34 height 27
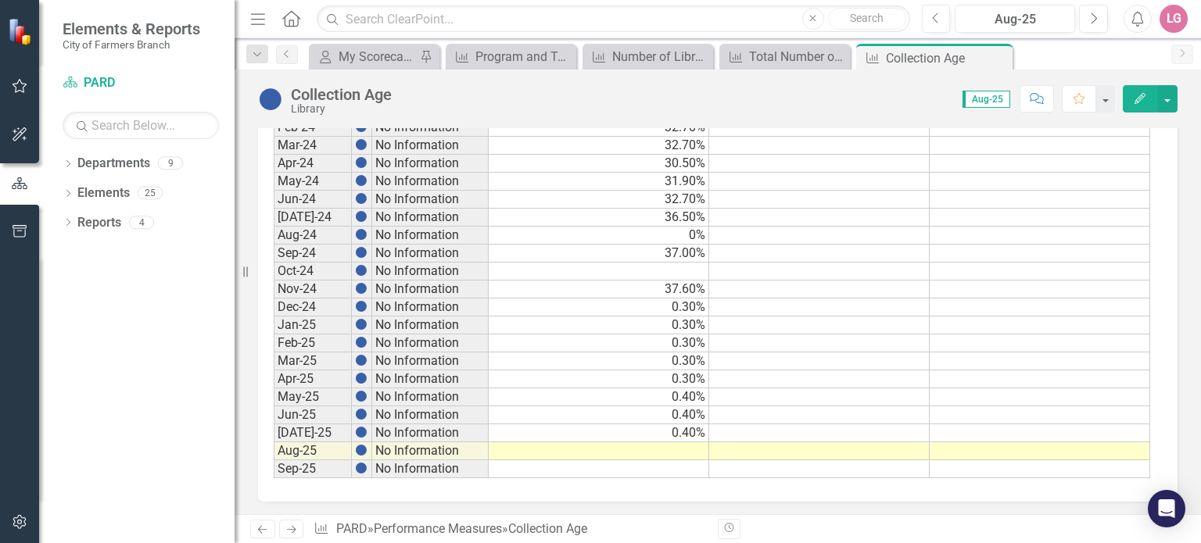
click at [639, 442] on td at bounding box center [599, 451] width 220 height 18
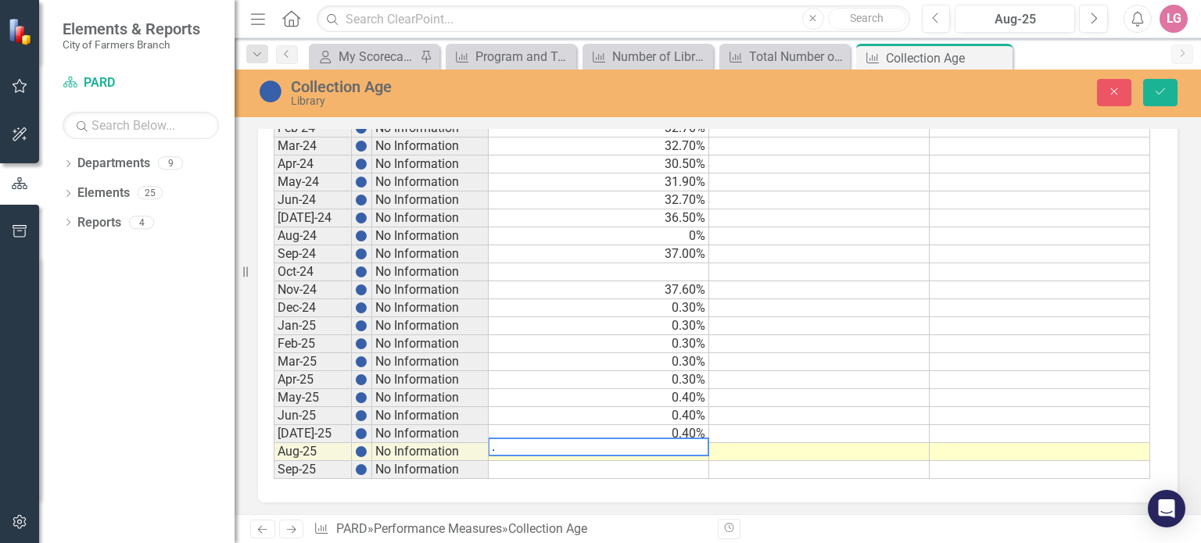
type textarea ".4"
click at [1169, 101] on button "Save" at bounding box center [1160, 92] width 34 height 27
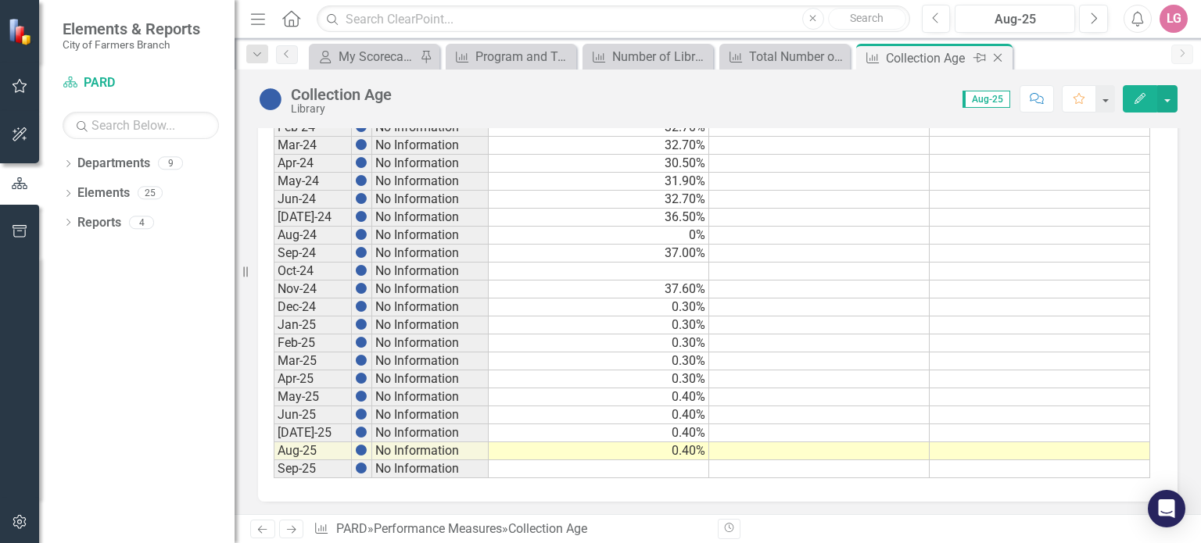
click at [991, 52] on icon "Close" at bounding box center [998, 58] width 16 height 13
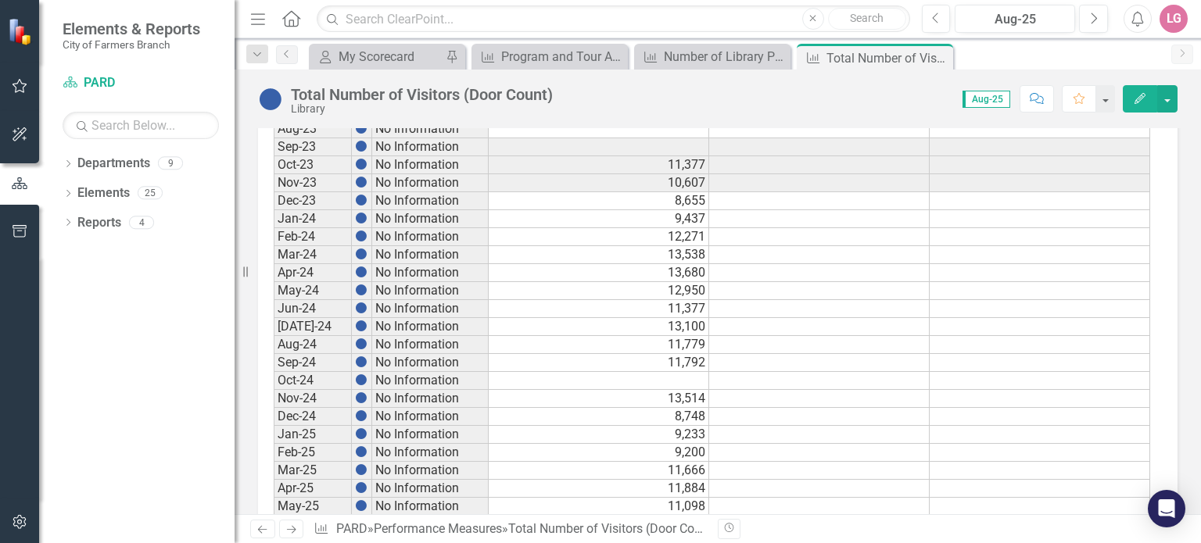
scroll to position [884, 0]
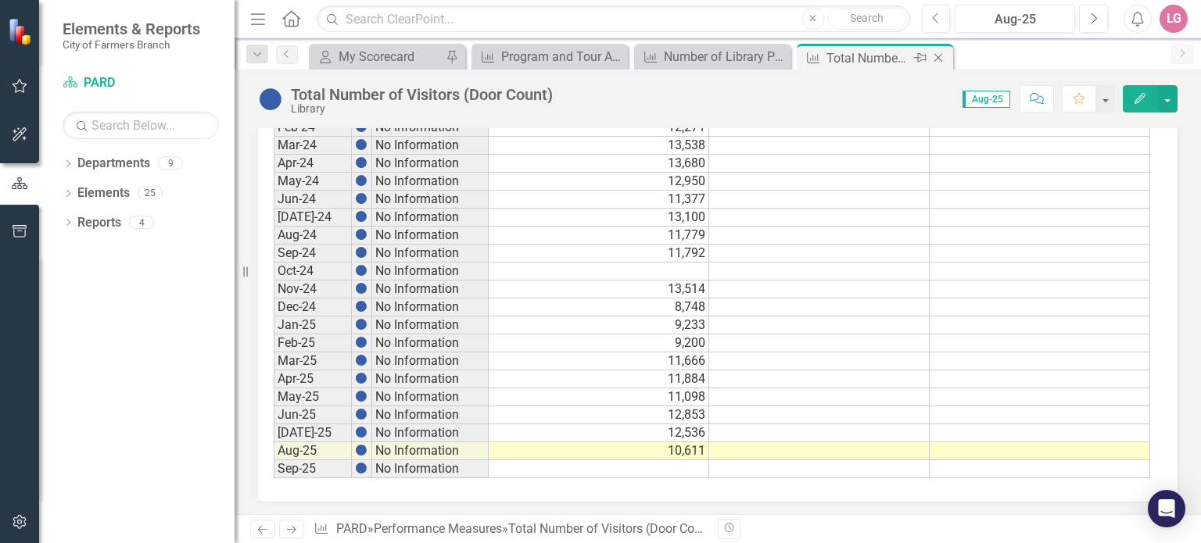
click at [940, 56] on icon "Close" at bounding box center [938, 58] width 16 height 13
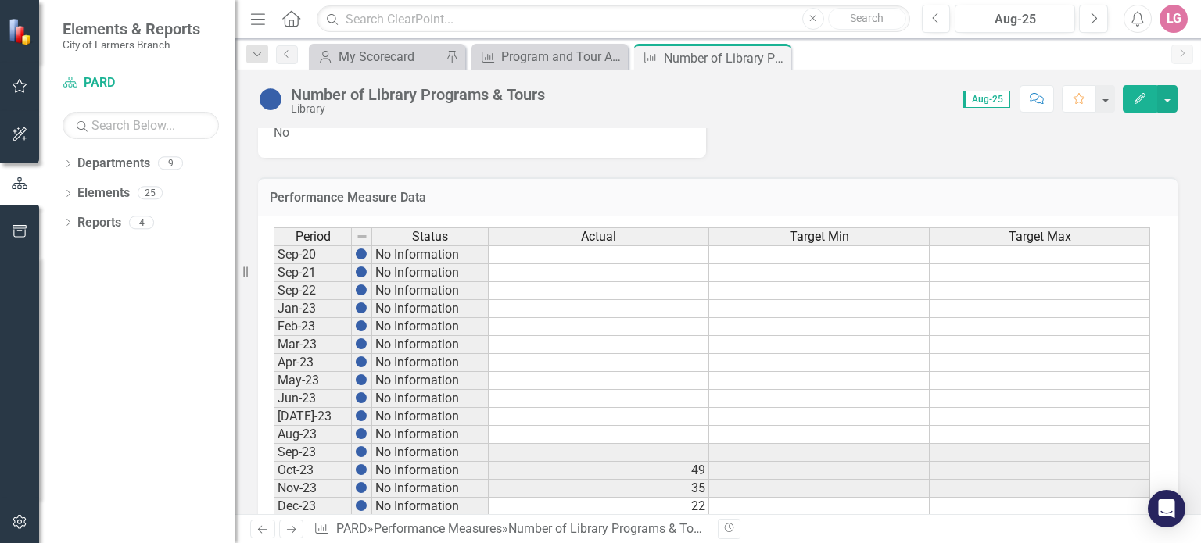
scroll to position [884, 0]
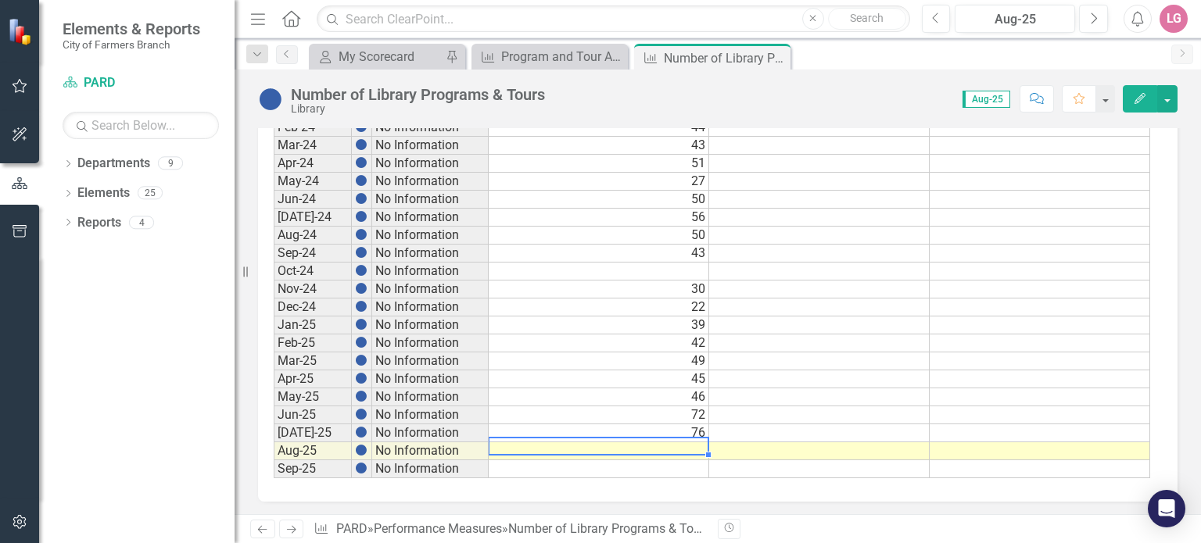
click at [566, 442] on td at bounding box center [599, 451] width 220 height 18
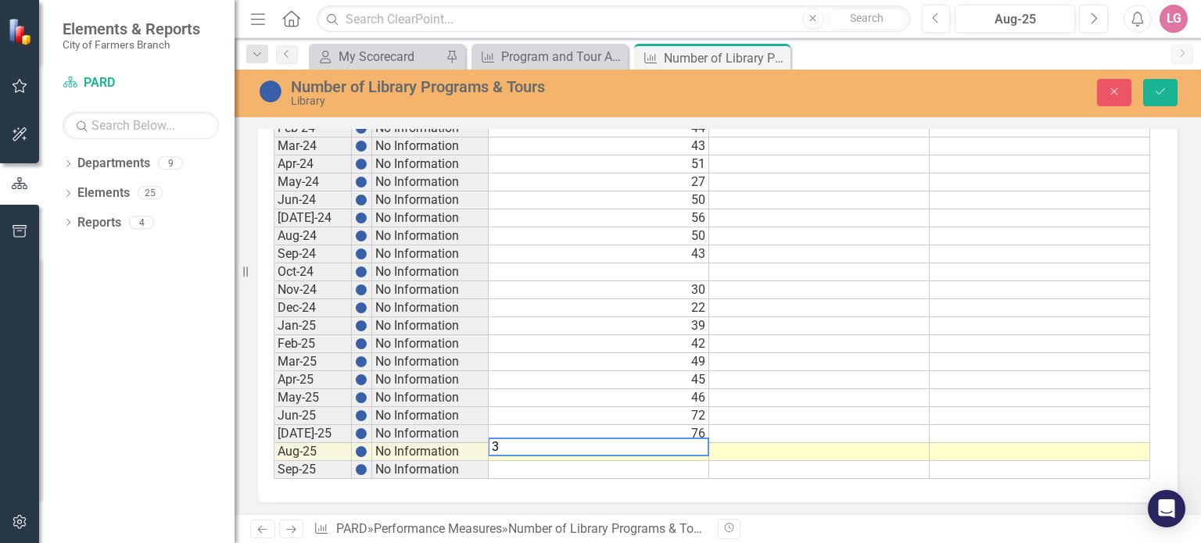
type textarea "38"
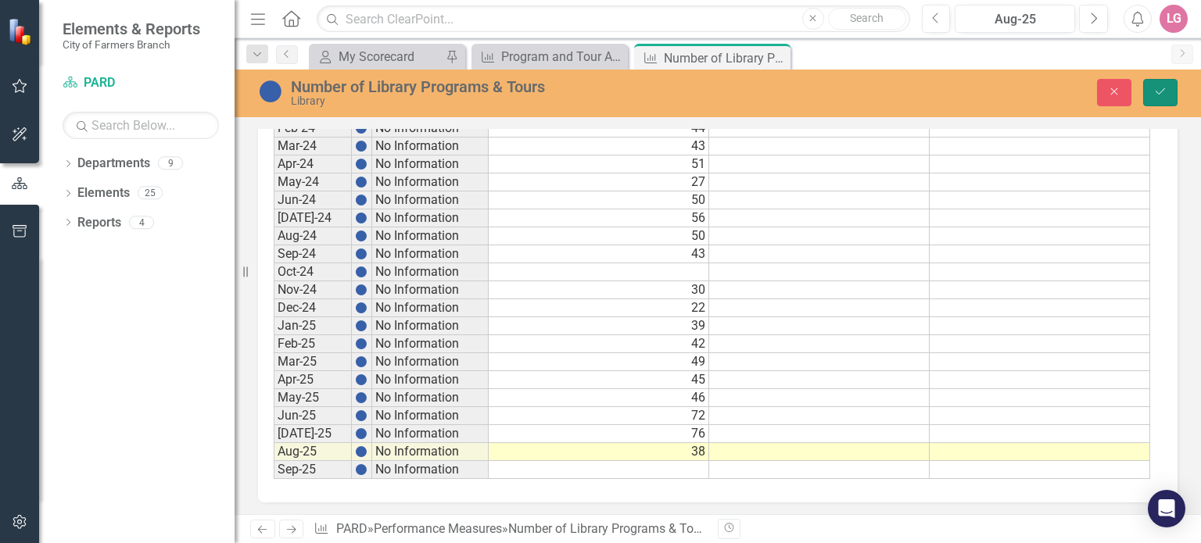
drag, startPoint x: 1149, startPoint y: 93, endPoint x: 880, endPoint y: 243, distance: 308.7
click at [1149, 93] on button "Save" at bounding box center [1160, 92] width 34 height 27
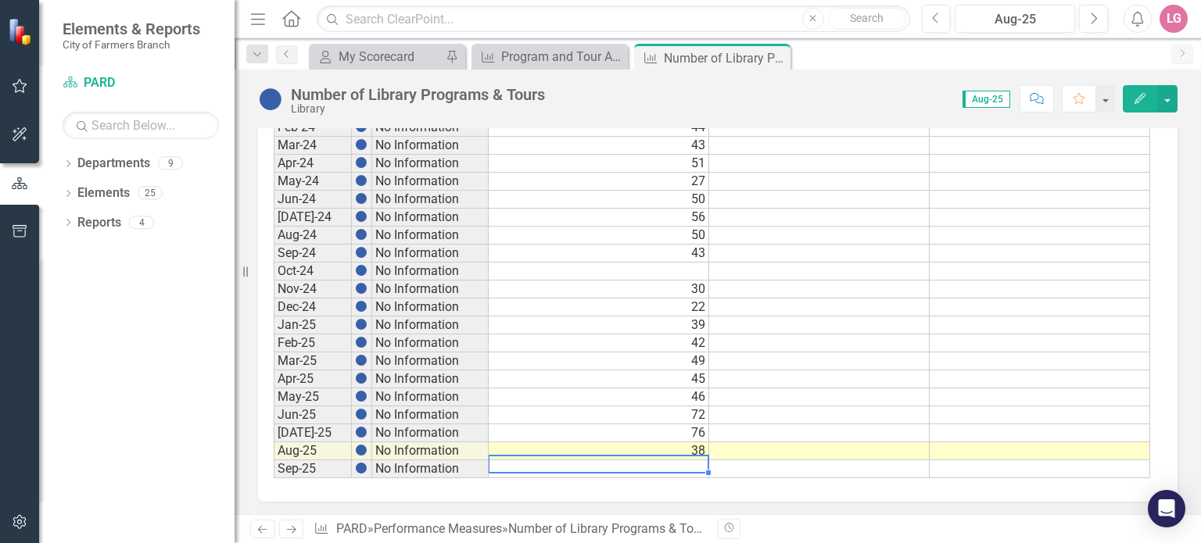
click at [650, 460] on td at bounding box center [599, 469] width 220 height 18
click at [779, 57] on icon "Close" at bounding box center [776, 58] width 16 height 13
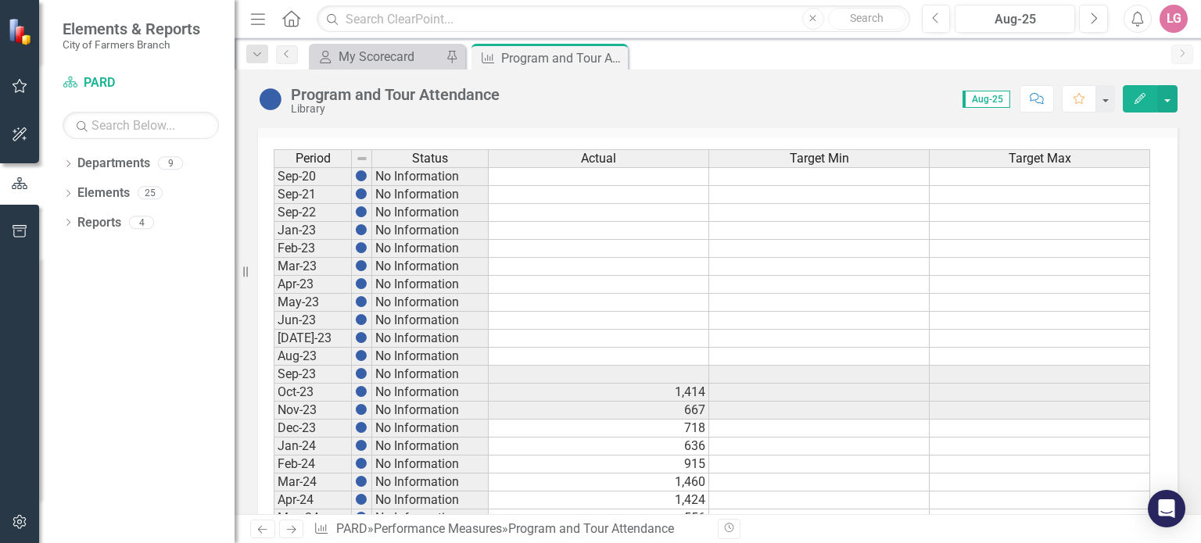
scroll to position [884, 0]
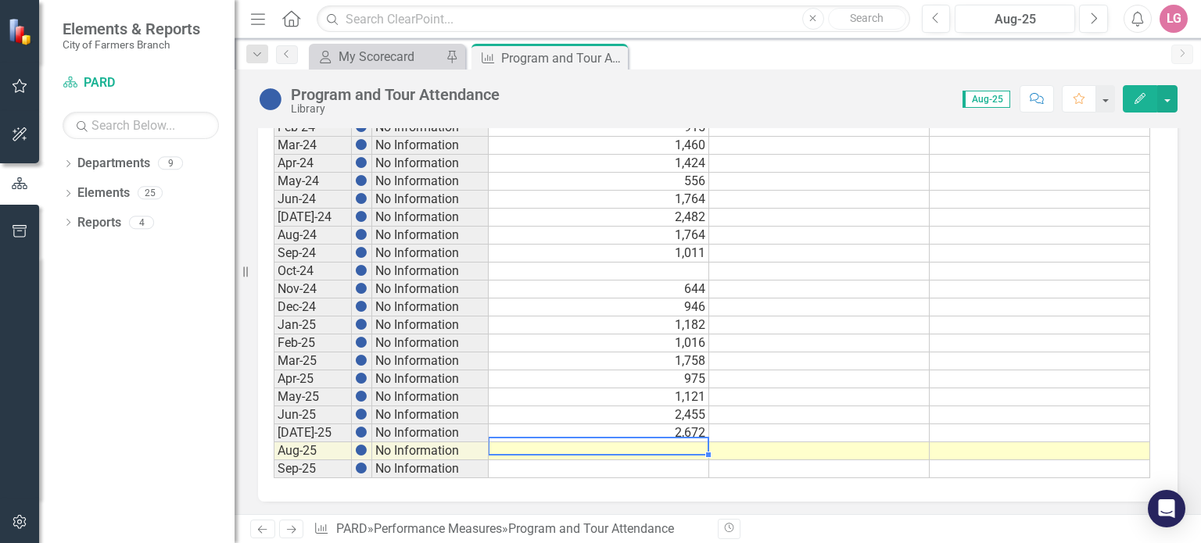
click at [509, 442] on td at bounding box center [599, 451] width 220 height 18
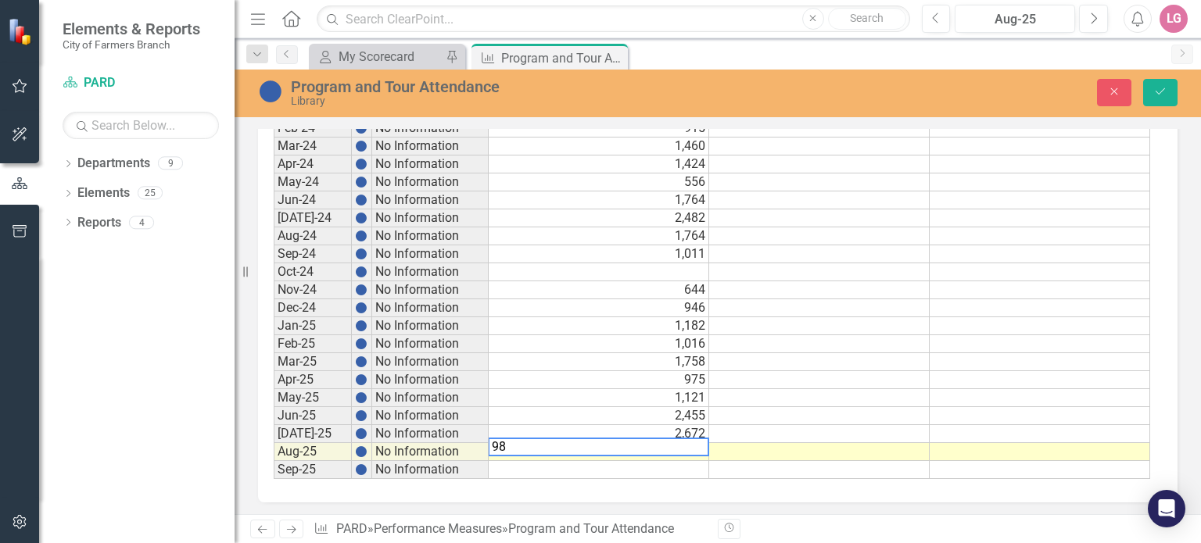
type textarea "982"
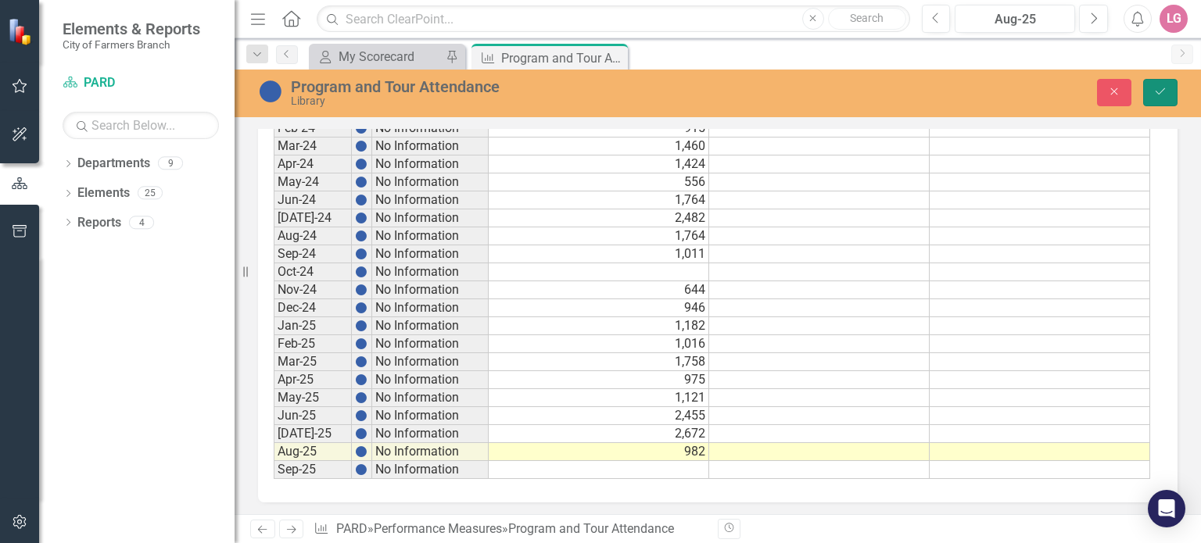
click at [1160, 96] on icon "Save" at bounding box center [1160, 91] width 14 height 11
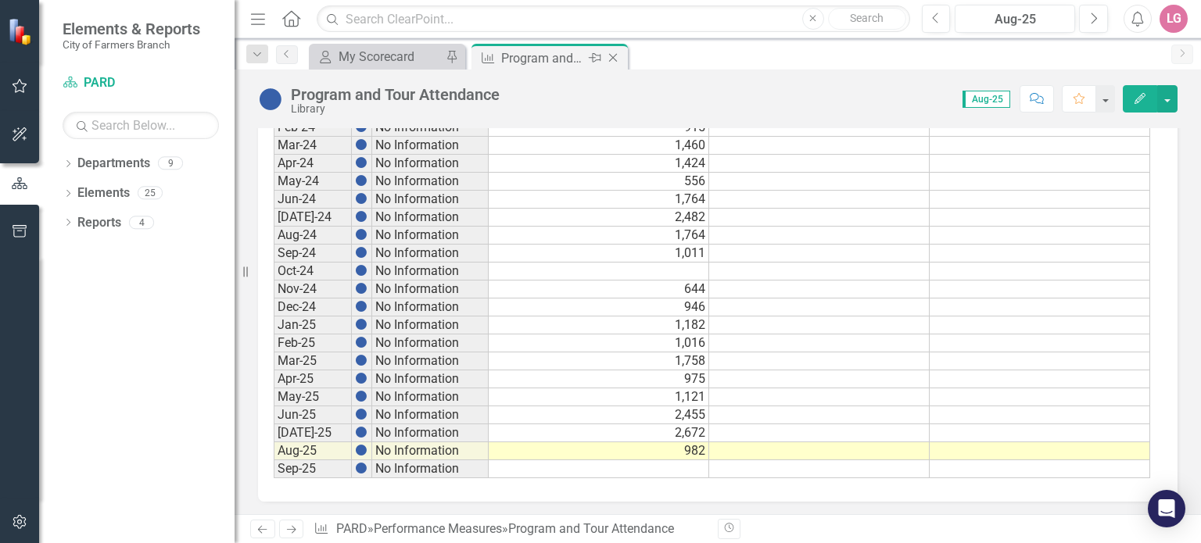
click at [614, 59] on icon at bounding box center [613, 58] width 9 height 9
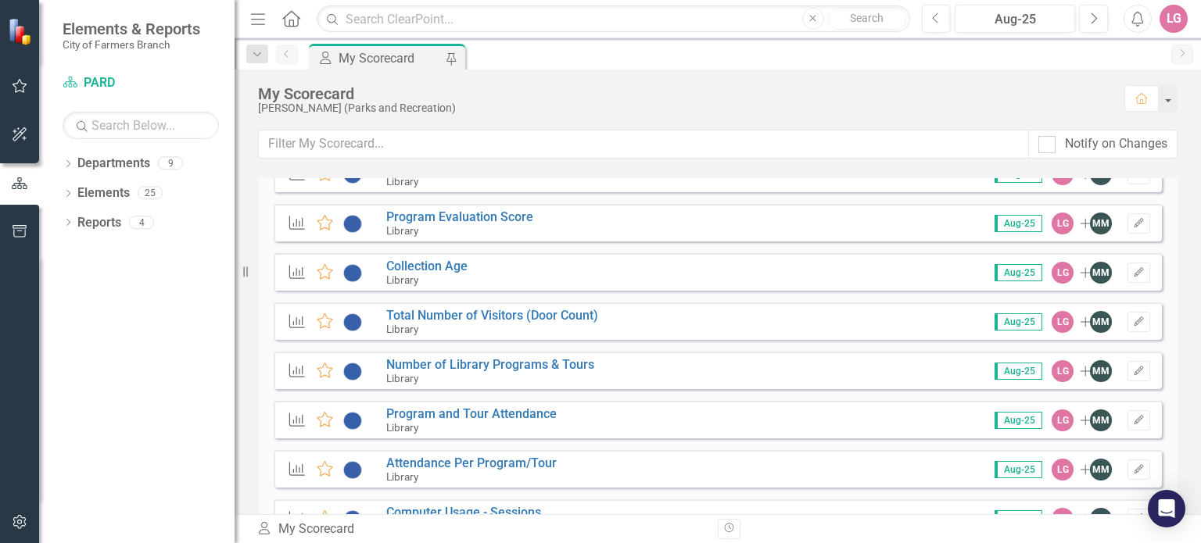
scroll to position [2033, 0]
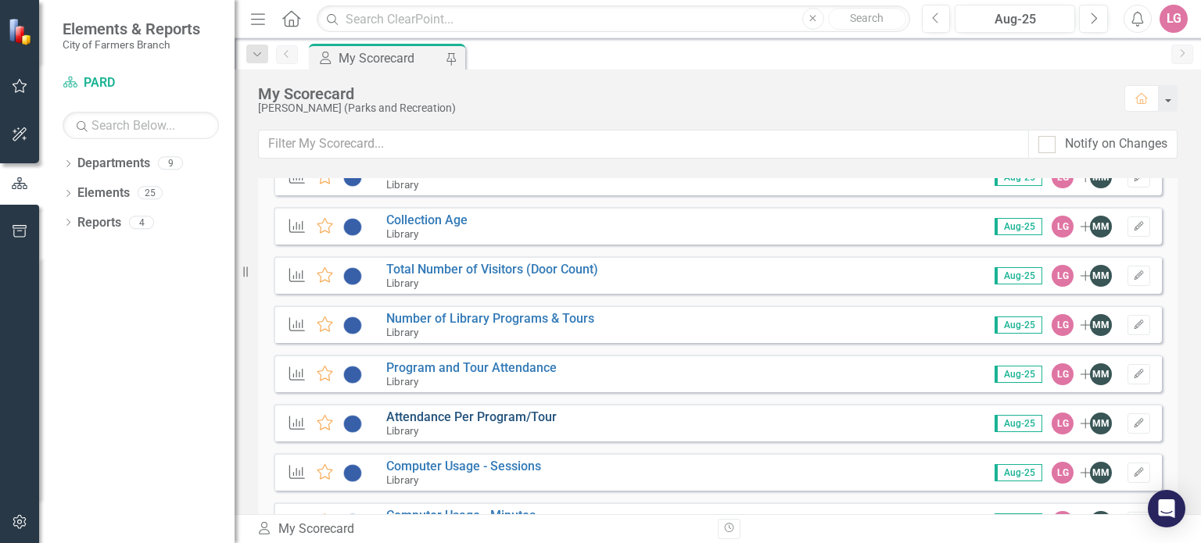
click at [462, 412] on link "Attendance Per Program/Tour" at bounding box center [471, 417] width 170 height 15
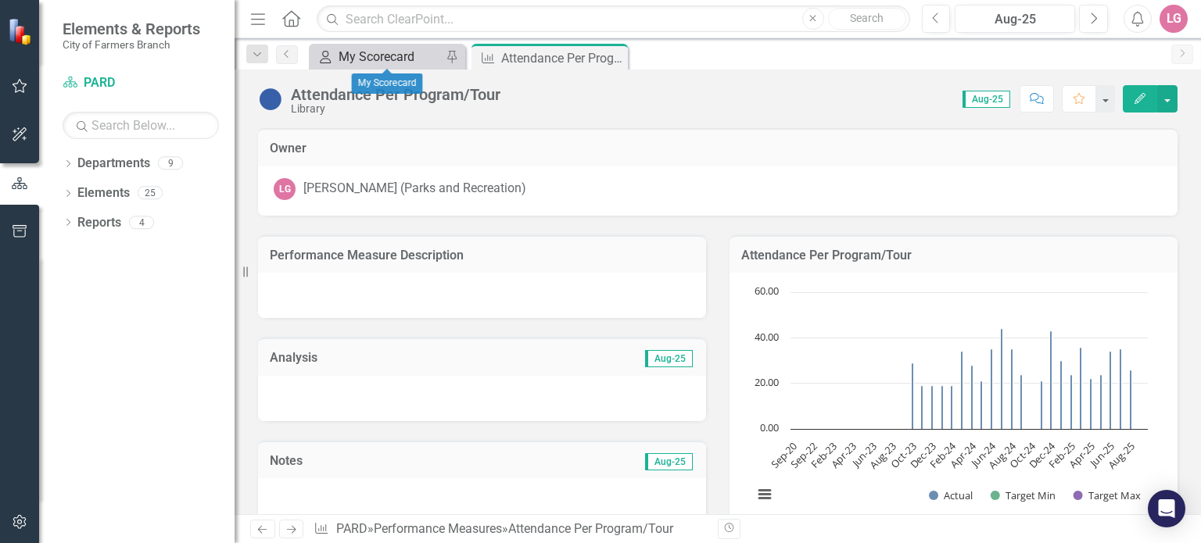
click at [397, 55] on div "My Scorecard" at bounding box center [390, 57] width 103 height 20
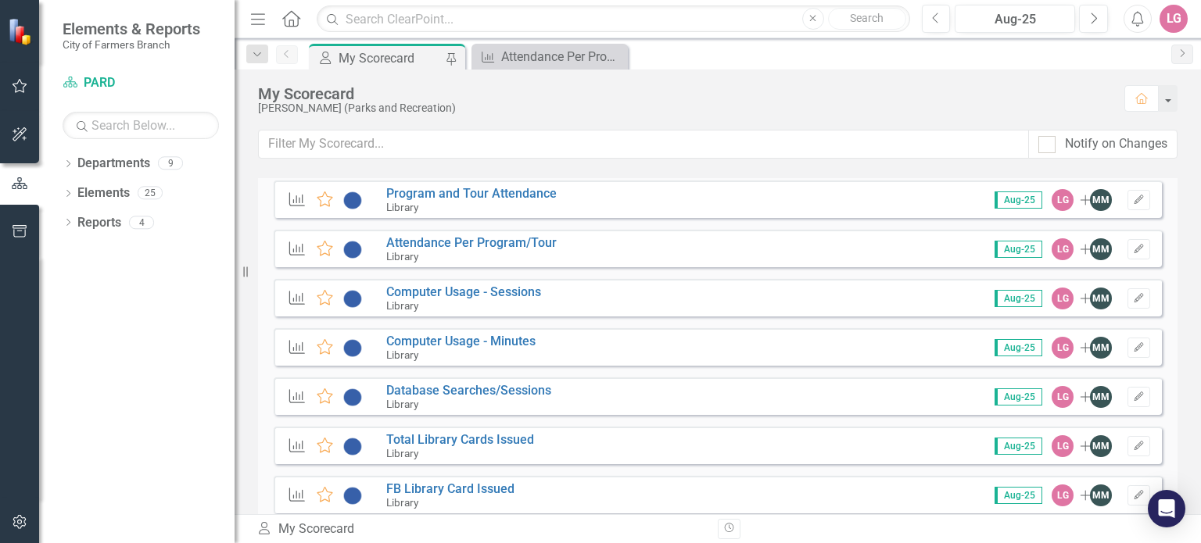
scroll to position [2189, 0]
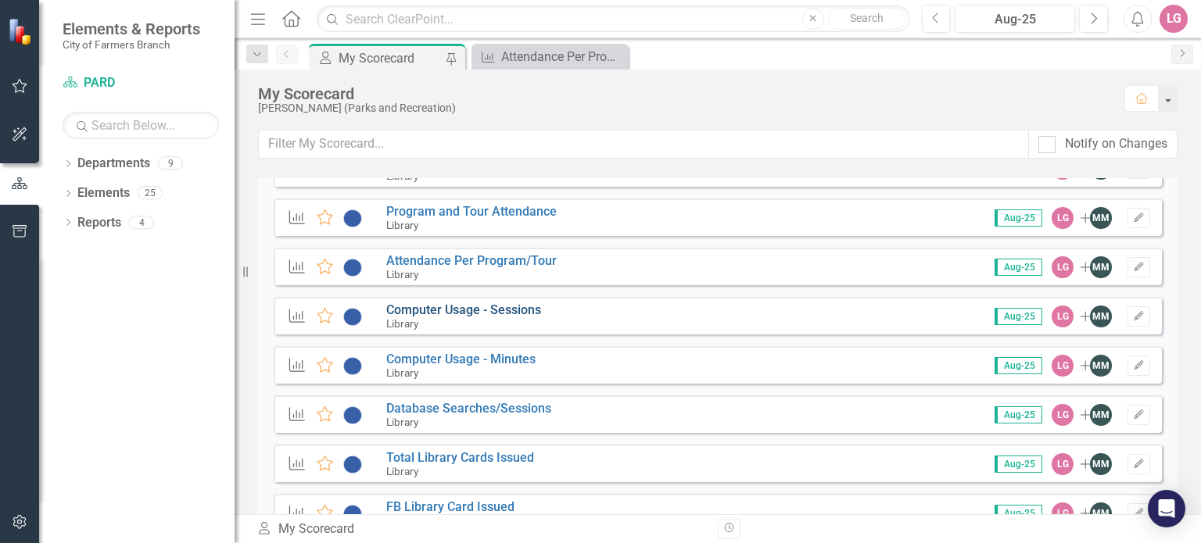
click at [462, 310] on link "Computer Usage - Sessions" at bounding box center [463, 310] width 155 height 15
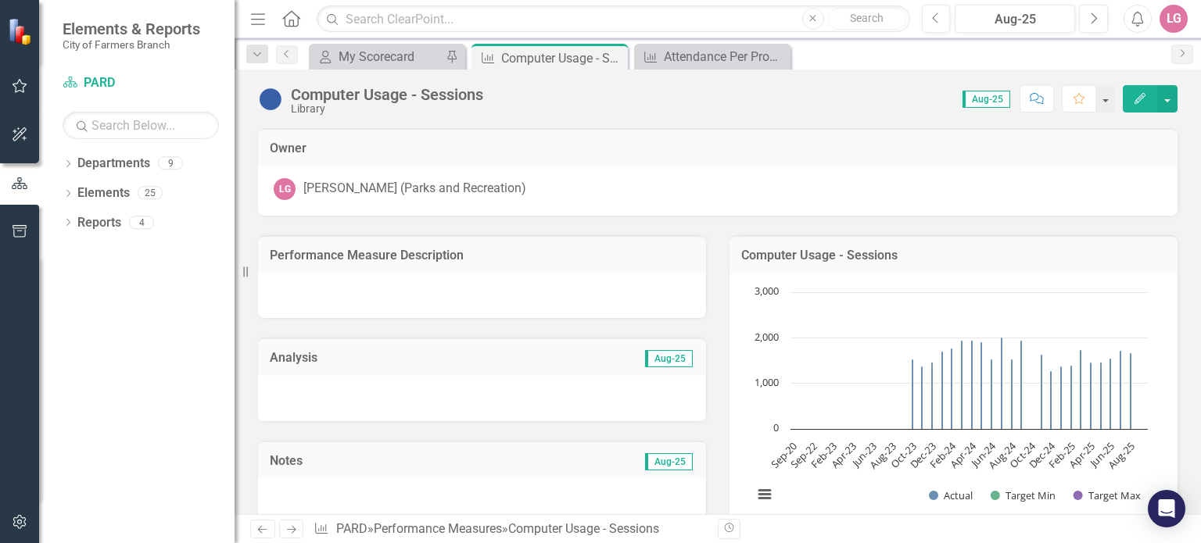
click at [397, 40] on div "Dropdown Search My Scorecard My Scorecard Pin Performance Measure Computer Usag…" at bounding box center [718, 53] width 966 height 31
click at [397, 48] on div "My Scorecard" at bounding box center [390, 57] width 103 height 20
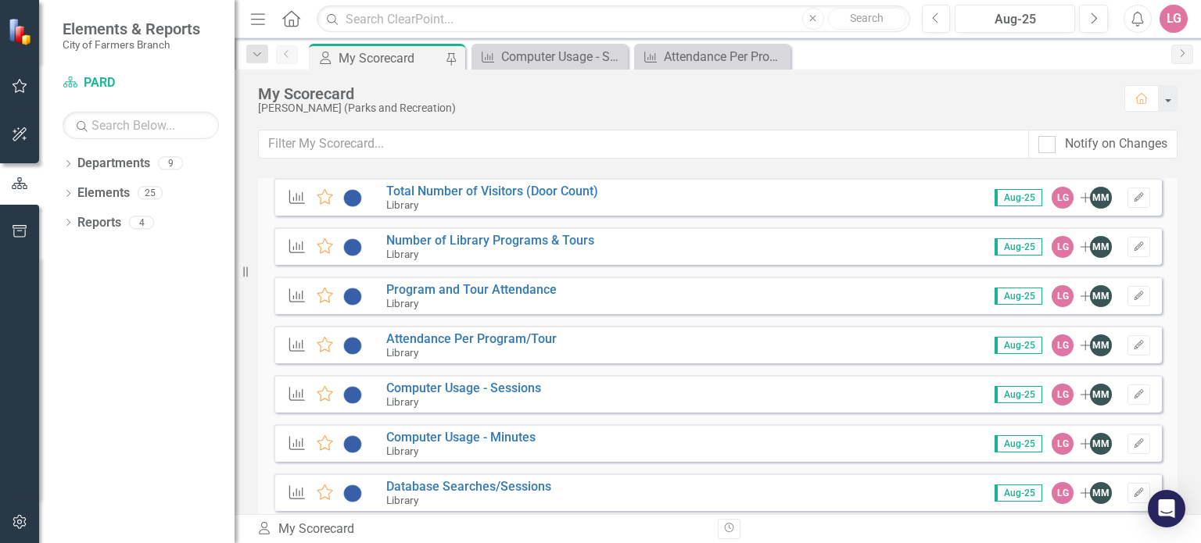
scroll to position [2189, 0]
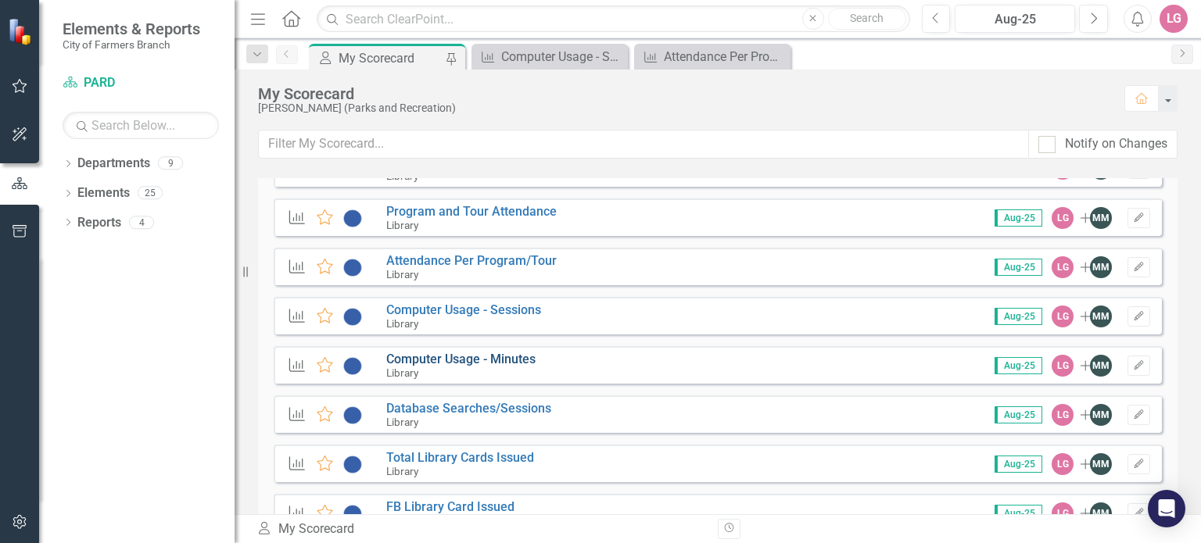
click at [444, 362] on link "Computer Usage - Minutes" at bounding box center [460, 359] width 149 height 15
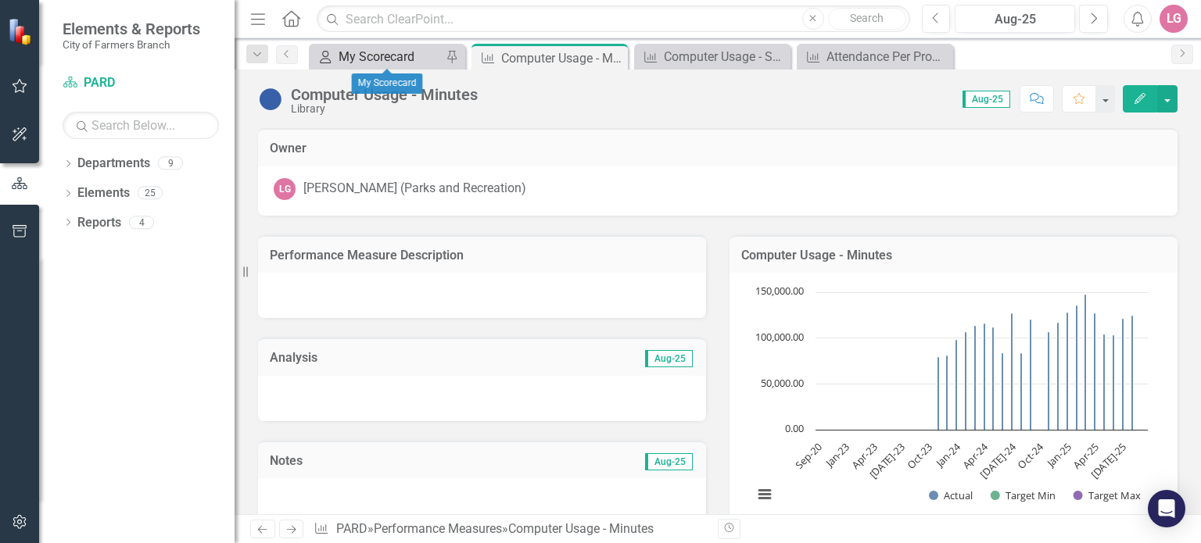
click at [405, 56] on div "My Scorecard" at bounding box center [390, 57] width 103 height 20
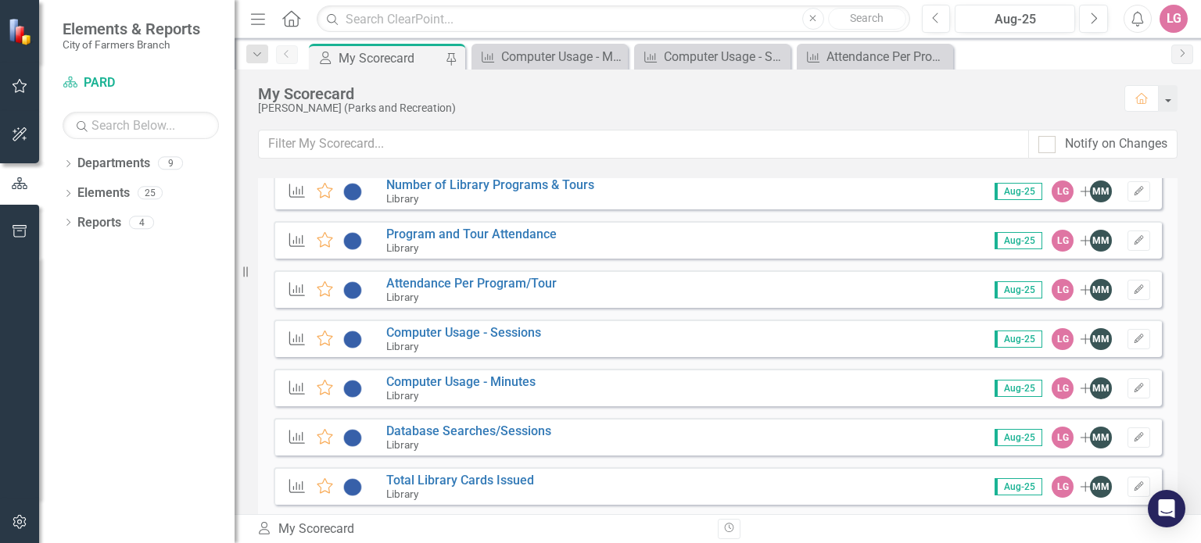
scroll to position [2189, 0]
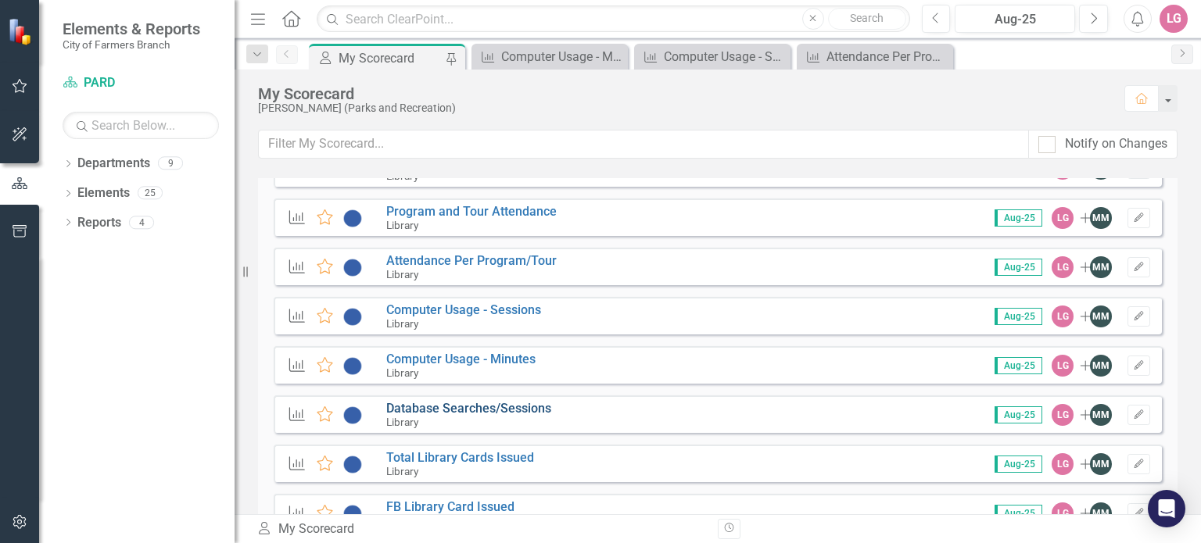
click at [485, 405] on link "Database Searches/Sessions" at bounding box center [468, 408] width 165 height 15
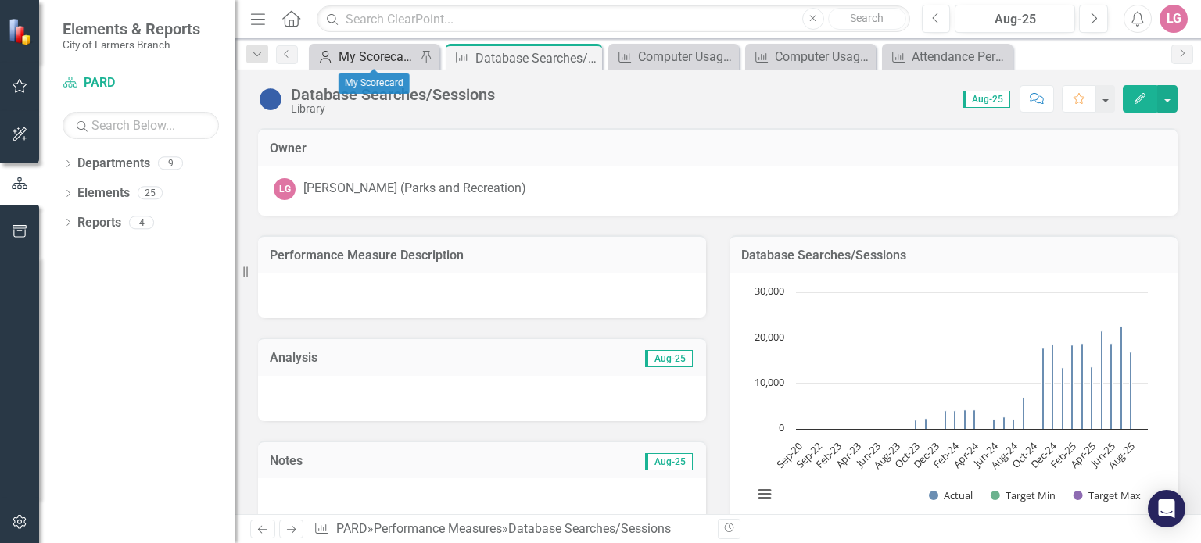
click at [380, 58] on div "My Scorecard" at bounding box center [377, 57] width 77 height 20
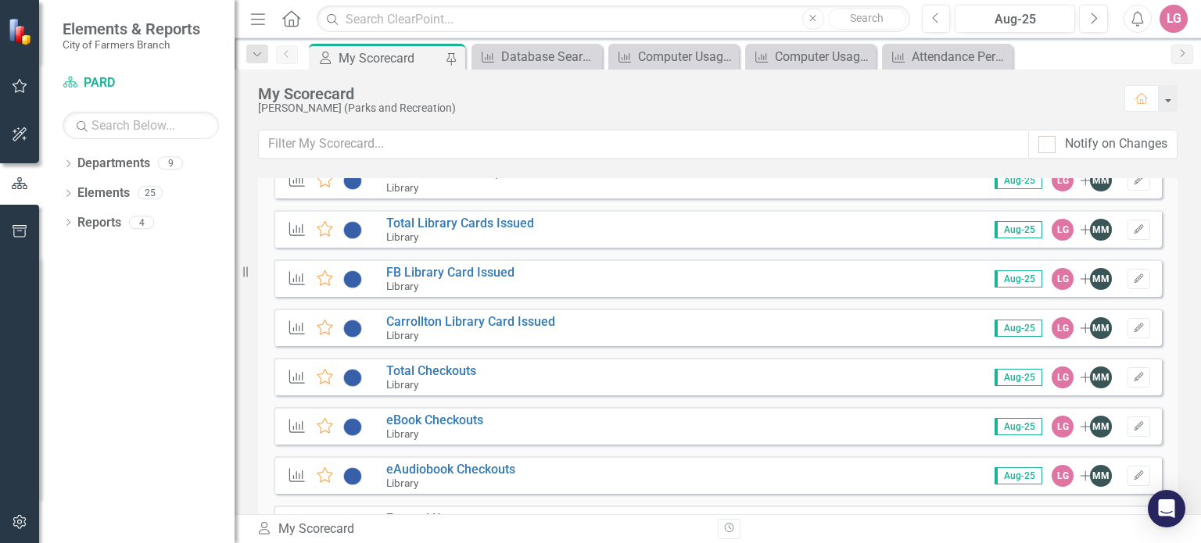
scroll to position [2345, 0]
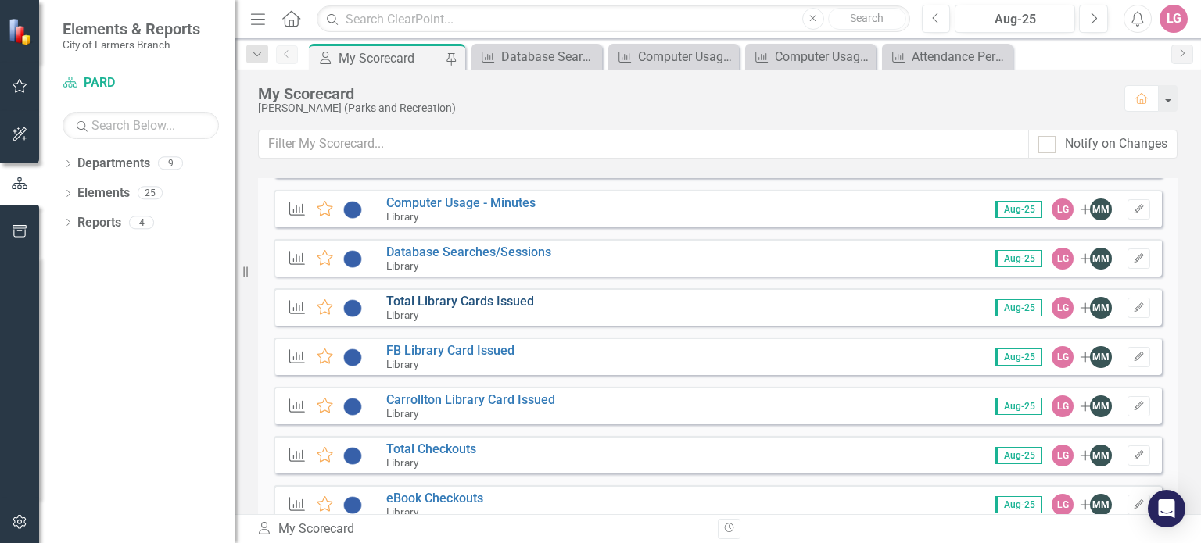
click at [446, 296] on link "Total Library Cards Issued" at bounding box center [460, 301] width 148 height 15
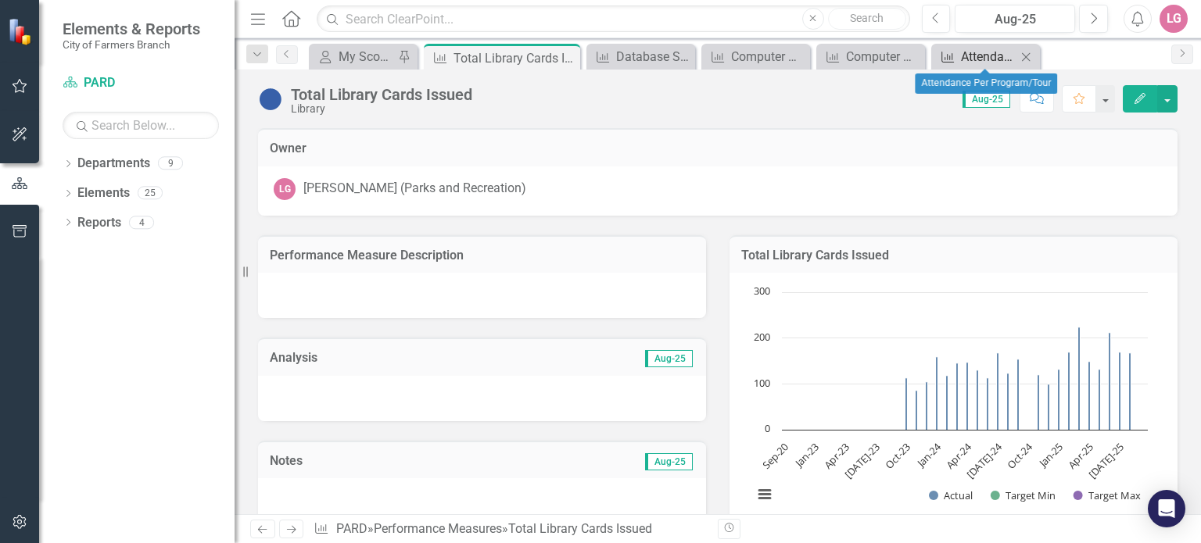
click at [998, 59] on div "Attendance Per Program/Tour" at bounding box center [989, 57] width 56 height 20
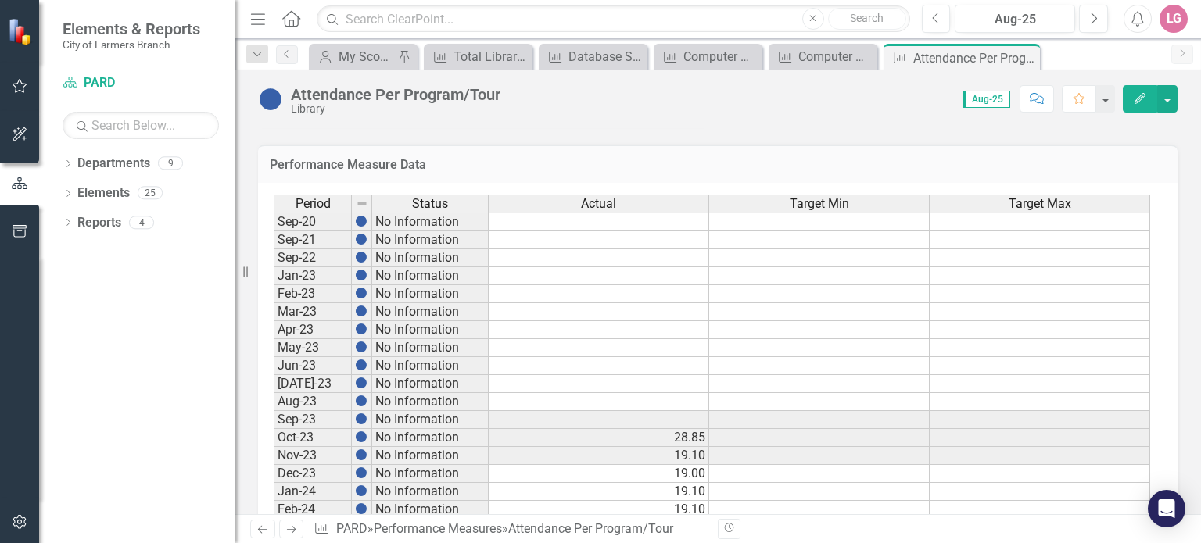
scroll to position [884, 0]
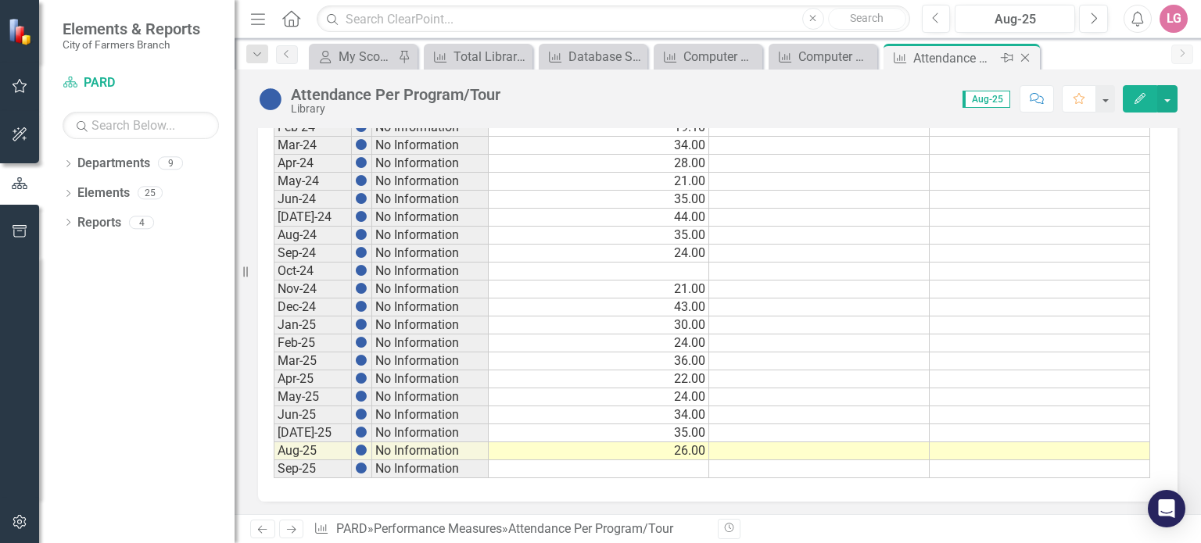
click at [1026, 54] on icon "Close" at bounding box center [1025, 58] width 16 height 13
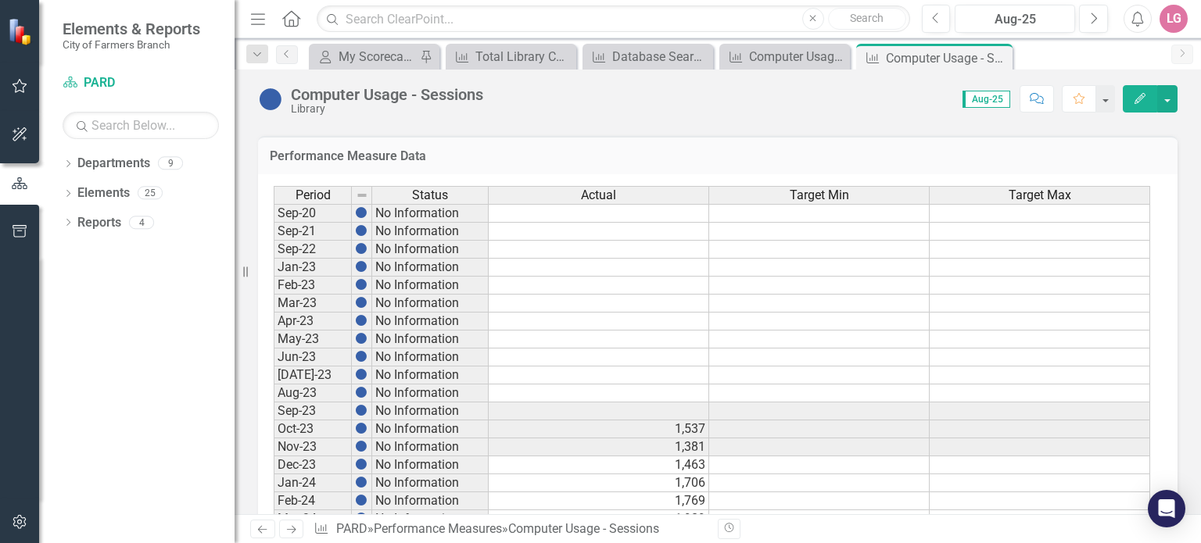
scroll to position [860, 0]
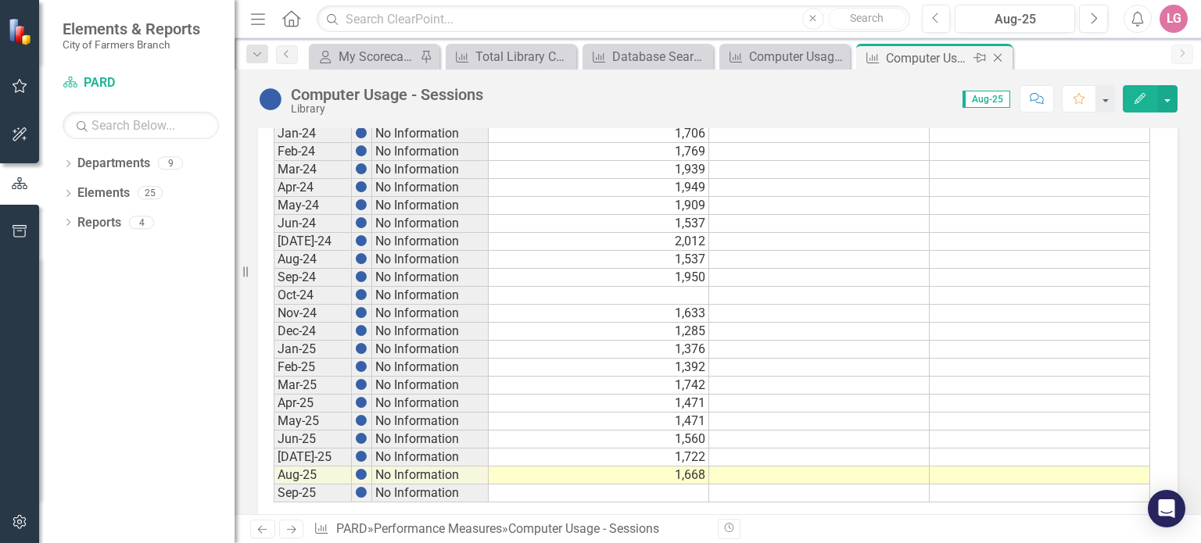
click at [993, 56] on icon "Close" at bounding box center [998, 58] width 16 height 13
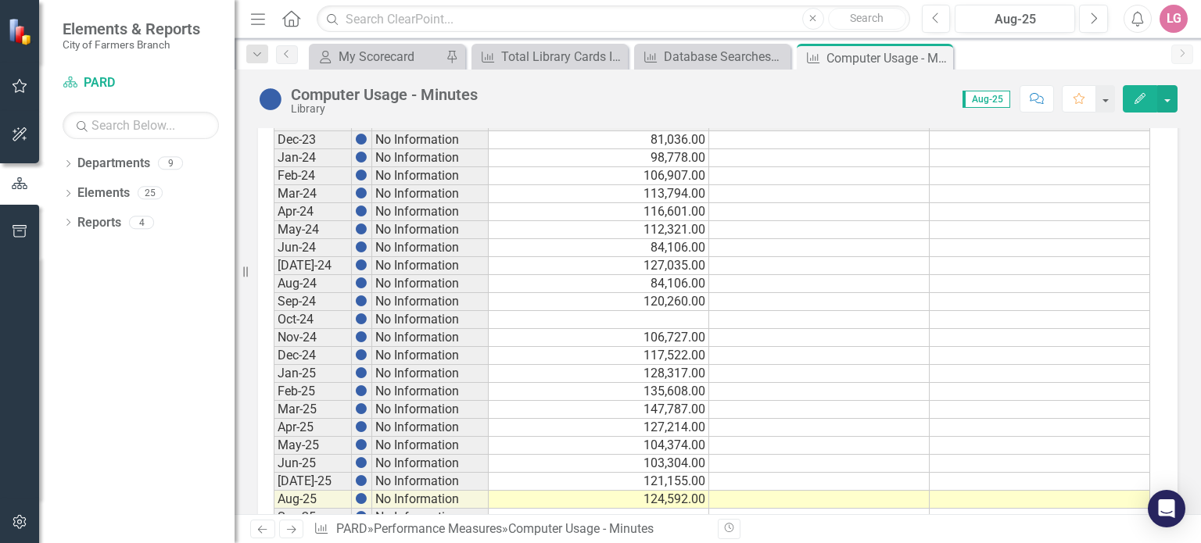
scroll to position [884, 0]
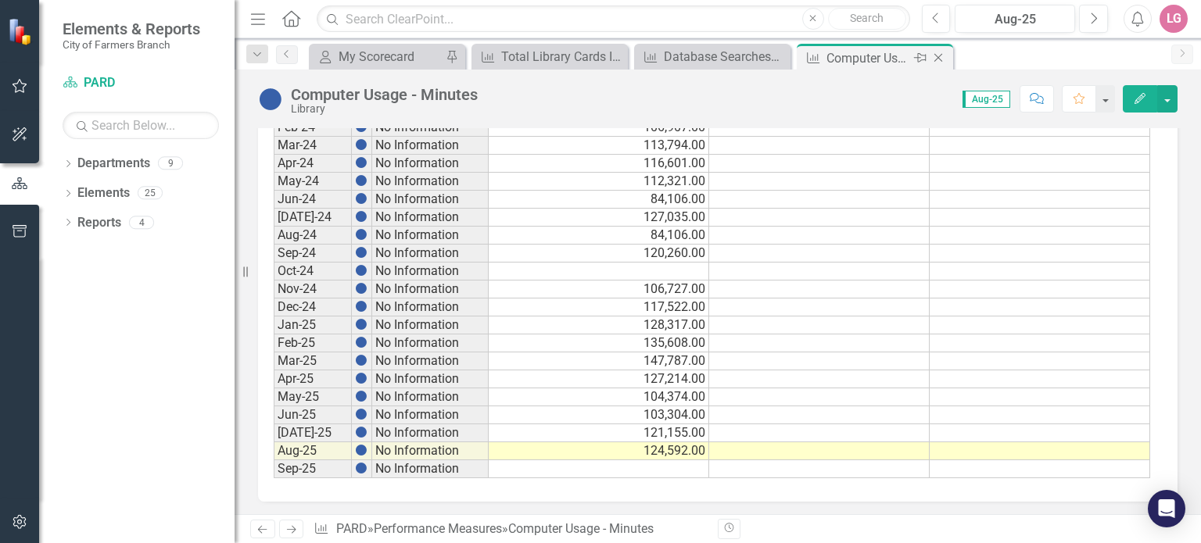
click at [938, 56] on icon "Close" at bounding box center [938, 58] width 16 height 13
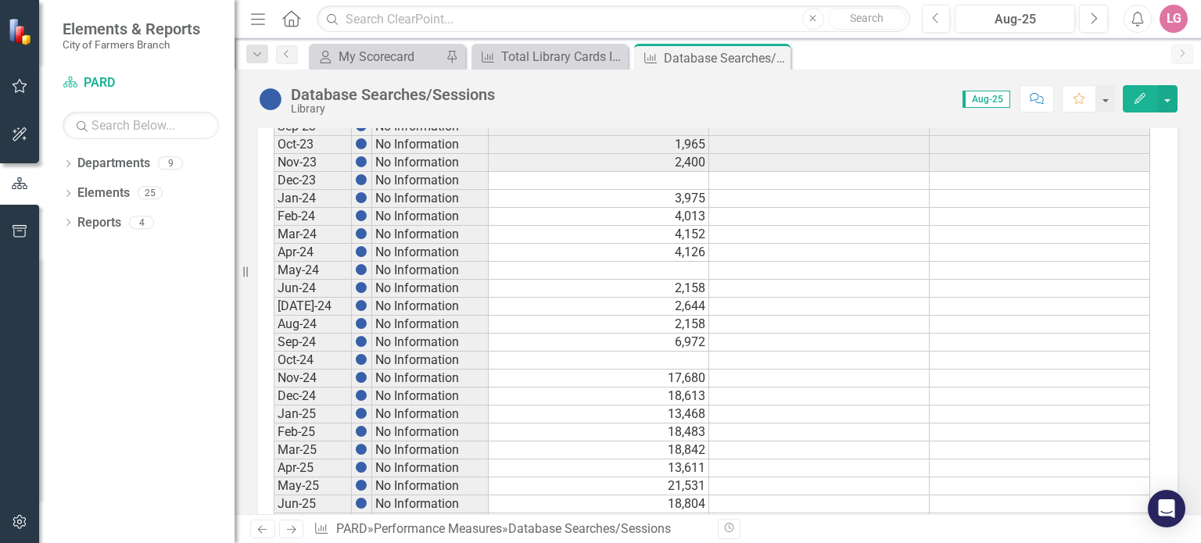
scroll to position [884, 0]
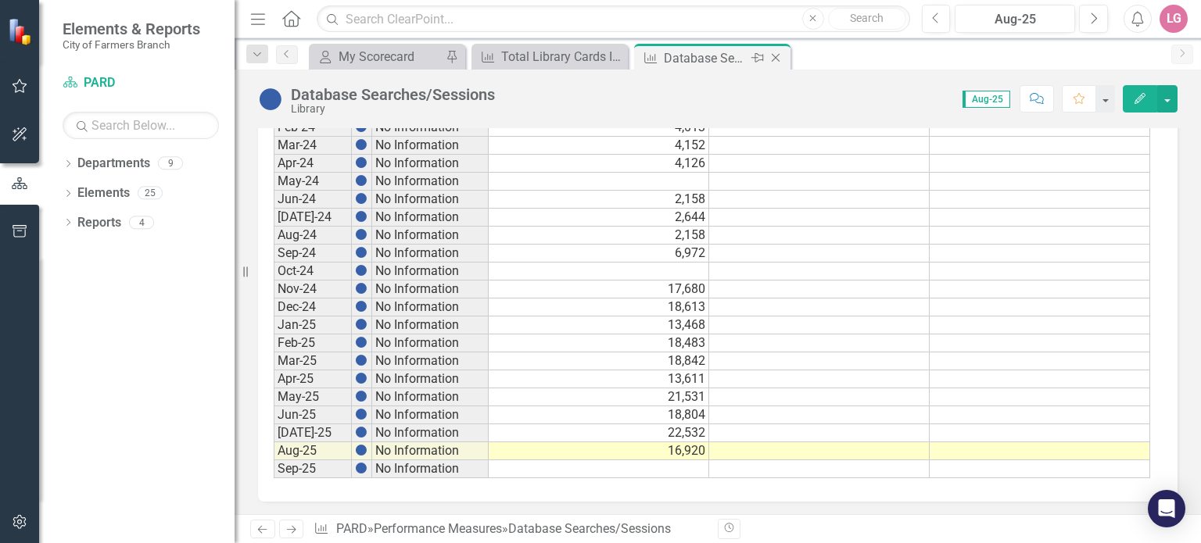
click at [779, 56] on icon "Close" at bounding box center [776, 58] width 16 height 13
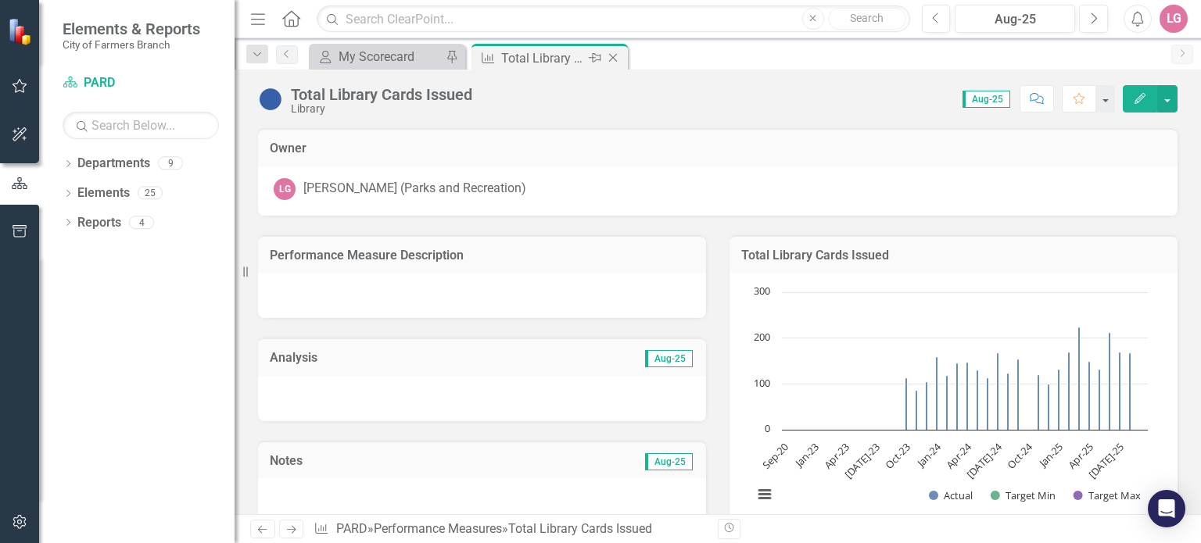
click at [561, 57] on div "Total Library Cards Issued" at bounding box center [543, 58] width 84 height 20
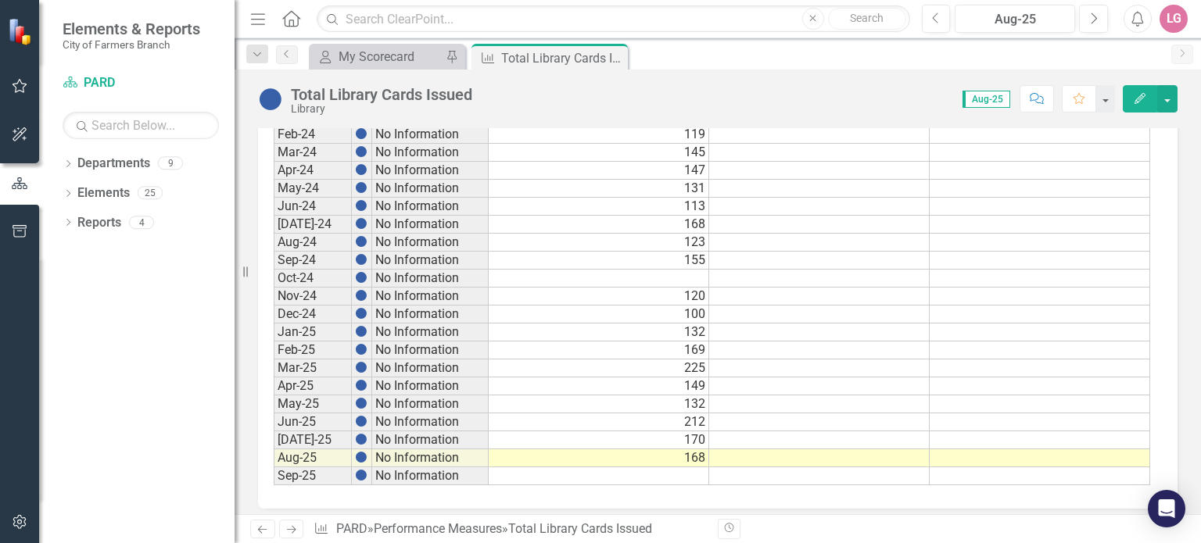
scroll to position [884, 0]
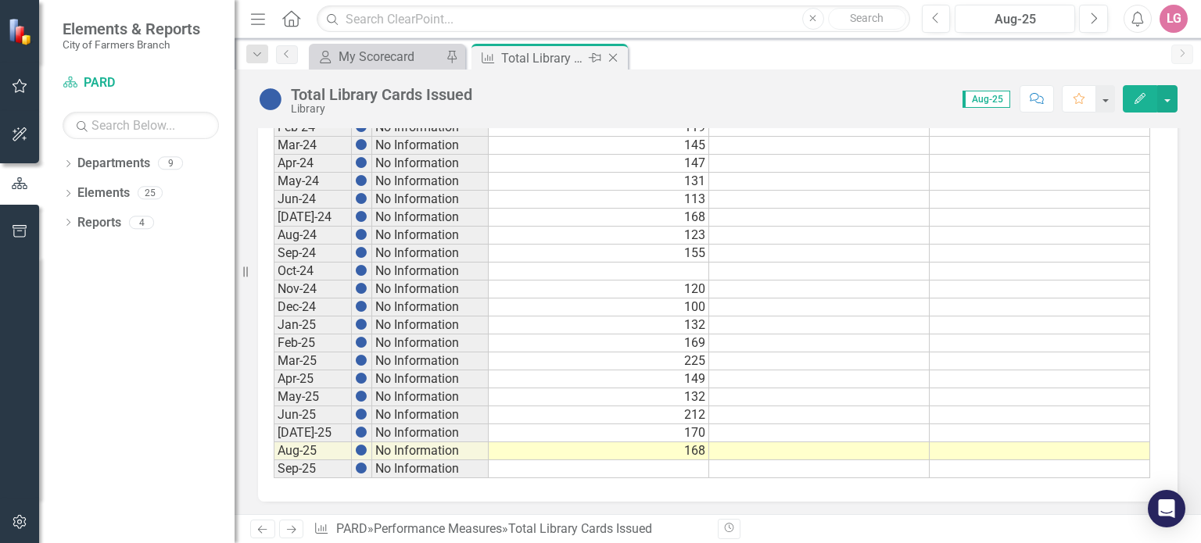
click at [612, 49] on div "Close" at bounding box center [614, 58] width 20 height 20
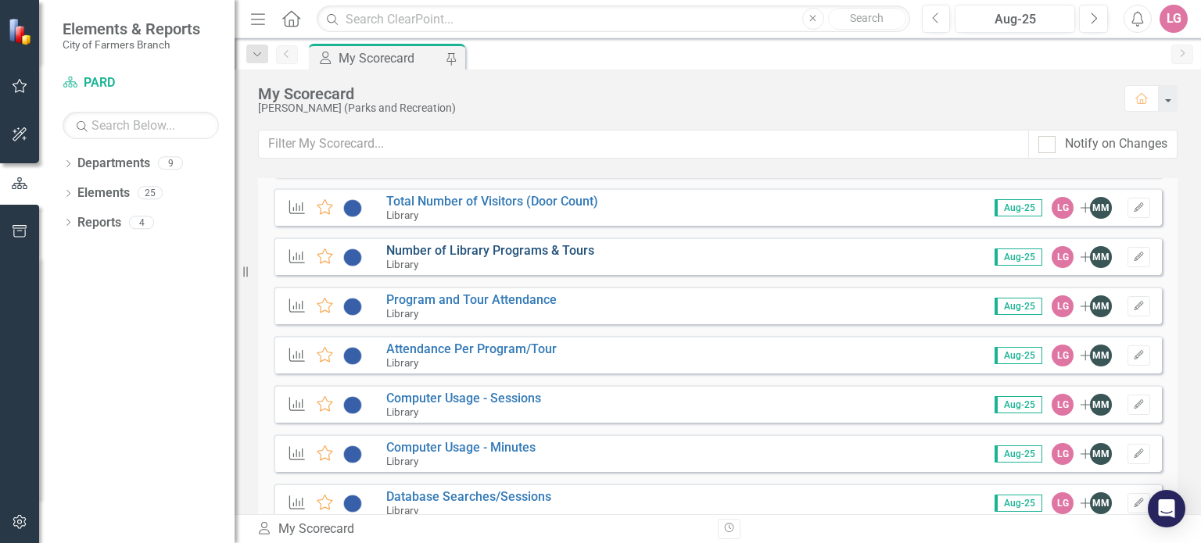
scroll to position [2267, 0]
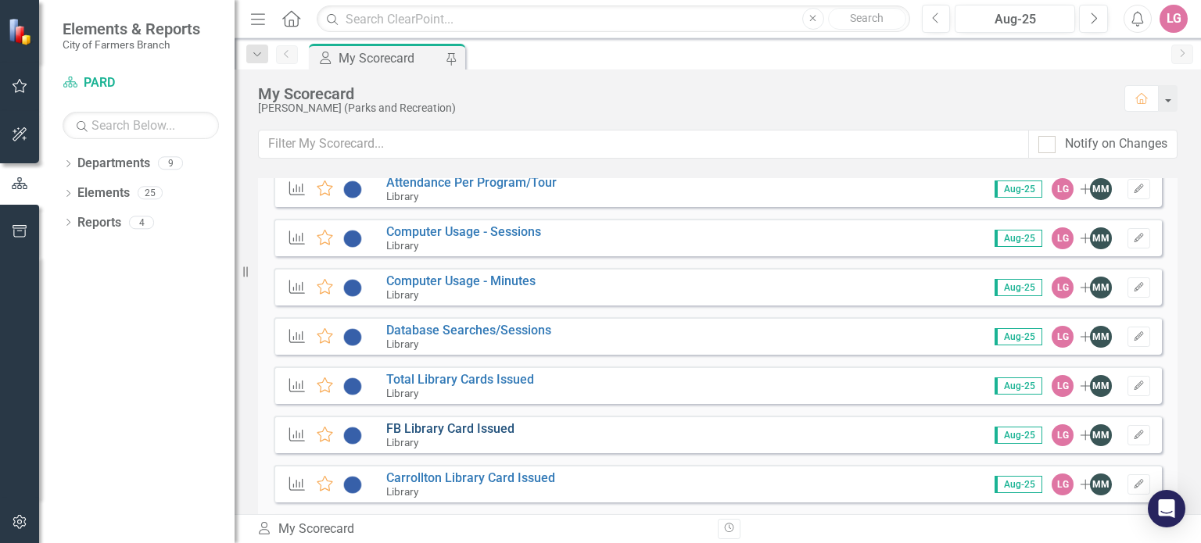
click at [485, 425] on link "FB Library Card Issued" at bounding box center [450, 428] width 128 height 15
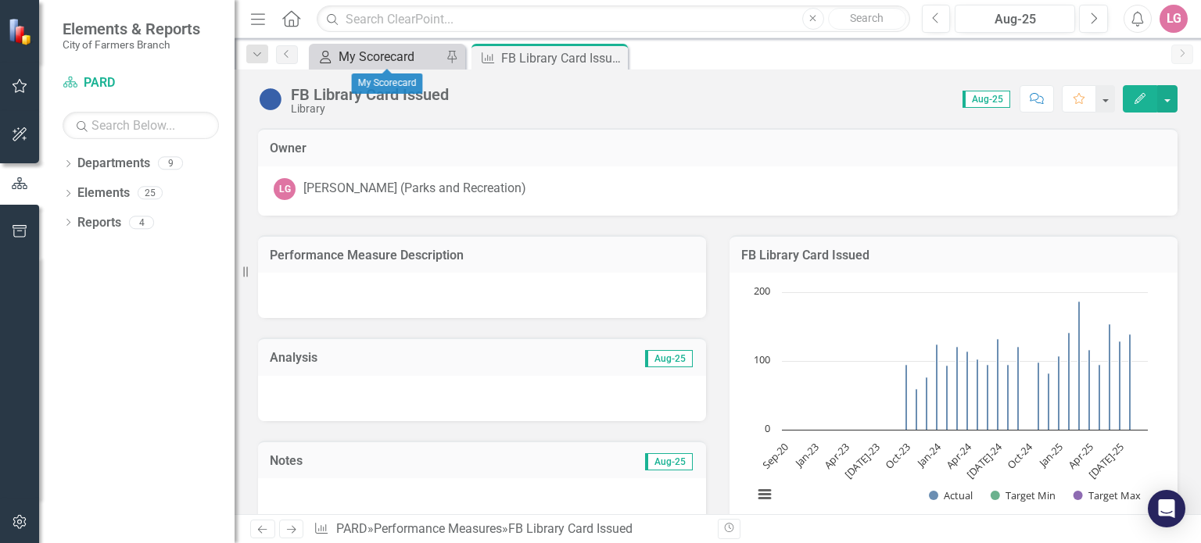
click at [399, 46] on div "My Scorecard My Scorecard Pin" at bounding box center [387, 57] width 156 height 26
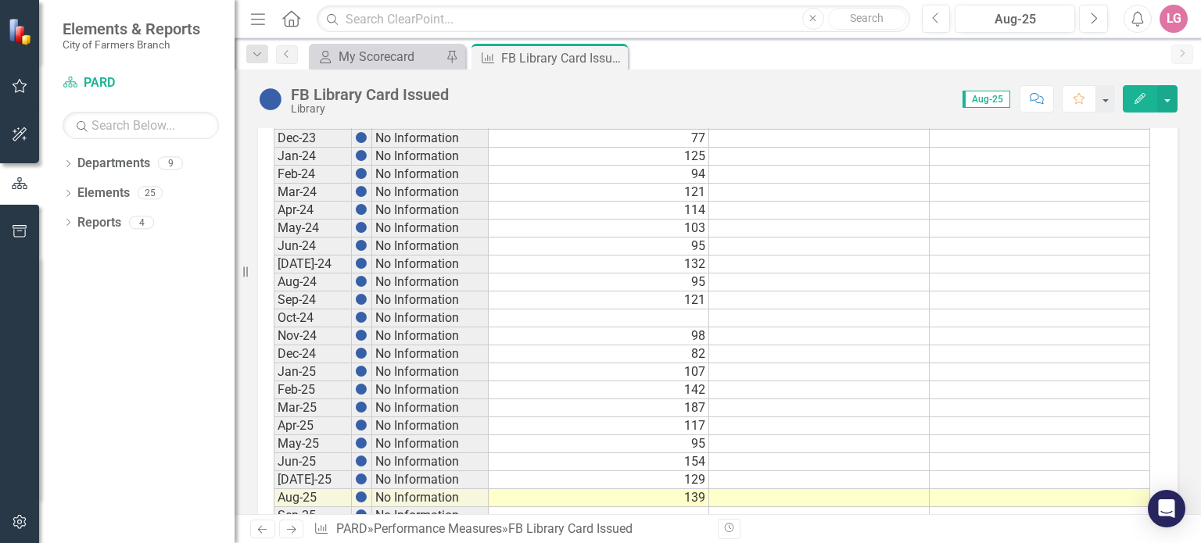
scroll to position [884, 0]
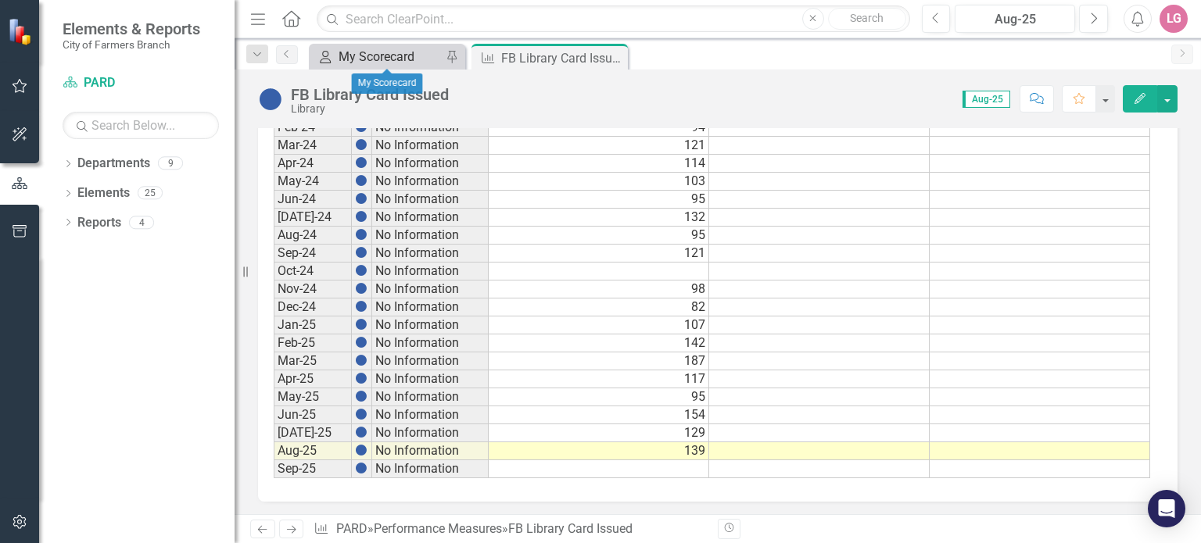
click at [394, 54] on div "My Scorecard" at bounding box center [390, 57] width 103 height 20
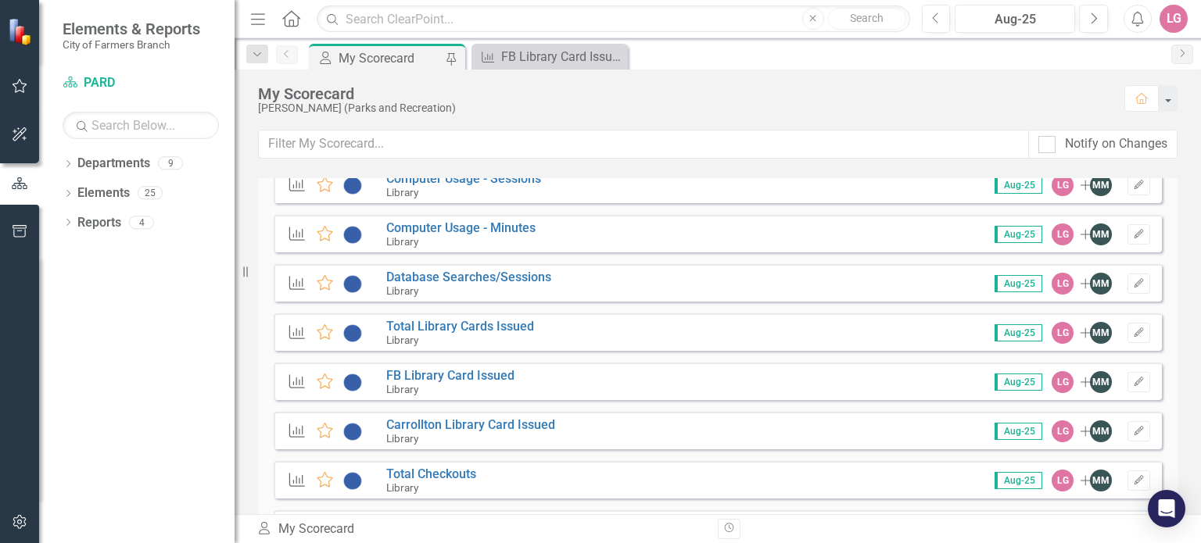
scroll to position [2345, 0]
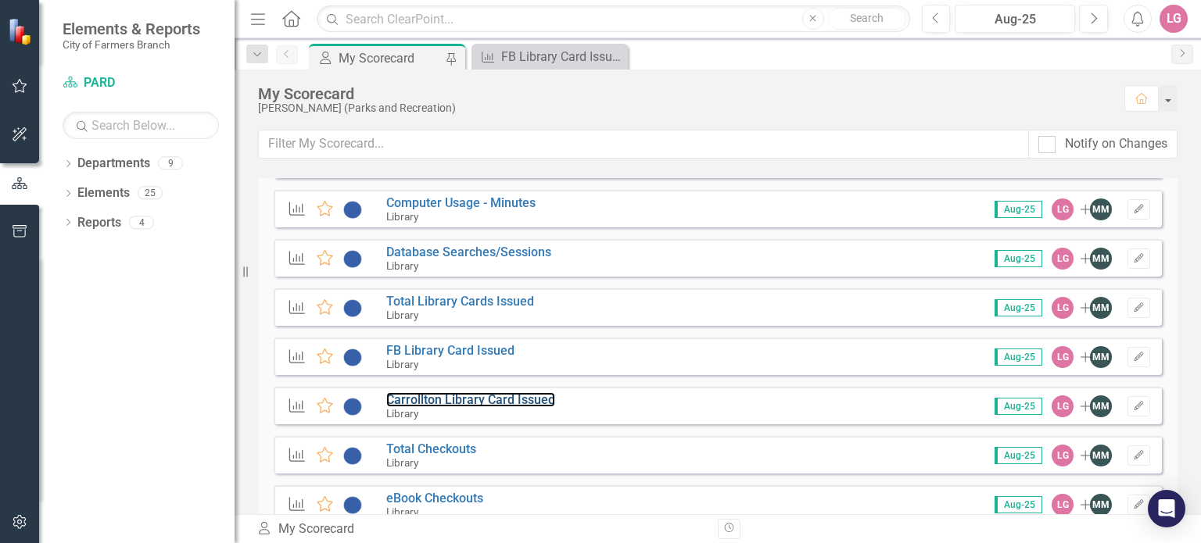
click at [475, 394] on link "Carrollton Library Card Issued" at bounding box center [470, 399] width 169 height 15
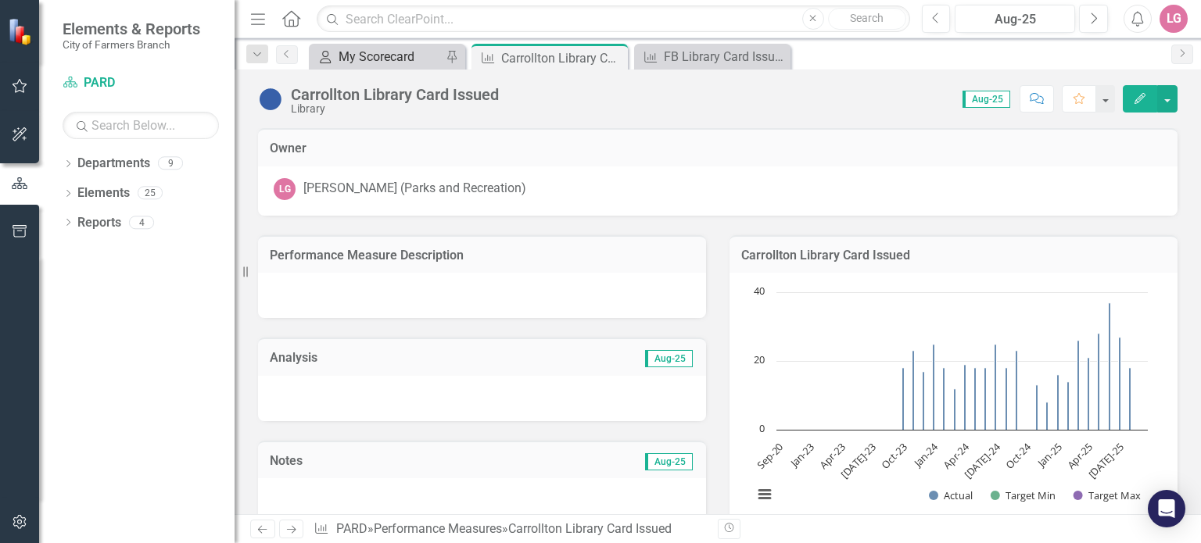
click at [399, 54] on div "My Scorecard" at bounding box center [390, 57] width 103 height 20
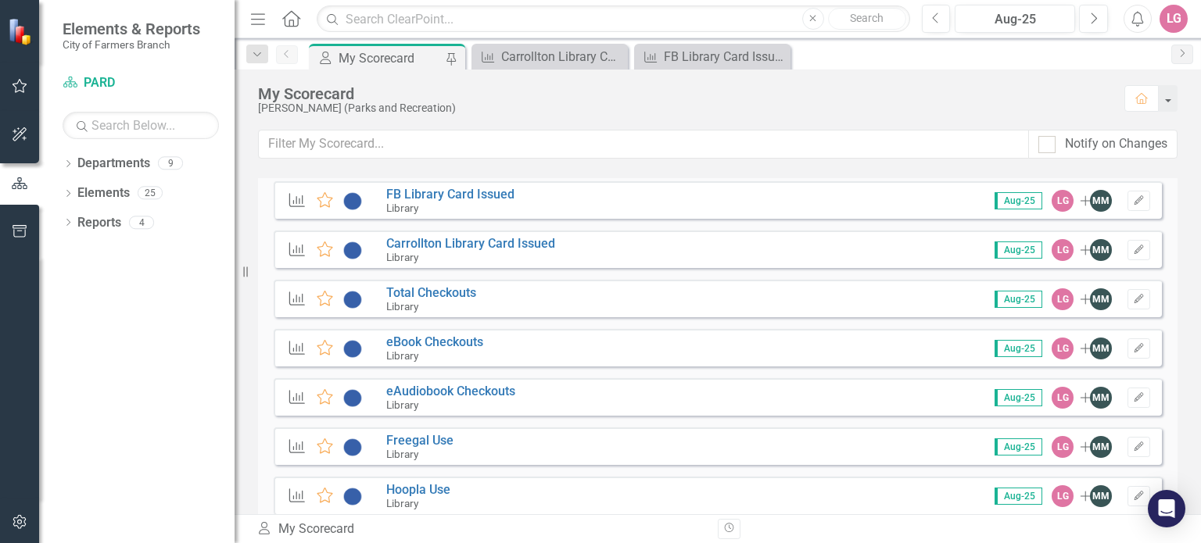
scroll to position [2424, 0]
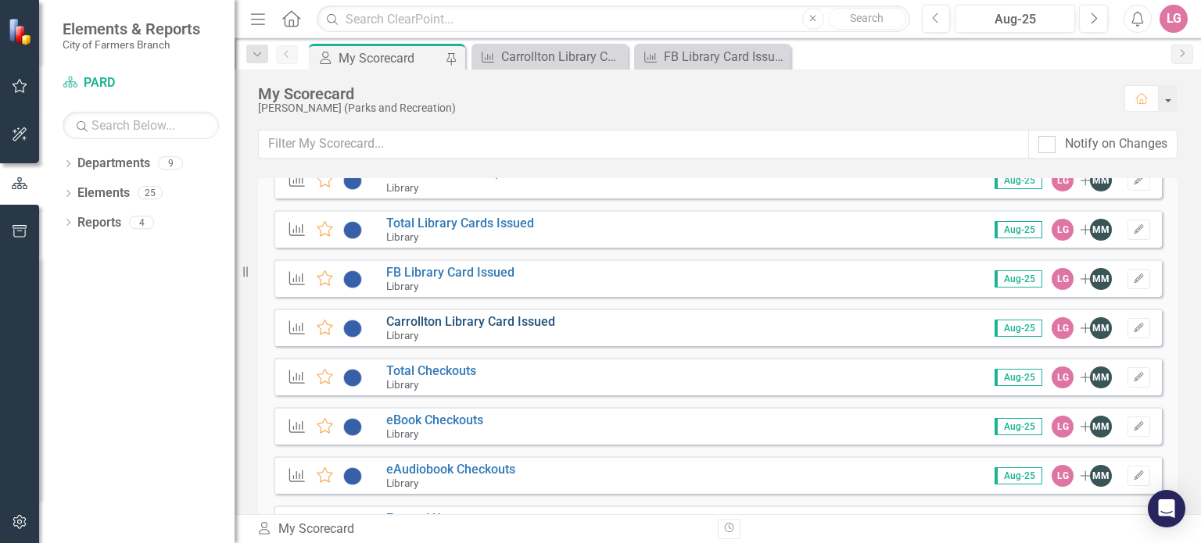
click at [484, 317] on link "Carrollton Library Card Issued" at bounding box center [470, 321] width 169 height 15
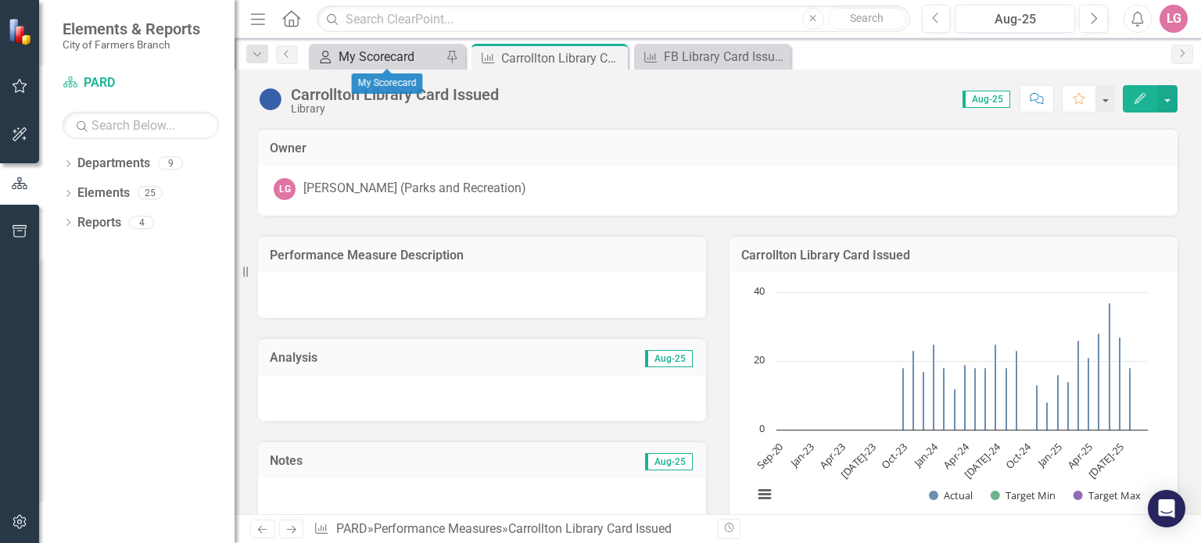
click at [391, 51] on div "My Scorecard" at bounding box center [390, 57] width 103 height 20
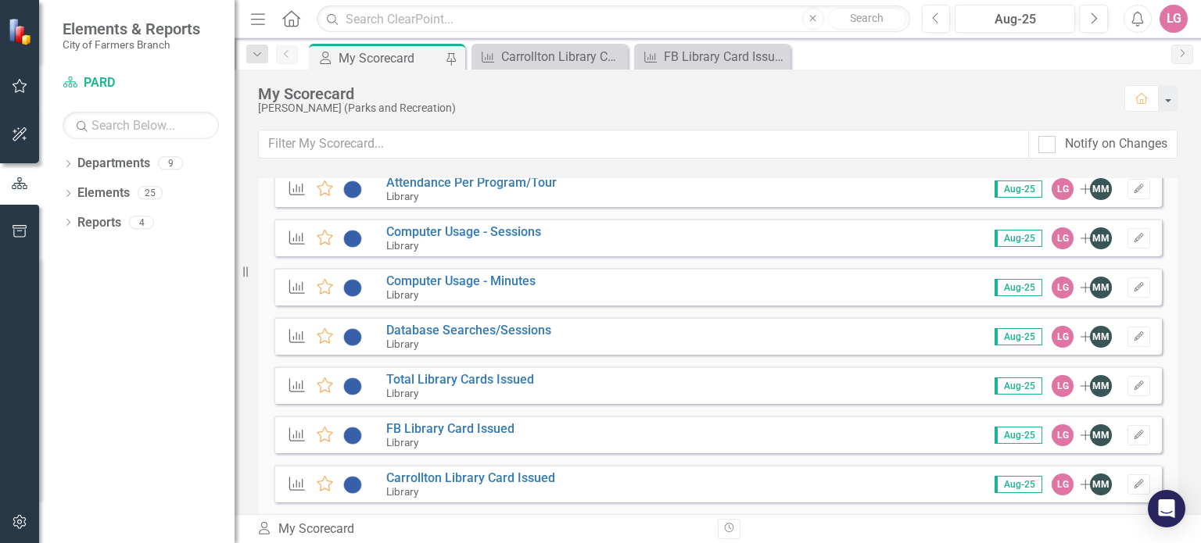
scroll to position [2345, 0]
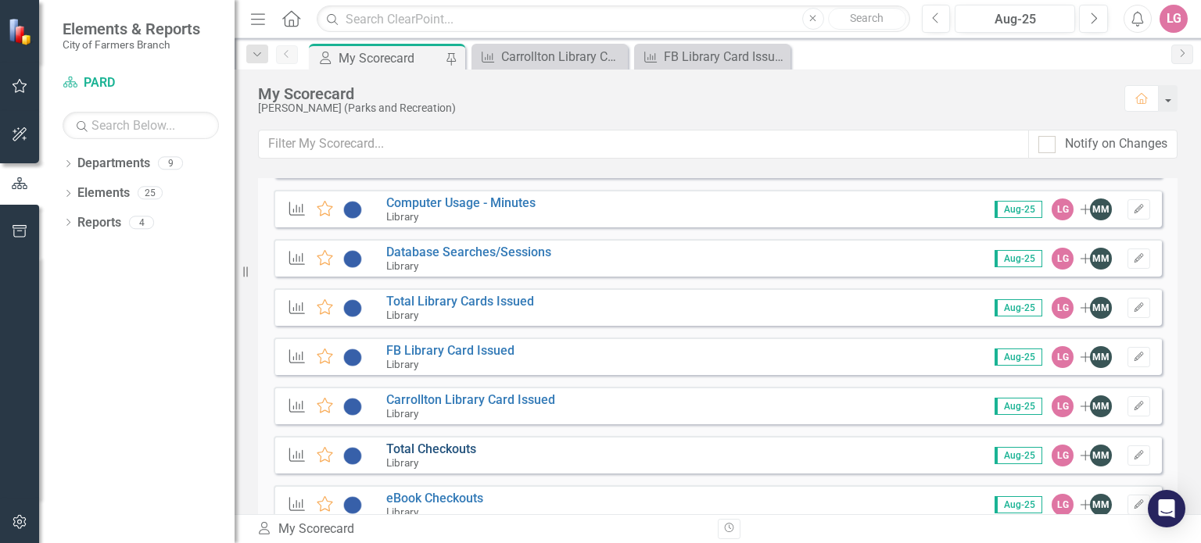
click at [468, 446] on link "Total Checkouts" at bounding box center [431, 449] width 90 height 15
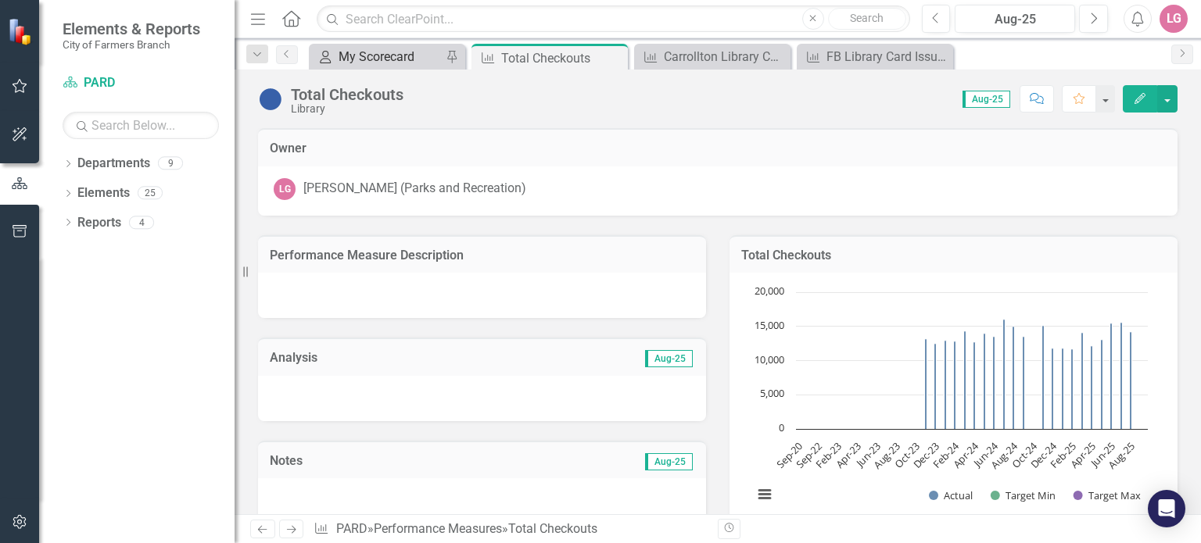
click at [398, 62] on div "My Scorecard" at bounding box center [390, 57] width 103 height 20
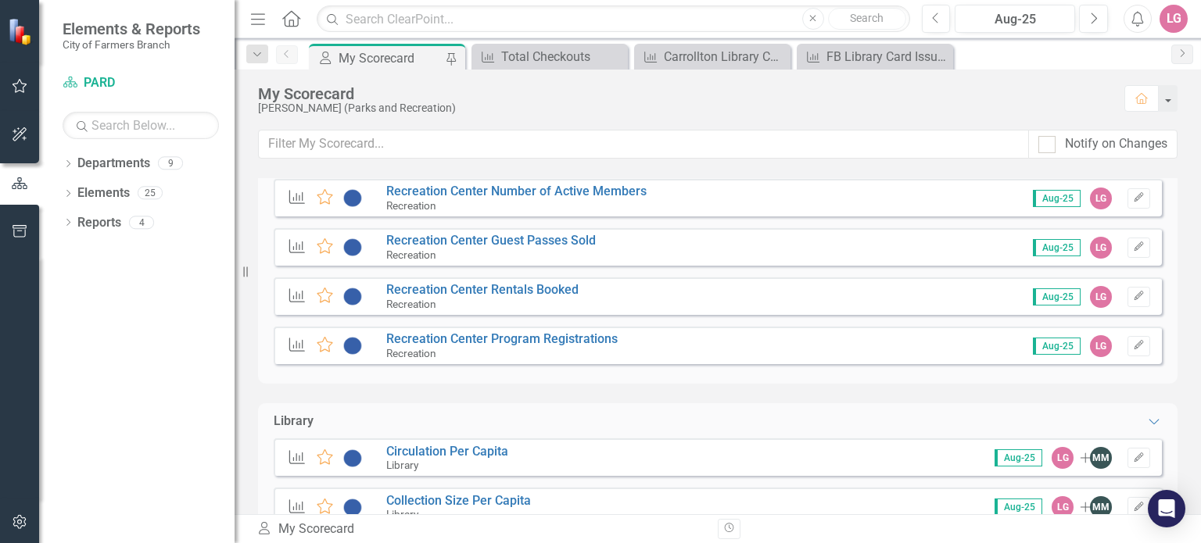
scroll to position [1642, 0]
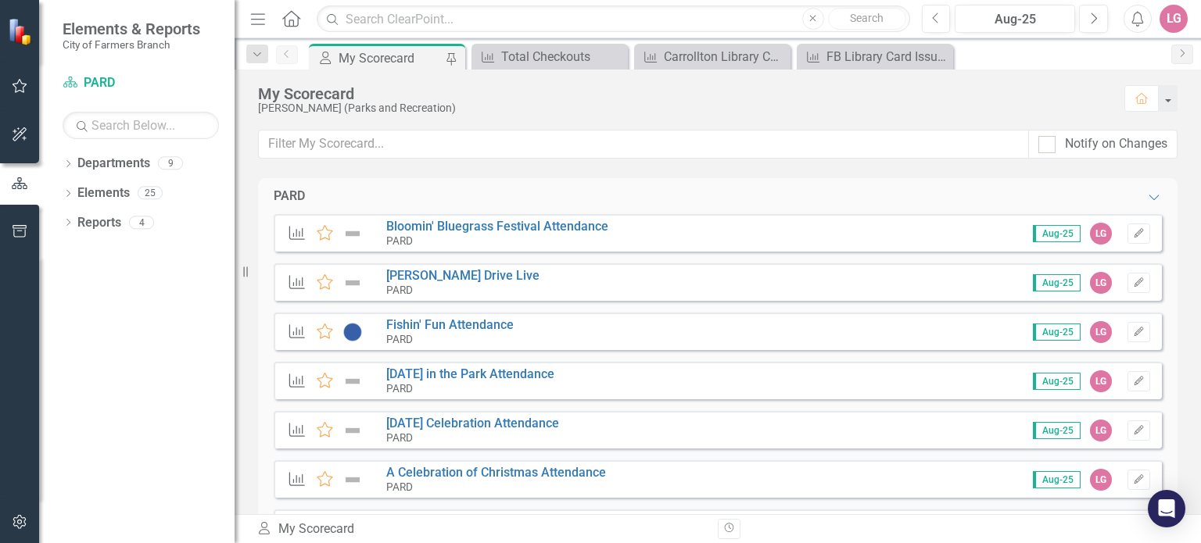
scroll to position [1642, 0]
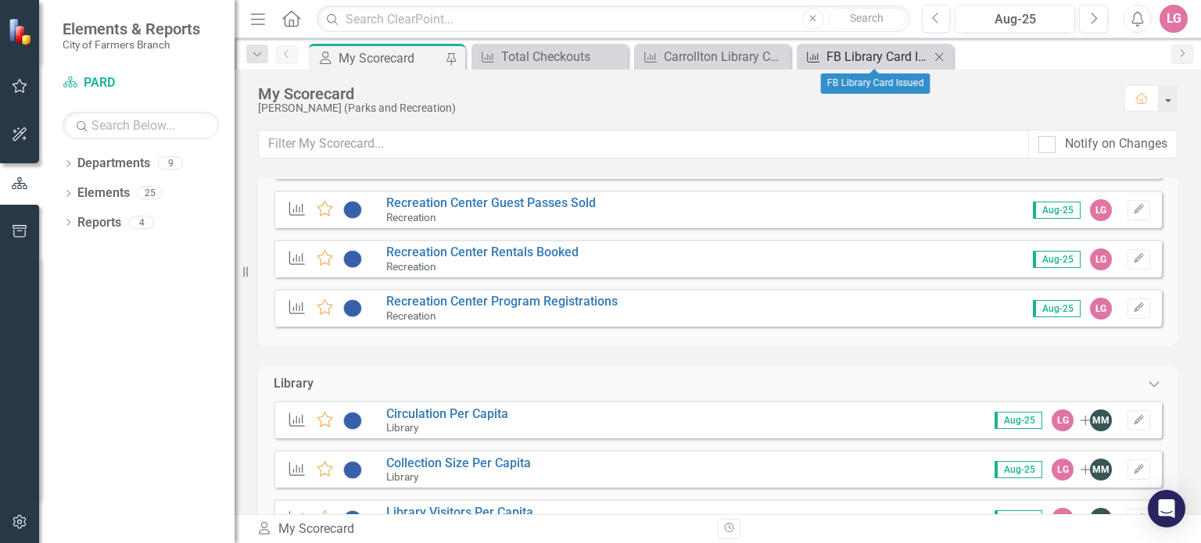
click at [862, 60] on div "FB Library Card Issued" at bounding box center [877, 57] width 103 height 20
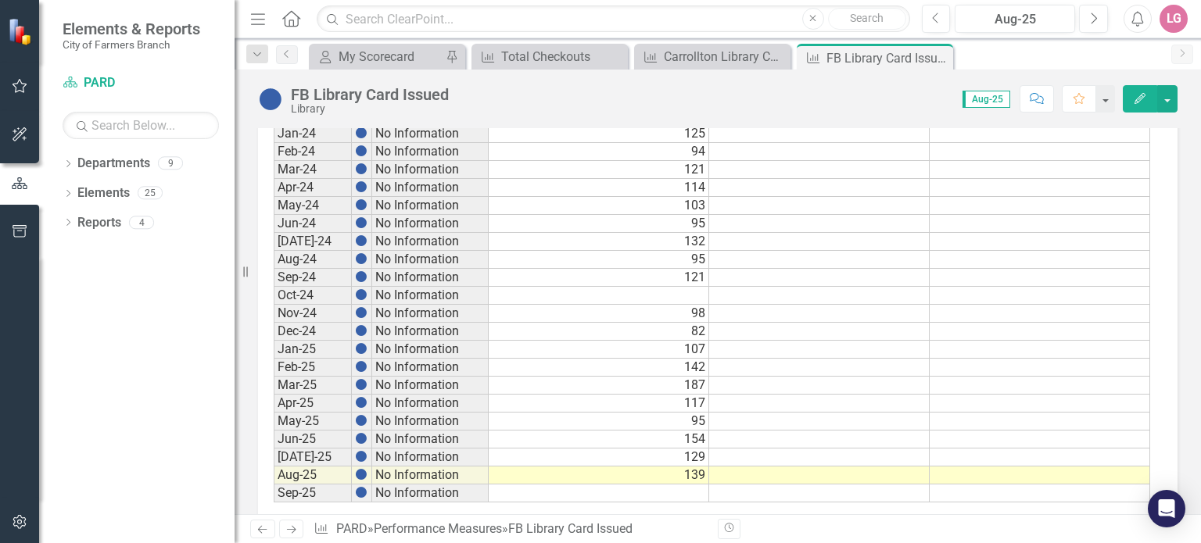
scroll to position [884, 0]
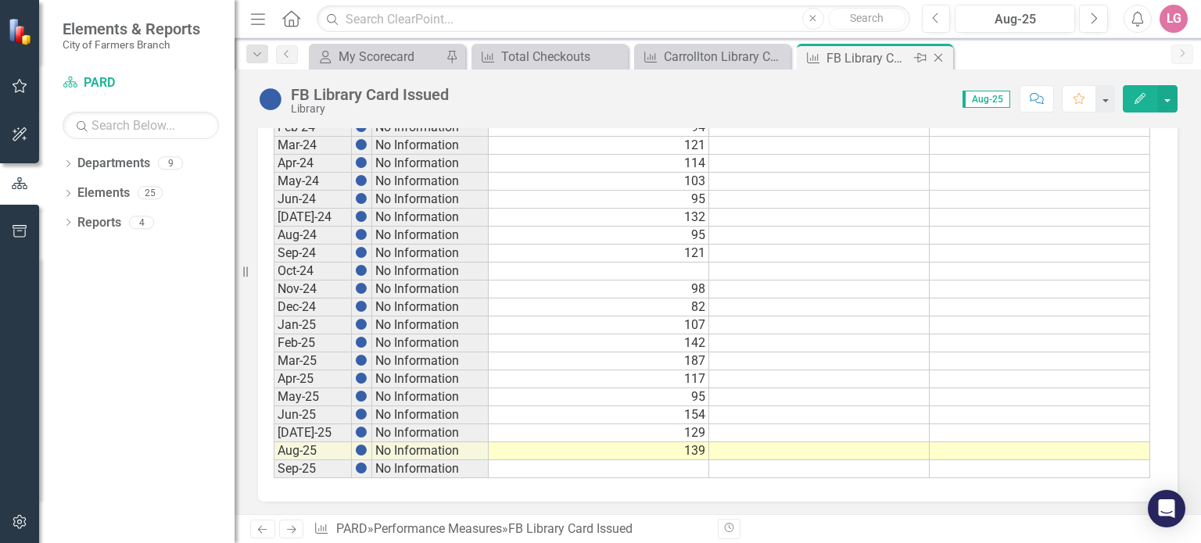
click at [934, 57] on icon "Close" at bounding box center [938, 58] width 16 height 13
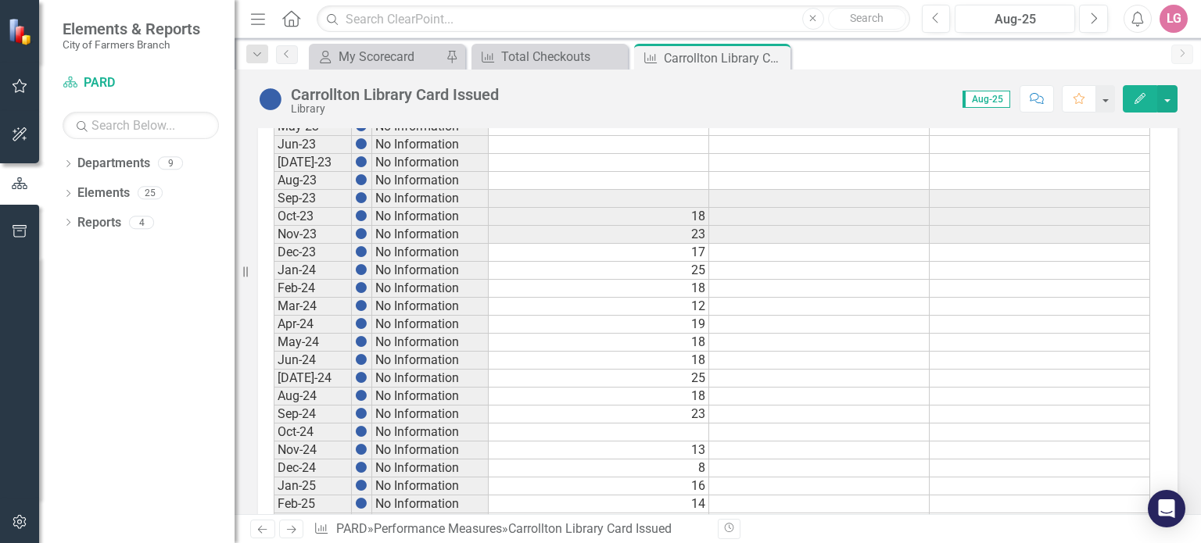
scroll to position [884, 0]
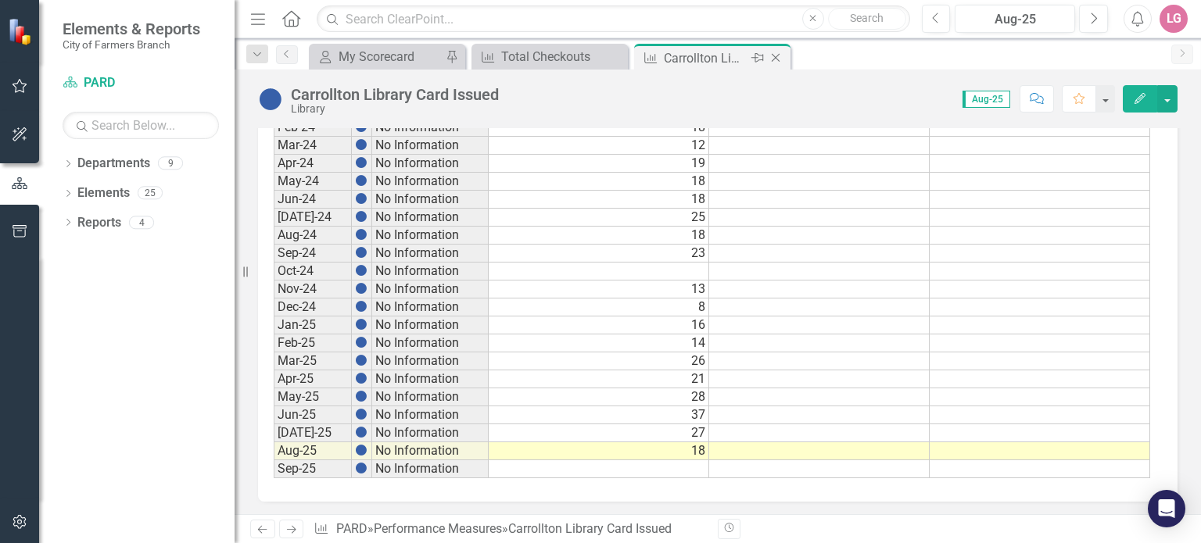
click at [778, 56] on icon "Close" at bounding box center [776, 58] width 16 height 13
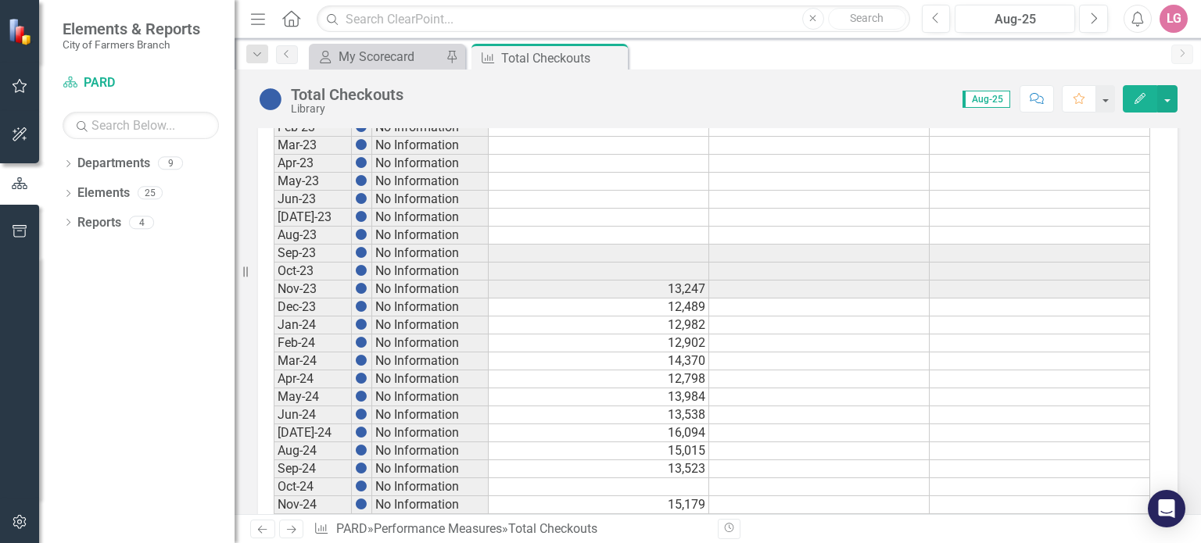
scroll to position [884, 0]
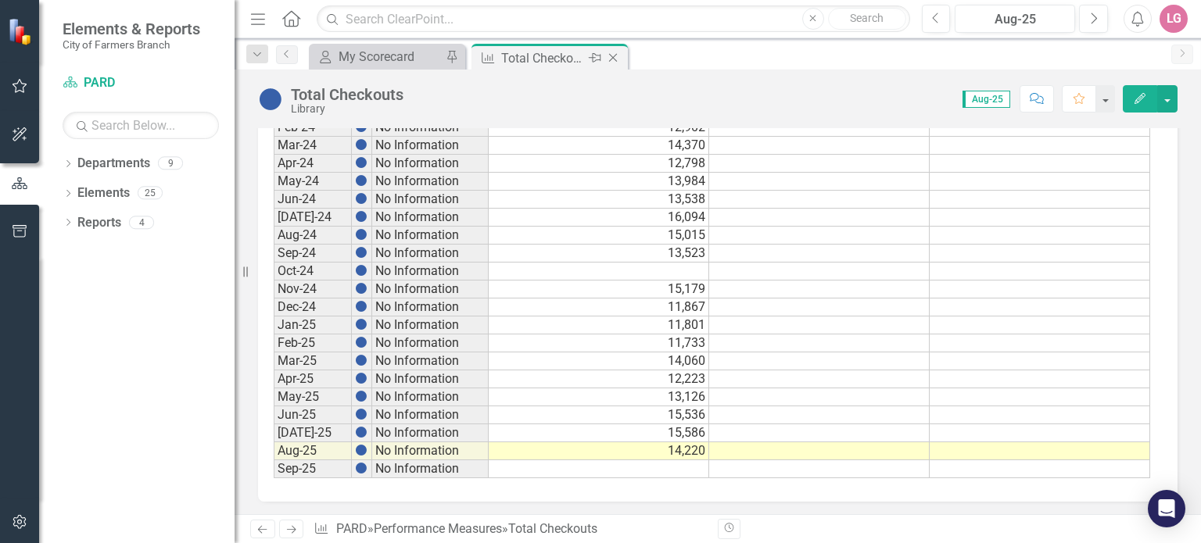
click at [617, 56] on icon "Close" at bounding box center [613, 58] width 16 height 13
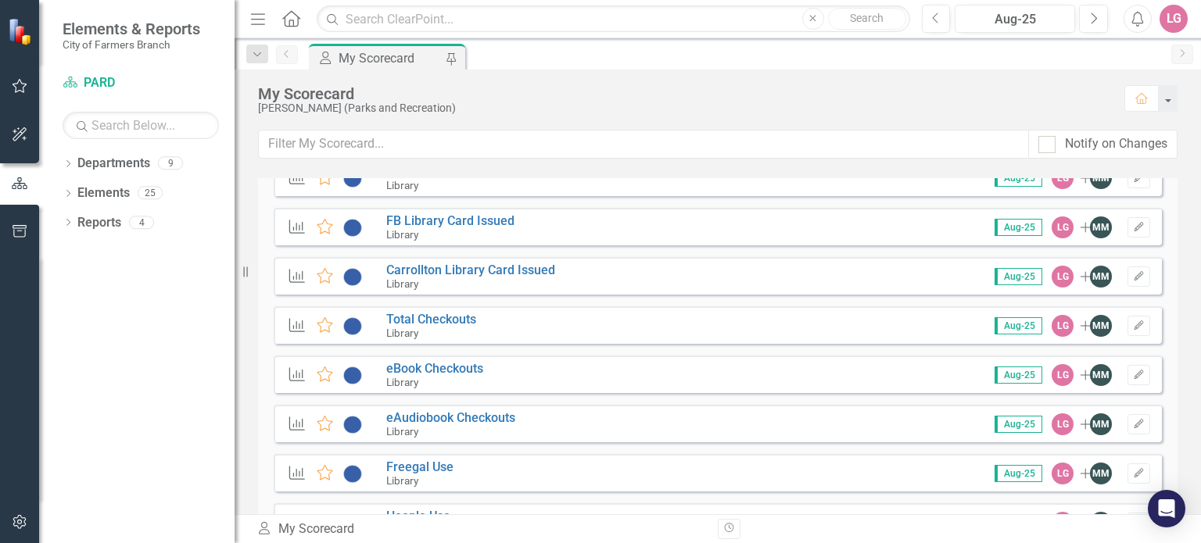
scroll to position [2502, 0]
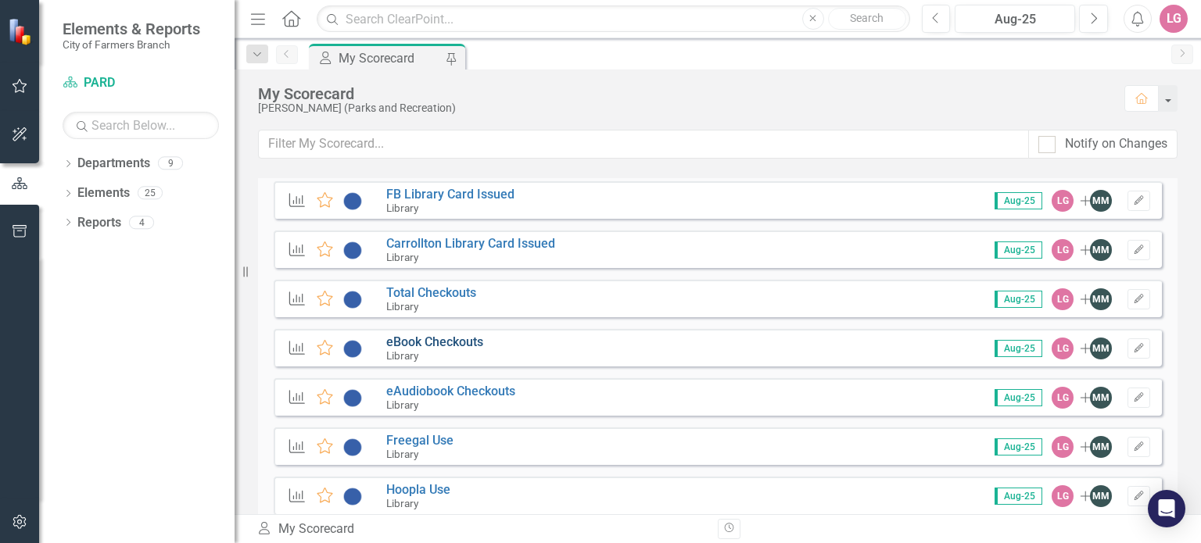
click at [447, 337] on link "eBook Checkouts" at bounding box center [434, 342] width 97 height 15
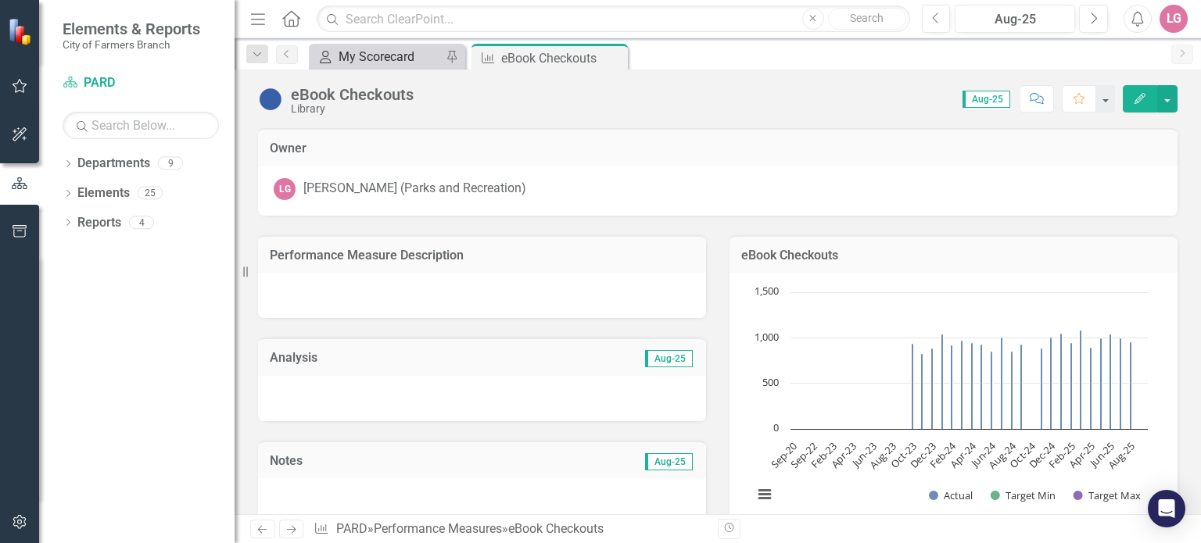
click at [407, 57] on div "My Scorecard" at bounding box center [390, 57] width 103 height 20
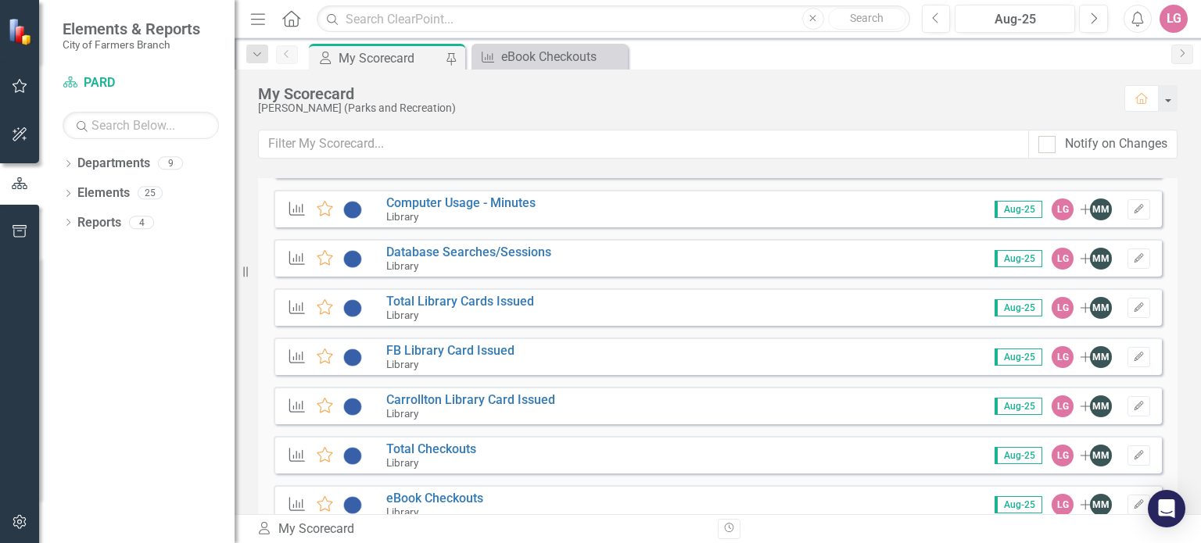
scroll to position [2424, 0]
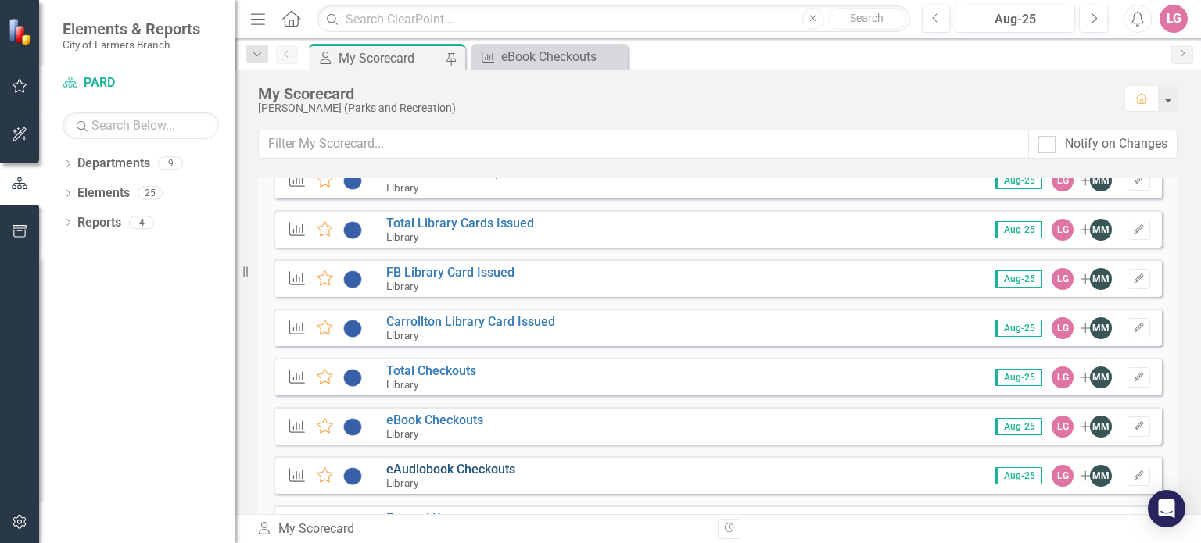
click at [435, 467] on link "eAudiobook Checkouts" at bounding box center [450, 469] width 129 height 15
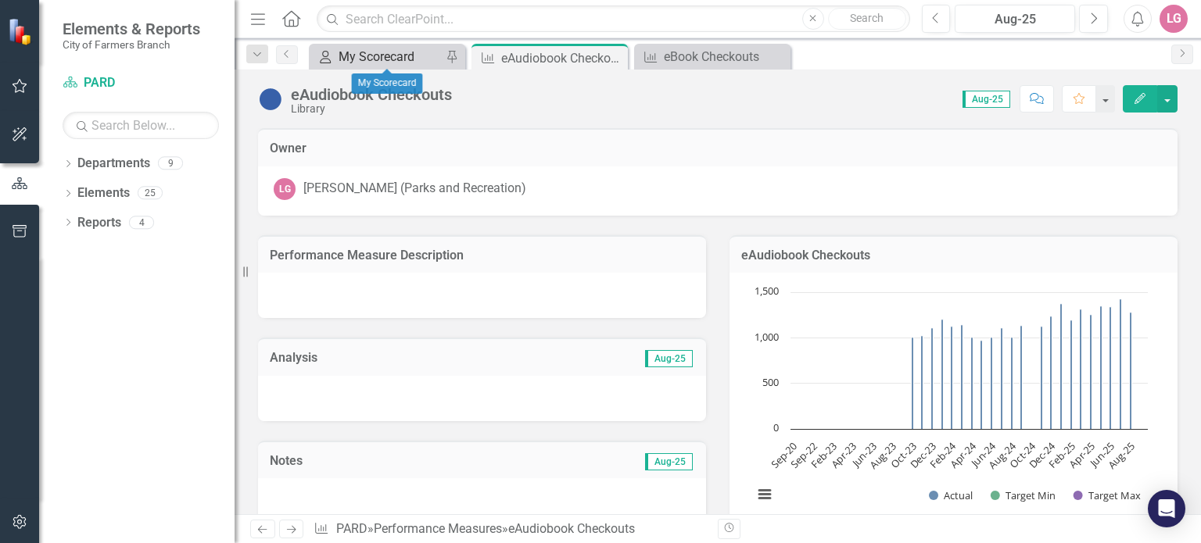
click at [382, 52] on div "My Scorecard" at bounding box center [390, 57] width 103 height 20
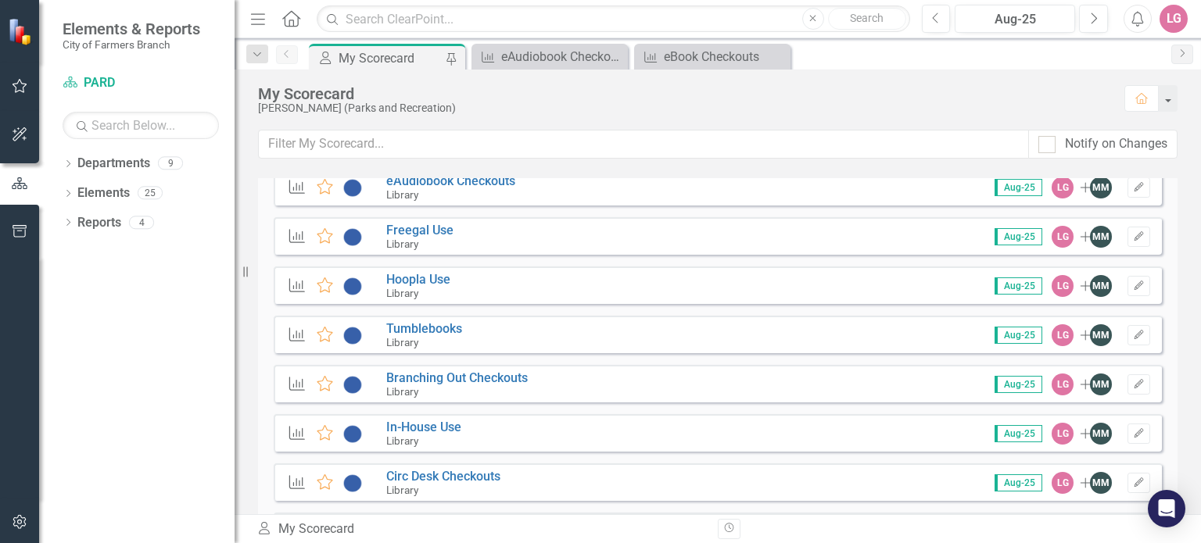
scroll to position [2736, 0]
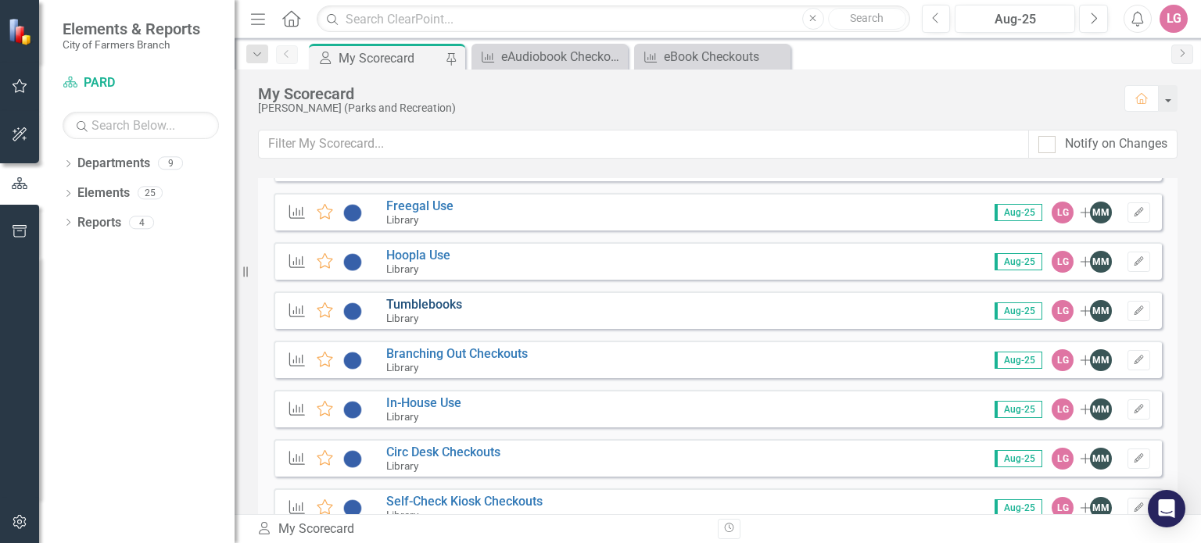
click at [425, 299] on link "Tumblebooks" at bounding box center [424, 304] width 76 height 15
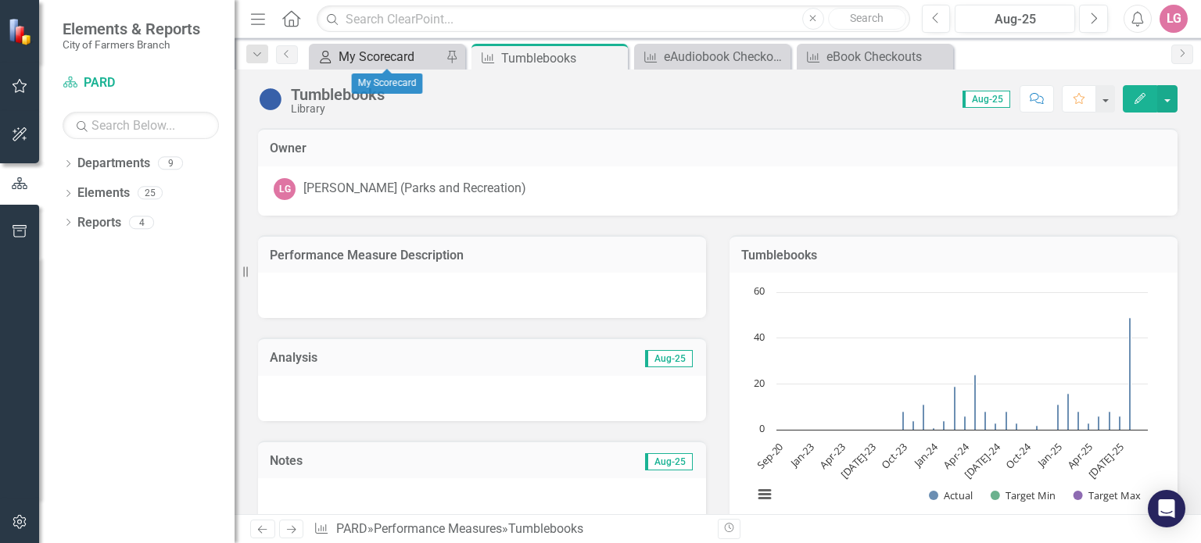
click at [382, 54] on div "My Scorecard" at bounding box center [390, 57] width 103 height 20
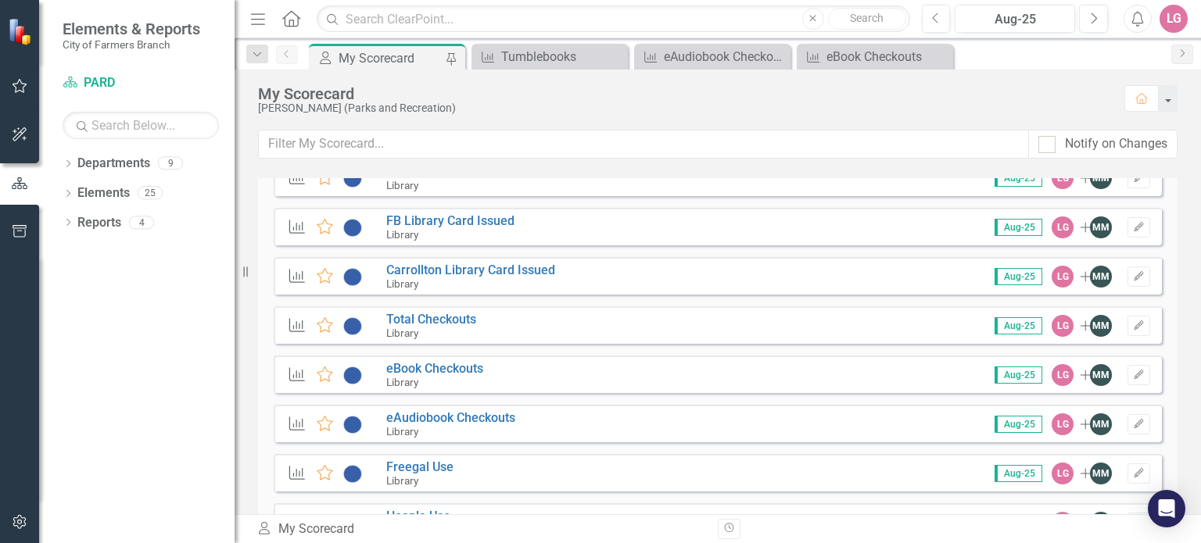
scroll to position [2502, 0]
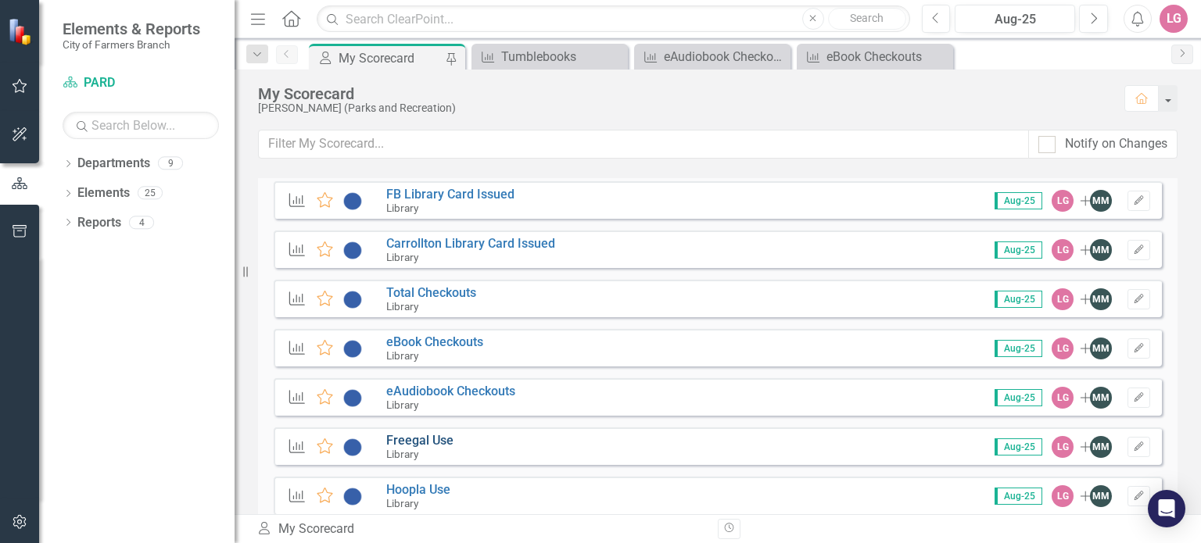
click at [414, 436] on link "Freegal Use" at bounding box center [419, 440] width 67 height 15
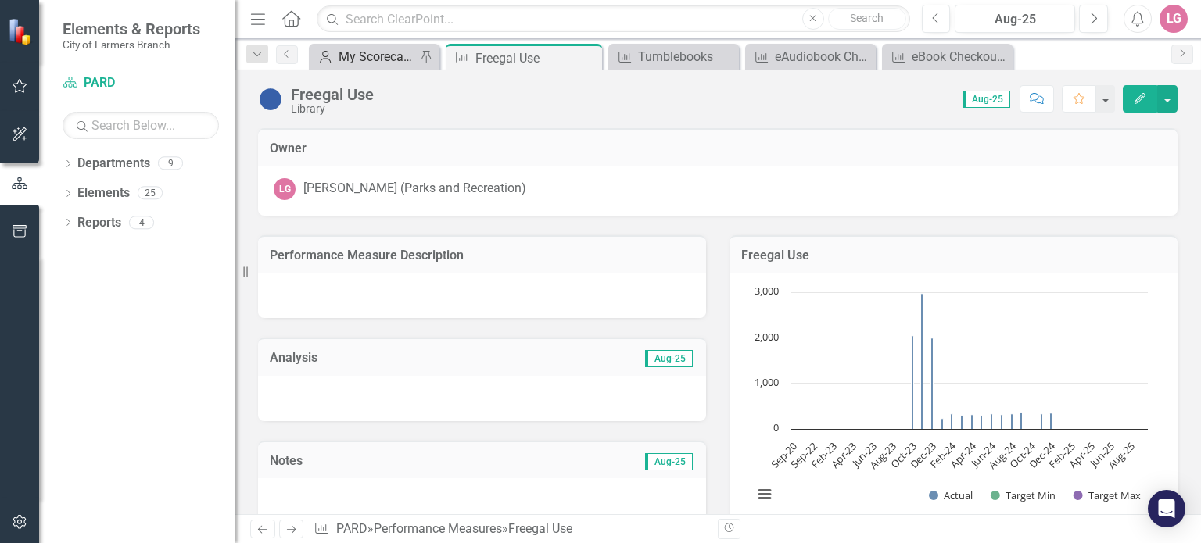
click at [371, 59] on div "My Scorecard" at bounding box center [377, 57] width 77 height 20
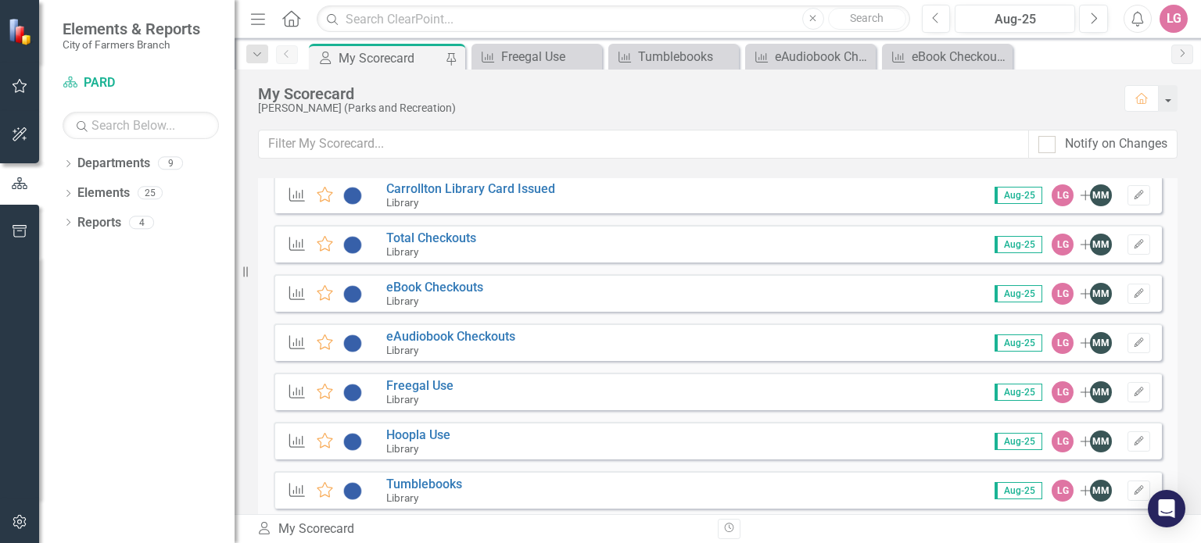
scroll to position [2658, 0]
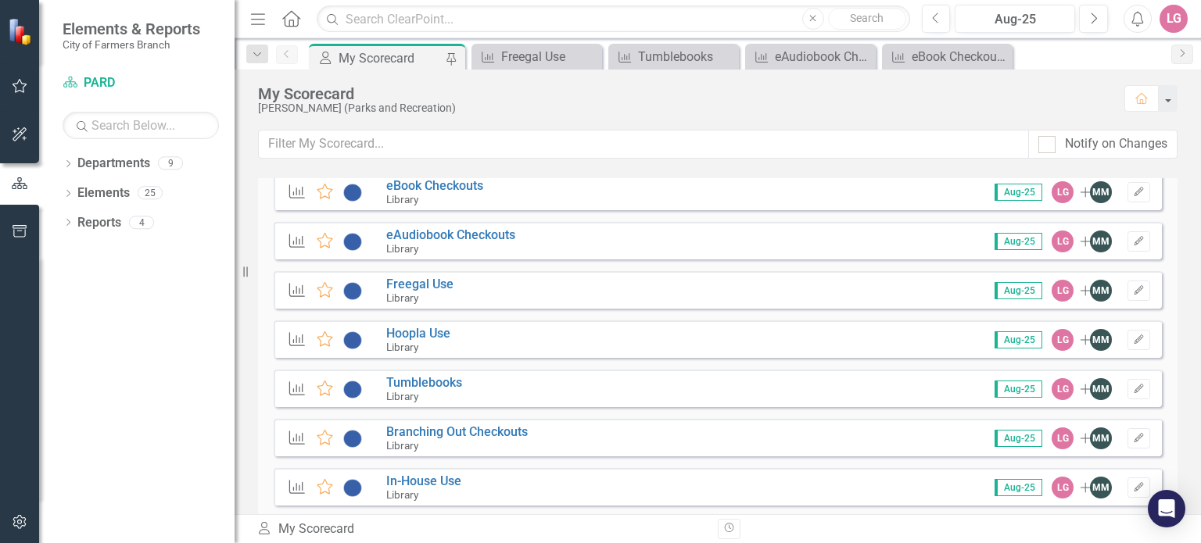
click at [432, 324] on div "Performance Measure Favorite Hoopla Use Library Aug-25 LG Add MM Edit" at bounding box center [718, 340] width 888 height 38
click at [423, 331] on link "Hoopla Use" at bounding box center [418, 333] width 64 height 15
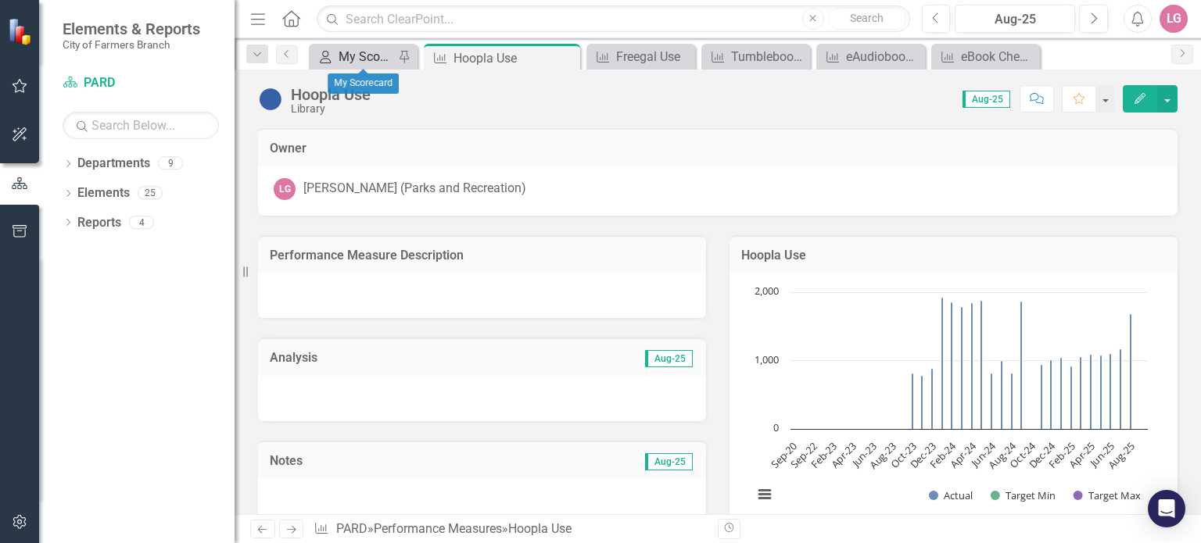
click at [365, 56] on div "My Scorecard" at bounding box center [367, 57] width 56 height 20
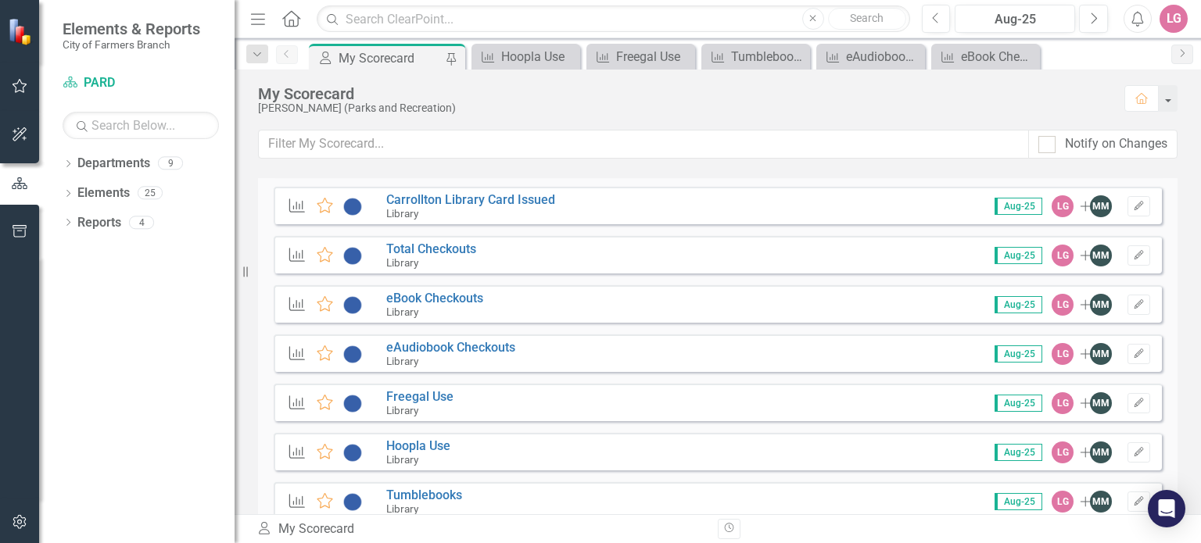
scroll to position [2580, 0]
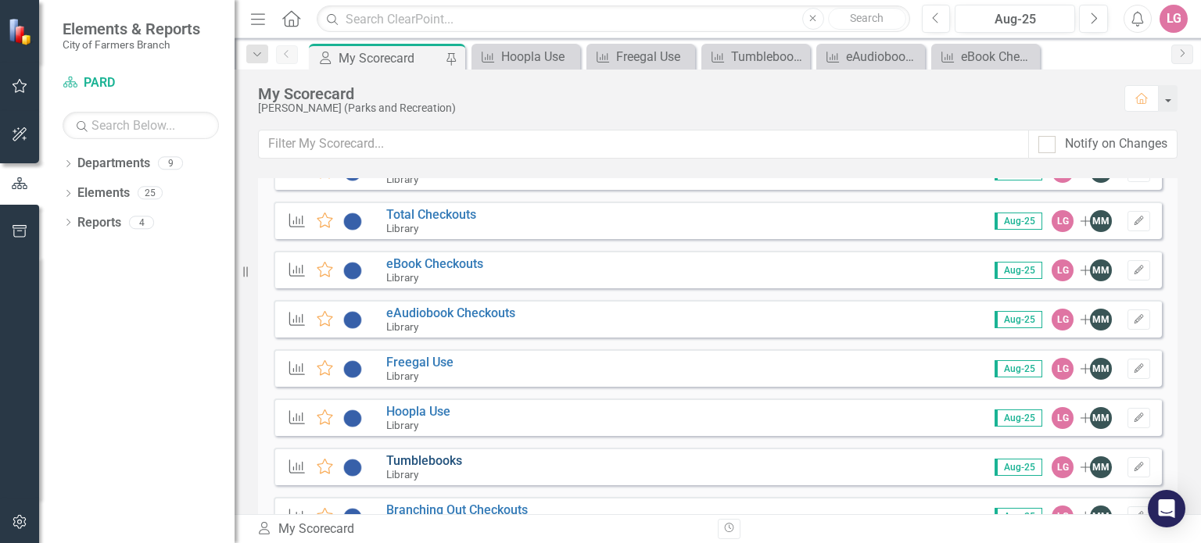
click at [425, 463] on link "Tumblebooks" at bounding box center [424, 460] width 76 height 15
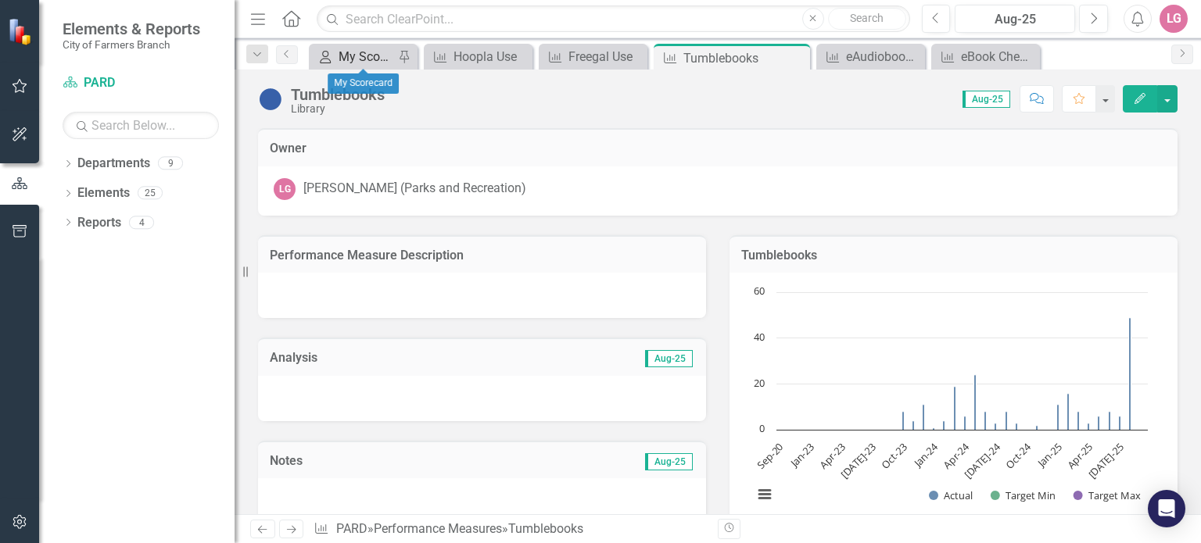
click at [384, 63] on div "My Scorecard" at bounding box center [367, 57] width 56 height 20
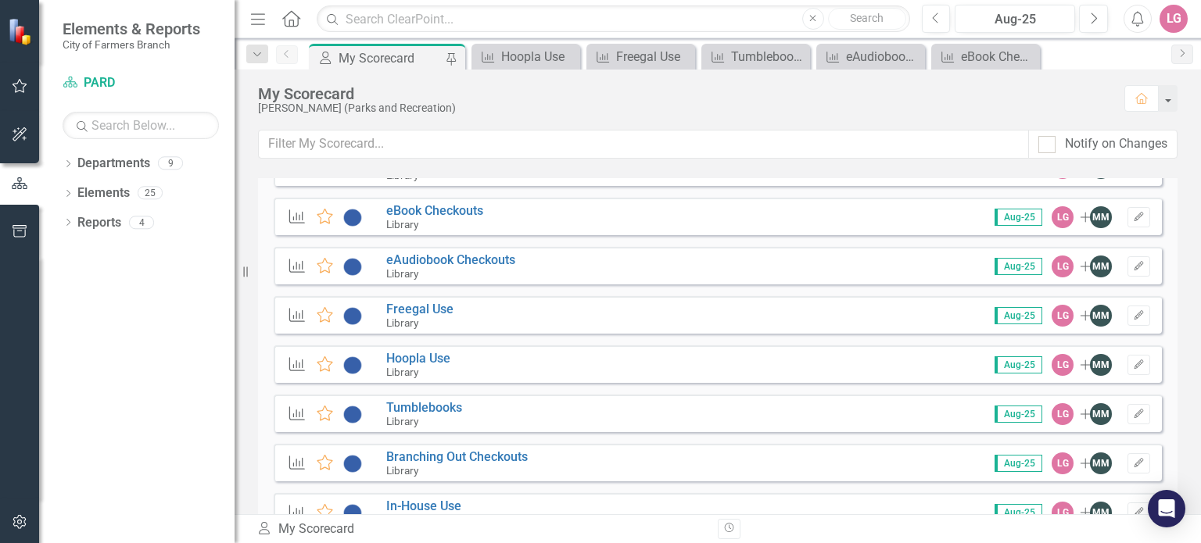
scroll to position [2658, 0]
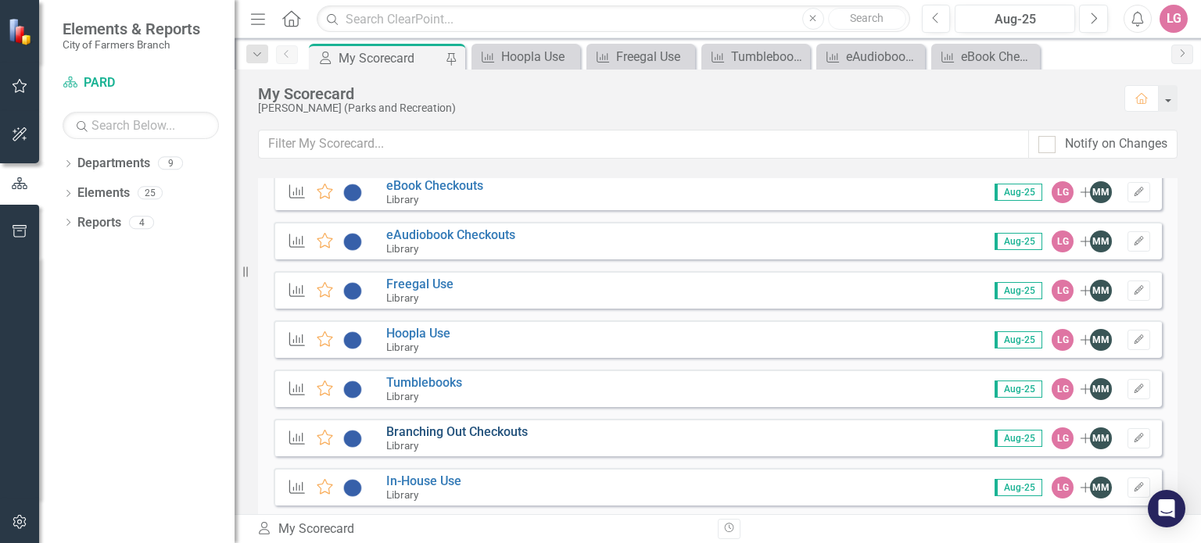
click at [453, 429] on link "Branching Out Checkouts" at bounding box center [457, 432] width 142 height 15
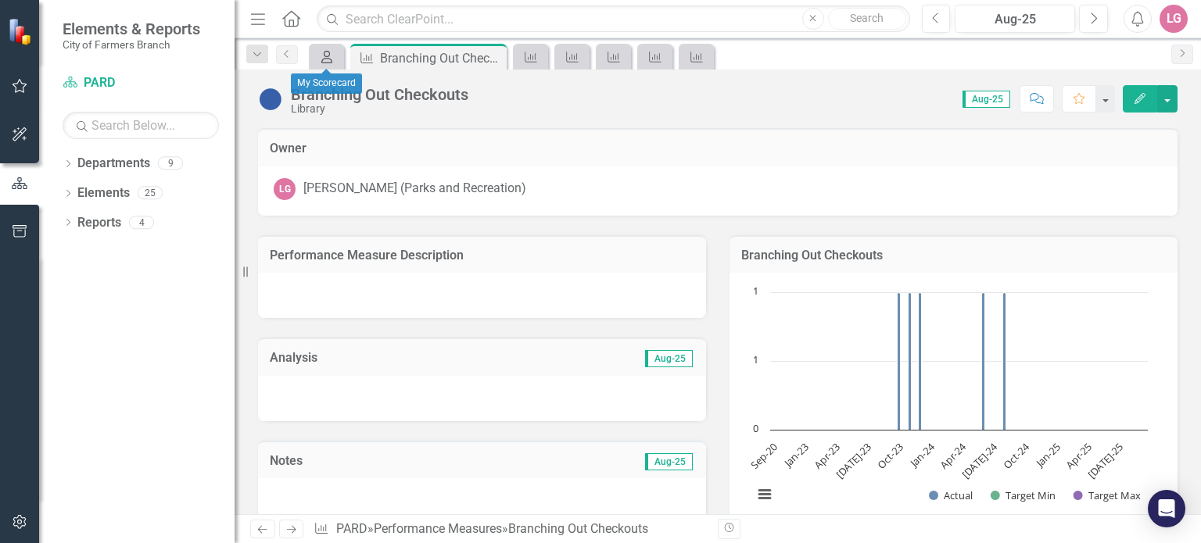
click at [315, 55] on div "My Scorecard" at bounding box center [324, 57] width 22 height 20
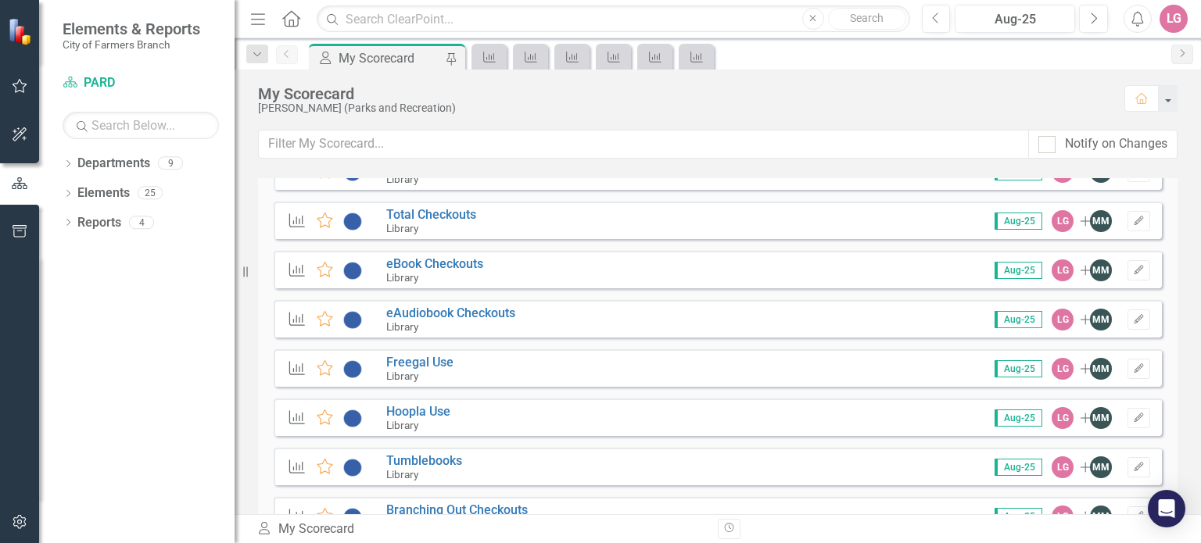
scroll to position [2658, 0]
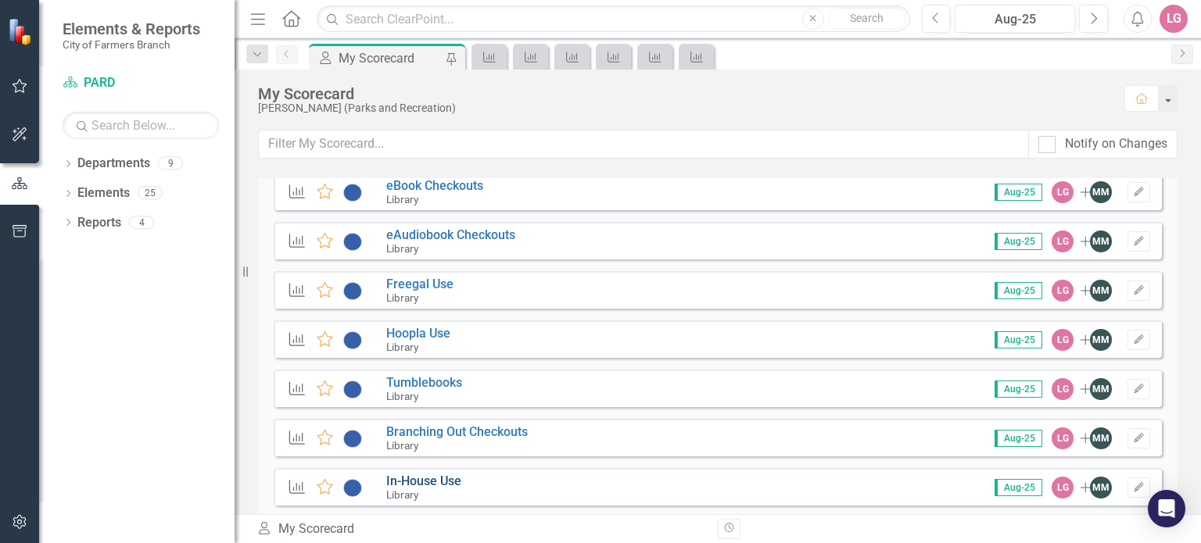
click at [447, 482] on link "In-House Use" at bounding box center [423, 481] width 75 height 15
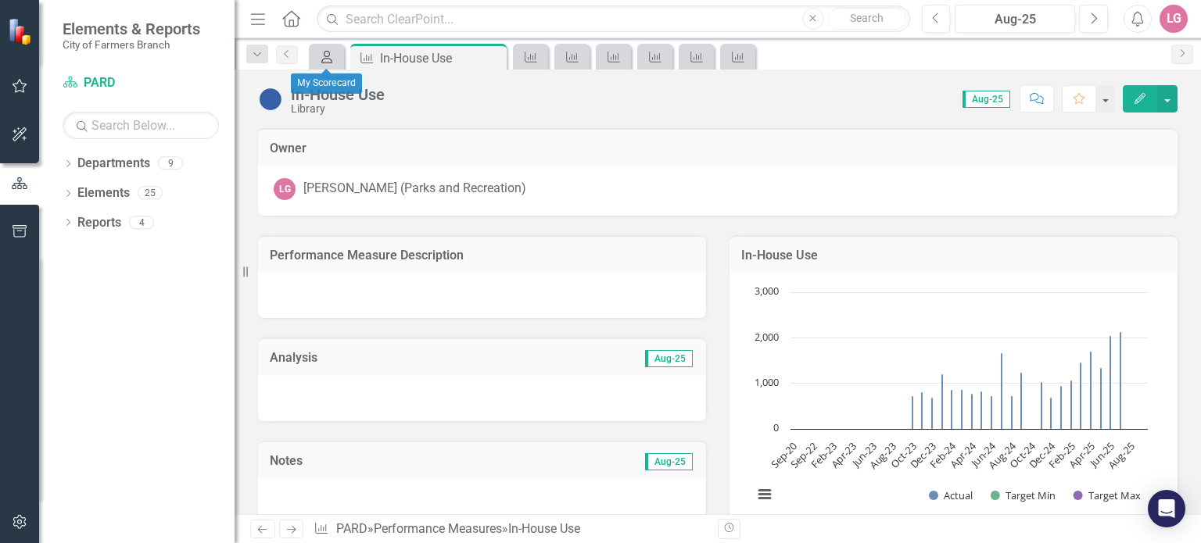
click at [331, 60] on icon "My Scorecard" at bounding box center [327, 57] width 16 height 13
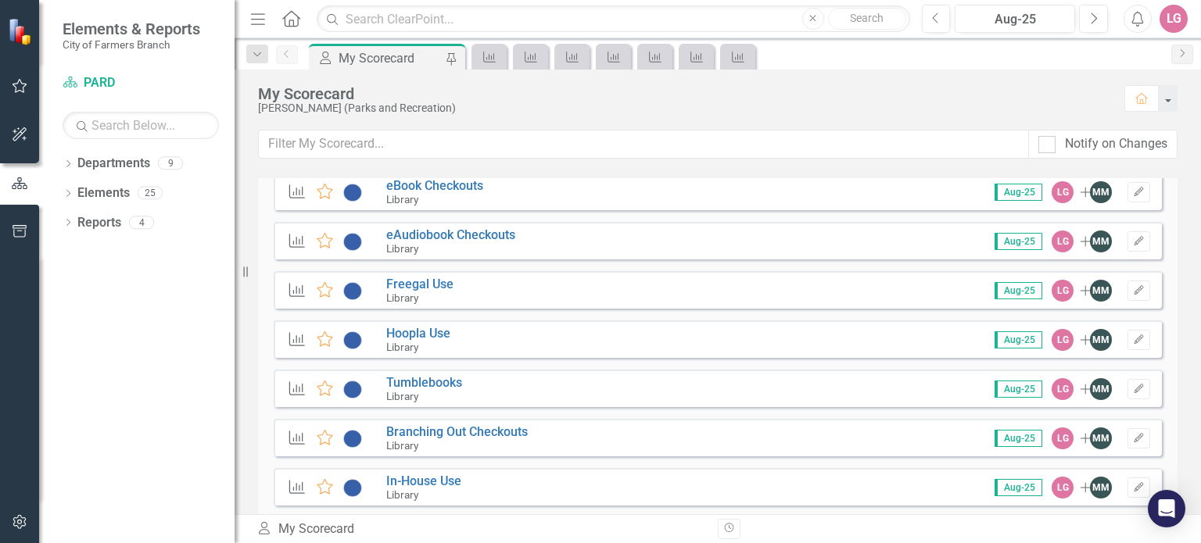
scroll to position [2736, 0]
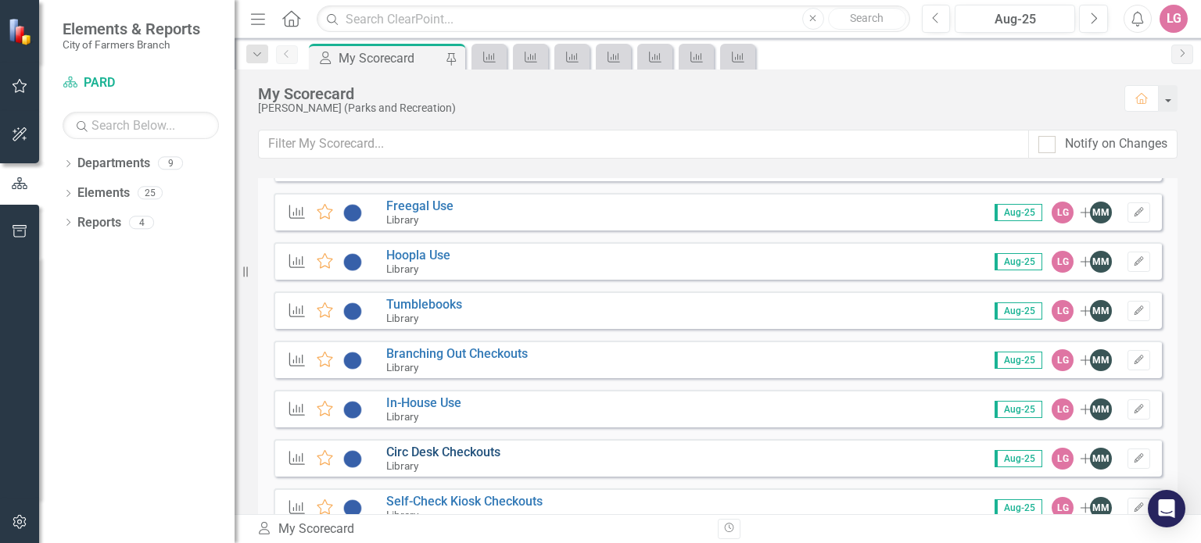
click at [439, 456] on link "Circ Desk Checkouts" at bounding box center [443, 452] width 114 height 15
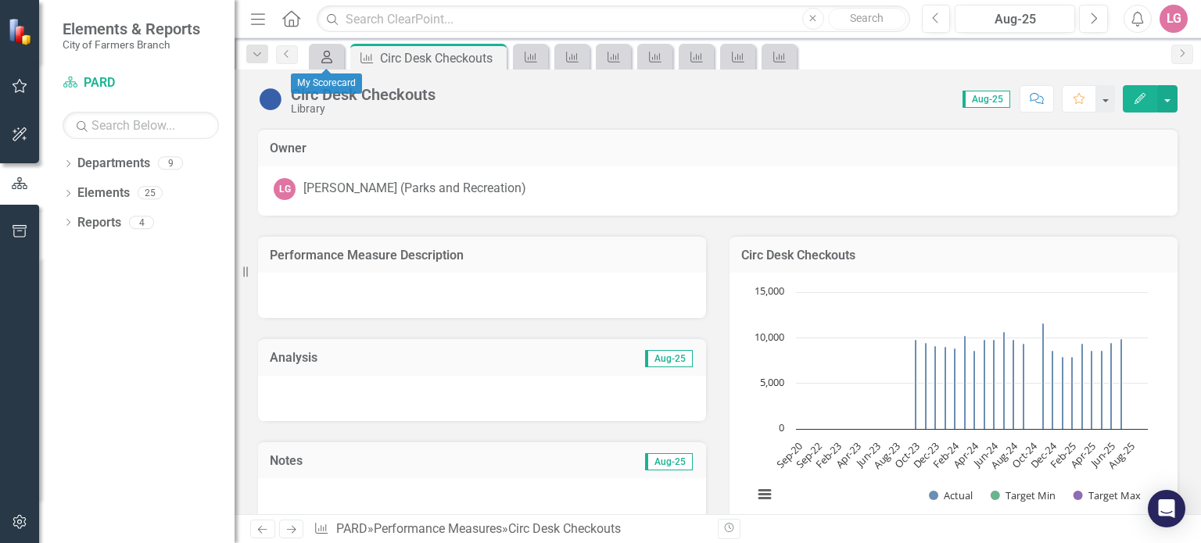
click at [322, 55] on icon "My Scorecard" at bounding box center [327, 57] width 16 height 13
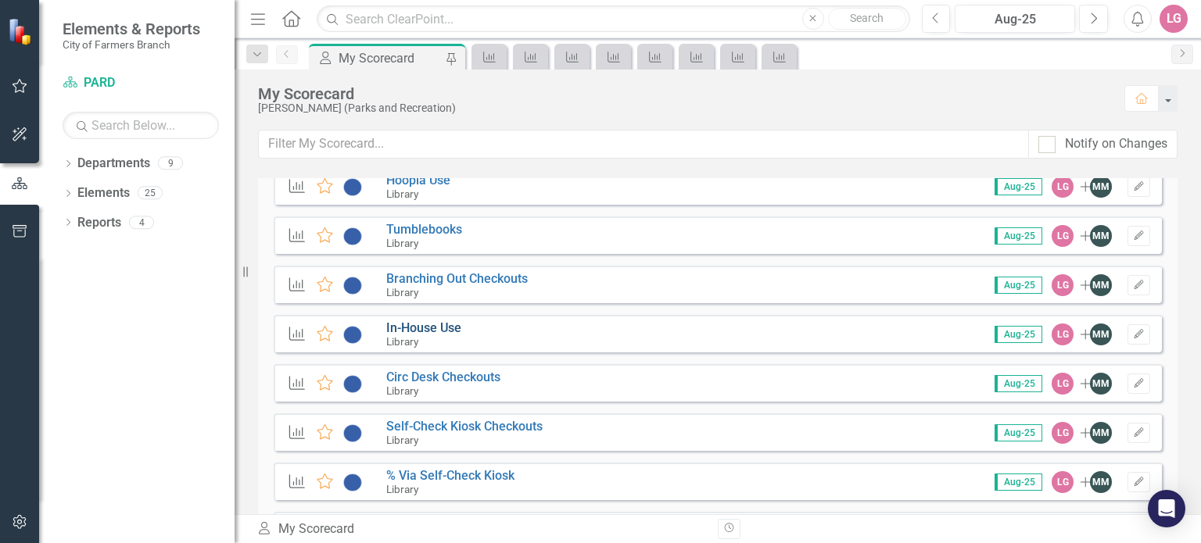
scroll to position [2814, 0]
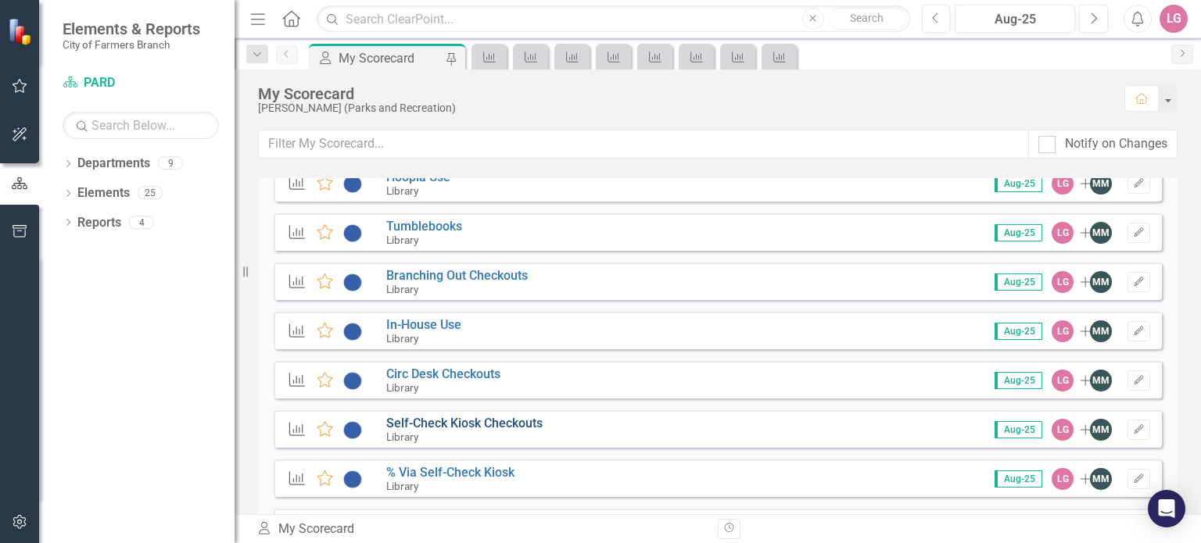
click at [453, 427] on link "Self-Check Kiosk Checkouts" at bounding box center [464, 423] width 156 height 15
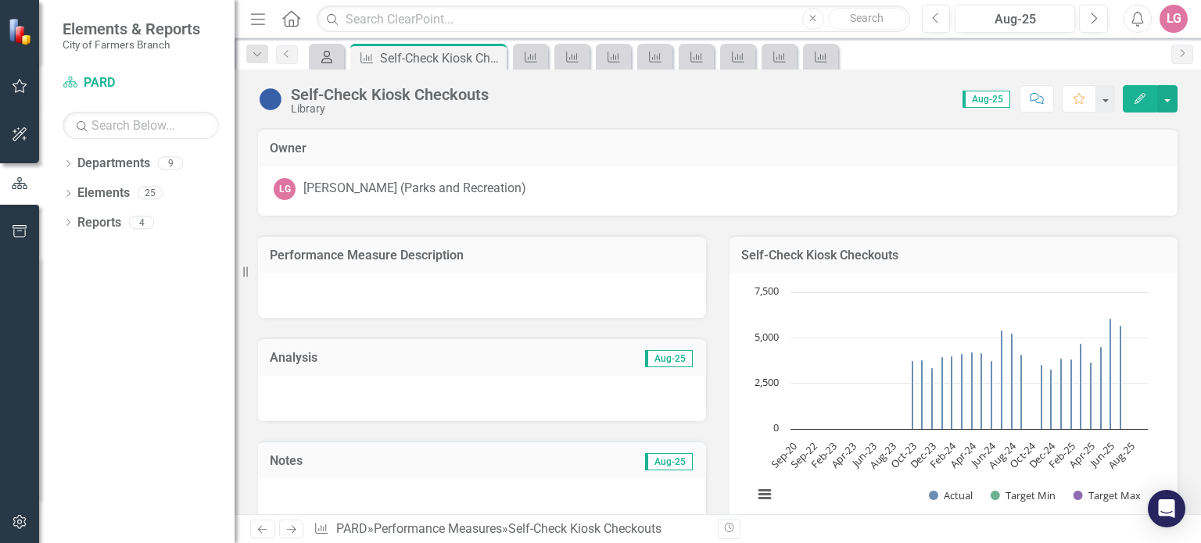
click at [323, 54] on icon "My Scorecard" at bounding box center [327, 57] width 16 height 13
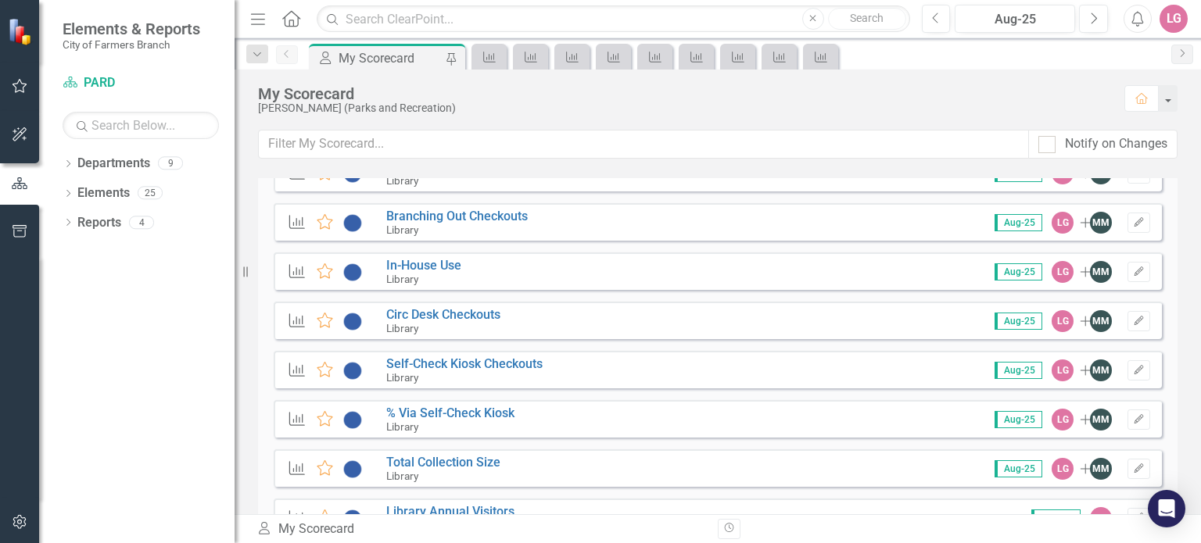
scroll to position [2893, 0]
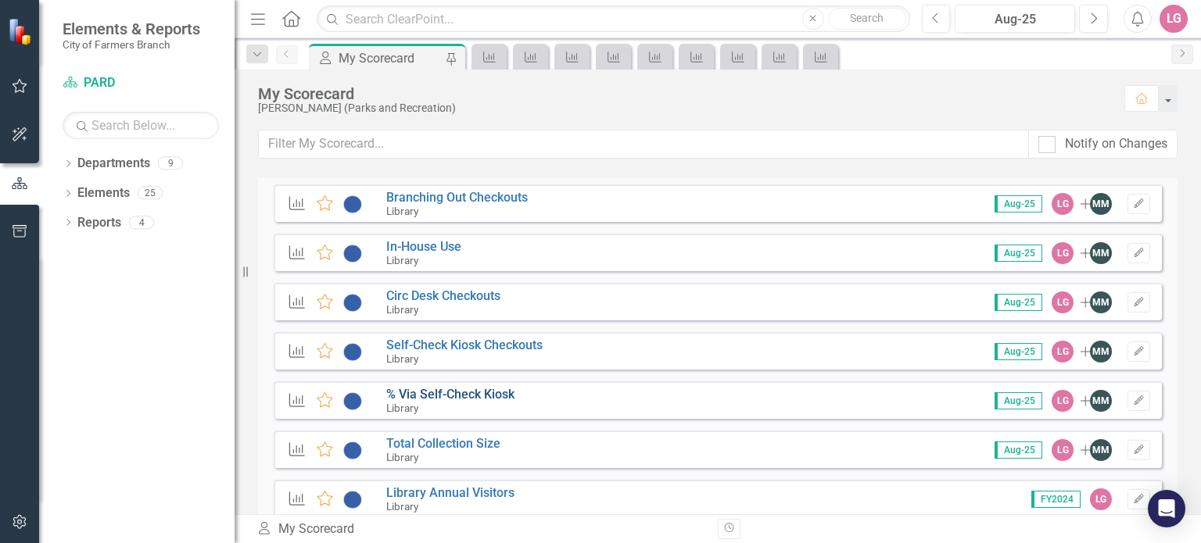
click at [459, 388] on link "% Via Self-Check Kiosk" at bounding box center [450, 394] width 128 height 15
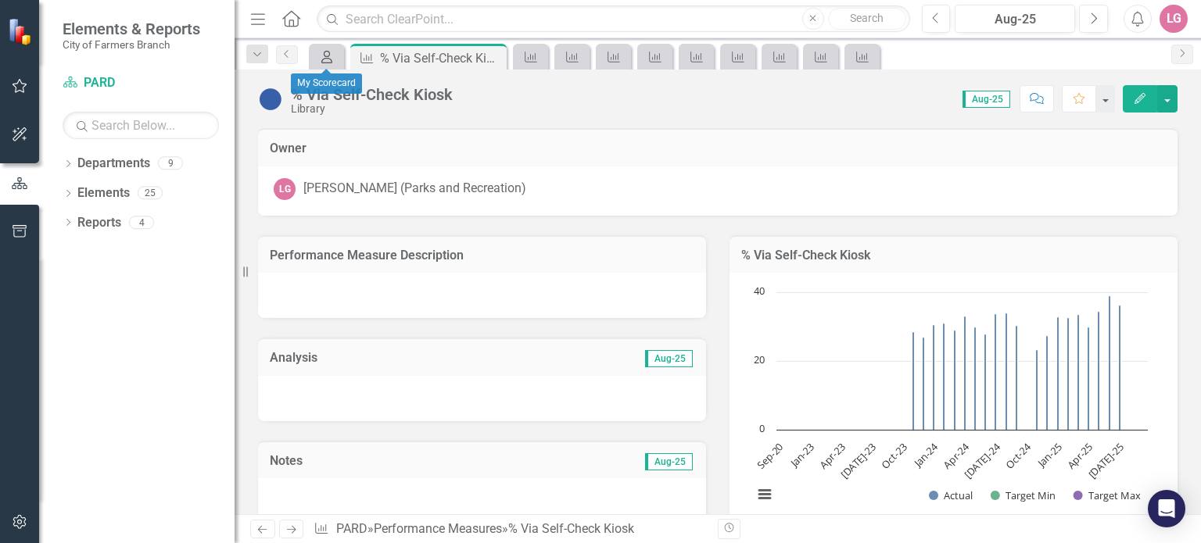
click at [331, 57] on icon "My Scorecard" at bounding box center [327, 57] width 16 height 13
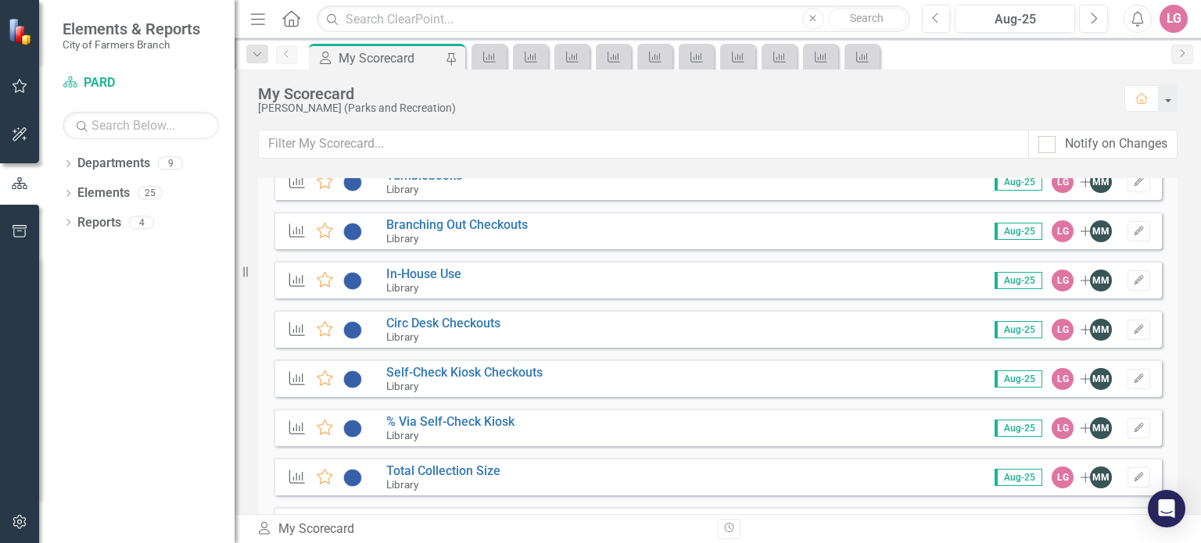
scroll to position [2893, 0]
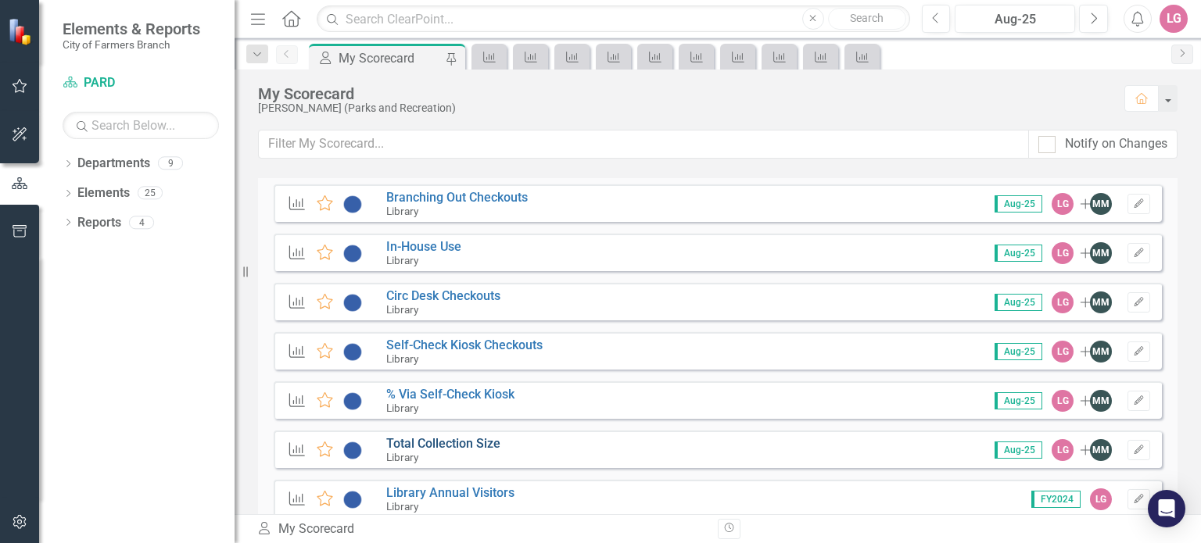
click at [453, 440] on link "Total Collection Size" at bounding box center [443, 443] width 114 height 15
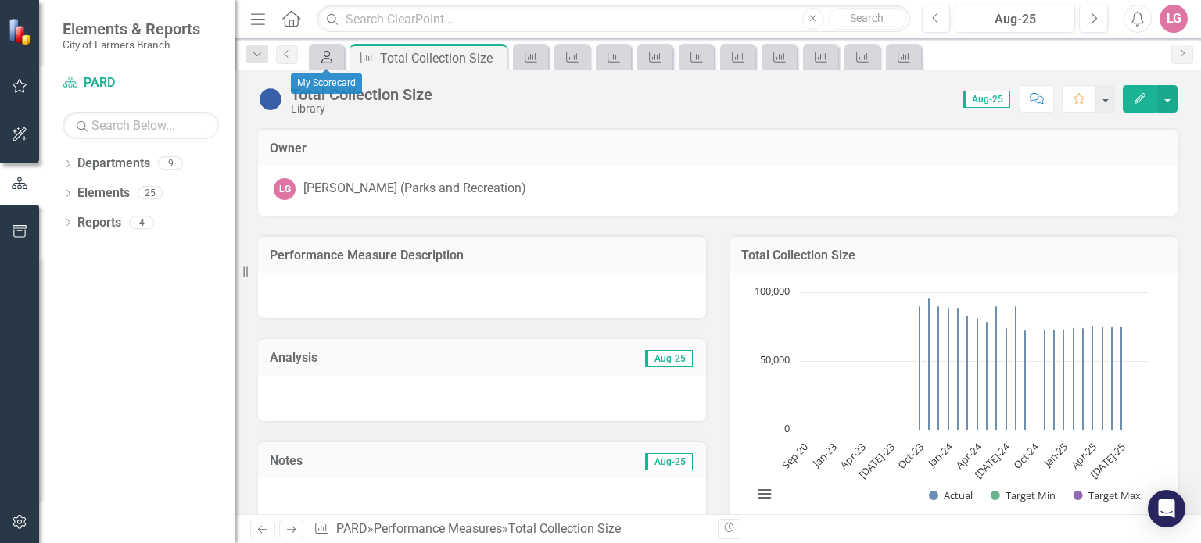
click at [324, 54] on icon "My Scorecard" at bounding box center [327, 57] width 16 height 13
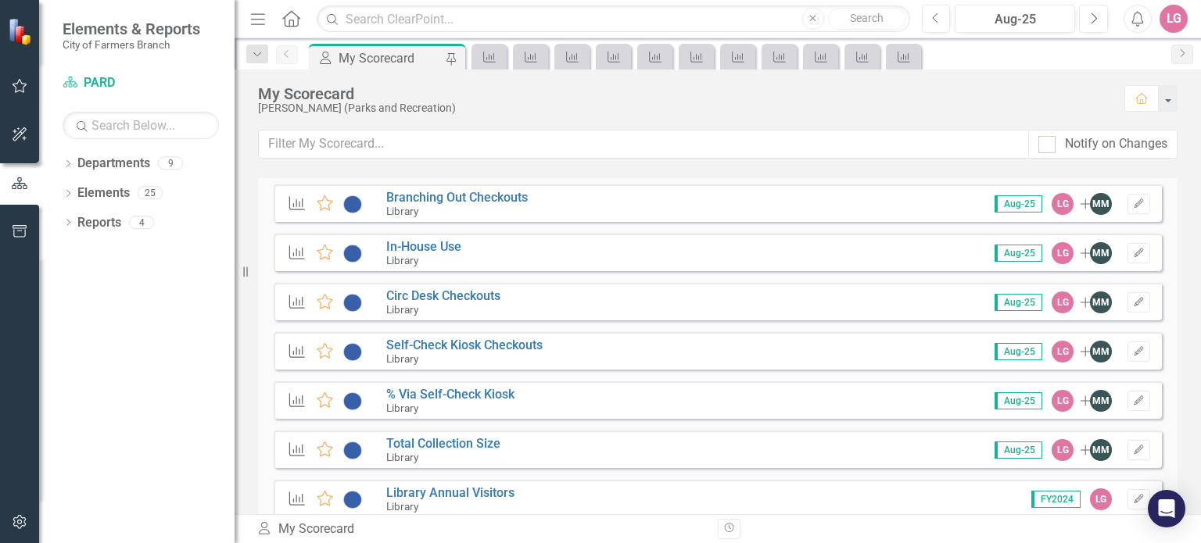
scroll to position [2971, 0]
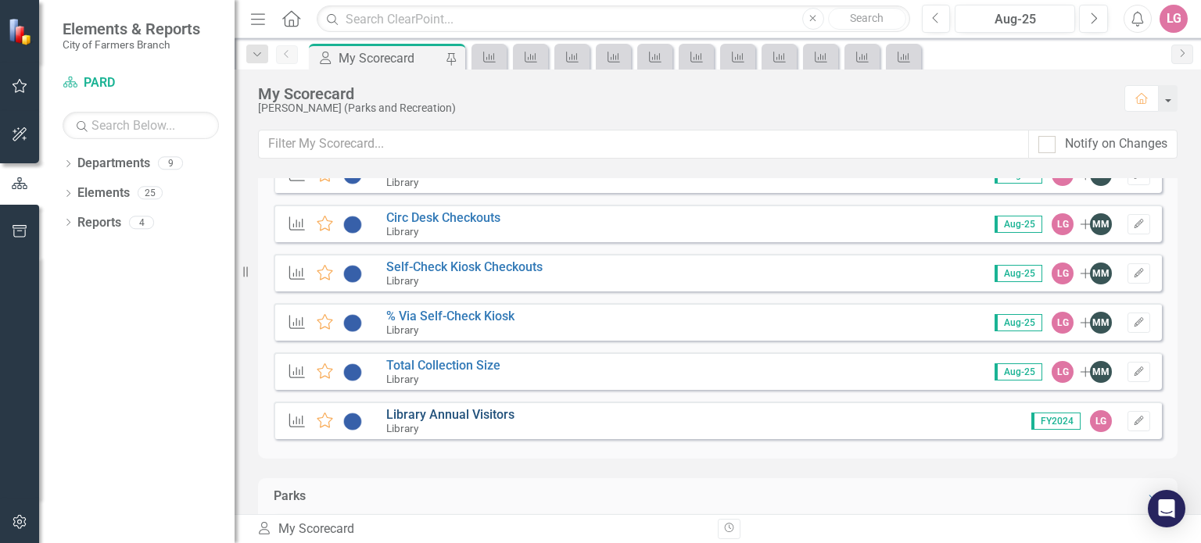
click at [458, 413] on link "Library Annual Visitors" at bounding box center [450, 414] width 128 height 15
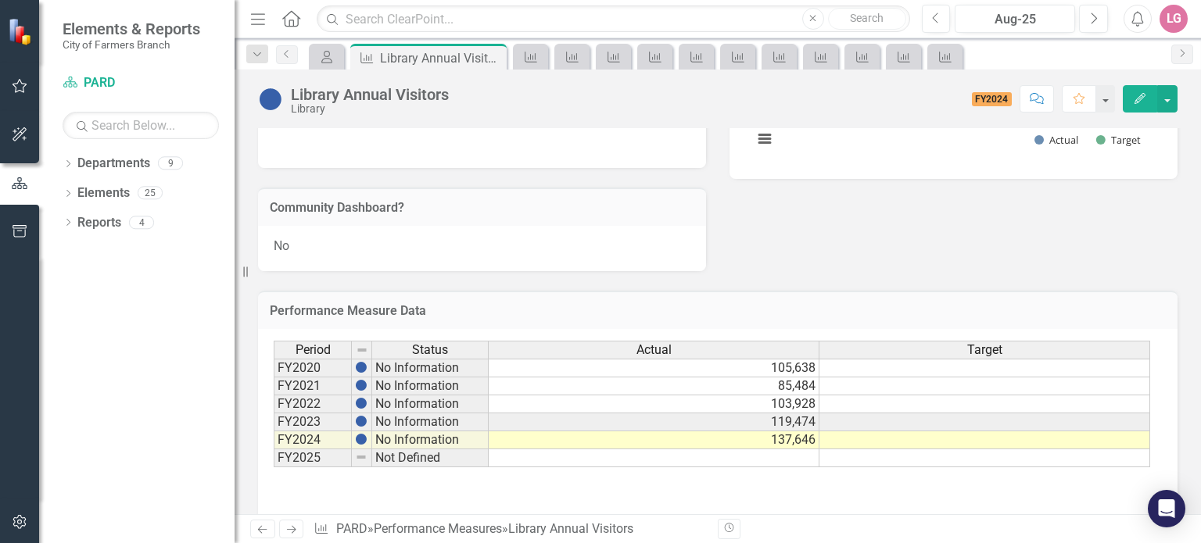
scroll to position [374, 0]
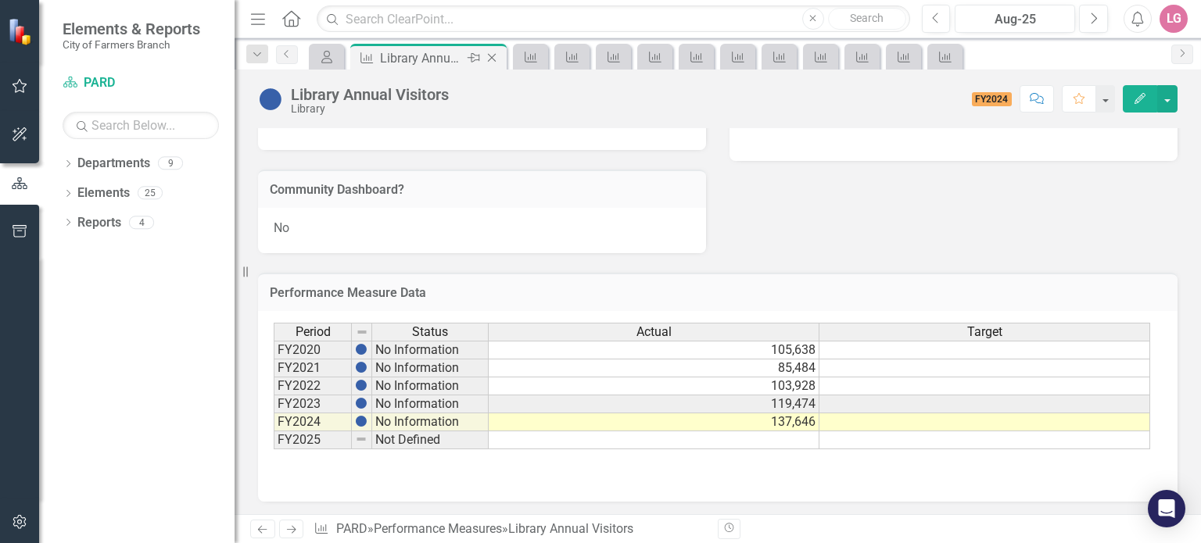
click at [491, 60] on icon "Close" at bounding box center [492, 58] width 16 height 13
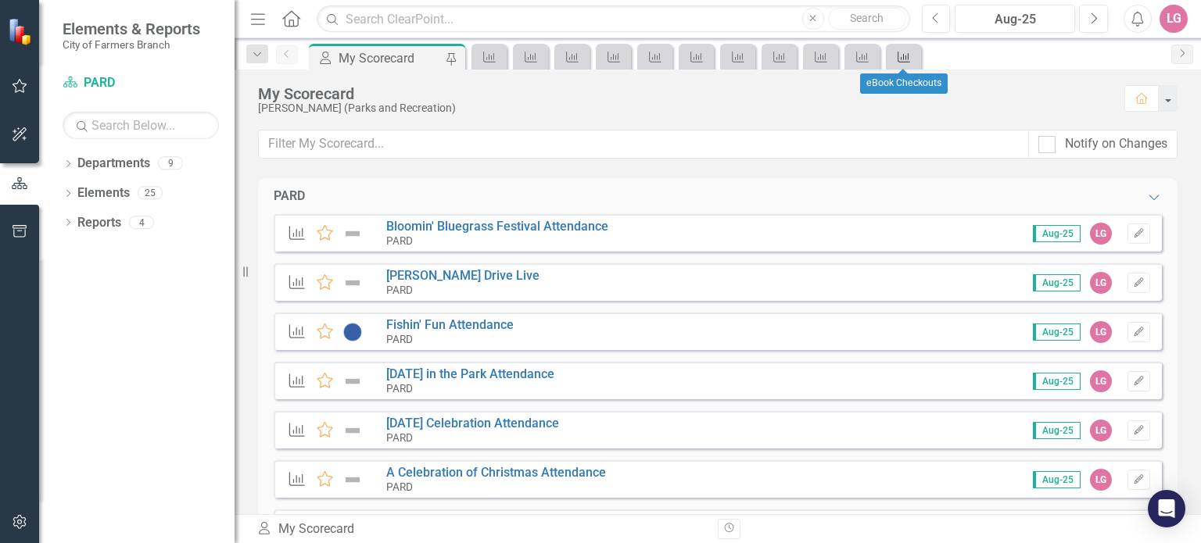
click at [909, 59] on icon "Performance Measure" at bounding box center [904, 57] width 16 height 13
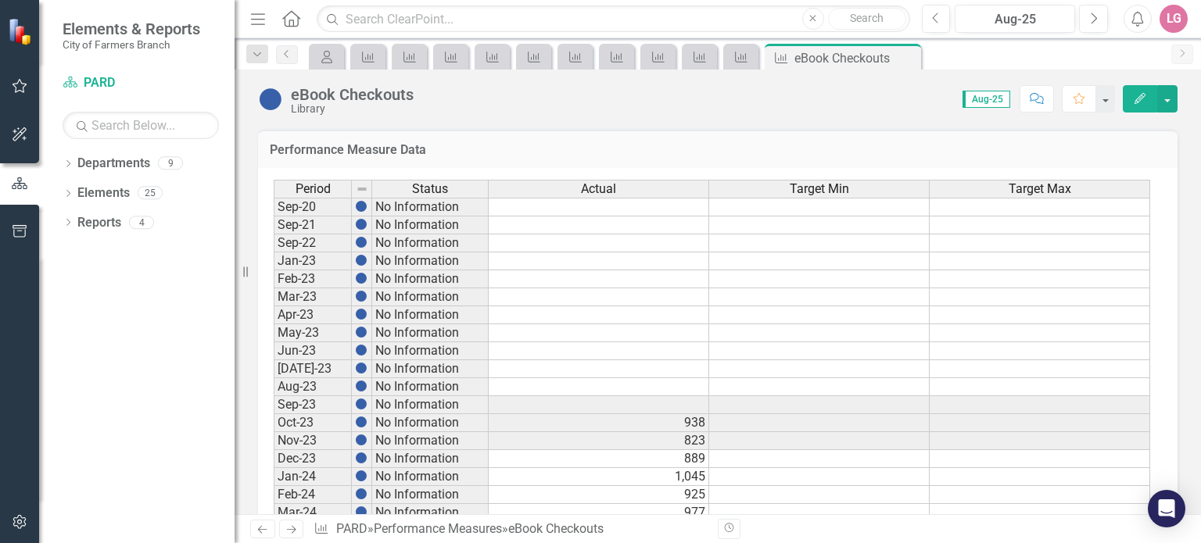
scroll to position [884, 0]
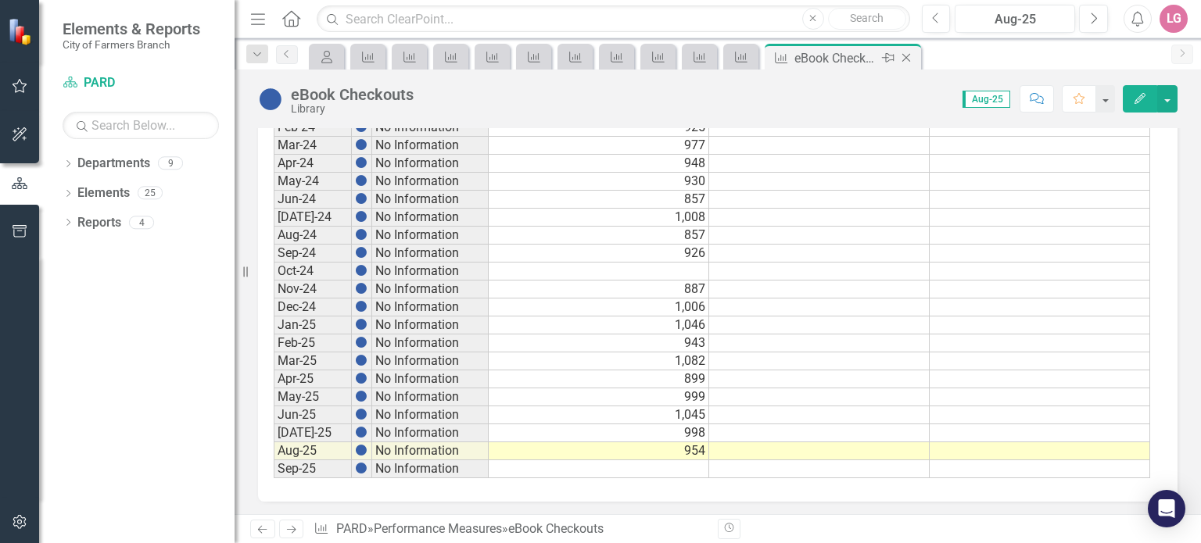
click at [909, 56] on icon "Close" at bounding box center [906, 58] width 16 height 13
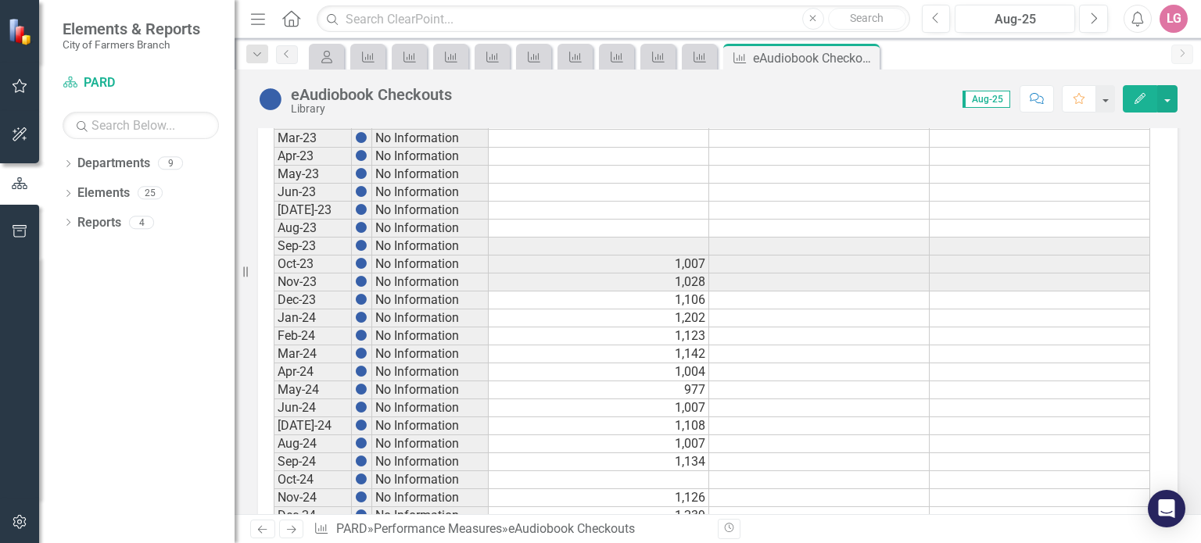
scroll to position [884, 0]
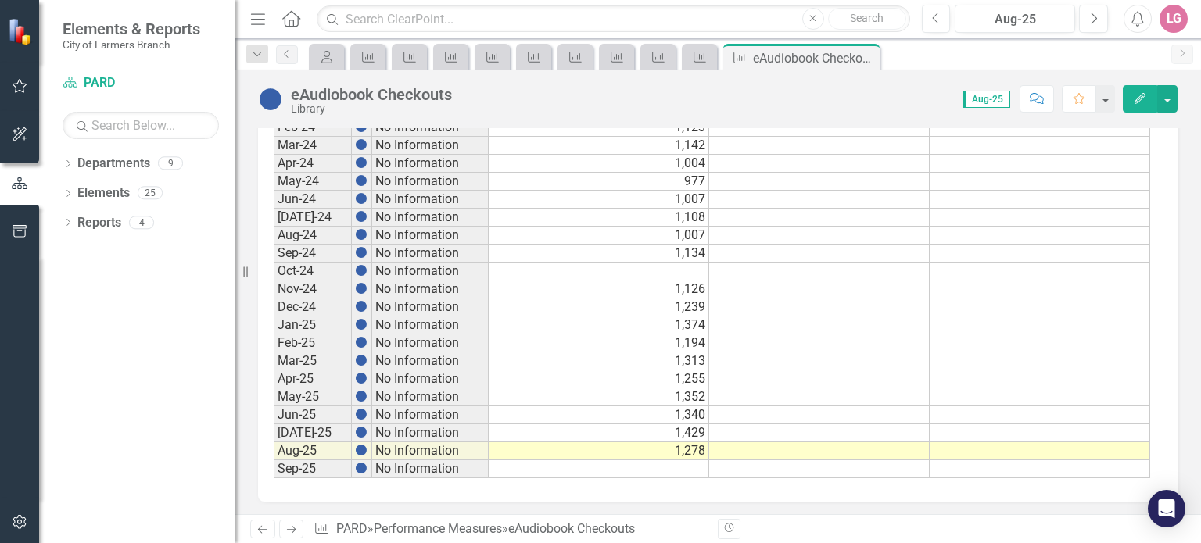
drag, startPoint x: 867, startPoint y: 52, endPoint x: 760, endPoint y: 118, distance: 126.0
click at [0, 0] on icon "Close" at bounding box center [0, 0] width 0 height 0
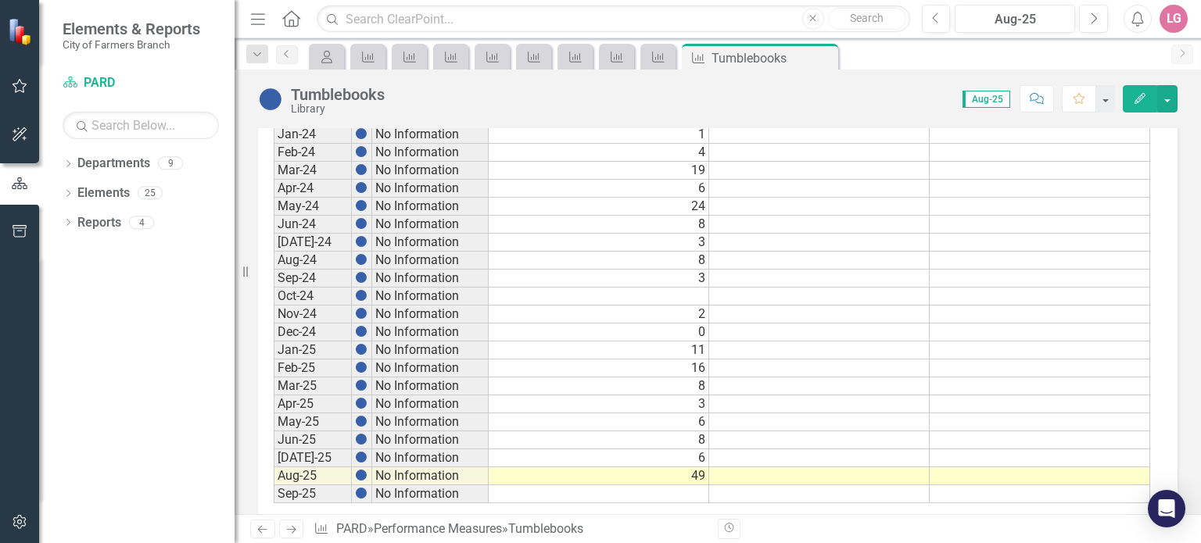
scroll to position [860, 0]
click at [825, 59] on icon "Close" at bounding box center [823, 58] width 16 height 13
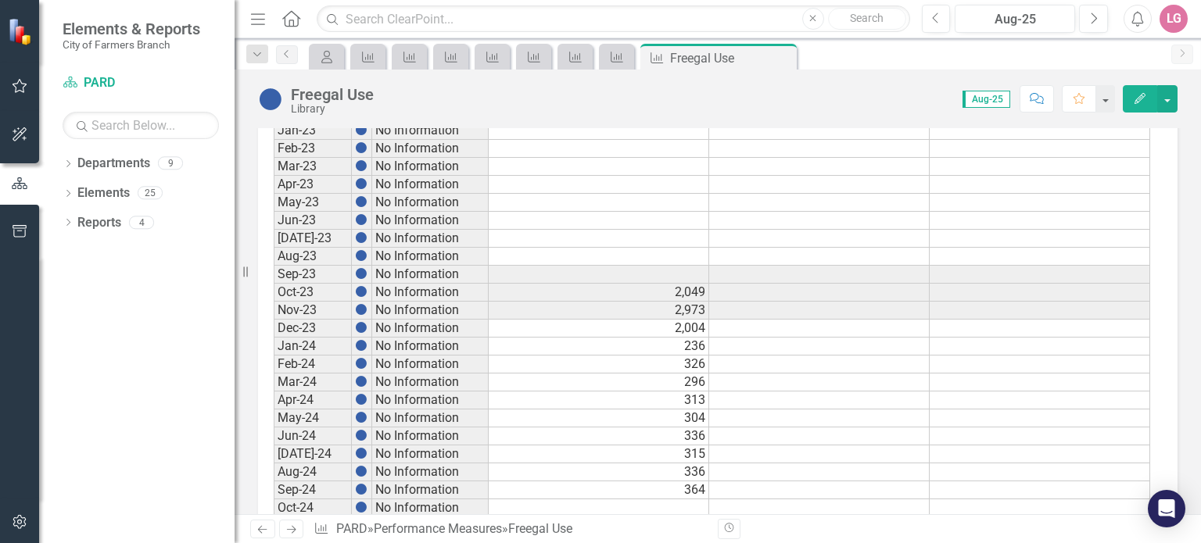
scroll to position [860, 0]
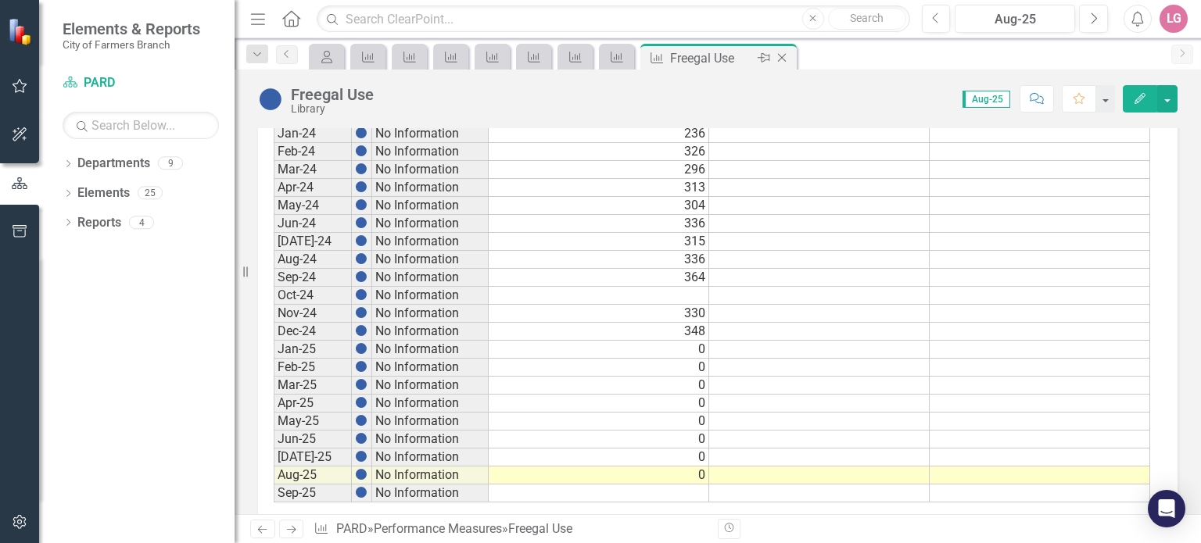
click at [781, 56] on icon at bounding box center [782, 58] width 9 height 9
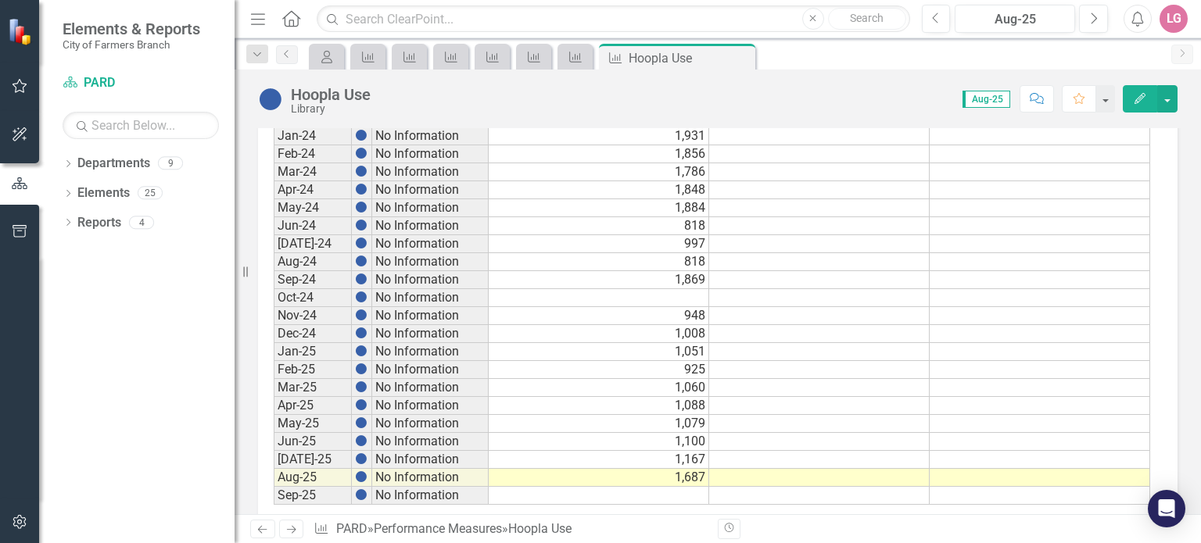
scroll to position [860, 0]
click at [654, 467] on td "1,687" at bounding box center [599, 476] width 220 height 18
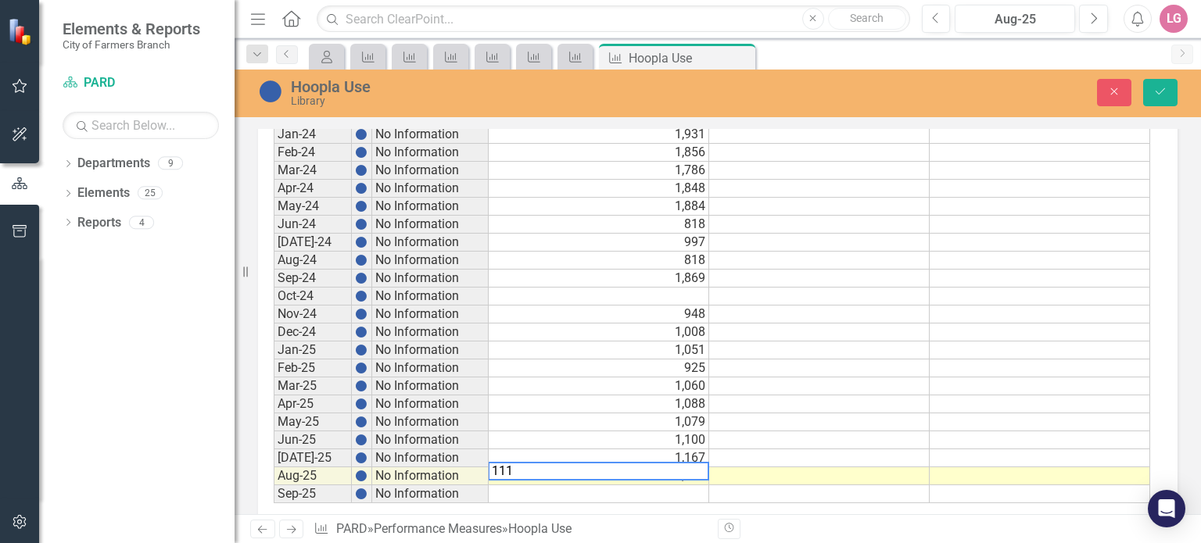
type textarea "1115"
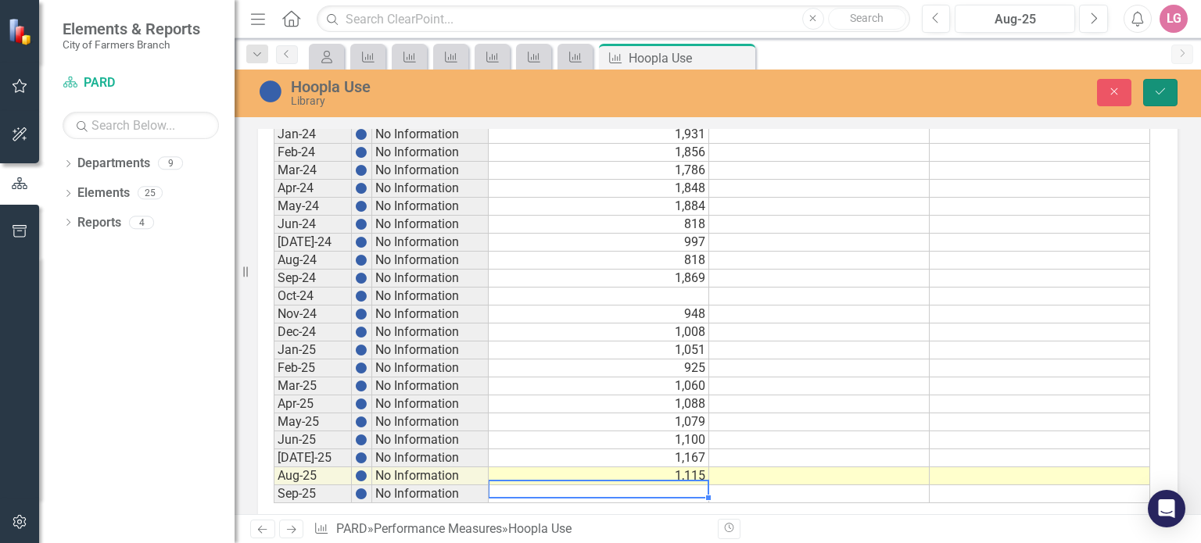
click at [1155, 96] on icon "Save" at bounding box center [1160, 91] width 14 height 11
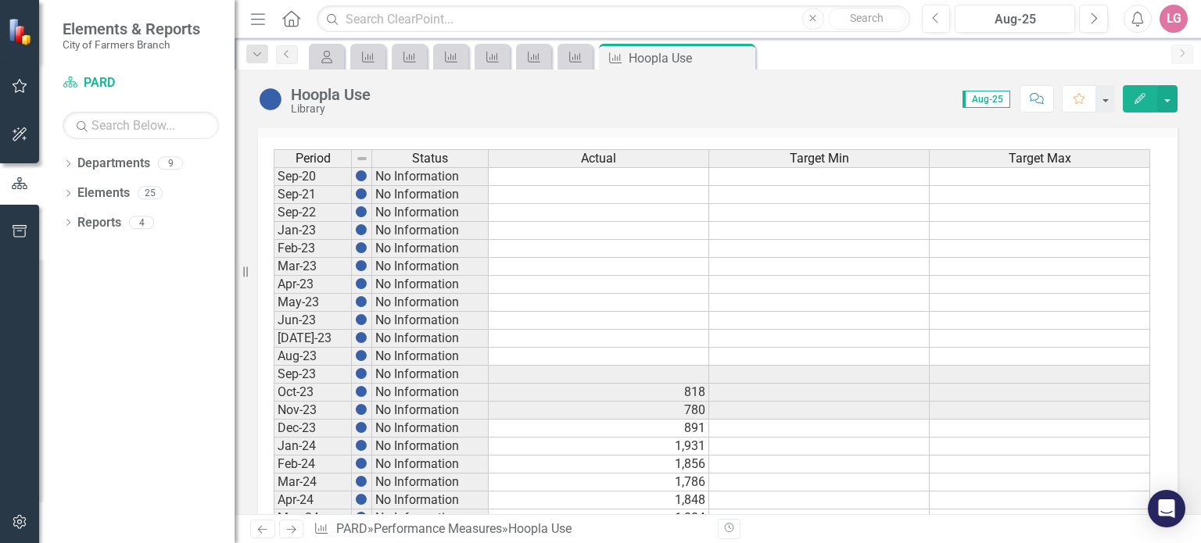
scroll to position [884, 0]
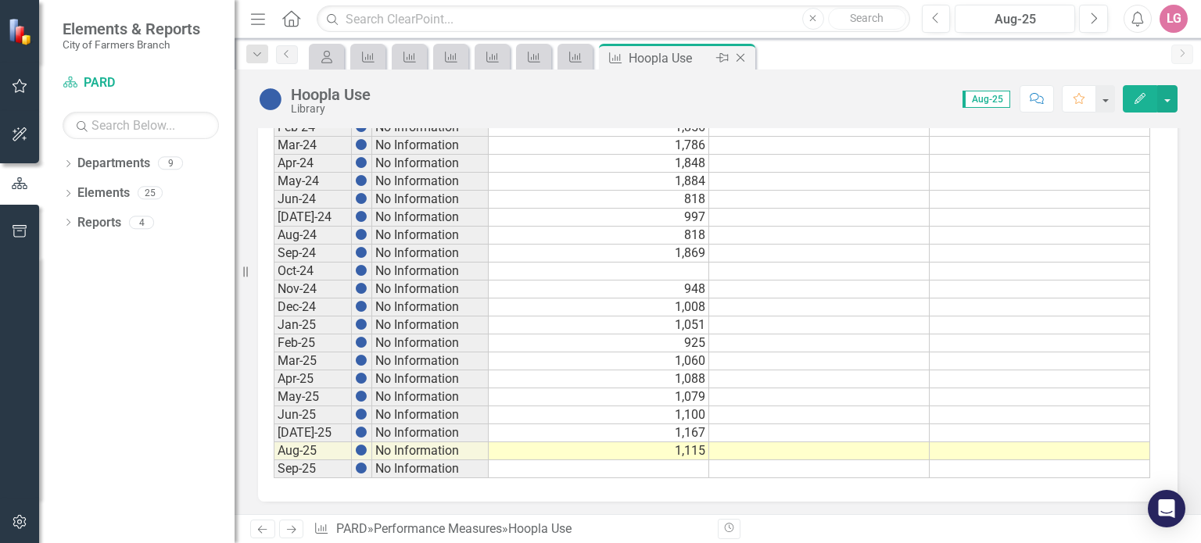
click at [739, 56] on icon at bounding box center [740, 58] width 9 height 9
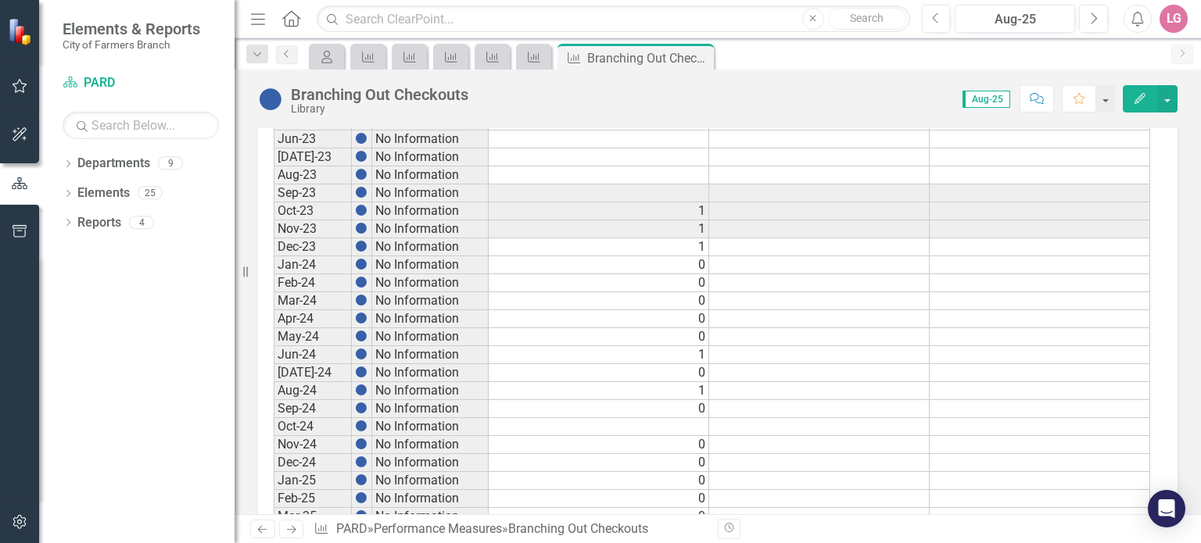
scroll to position [884, 0]
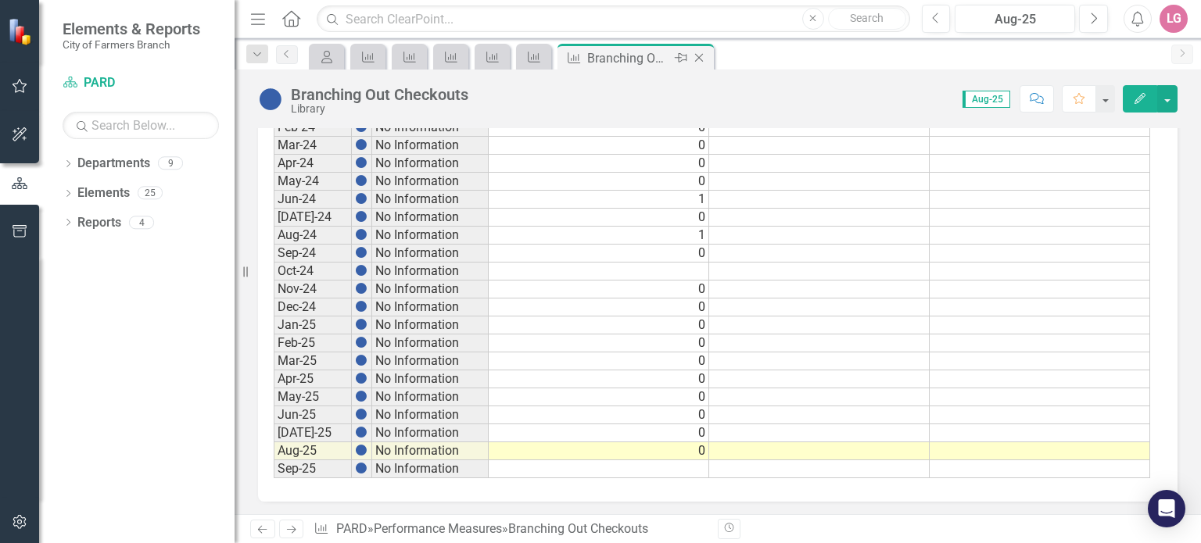
click at [700, 61] on icon "Close" at bounding box center [699, 58] width 16 height 13
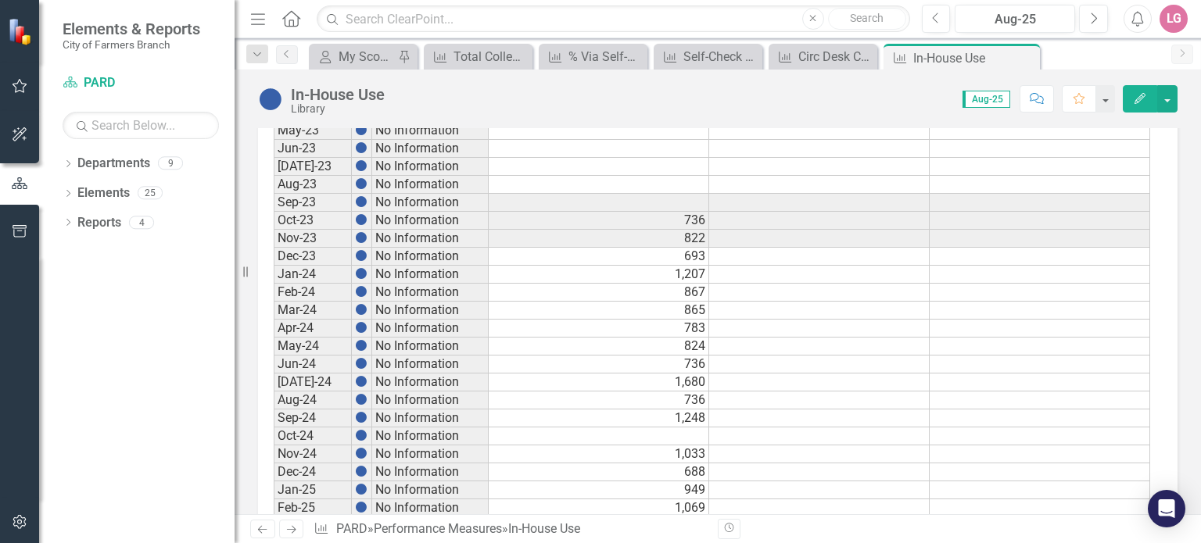
scroll to position [884, 0]
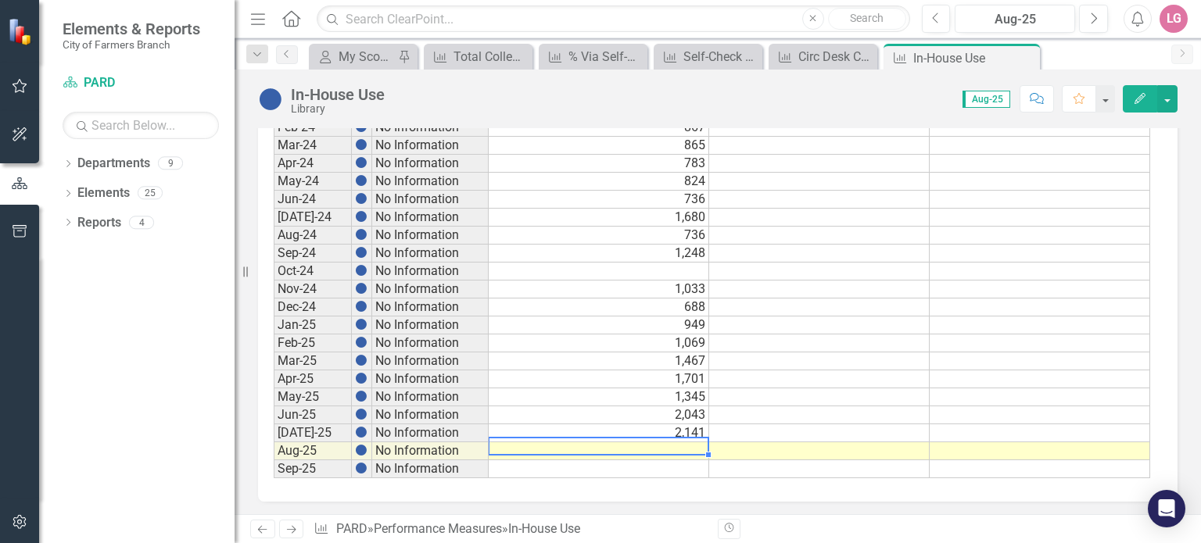
click at [568, 442] on td at bounding box center [599, 451] width 220 height 18
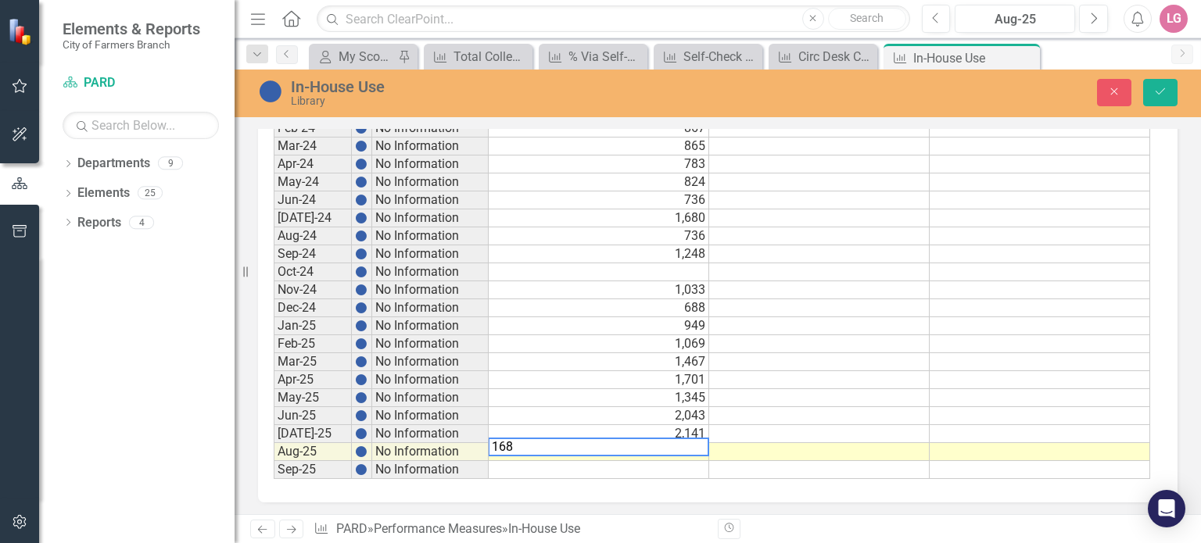
type textarea "1687"
click at [1166, 86] on icon "Save" at bounding box center [1160, 91] width 14 height 11
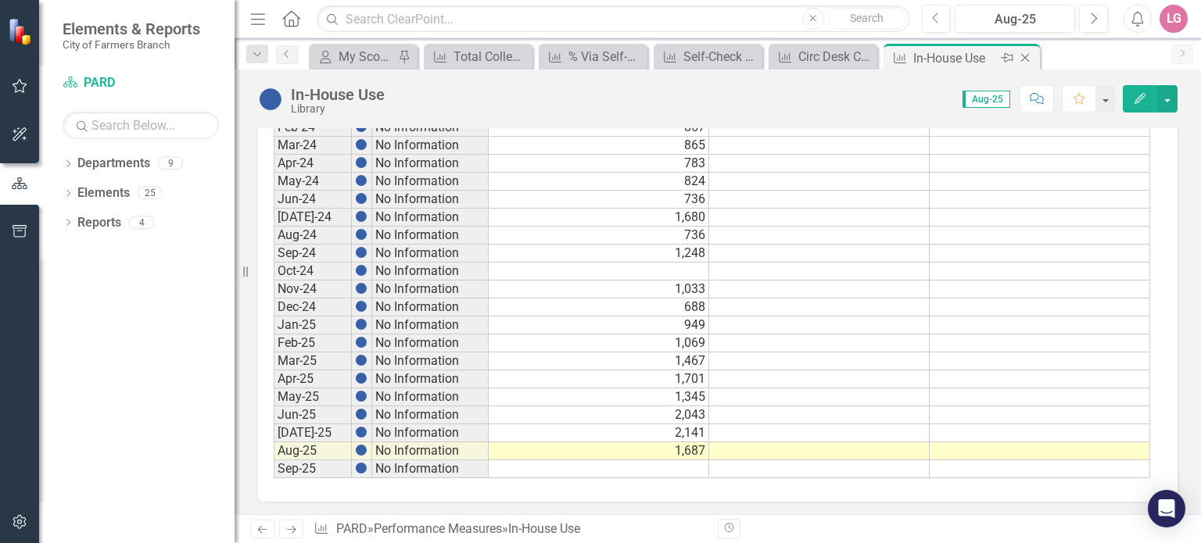
click at [1022, 58] on icon "Close" at bounding box center [1025, 58] width 16 height 13
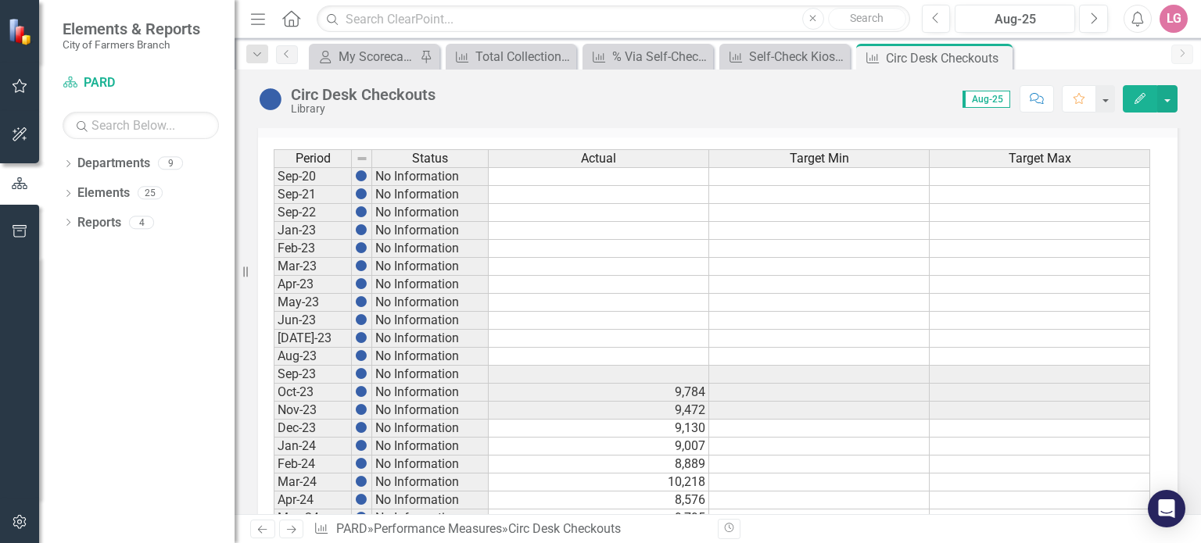
scroll to position [884, 0]
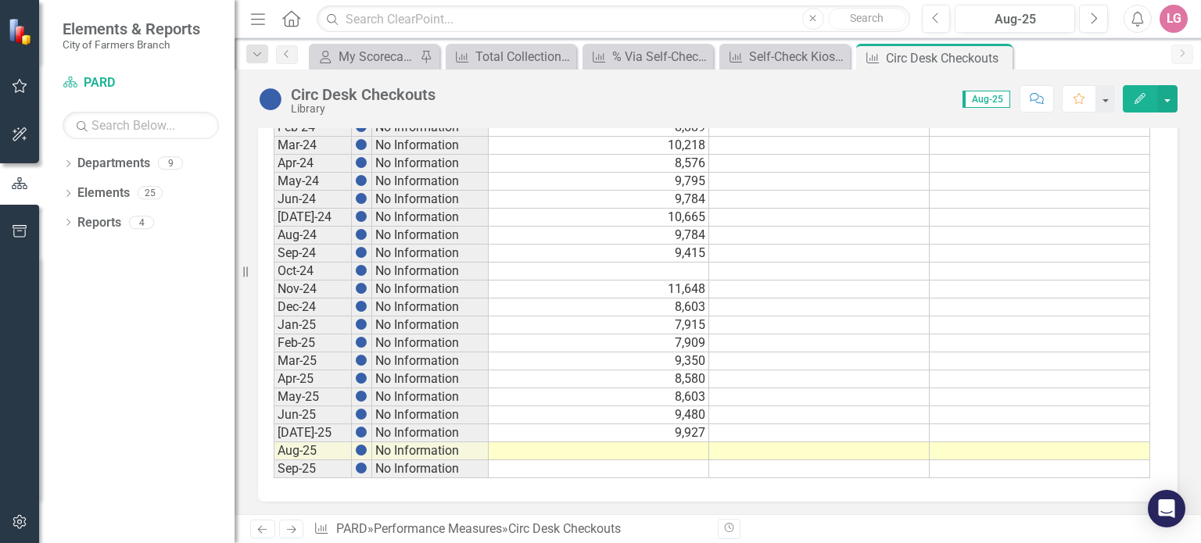
click at [560, 442] on td at bounding box center [599, 451] width 220 height 18
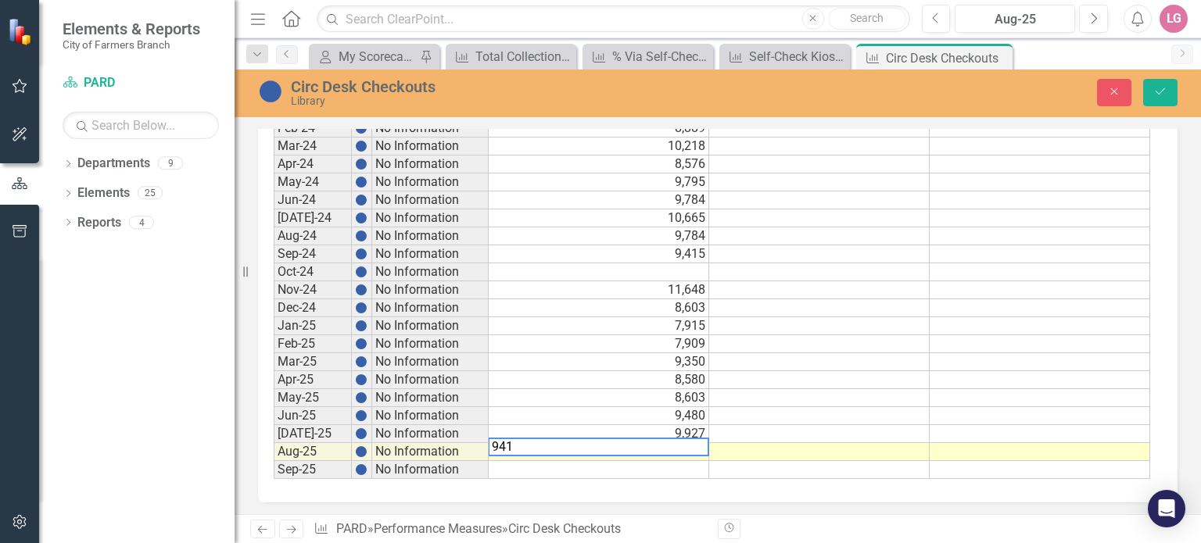
type textarea "9415"
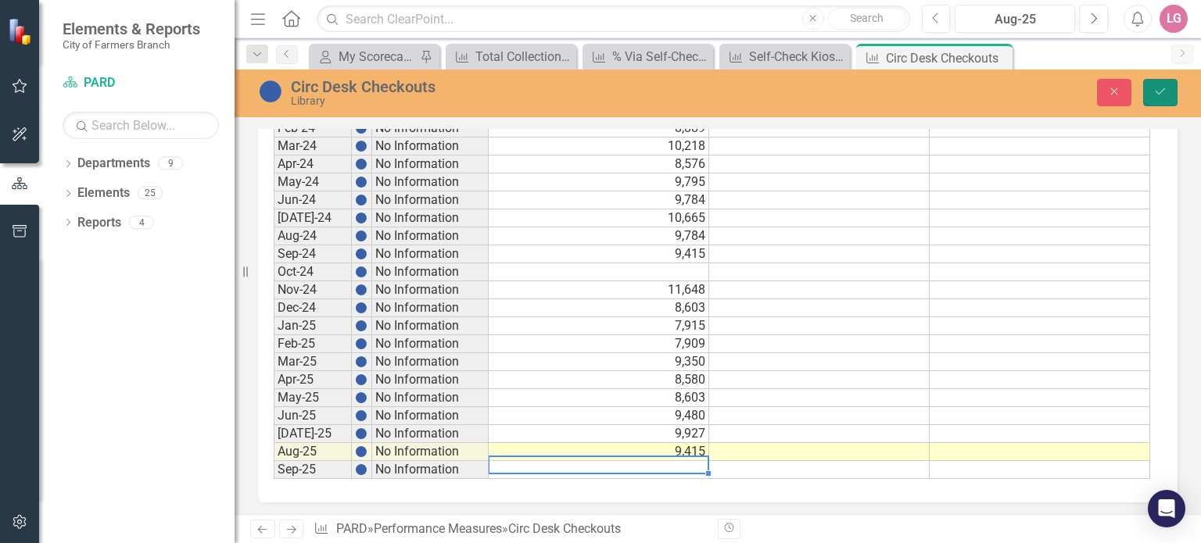
click at [1159, 87] on icon "Save" at bounding box center [1160, 91] width 14 height 11
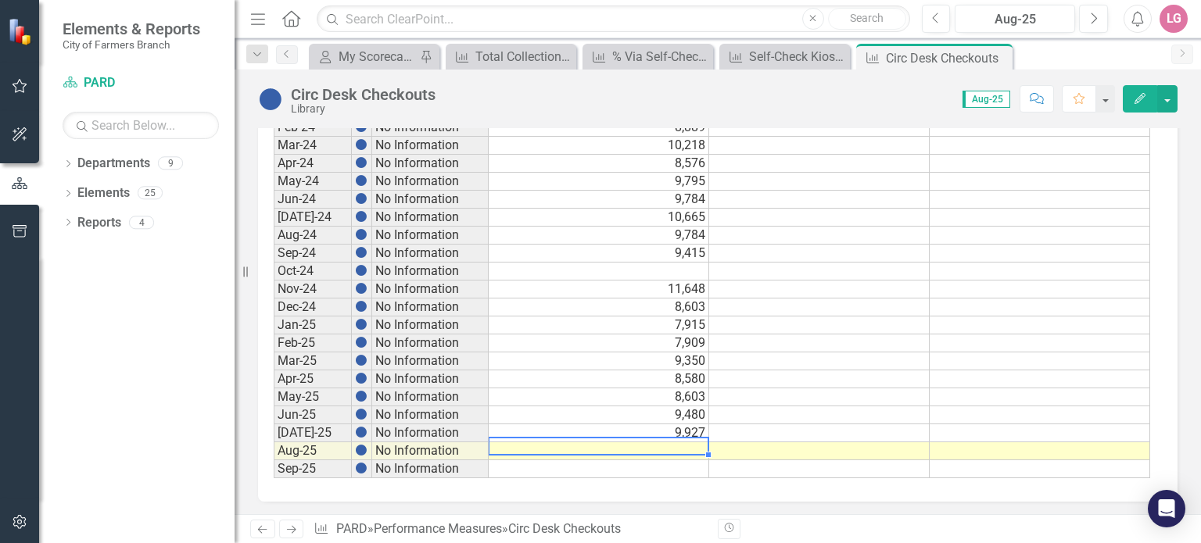
click at [667, 442] on td at bounding box center [599, 451] width 220 height 18
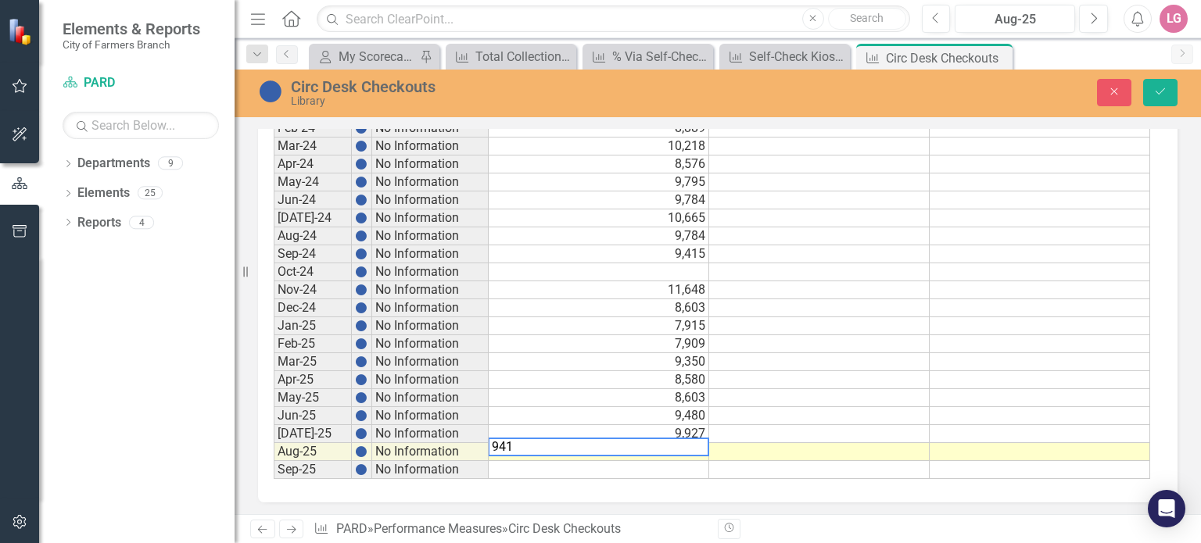
type textarea "9415"
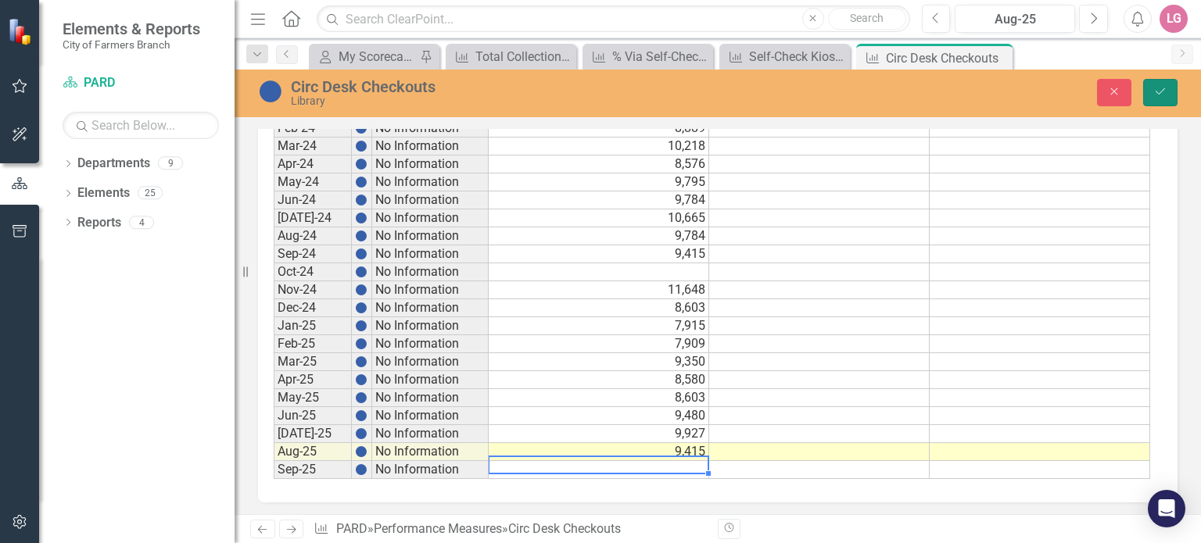
drag, startPoint x: 1160, startPoint y: 95, endPoint x: 1141, endPoint y: 105, distance: 21.0
click at [1160, 95] on icon "Save" at bounding box center [1160, 91] width 14 height 11
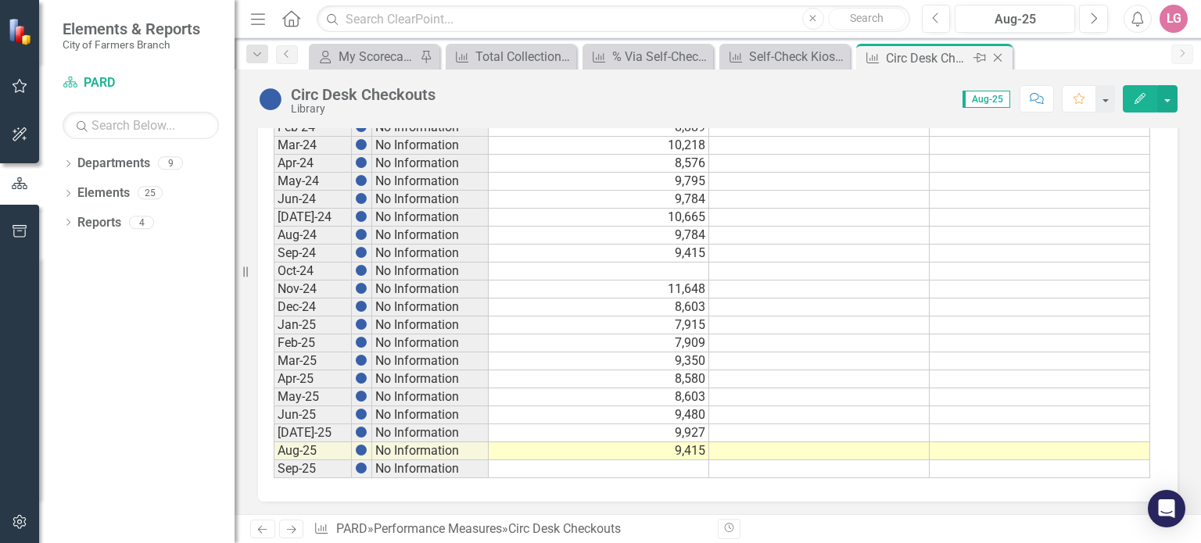
click at [1001, 57] on icon "Close" at bounding box center [998, 58] width 16 height 13
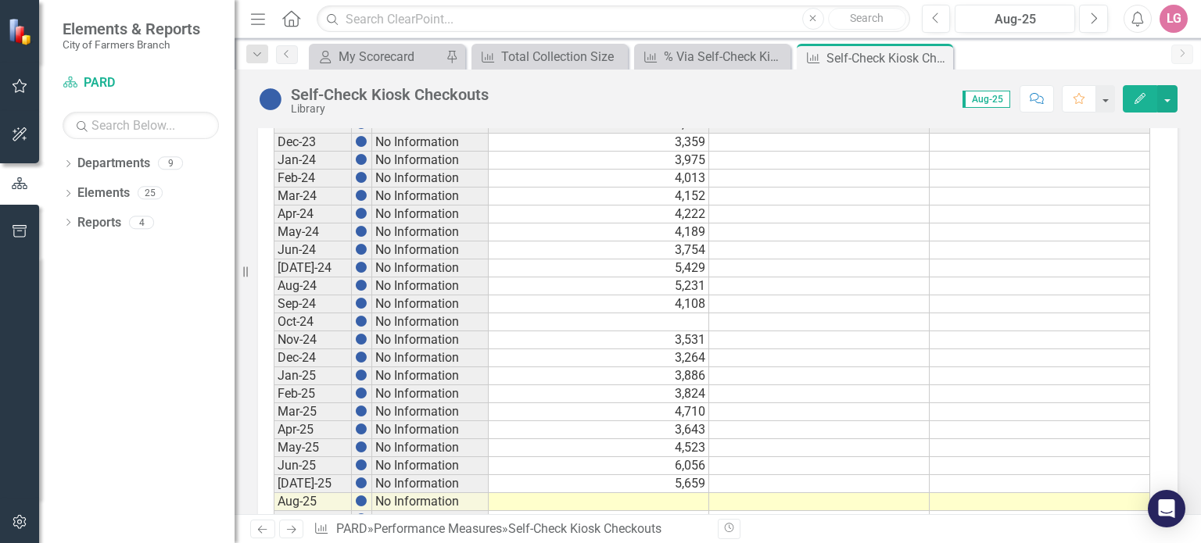
scroll to position [884, 0]
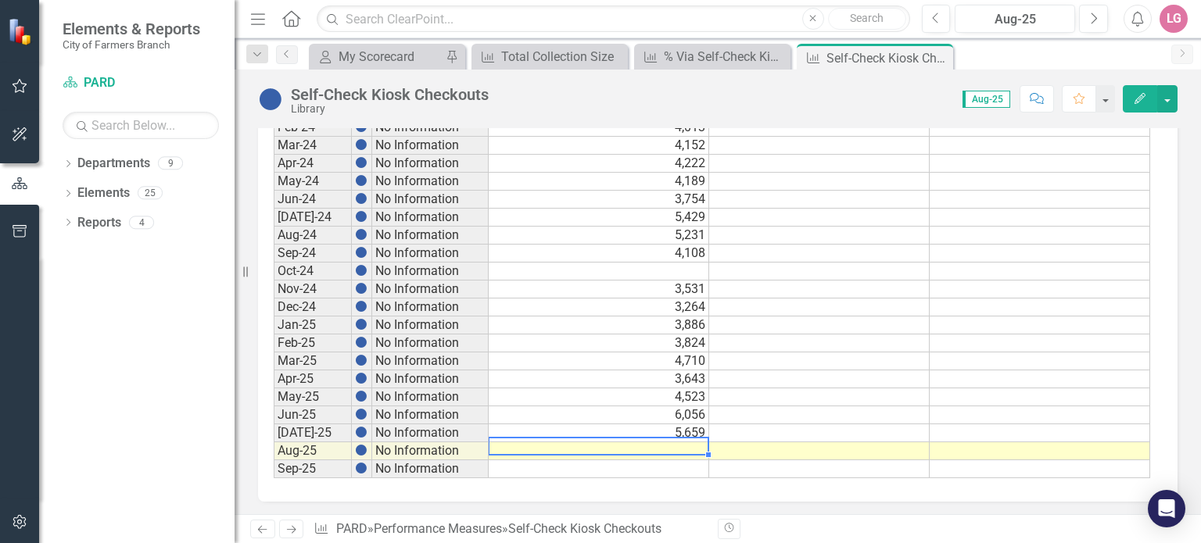
click at [563, 442] on td at bounding box center [599, 451] width 220 height 18
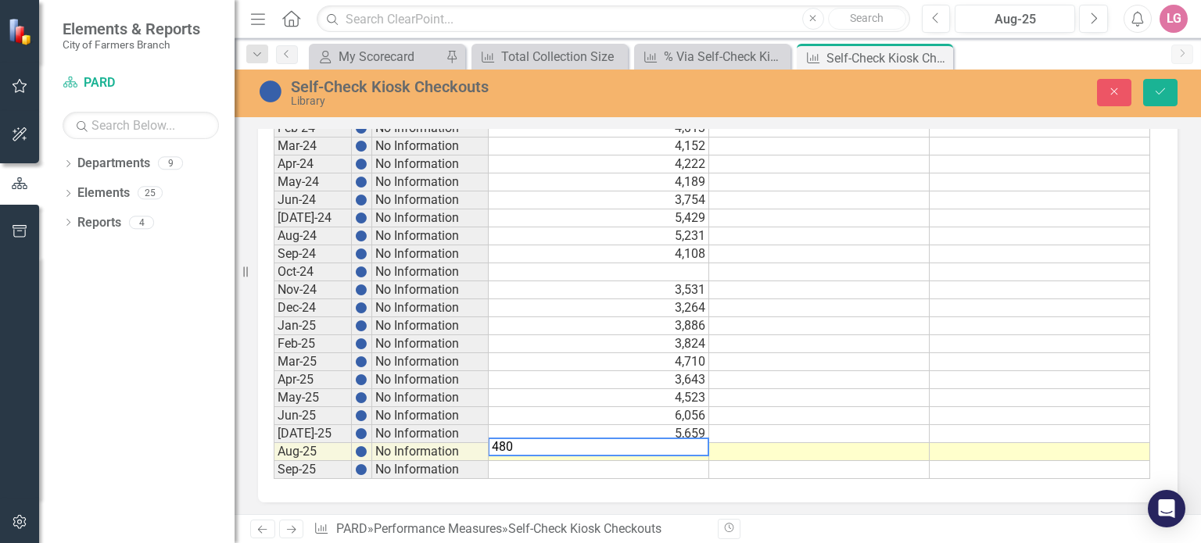
type textarea "4805"
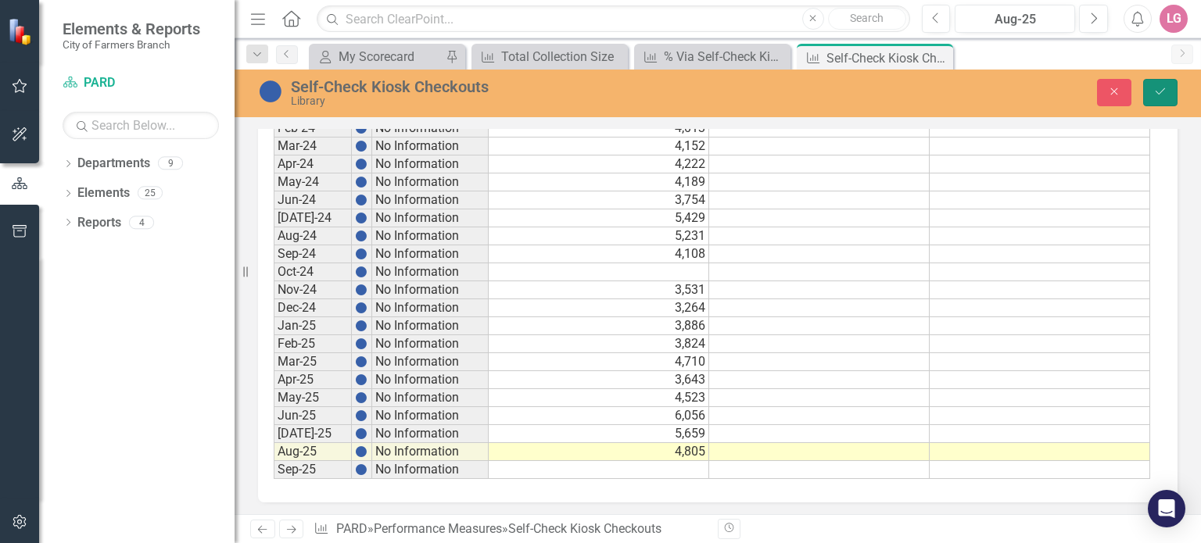
click at [1146, 90] on button "Save" at bounding box center [1160, 92] width 34 height 27
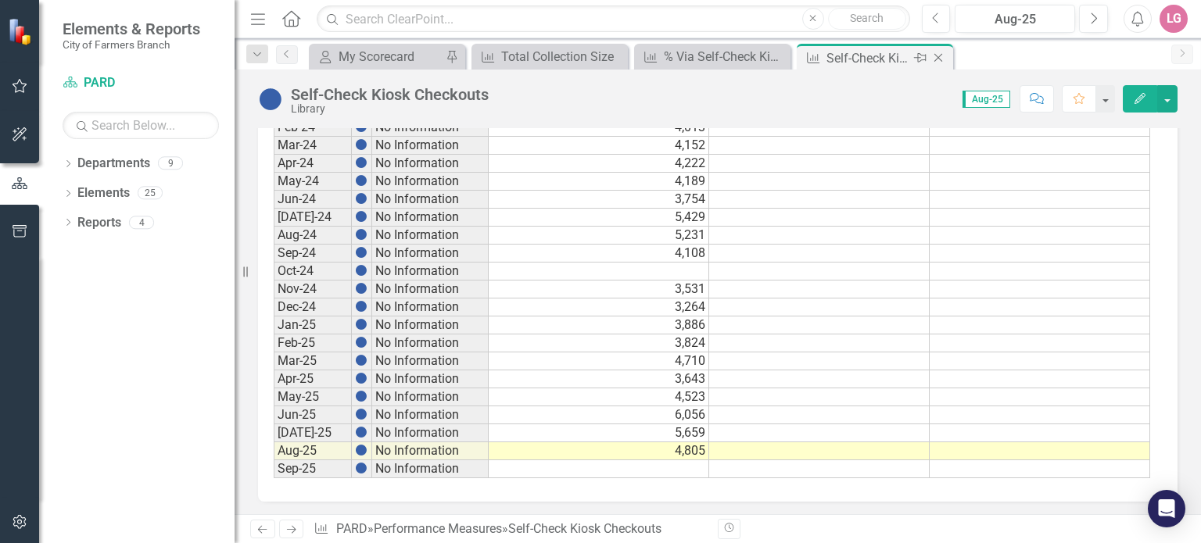
click at [939, 56] on icon at bounding box center [938, 58] width 9 height 9
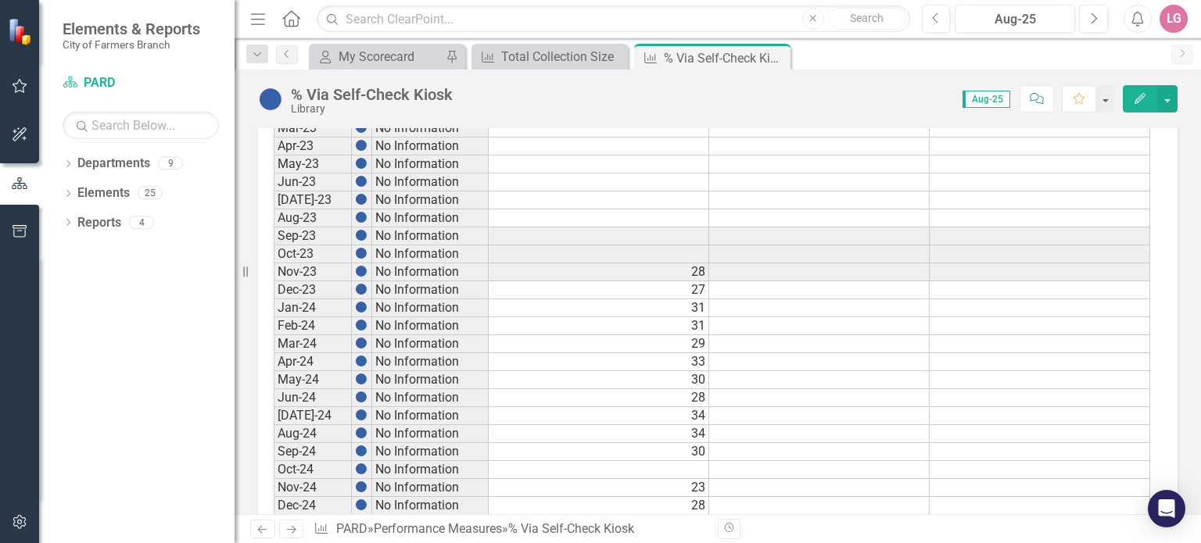
scroll to position [860, 0]
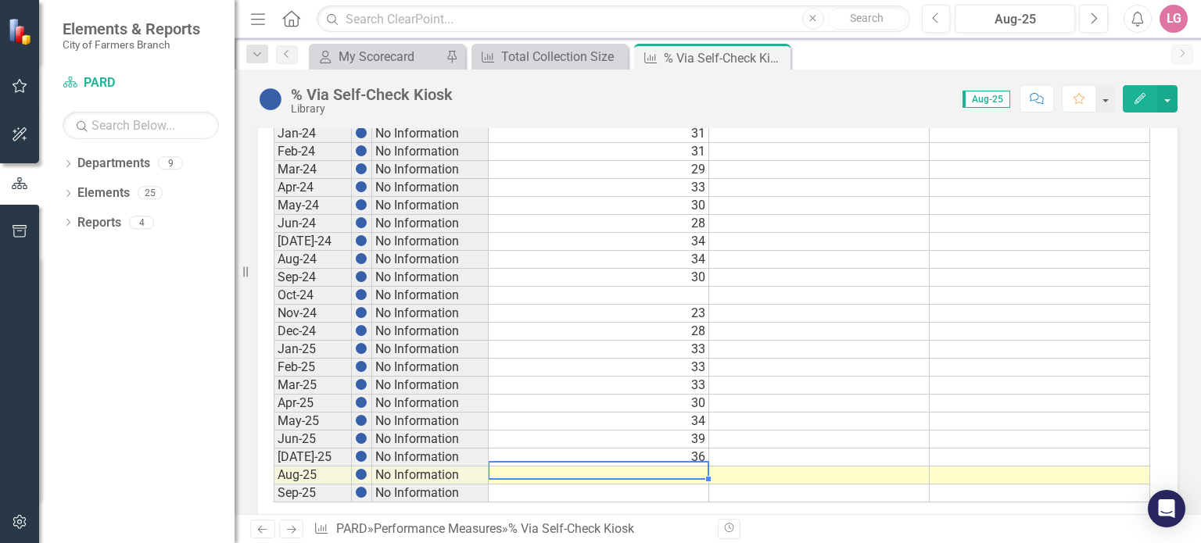
click at [633, 468] on td at bounding box center [599, 476] width 220 height 18
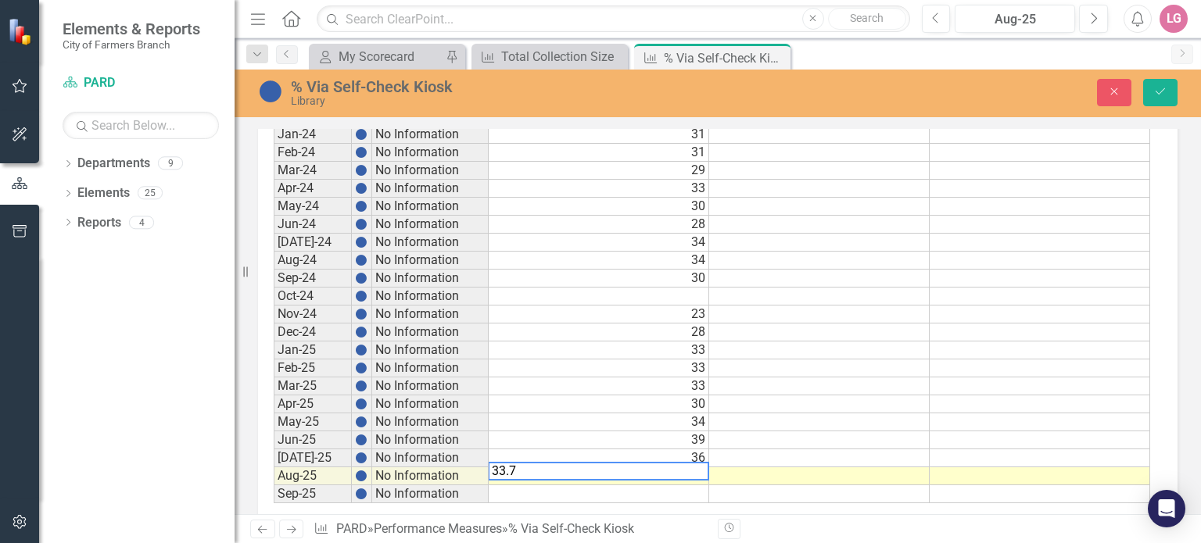
type textarea "33.79"
drag, startPoint x: 1167, startPoint y: 93, endPoint x: 1131, endPoint y: 102, distance: 37.0
click at [1167, 93] on button "Save" at bounding box center [1160, 92] width 34 height 27
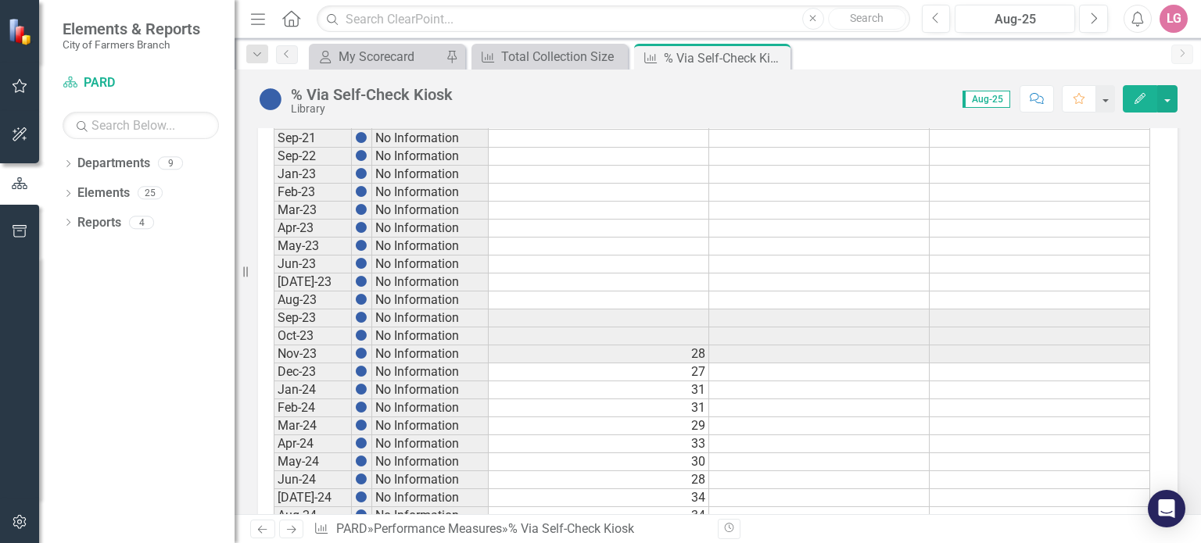
scroll to position [884, 0]
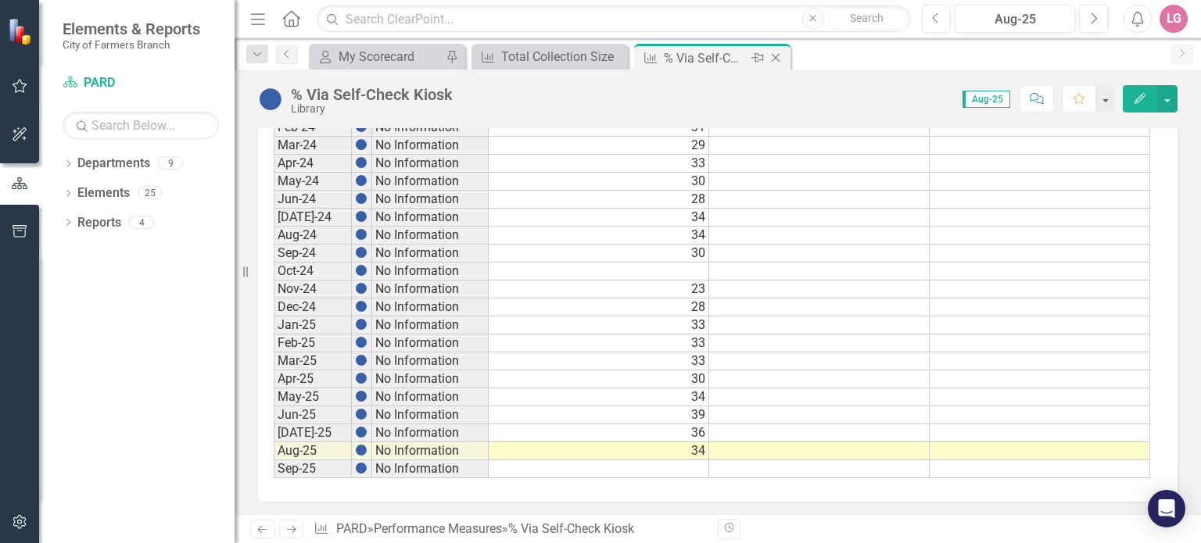
click at [781, 59] on icon "Close" at bounding box center [776, 58] width 16 height 13
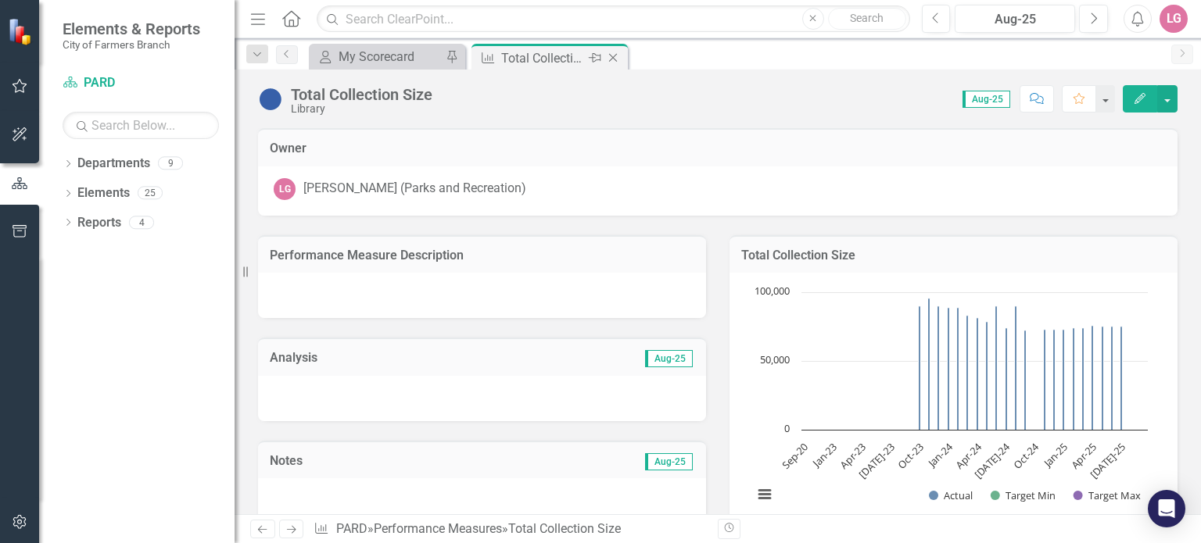
click at [553, 62] on div "Total Collection Size" at bounding box center [543, 58] width 84 height 20
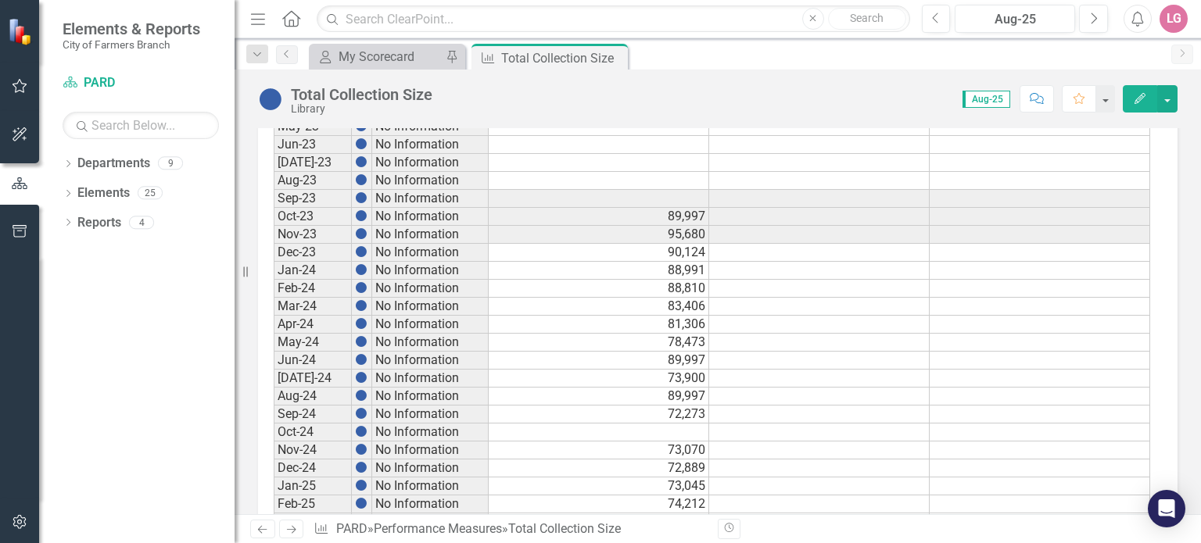
scroll to position [884, 0]
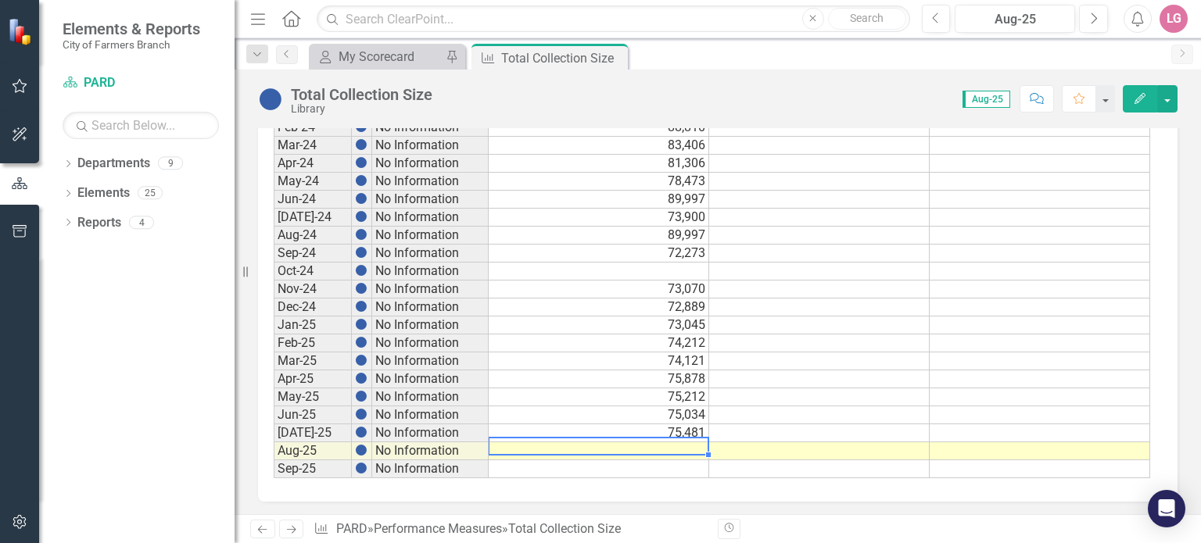
click at [558, 450] on td at bounding box center [599, 451] width 220 height 18
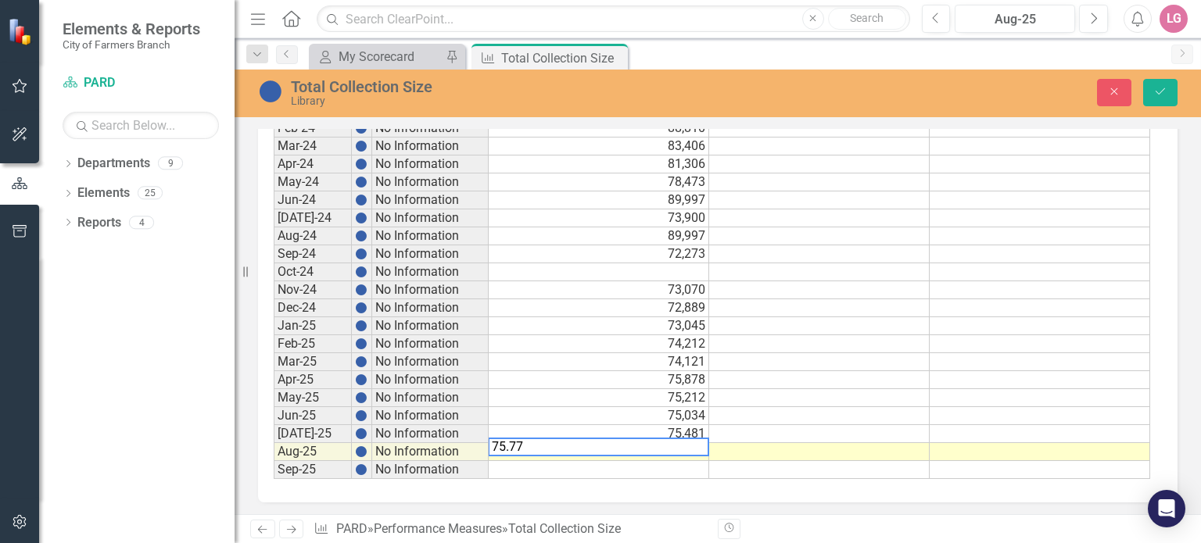
type textarea "75.772"
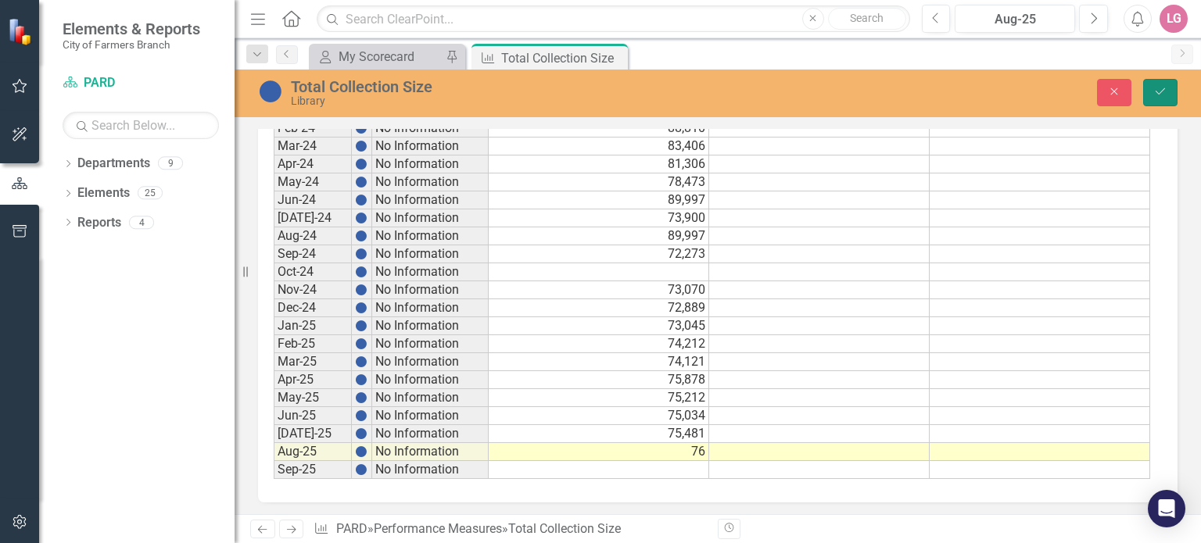
click at [1155, 93] on icon "Save" at bounding box center [1160, 91] width 14 height 11
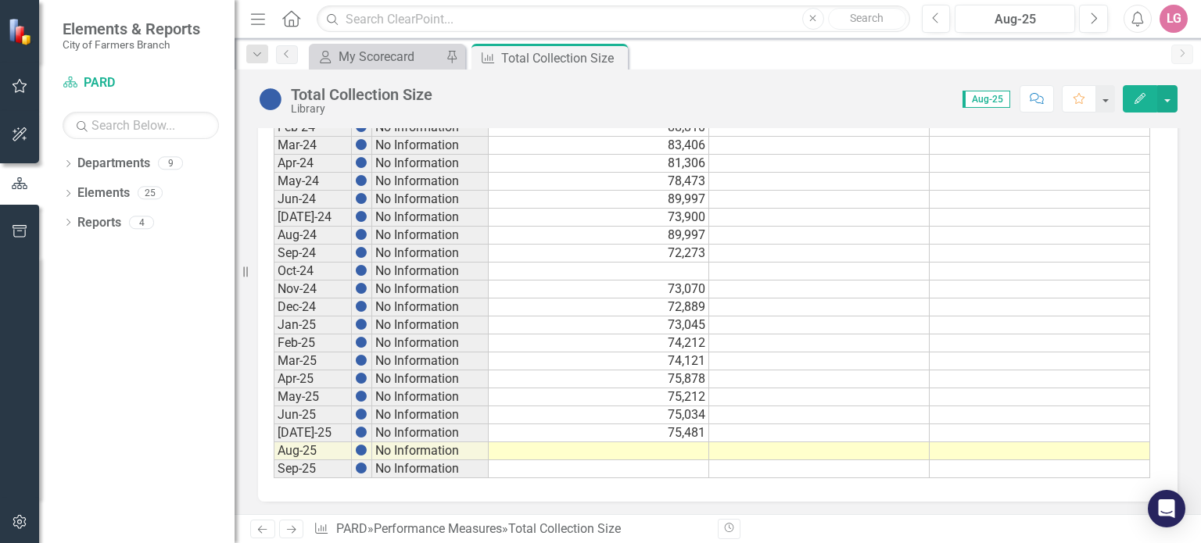
click at [657, 443] on td at bounding box center [599, 451] width 220 height 18
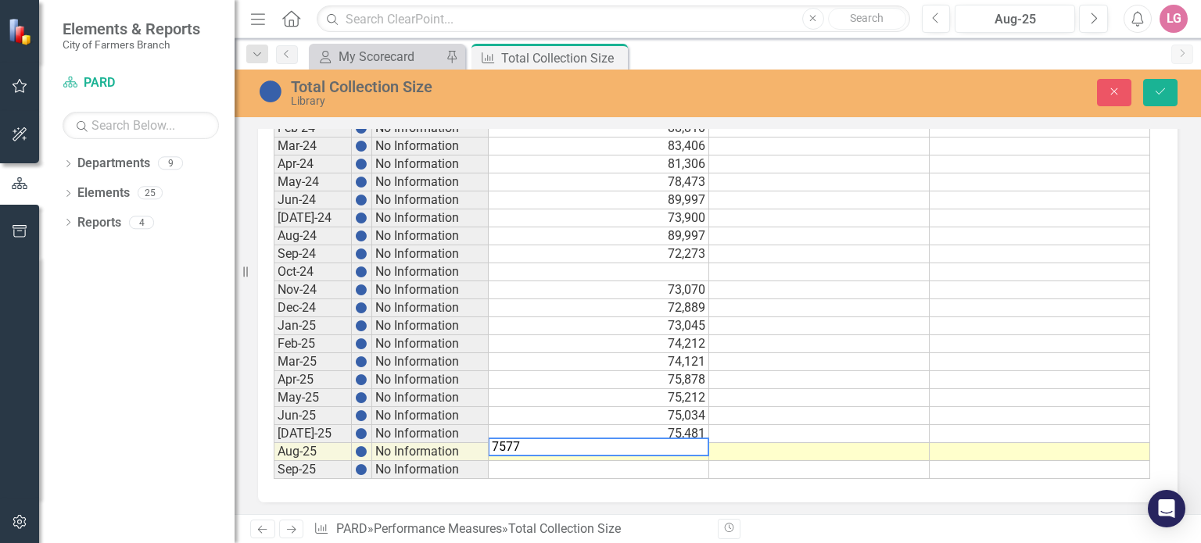
type textarea "75772"
click at [1149, 93] on button "Save" at bounding box center [1160, 92] width 34 height 27
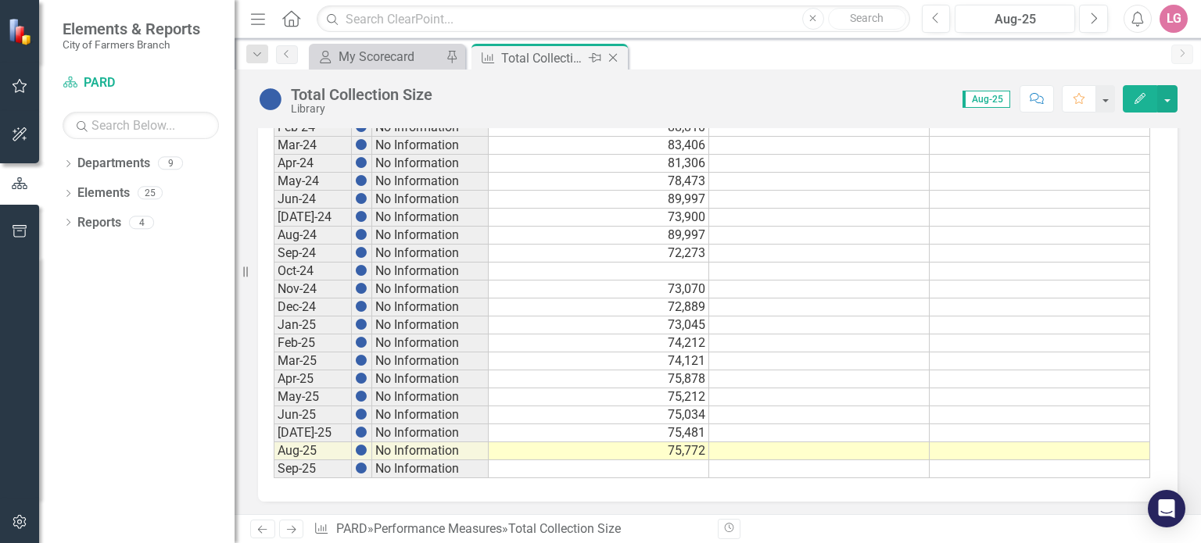
click at [613, 58] on icon at bounding box center [613, 58] width 9 height 9
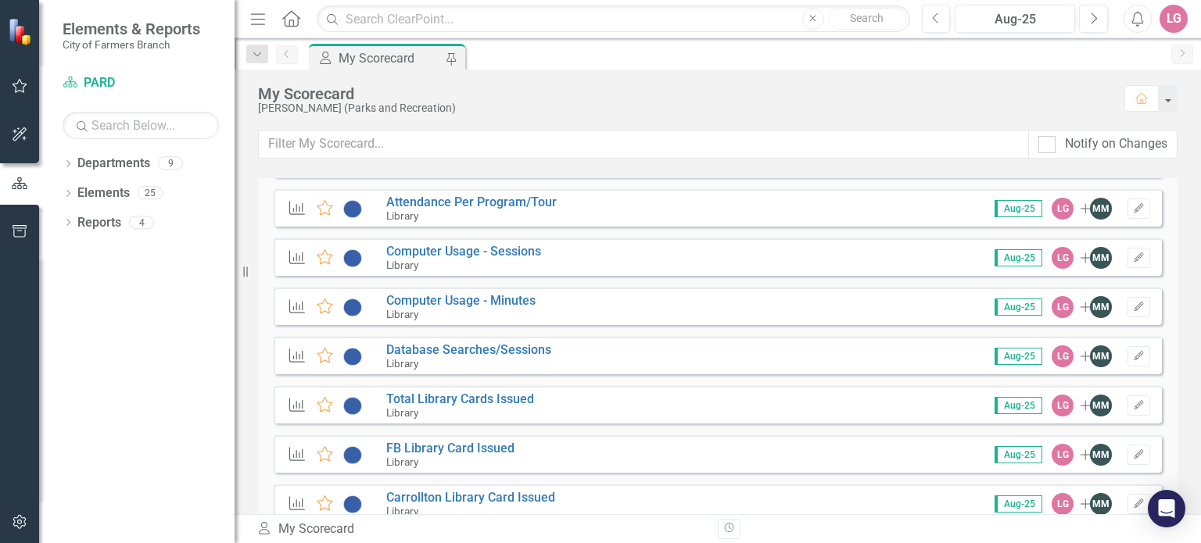
scroll to position [2169, 0]
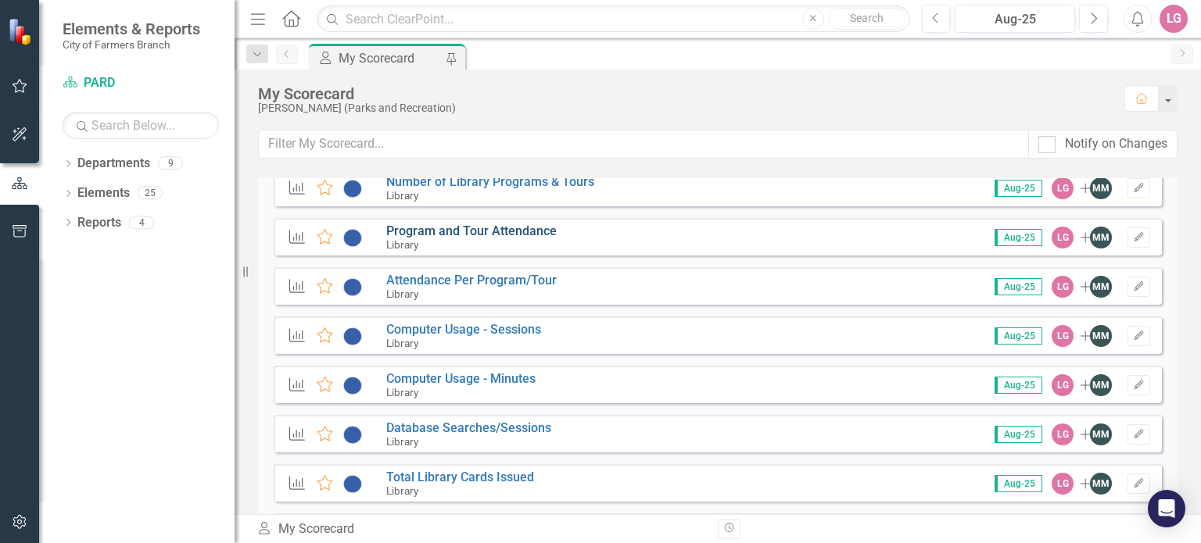
click at [523, 228] on link "Program and Tour Attendance" at bounding box center [471, 231] width 170 height 15
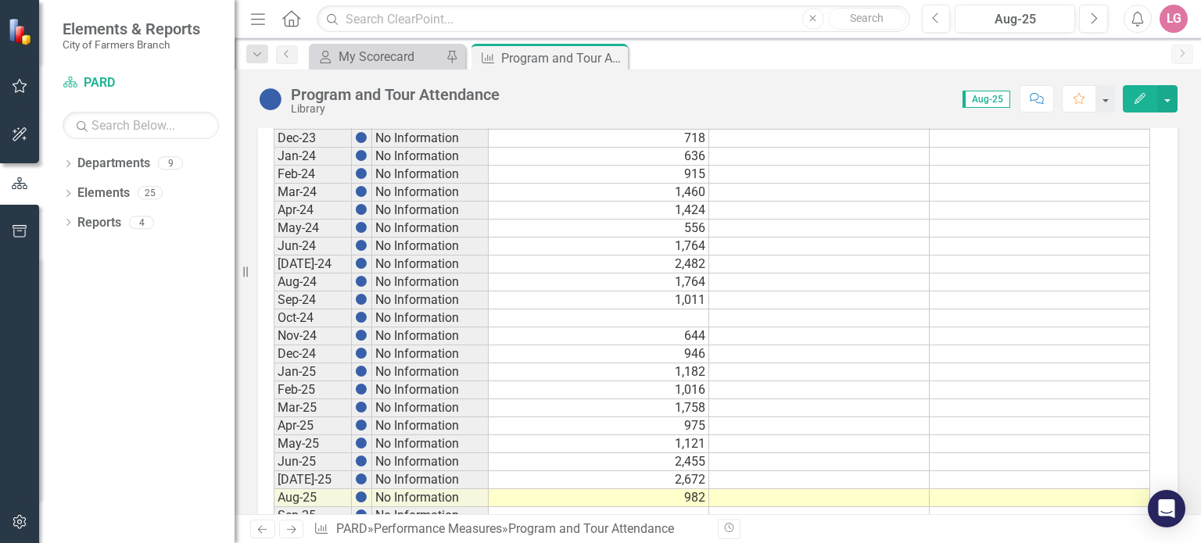
scroll to position [884, 0]
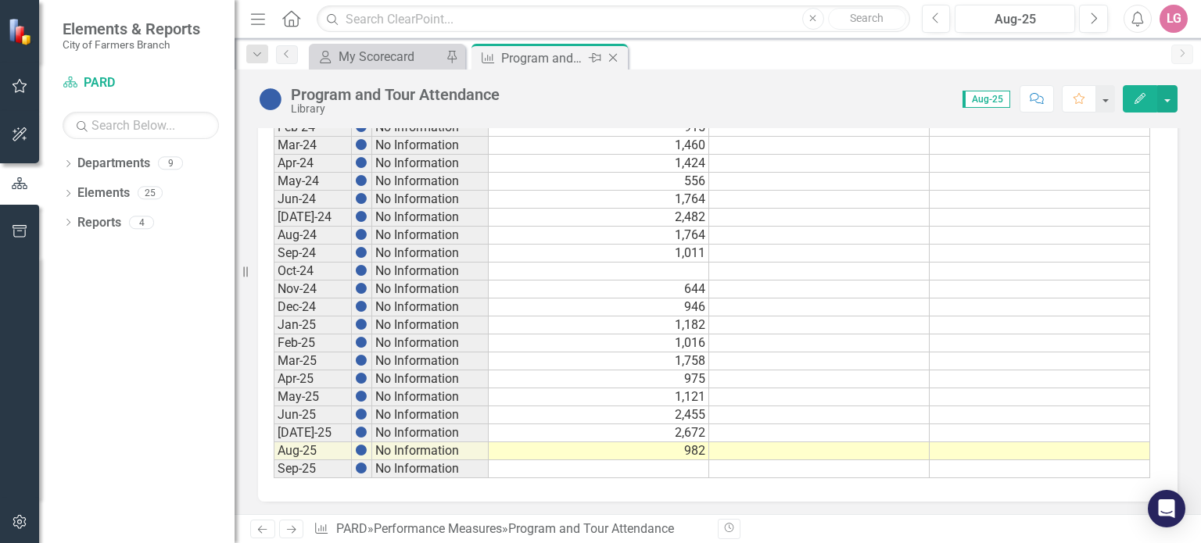
click at [613, 55] on icon "Close" at bounding box center [613, 58] width 16 height 13
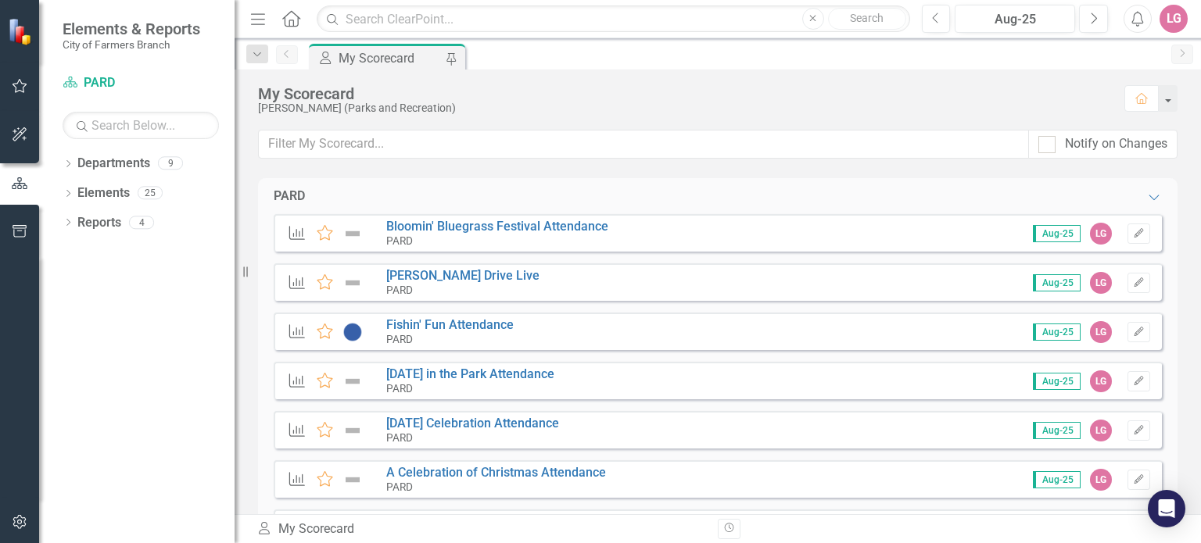
click at [613, 56] on div "My Scorecard My Scorecard Pin" at bounding box center [735, 56] width 858 height 25
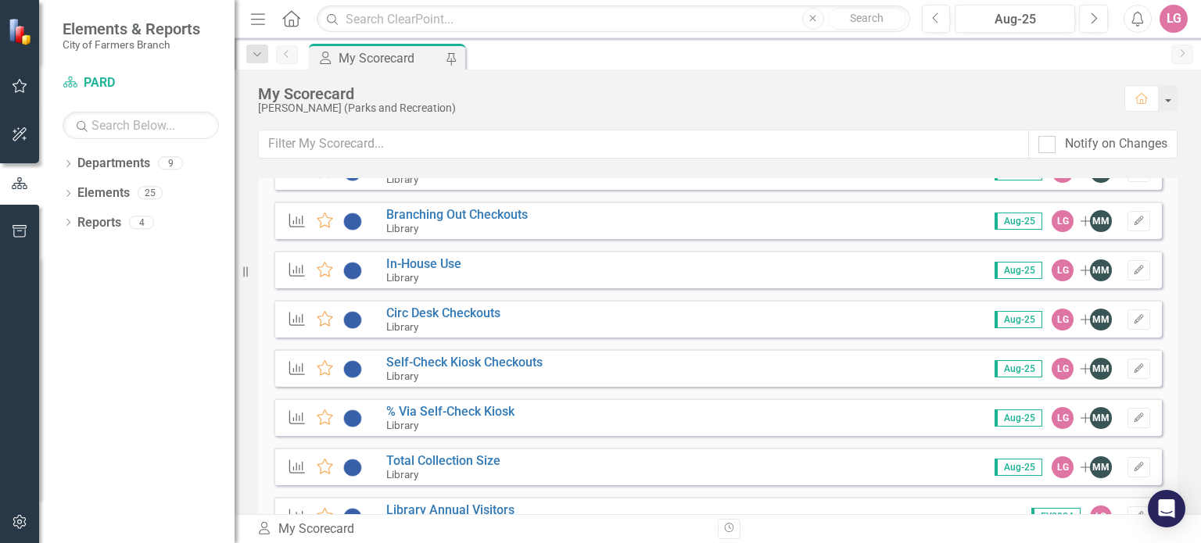
scroll to position [2971, 0]
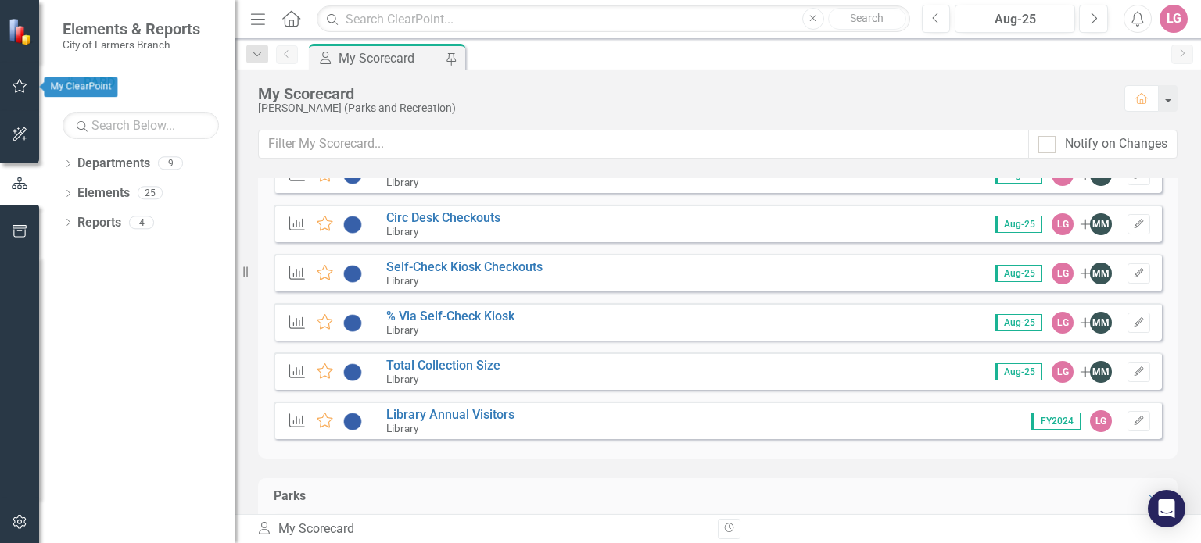
click at [12, 84] on icon "button" at bounding box center [20, 86] width 16 height 13
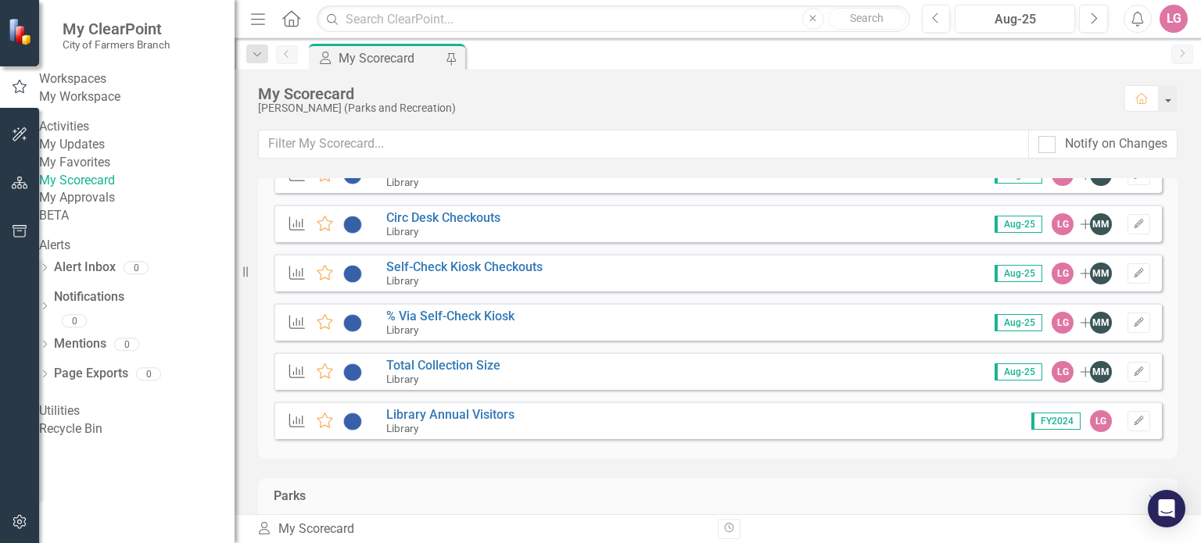
click at [111, 154] on link "My Updates" at bounding box center [136, 145] width 195 height 18
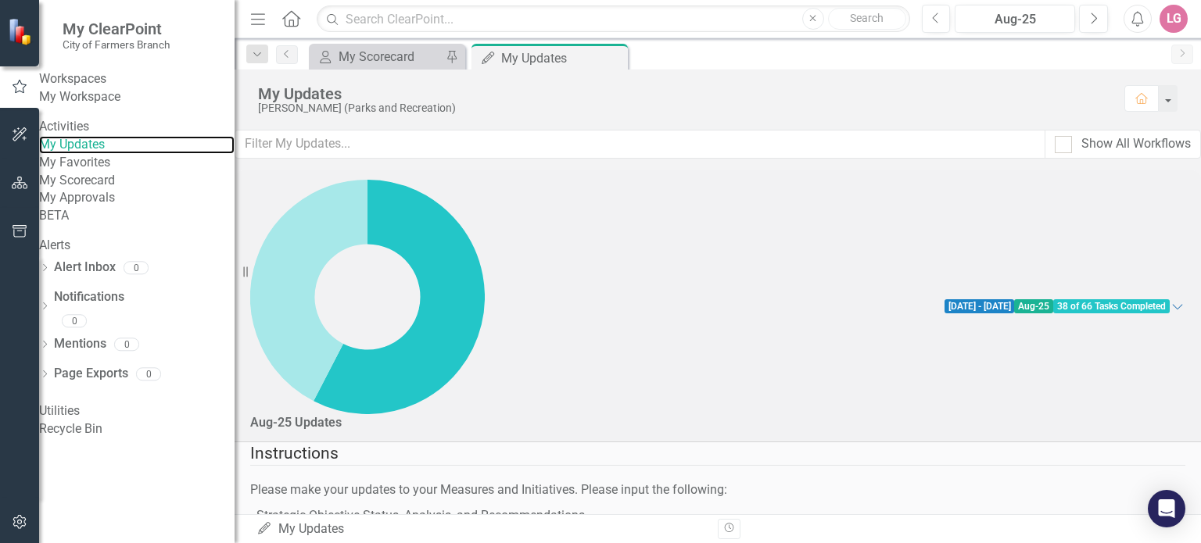
scroll to position [391, 0]
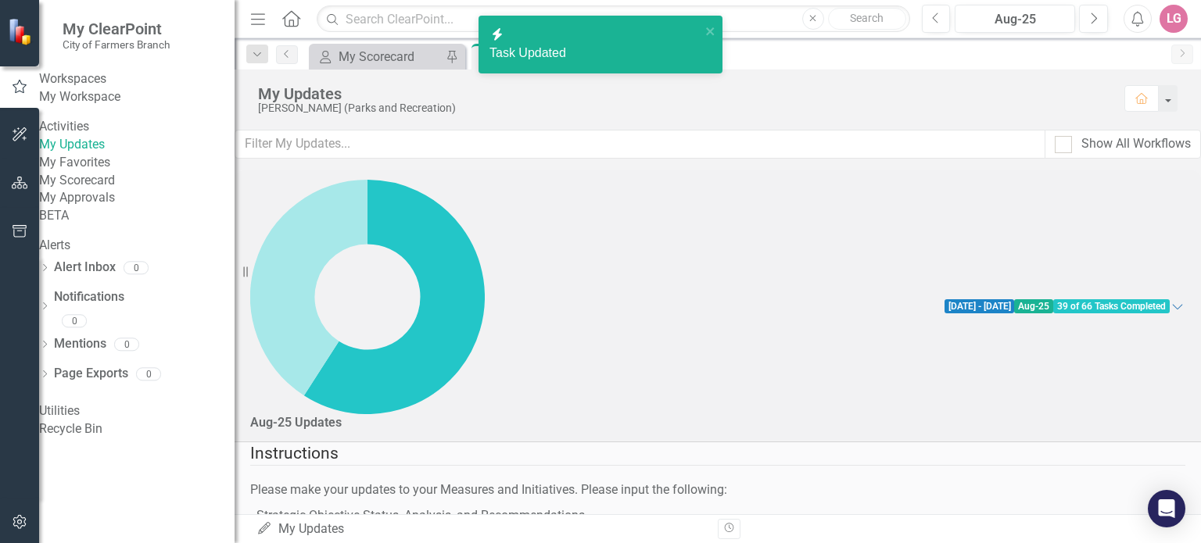
checkbox input "true"
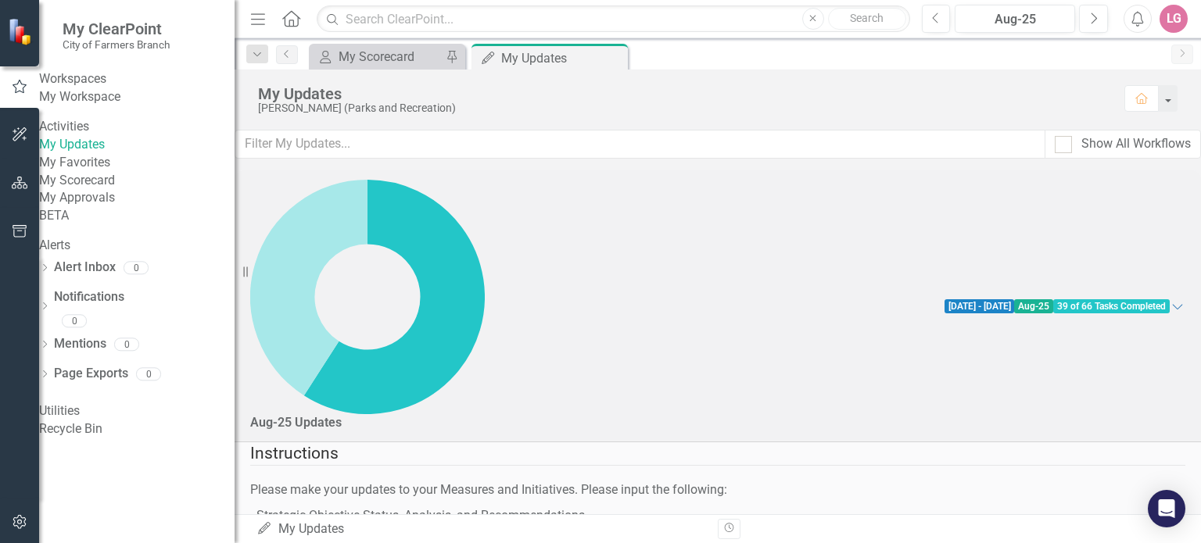
scroll to position [2189, 0]
checkbox input "false"
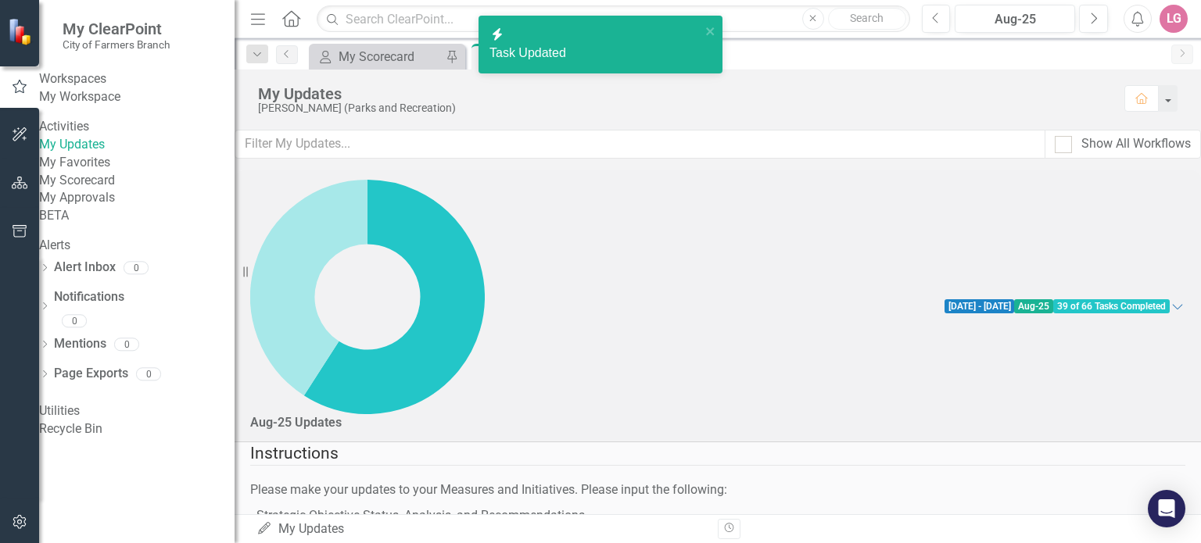
checkbox input "false"
checkbox input "true"
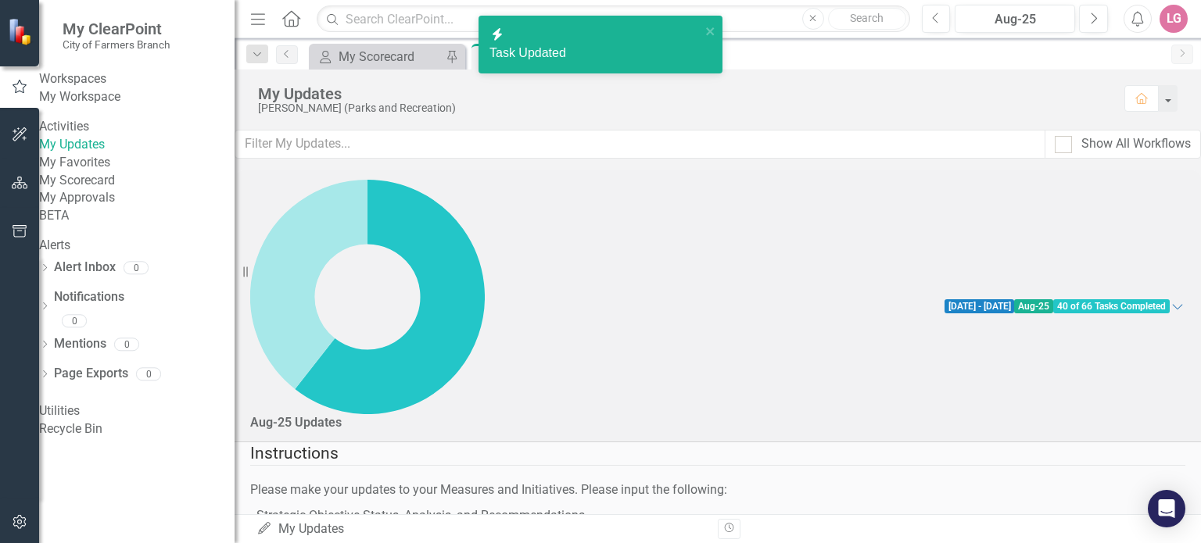
checkbox input "true"
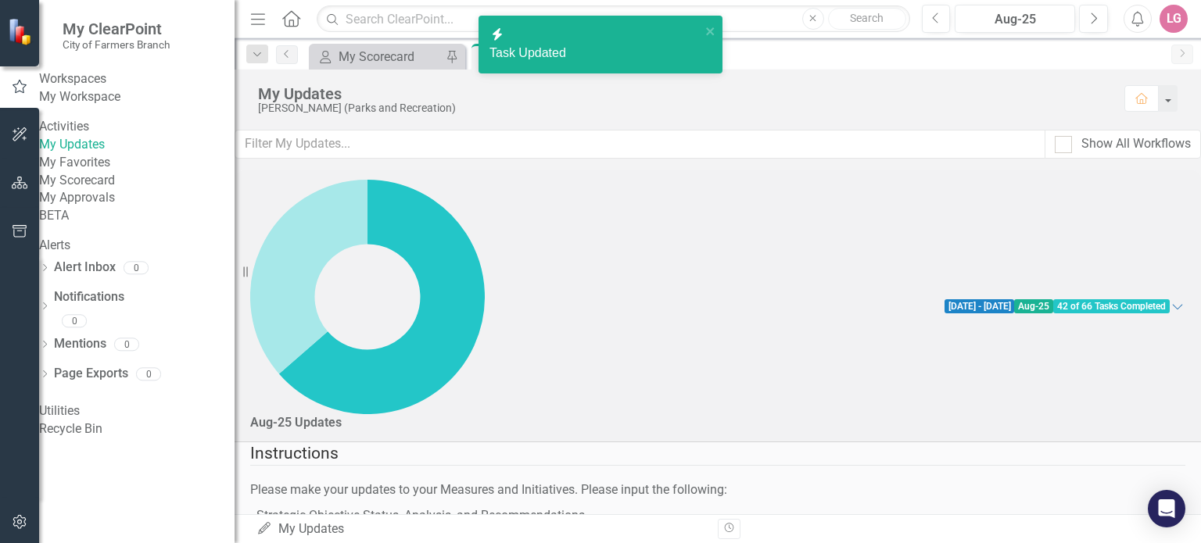
checkbox input "false"
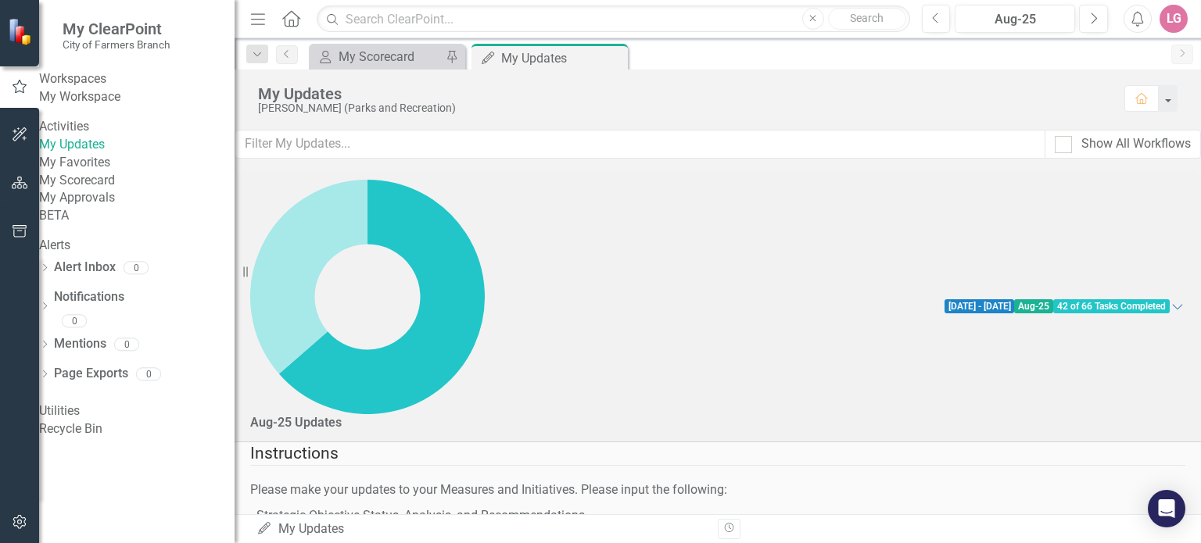
checkbox input "true"
checkbox input "false"
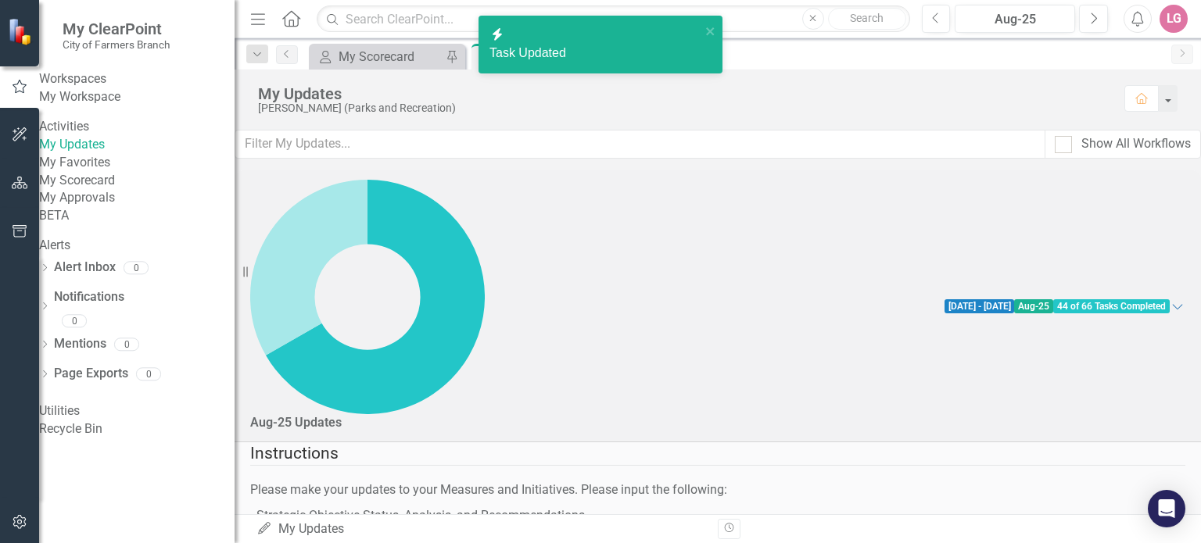
checkbox input "false"
checkbox input "true"
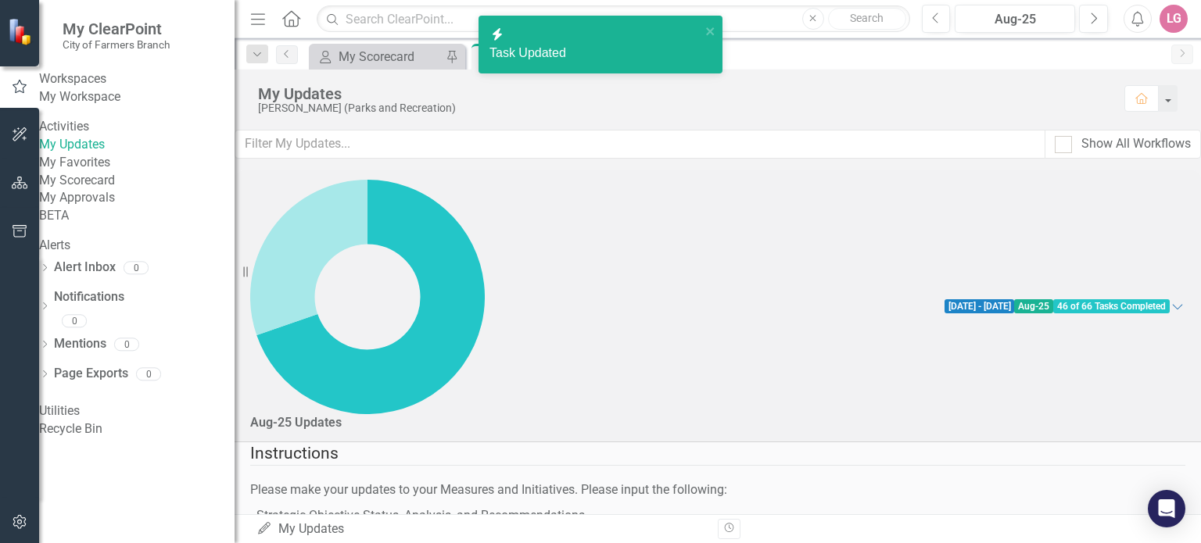
checkbox input "false"
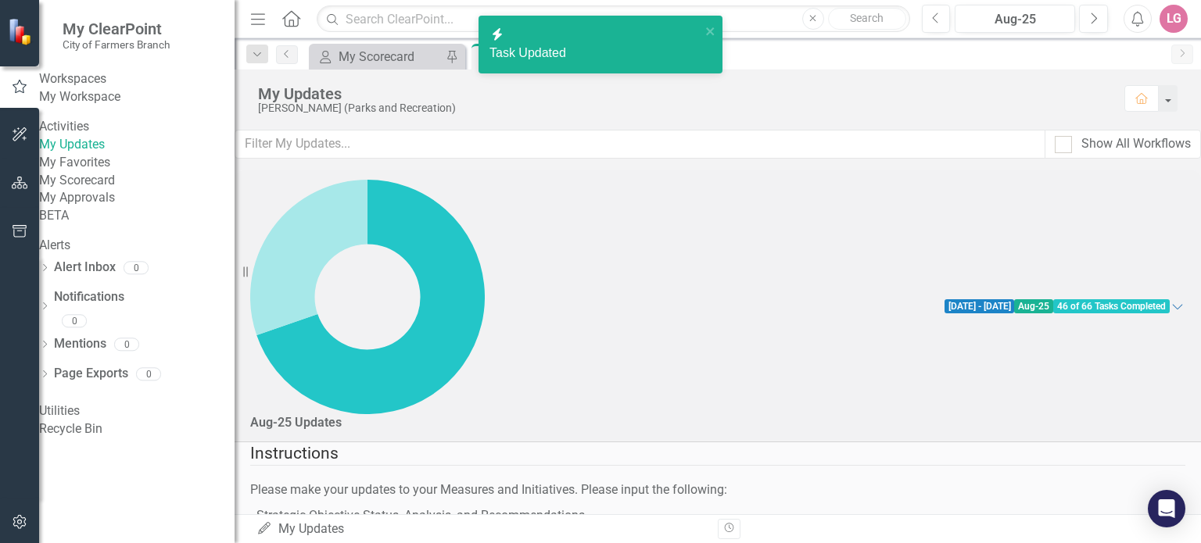
checkbox input "true"
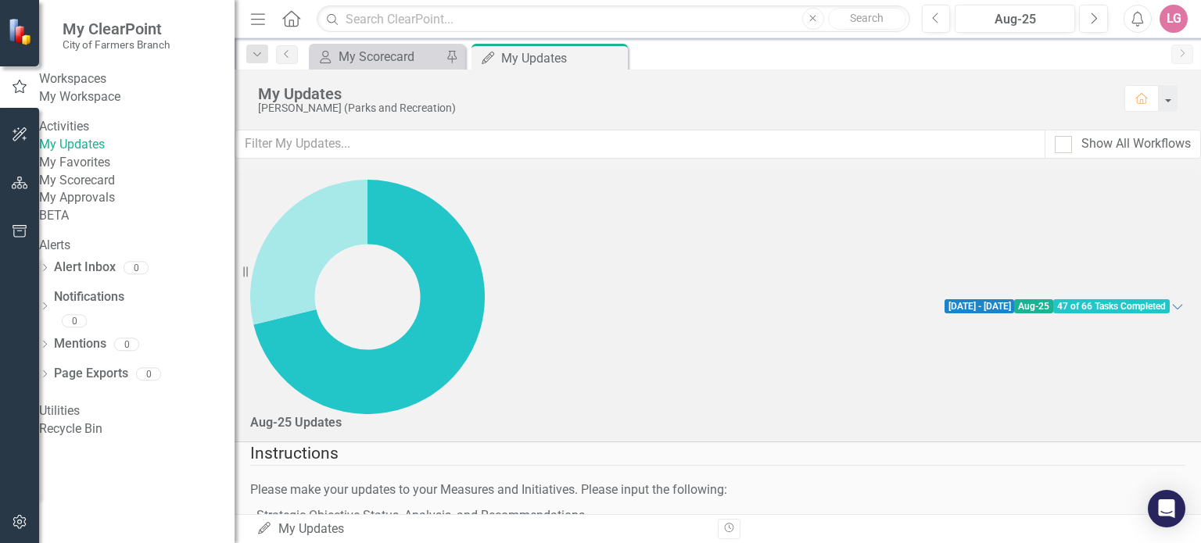
checkbox input "false"
checkbox input "true"
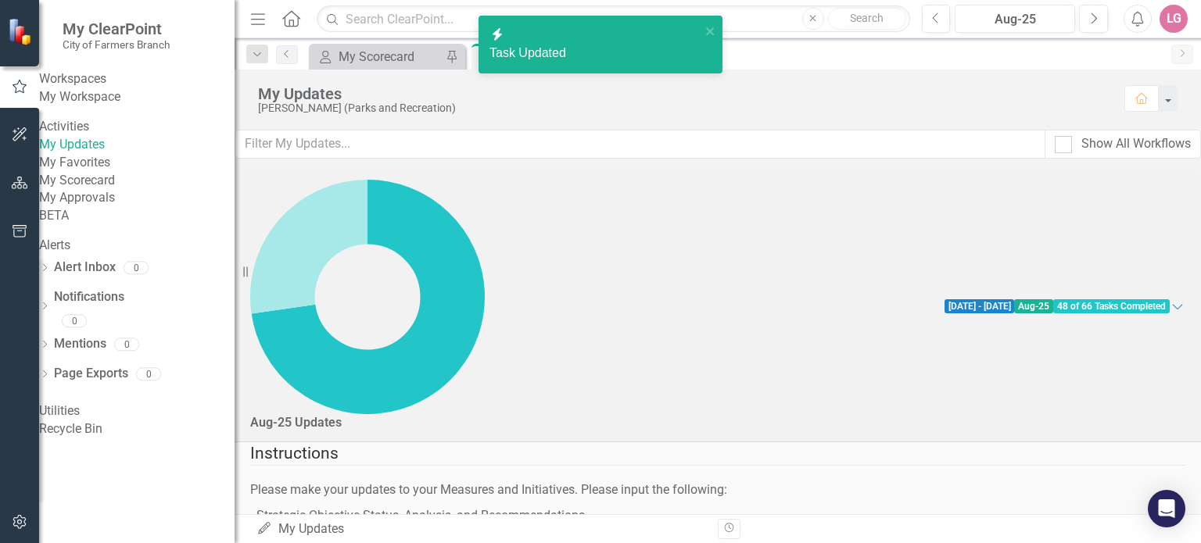
checkbox input "true"
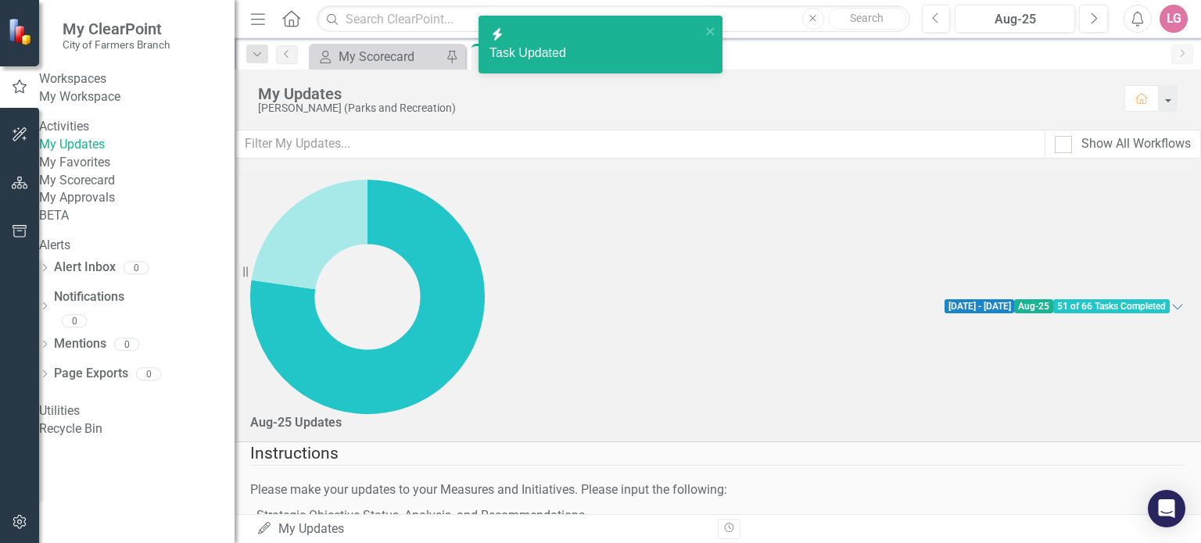
scroll to position [2345, 0]
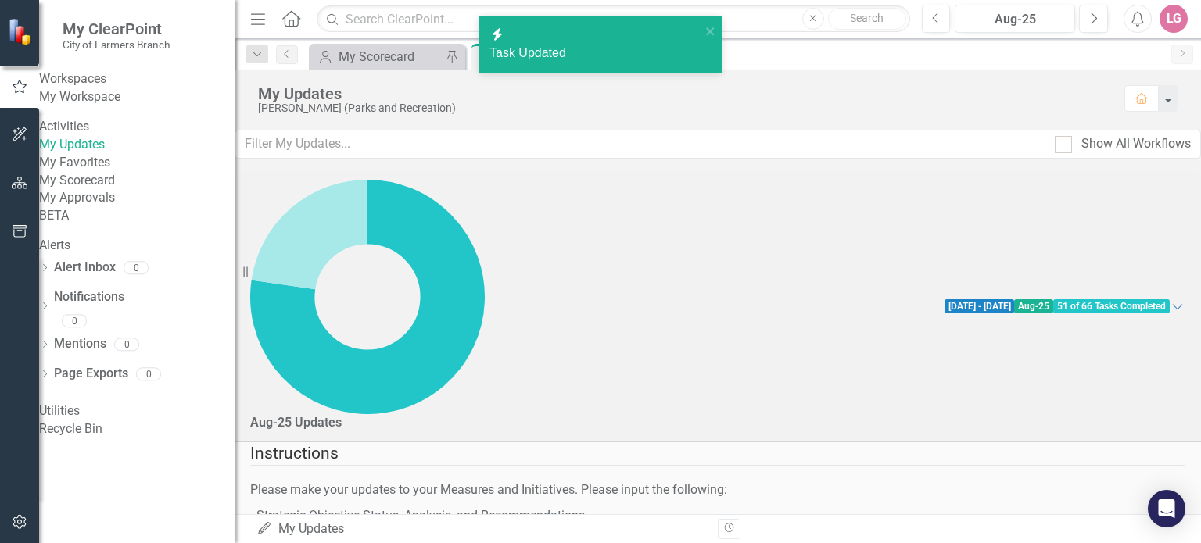
checkbox input "true"
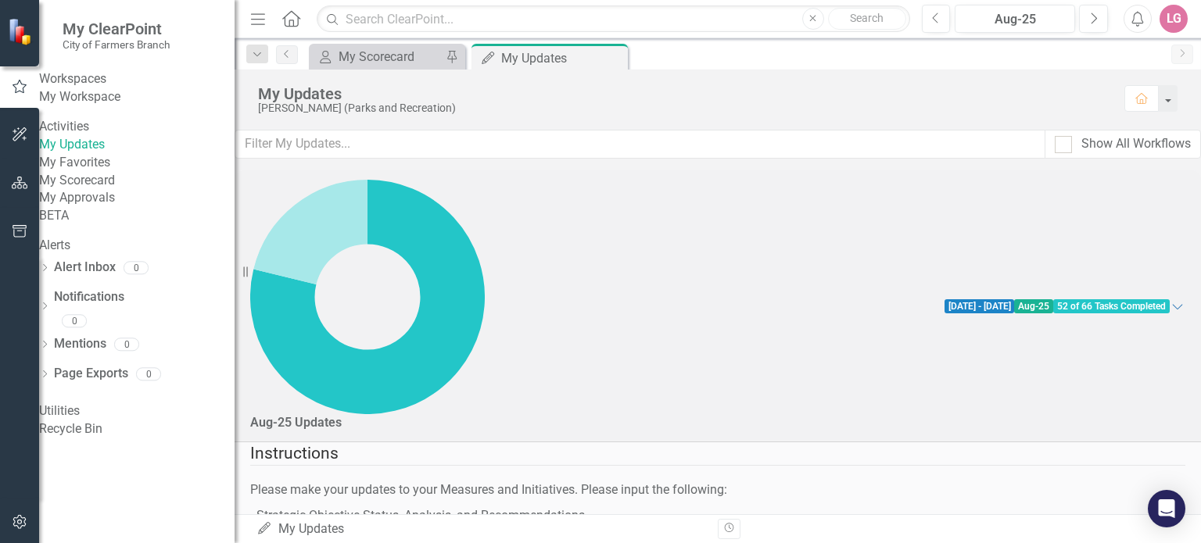
checkbox input "false"
drag, startPoint x: 293, startPoint y: 410, endPoint x: 294, endPoint y: 370, distance: 39.9
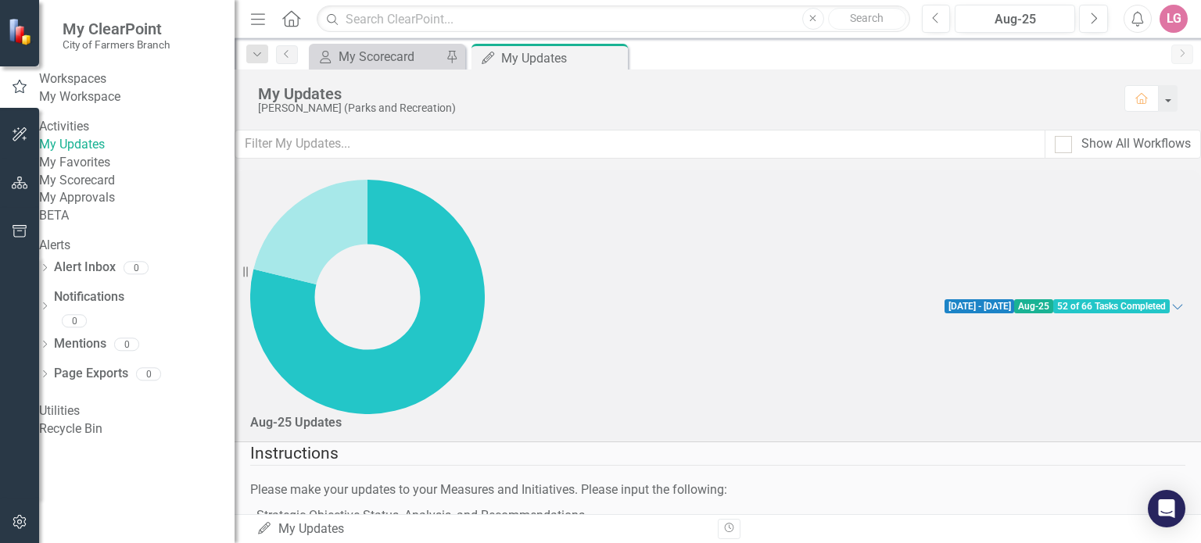
checkbox input "false"
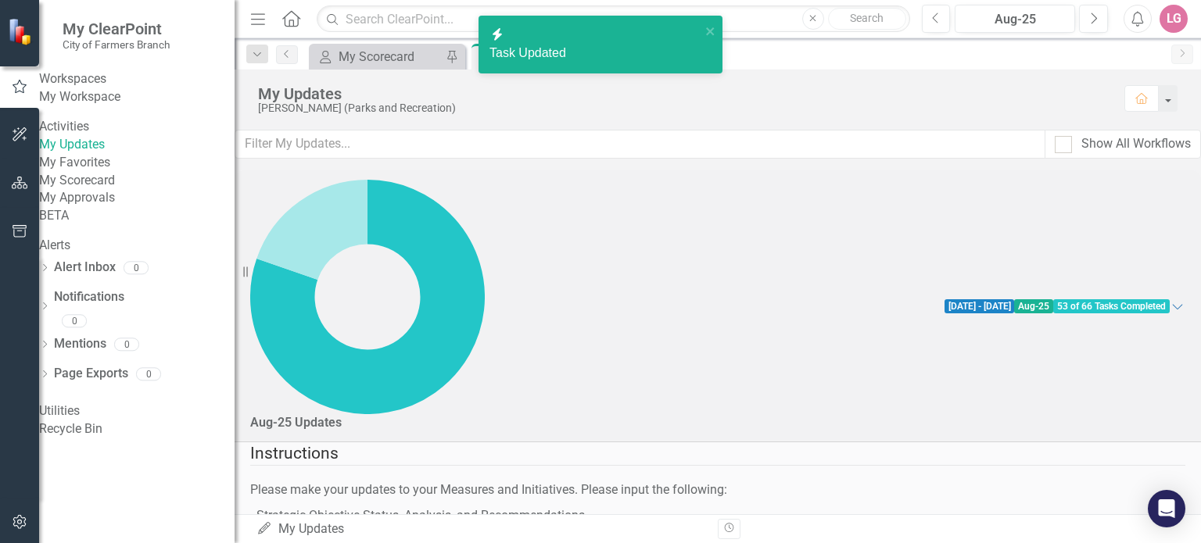
checkbox input "true"
checkbox input "false"
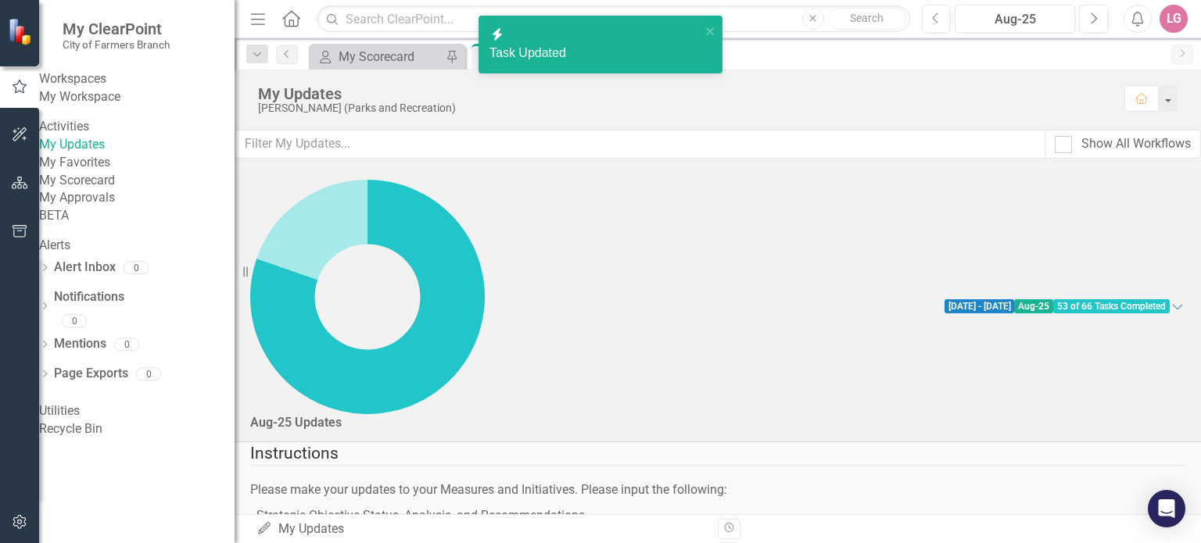
checkbox input "false"
checkbox input "true"
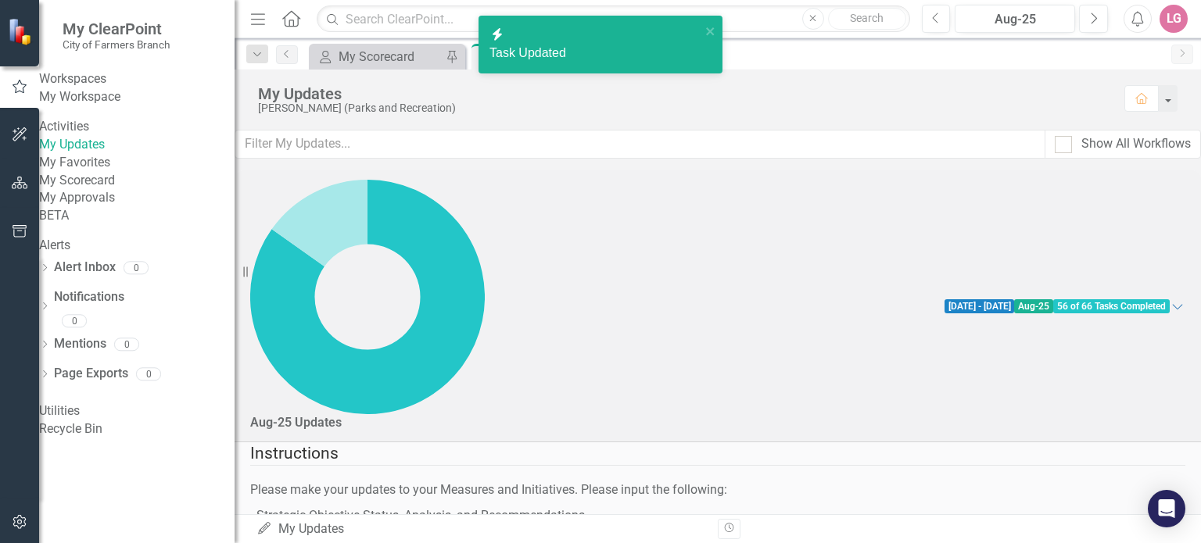
scroll to position [3127, 0]
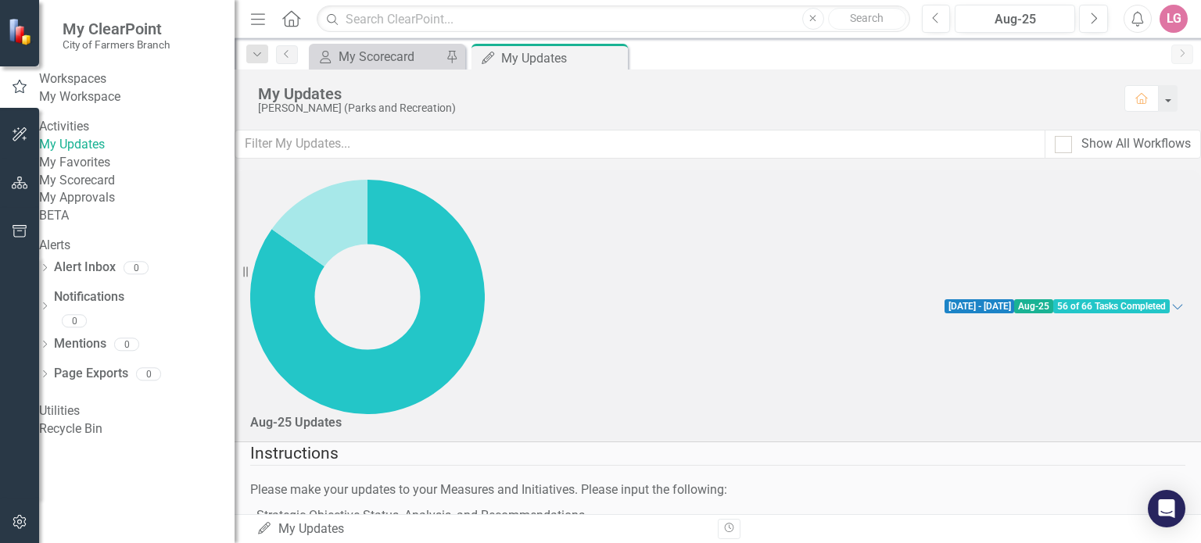
checkbox input "false"
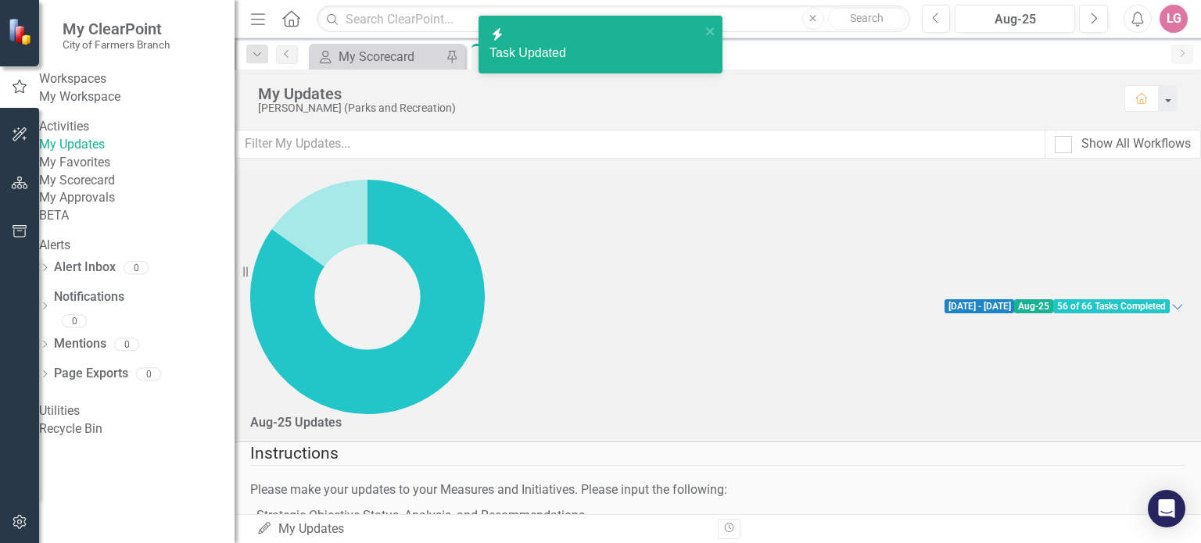
checkbox input "false"
checkbox input "true"
checkbox input "false"
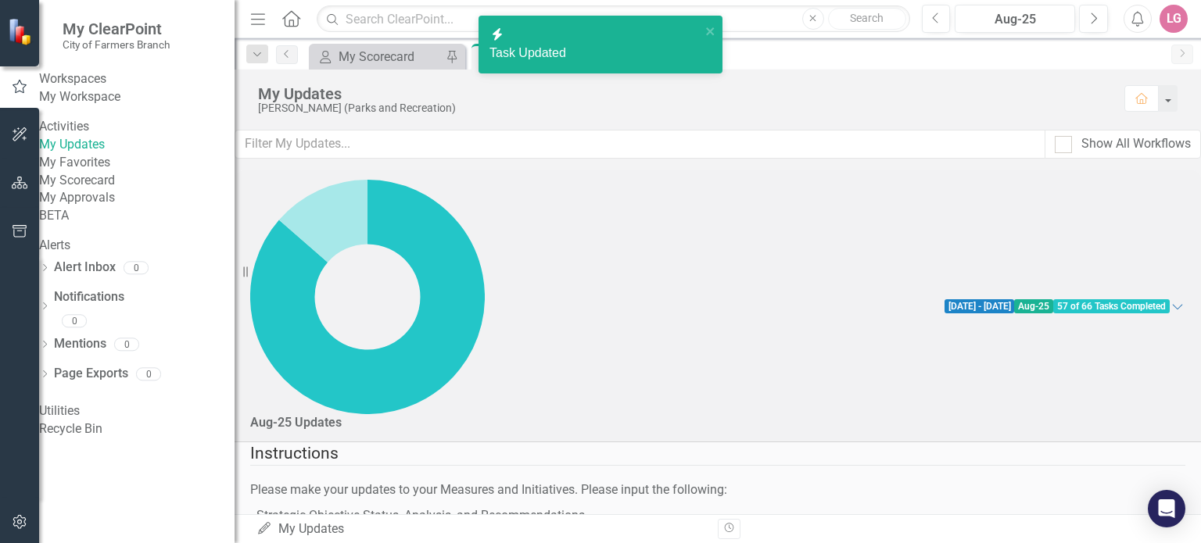
checkbox input "false"
checkbox input "true"
checkbox input "false"
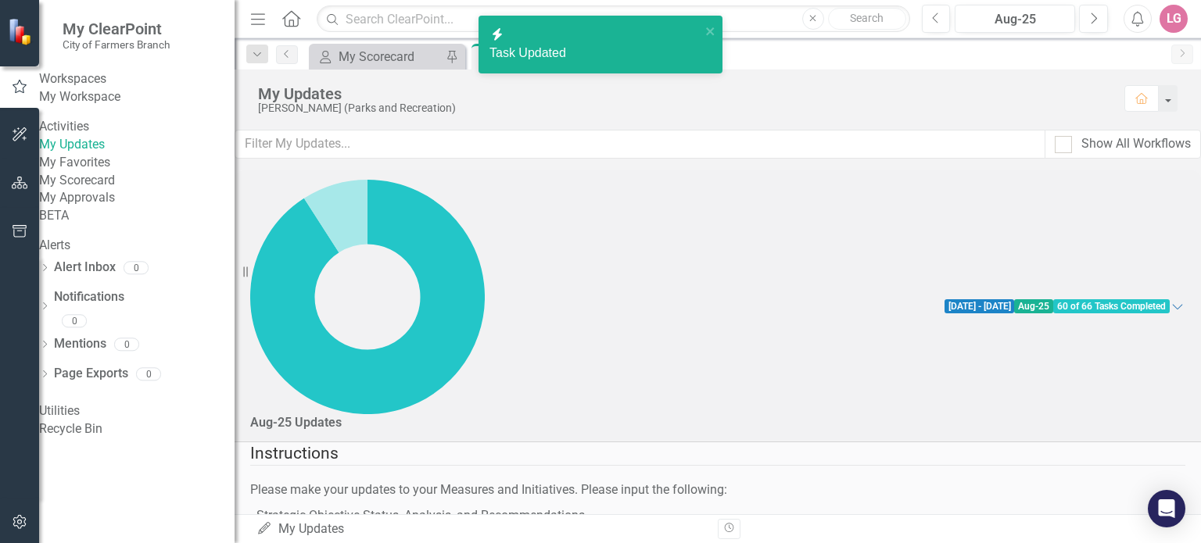
checkbox input "true"
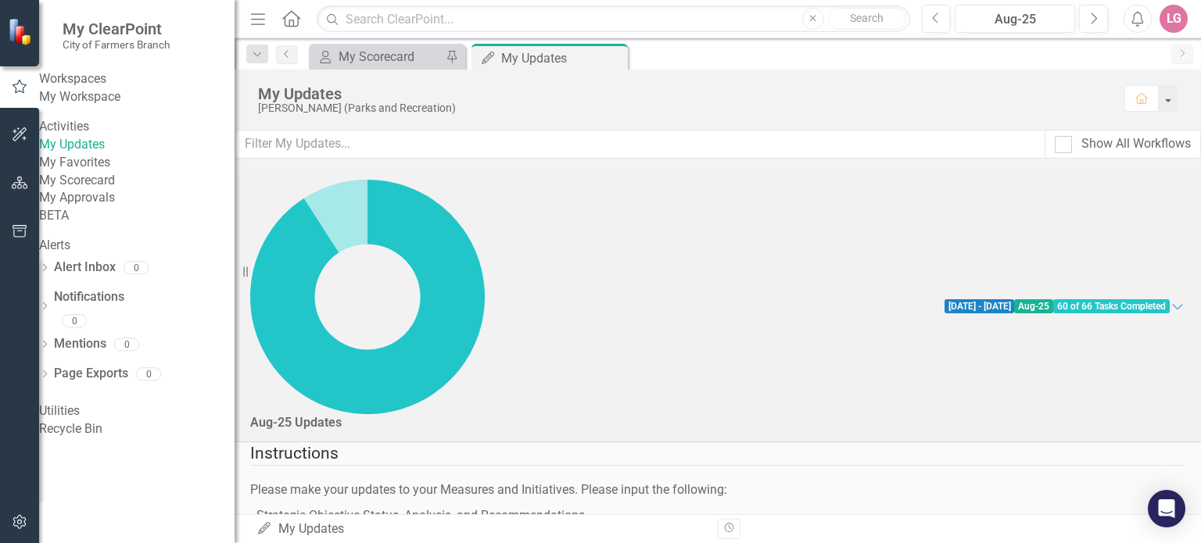
checkbox input "true"
checkbox input "false"
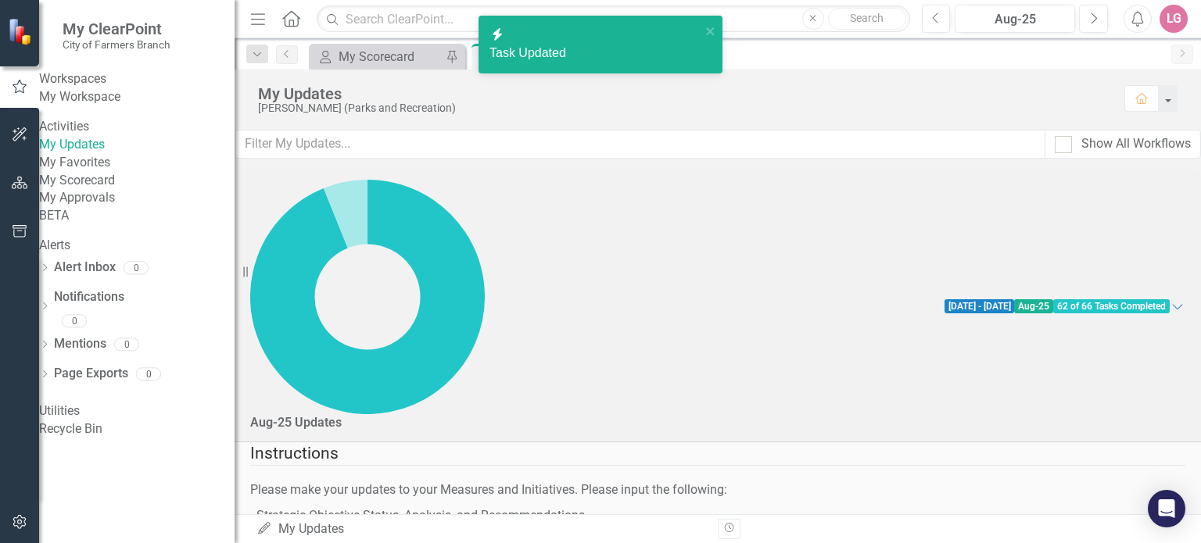
checkbox input "false"
checkbox input "true"
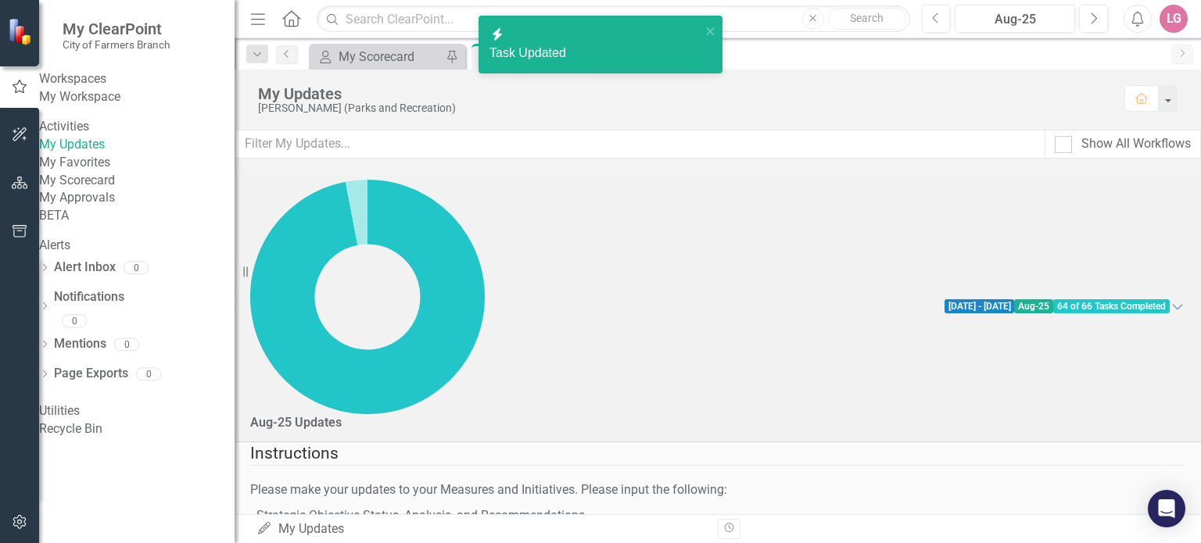
scroll to position [3240, 0]
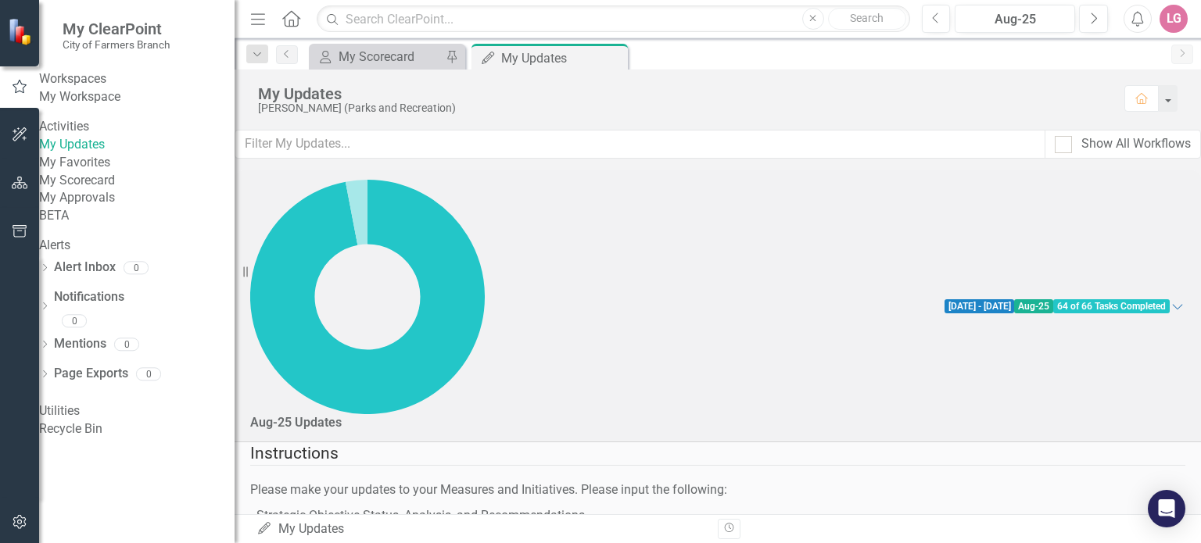
checkbox input "false"
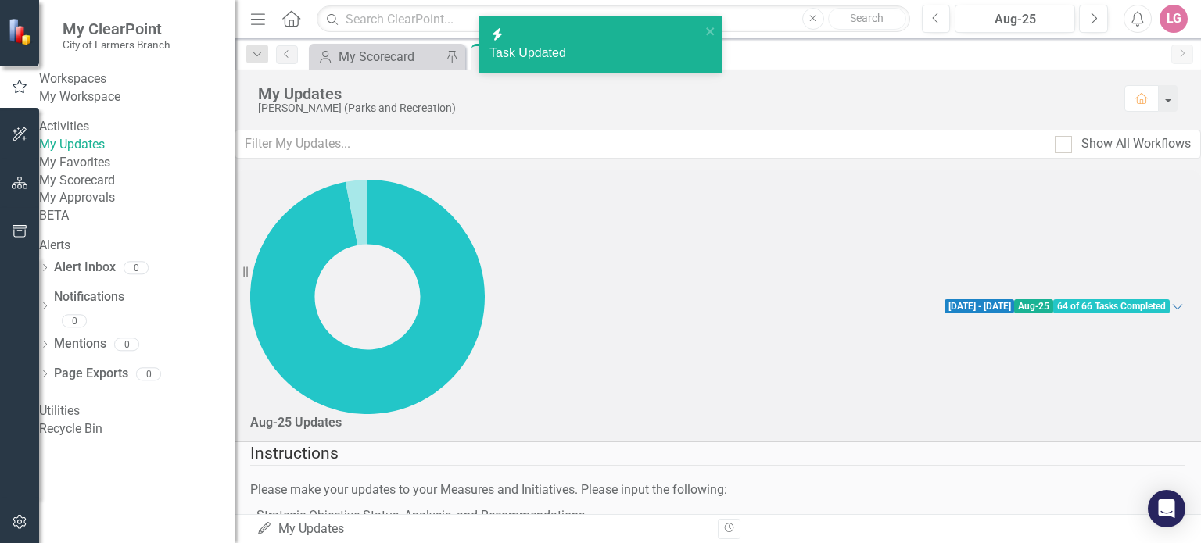
checkbox input "false"
checkbox input "true"
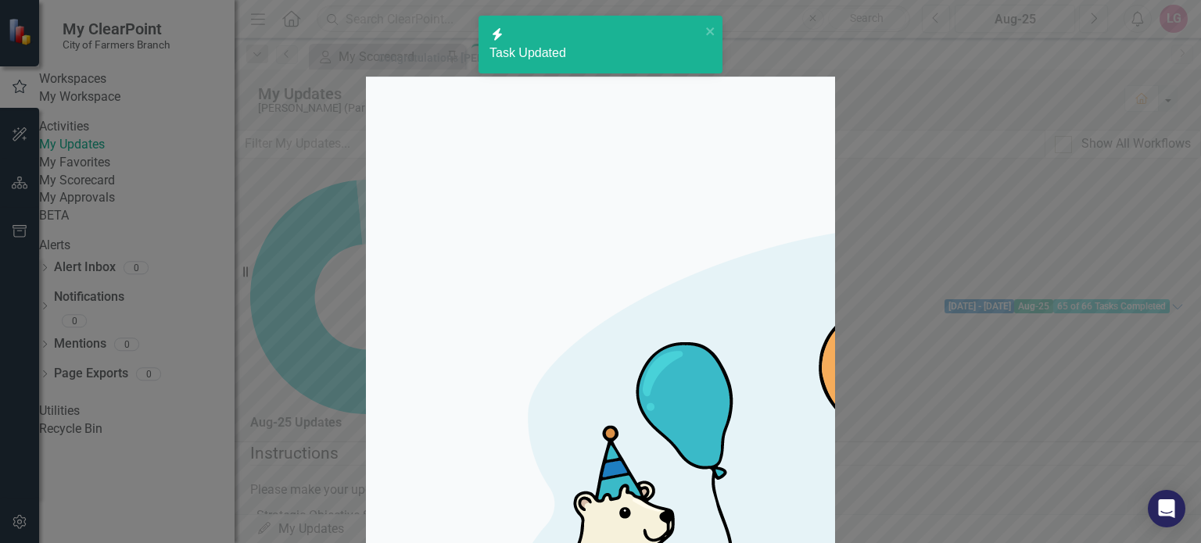
checkbox input "true"
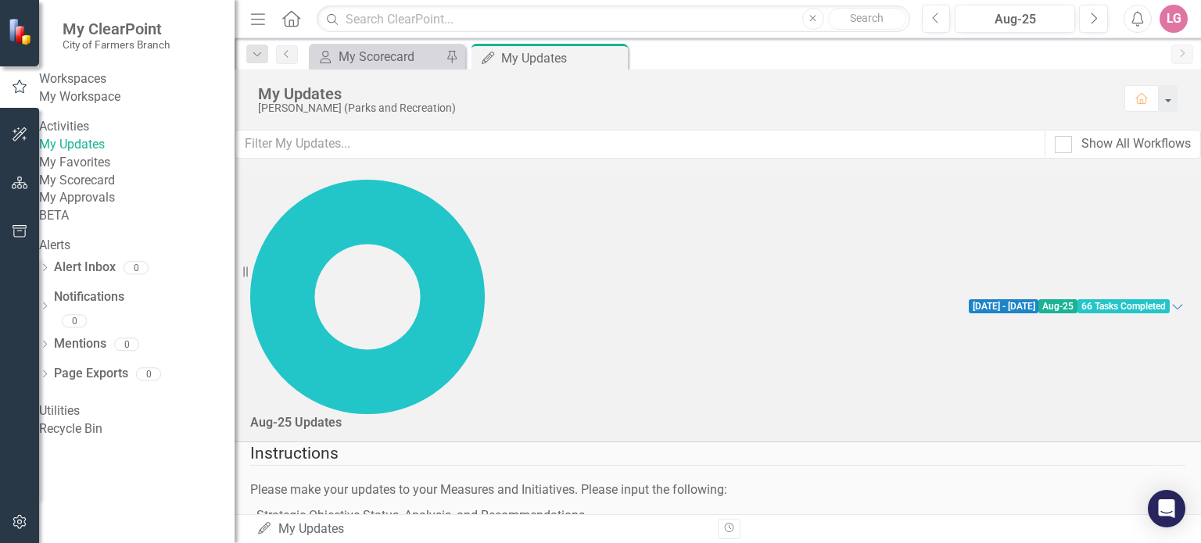
click at [1166, 24] on div "LG" at bounding box center [1173, 19] width 28 height 28
click at [1107, 199] on link "Logout Log Out" at bounding box center [1125, 197] width 124 height 29
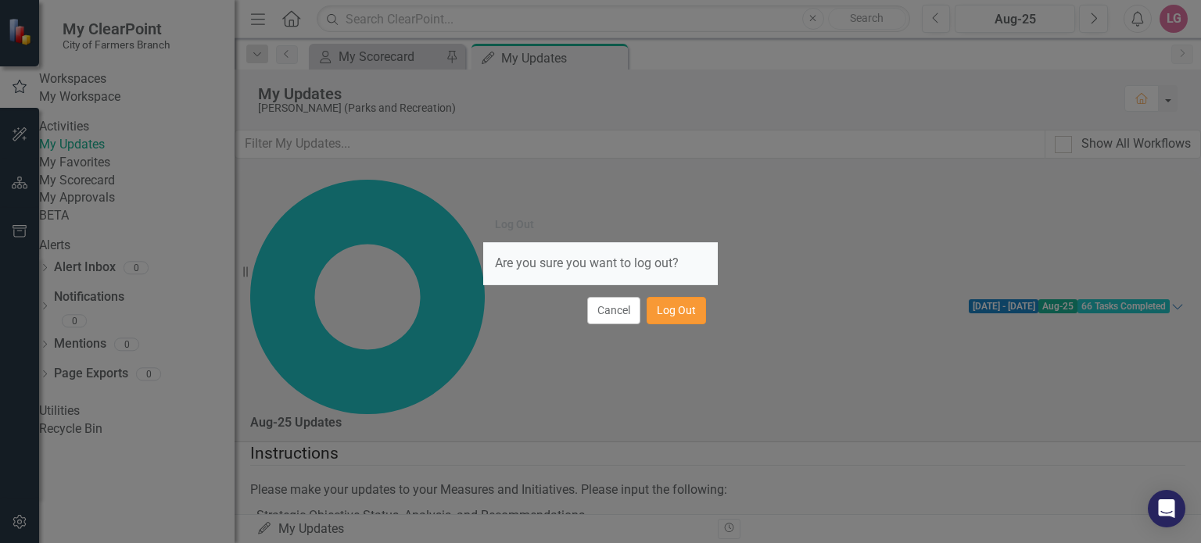
click at [672, 314] on button "Log Out" at bounding box center [676, 310] width 59 height 27
